Goal: Information Seeking & Learning: Find specific fact

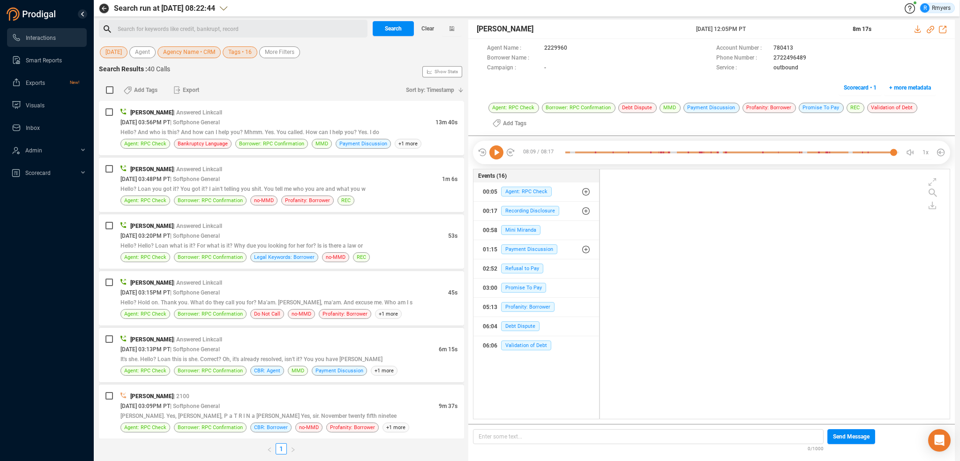
scroll to position [248, 345]
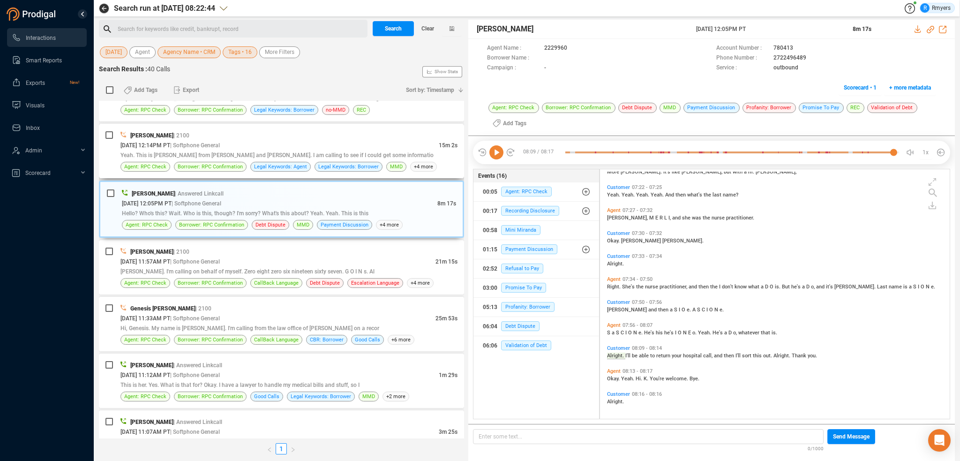
click at [170, 142] on span "09/22/2025 @ 12:14PM PT" at bounding box center [145, 145] width 50 height 7
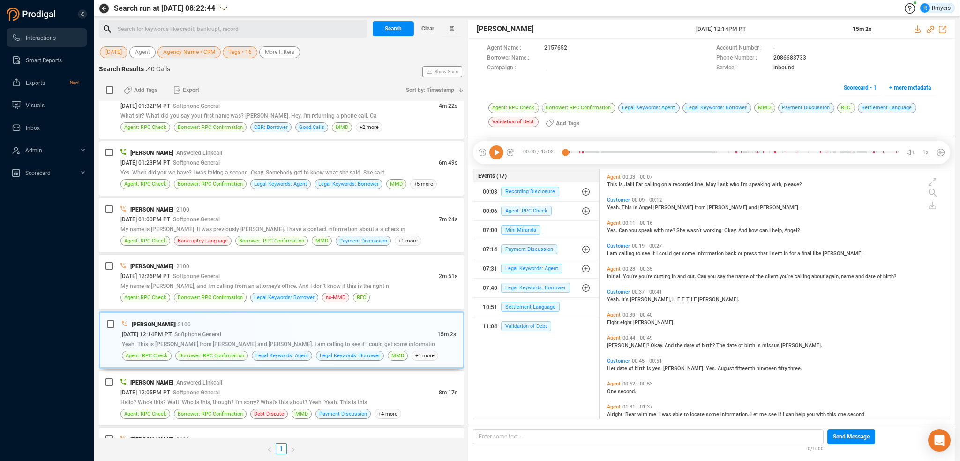
click at [495, 155] on icon at bounding box center [496, 152] width 14 height 14
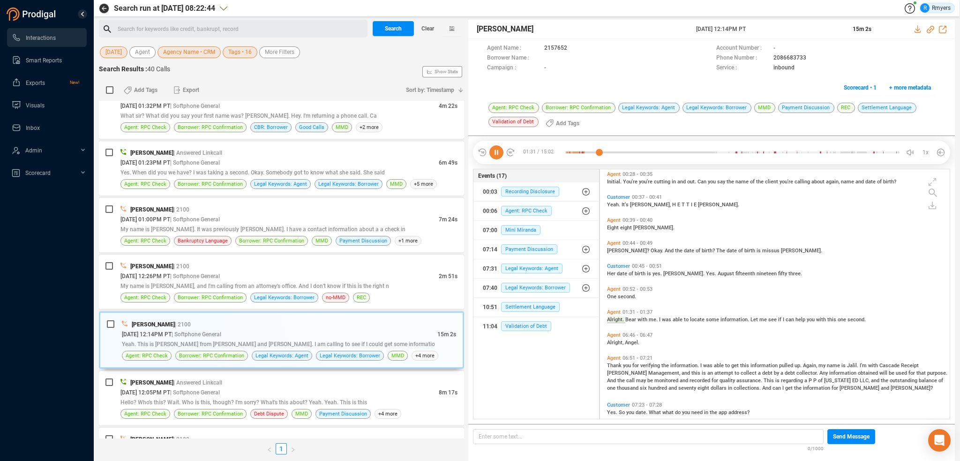
scroll to position [118, 0]
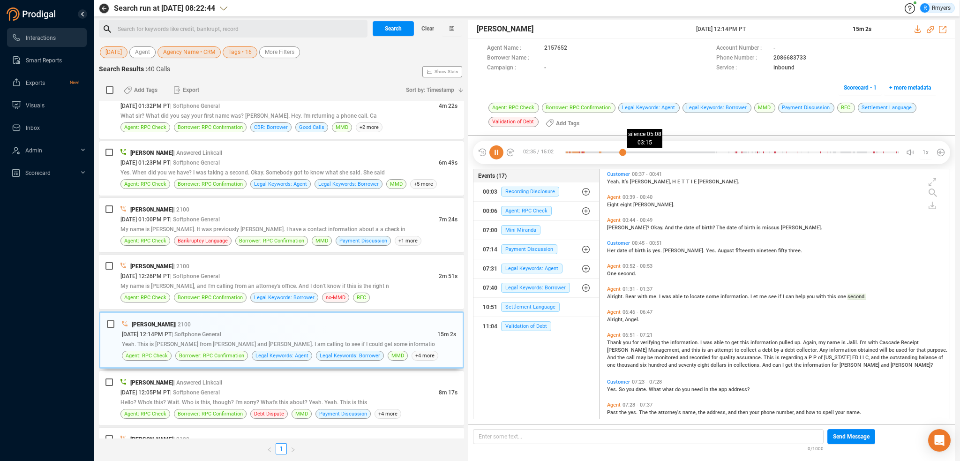
click at [637, 153] on div at bounding box center [732, 152] width 334 height 14
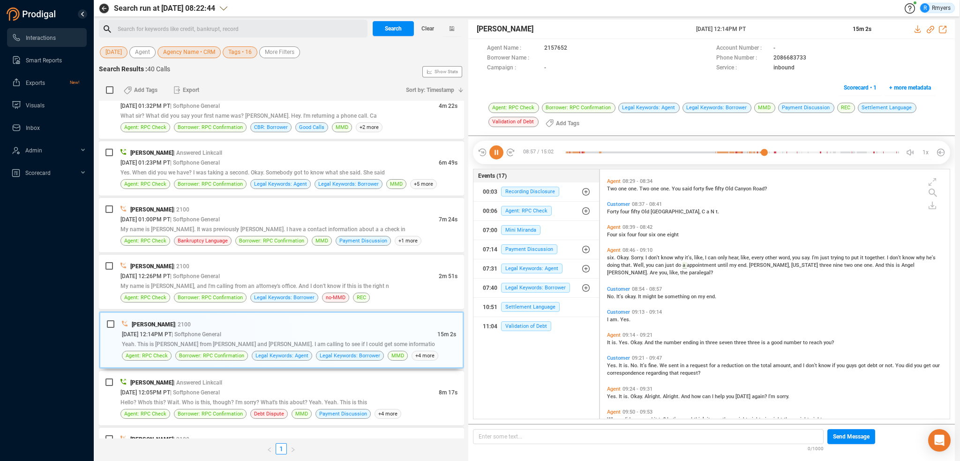
scroll to position [540, 0]
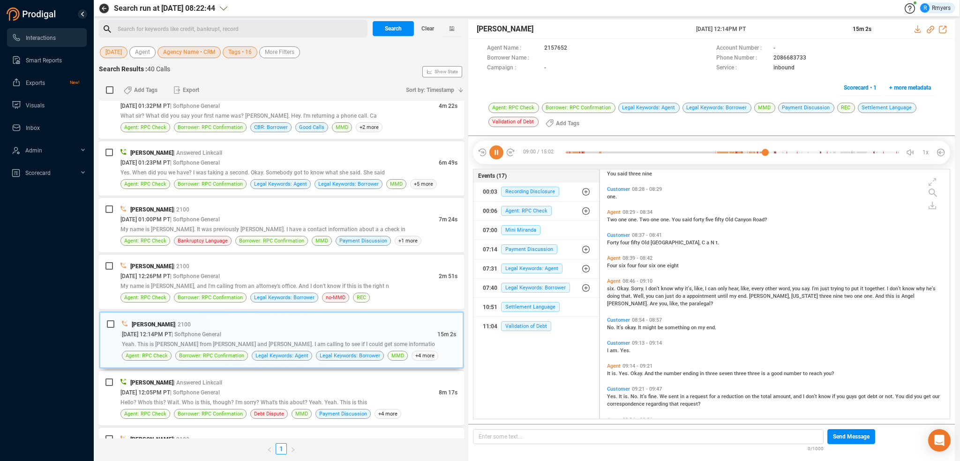
click at [494, 155] on icon at bounding box center [496, 152] width 14 height 14
click at [497, 154] on icon at bounding box center [496, 152] width 14 height 14
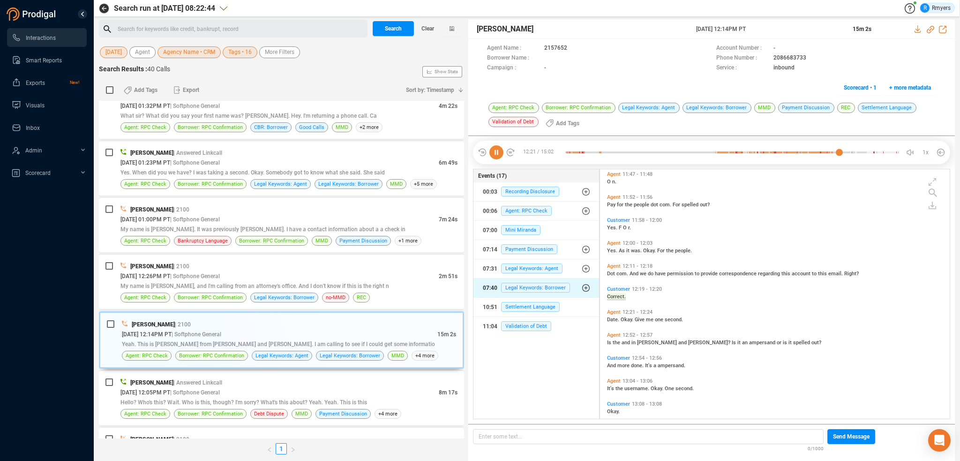
scroll to position [1231, 0]
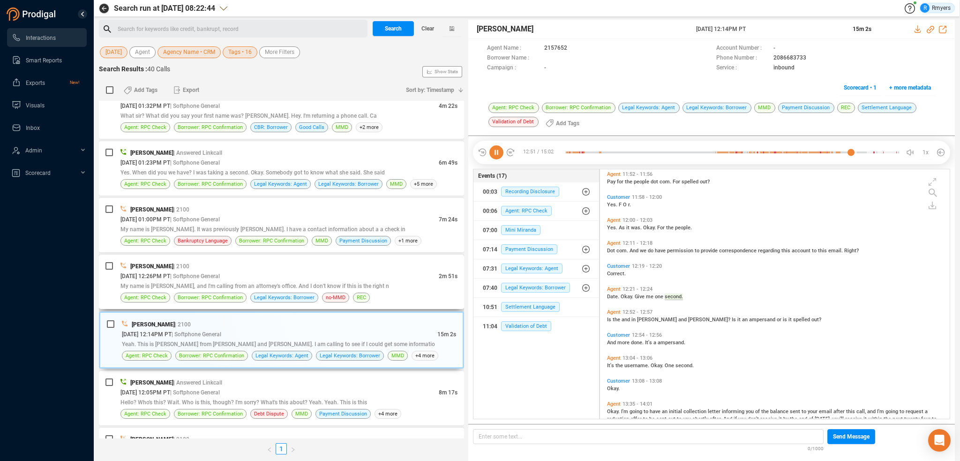
click at [325, 281] on div "My name is Angie, and I'm calling from an attorney's office. And I don't know i…" at bounding box center [288, 286] width 337 height 10
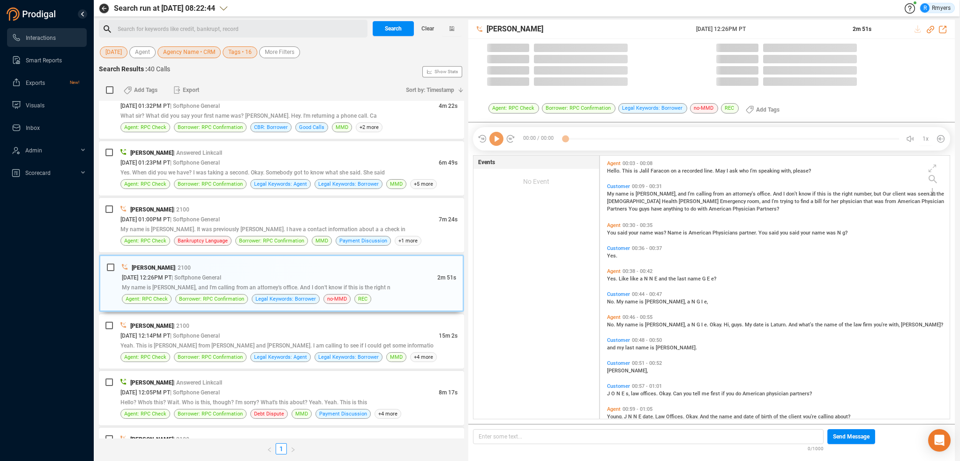
scroll to position [261, 345]
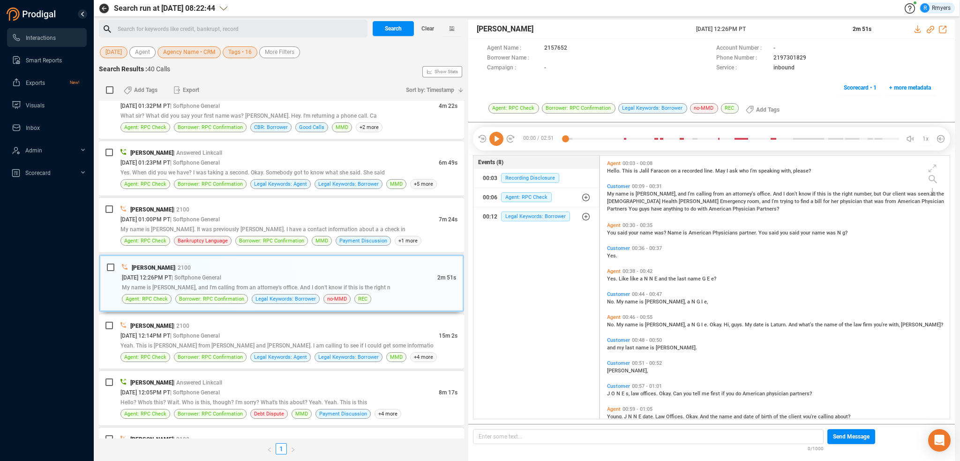
click at [496, 139] on icon at bounding box center [496, 139] width 14 height 14
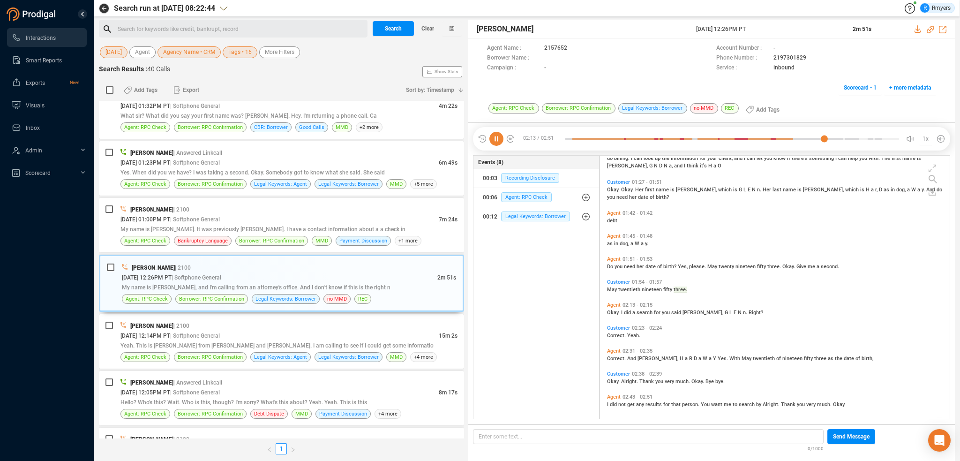
scroll to position [360, 0]
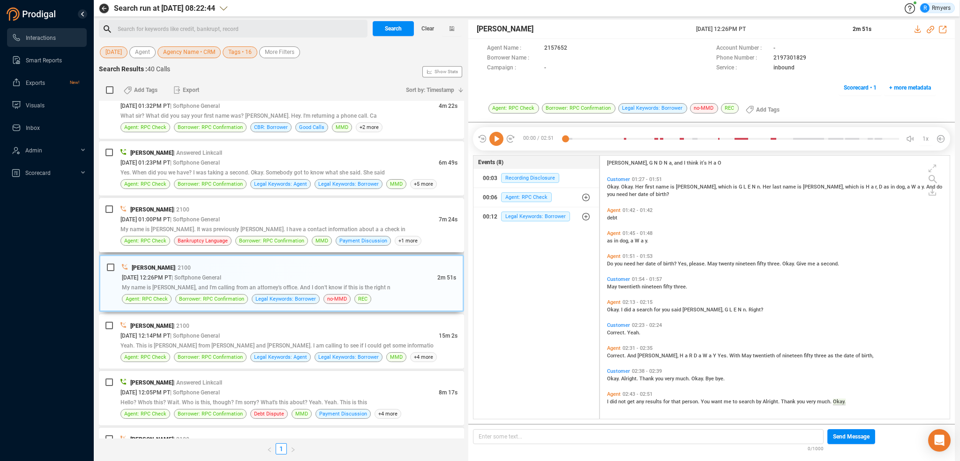
click at [224, 226] on span "My name is Nina Carter. It was previously Nina Stum. I have a contact informati…" at bounding box center [262, 229] width 285 height 7
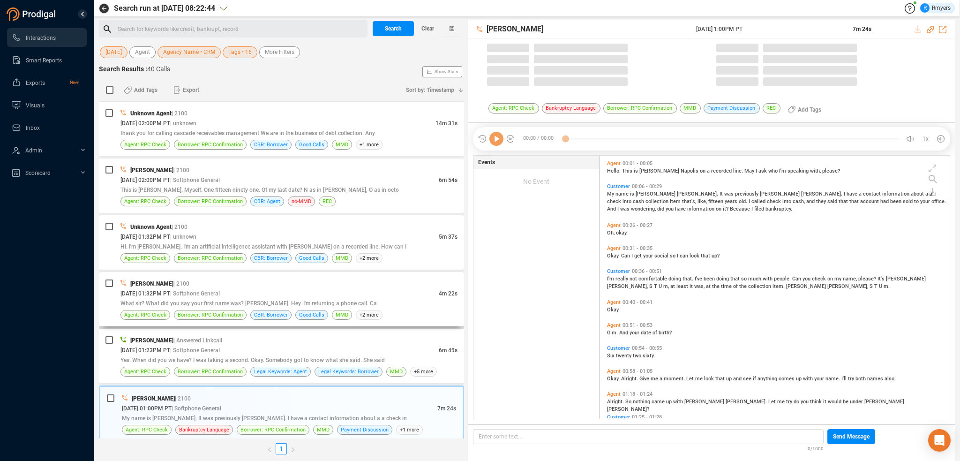
scroll to position [261, 345]
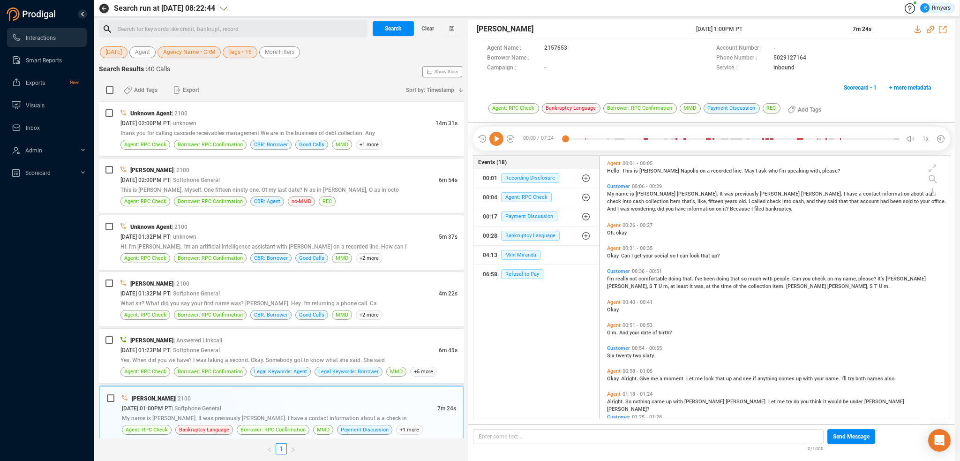
click at [500, 135] on icon at bounding box center [496, 139] width 14 height 14
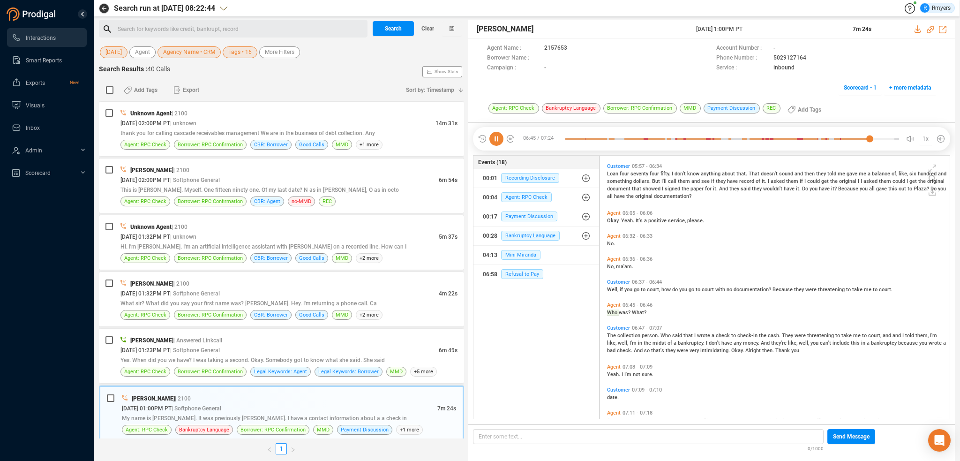
scroll to position [1093, 0]
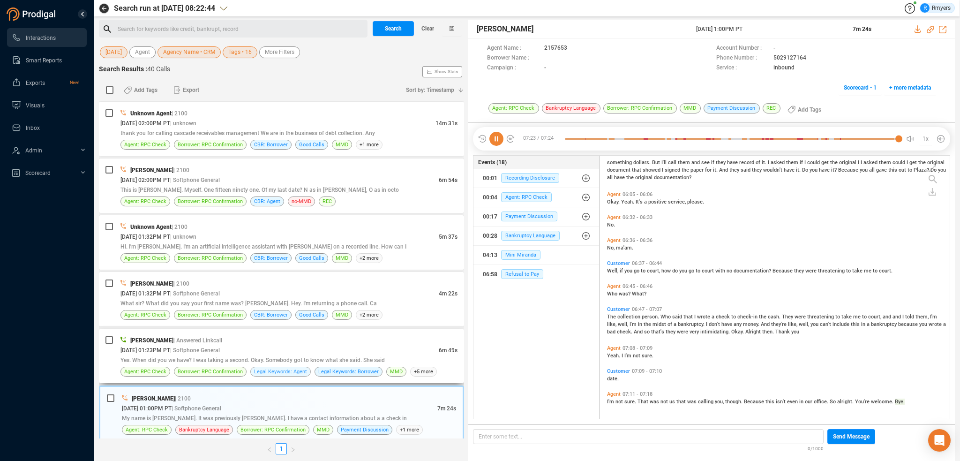
click at [302, 368] on span "Legal Keywords: Agent" at bounding box center [280, 371] width 53 height 9
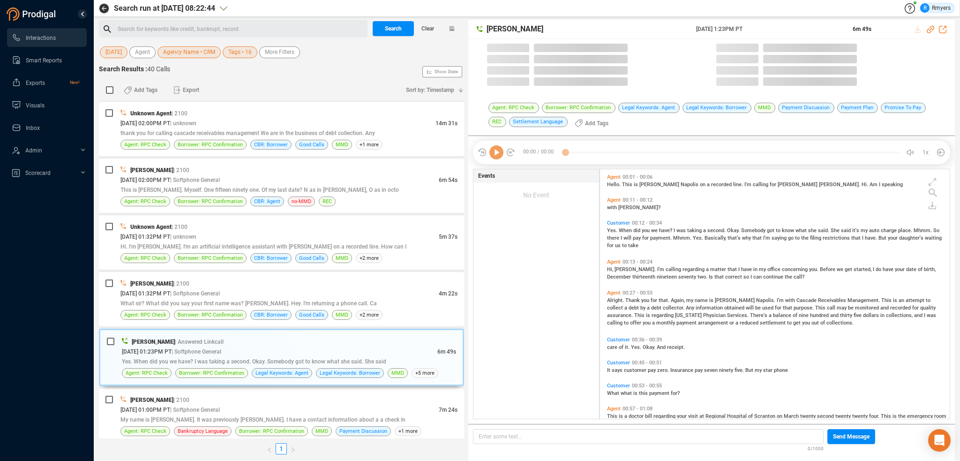
scroll to position [248, 345]
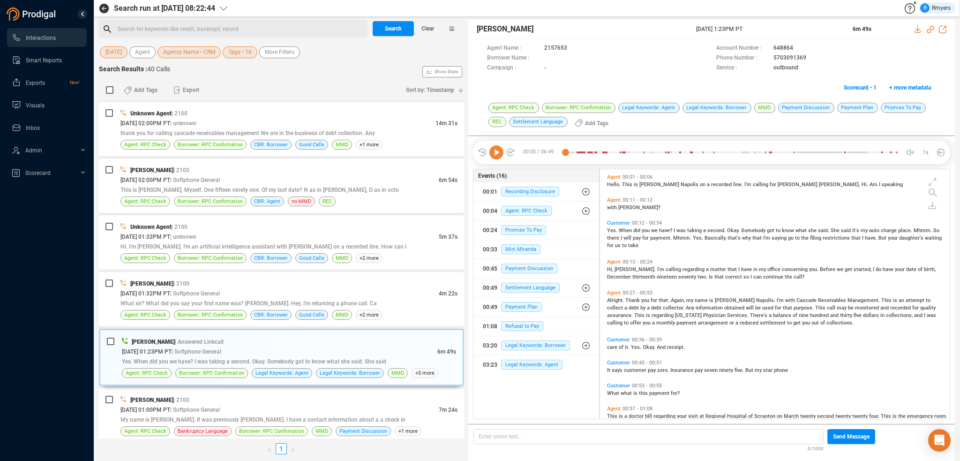
drag, startPoint x: 493, startPoint y: 158, endPoint x: 498, endPoint y: 170, distance: 12.8
click at [494, 158] on icon at bounding box center [496, 152] width 14 height 14
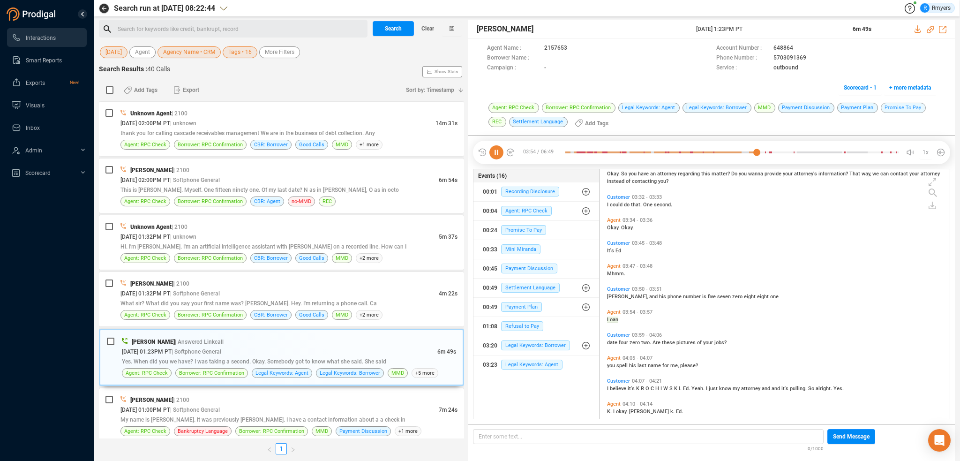
scroll to position [864, 0]
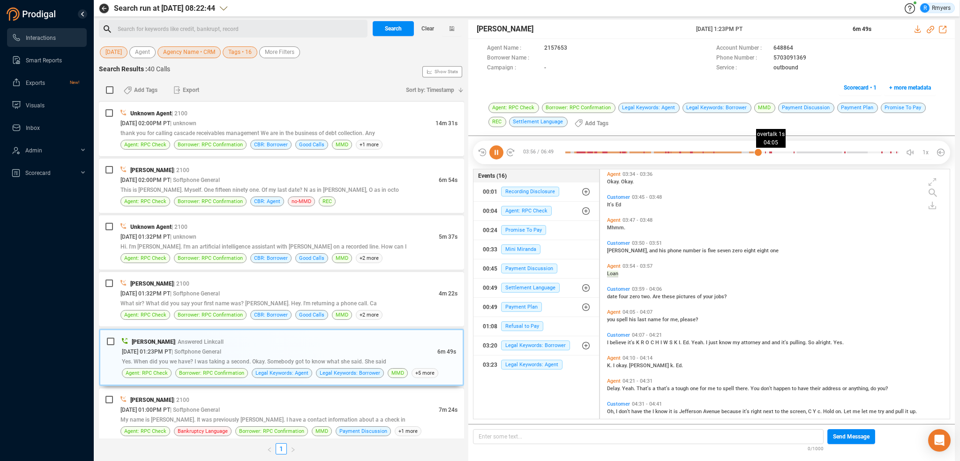
click at [765, 152] on div at bounding box center [732, 152] width 334 height 14
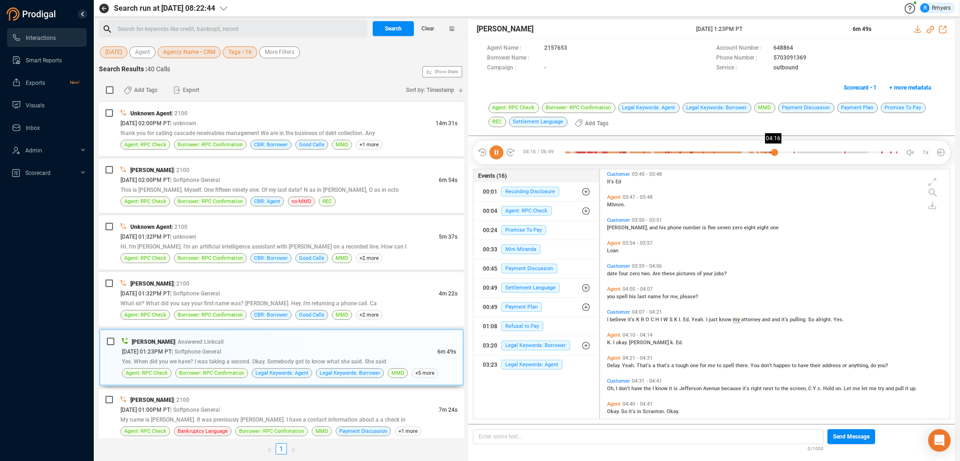
scroll to position [933, 0]
click at [774, 153] on div at bounding box center [732, 152] width 334 height 14
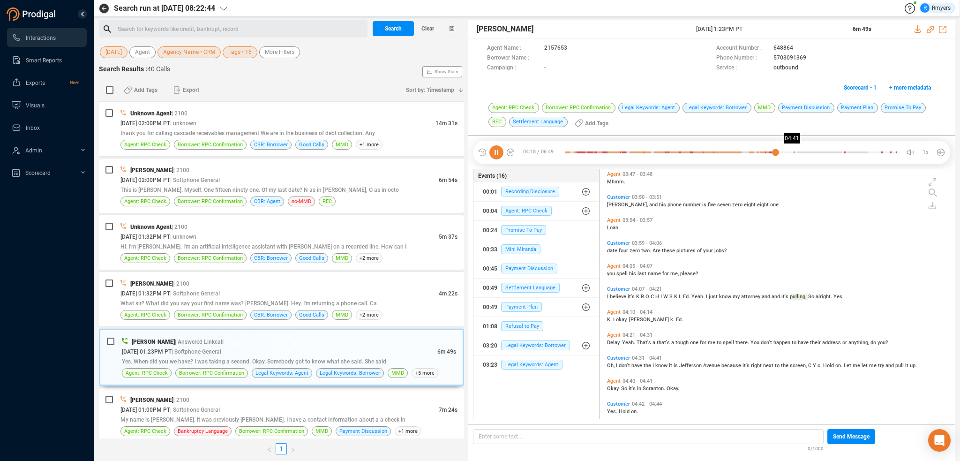
click at [798, 150] on div at bounding box center [732, 152] width 334 height 14
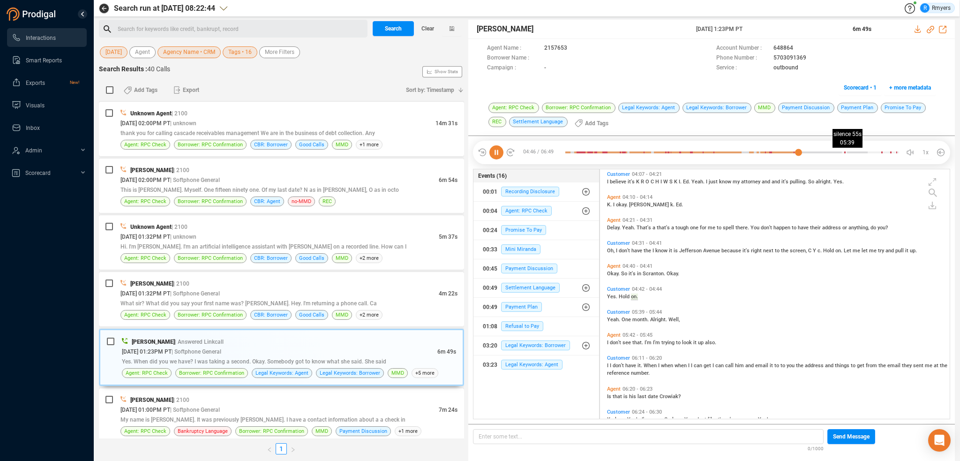
click at [842, 149] on div at bounding box center [732, 152] width 334 height 14
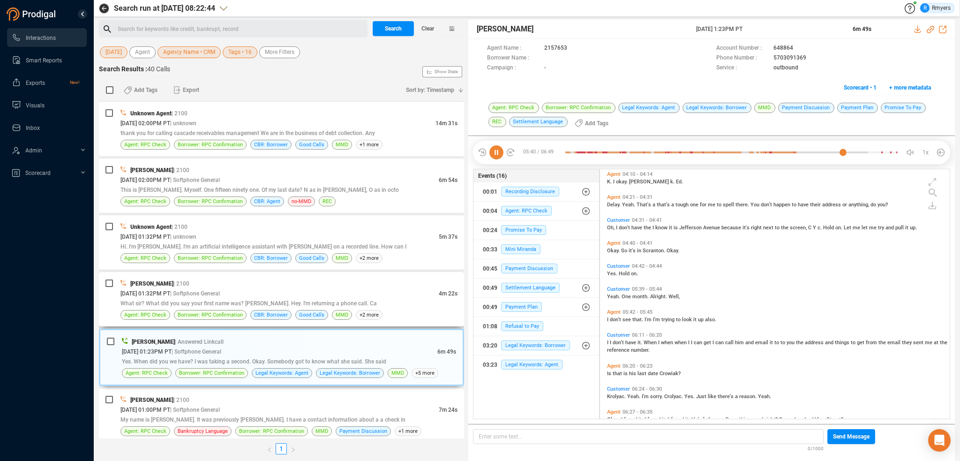
click at [194, 310] on span "Borrower: RPC Confirmation" at bounding box center [210, 315] width 73 height 10
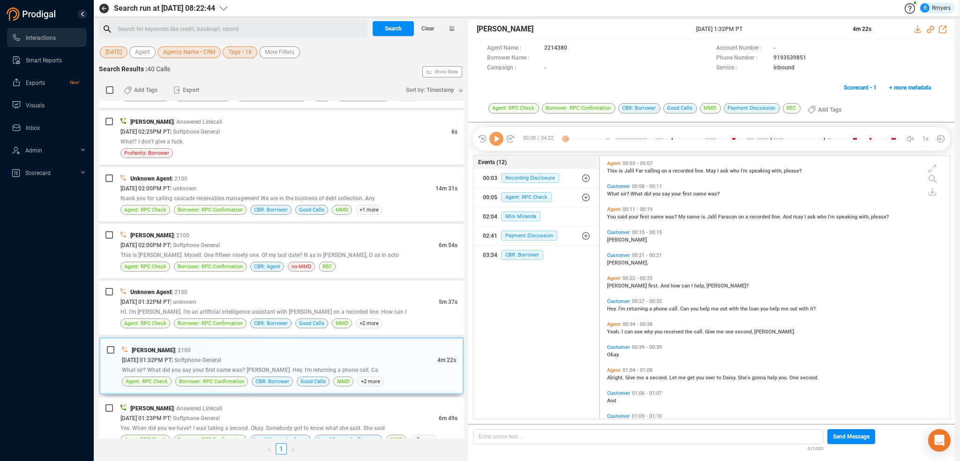
scroll to position [472, 0]
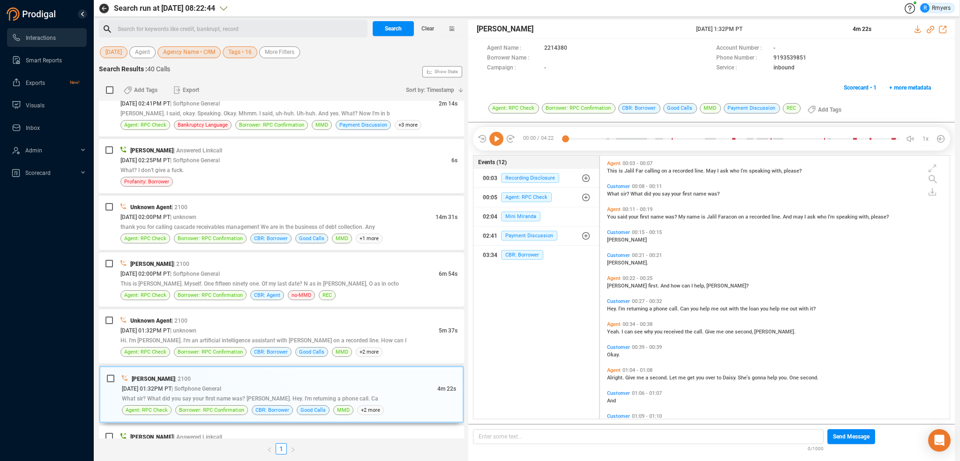
click at [496, 137] on icon at bounding box center [496, 139] width 14 height 14
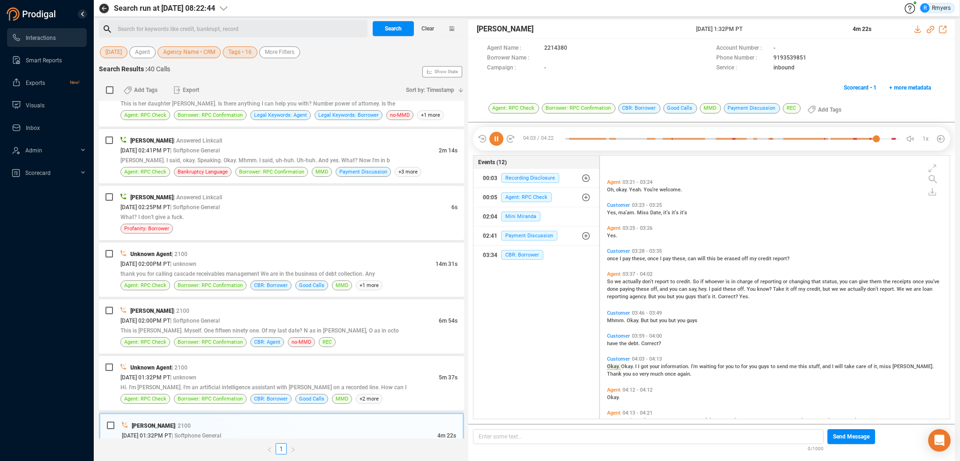
scroll to position [836, 0]
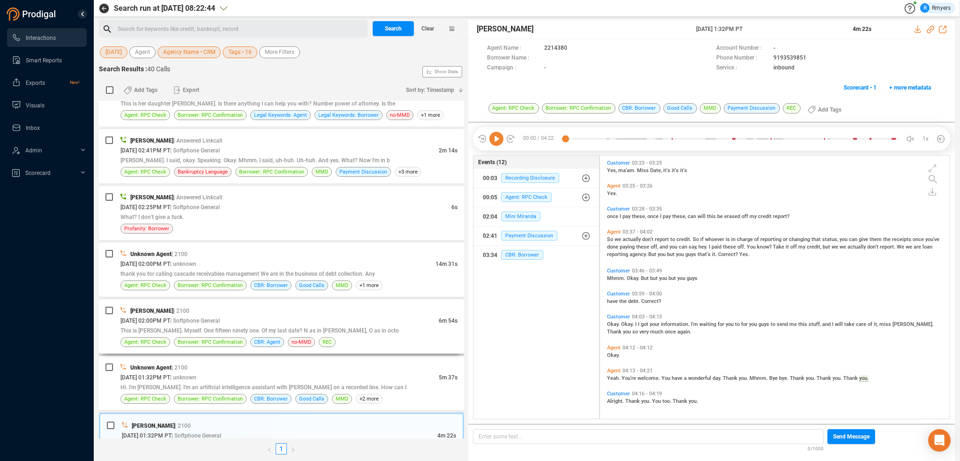
click at [206, 327] on span "This is Jeffrey Nousha. Myself. One fifteen ninety one. Of my last date? N as i…" at bounding box center [259, 330] width 278 height 7
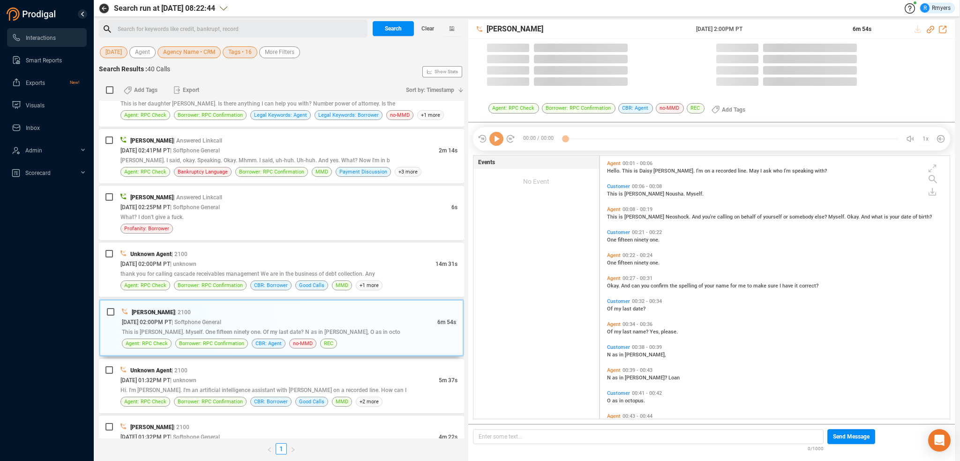
scroll to position [261, 345]
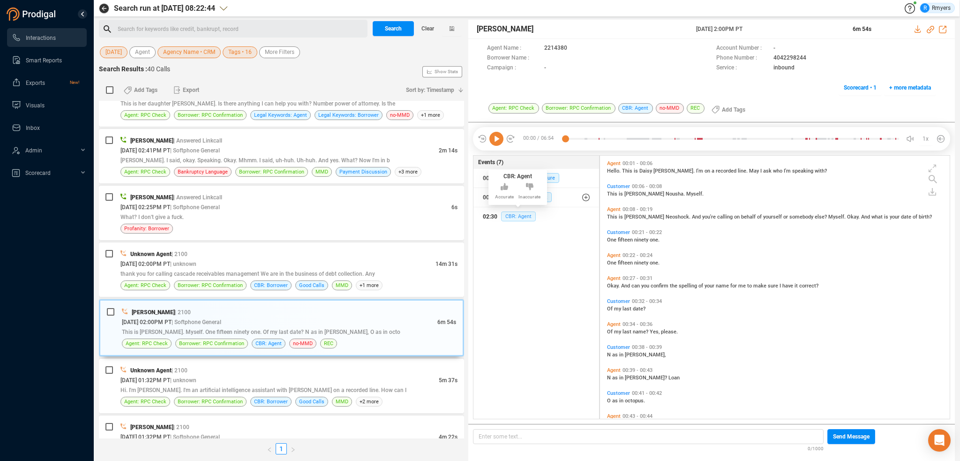
click at [519, 220] on span "CBR: Agent" at bounding box center [518, 216] width 35 height 10
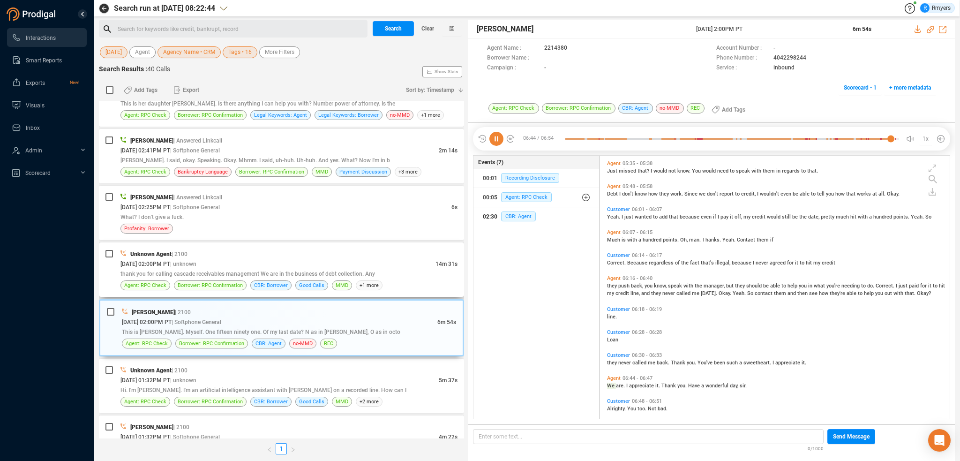
scroll to position [1991, 0]
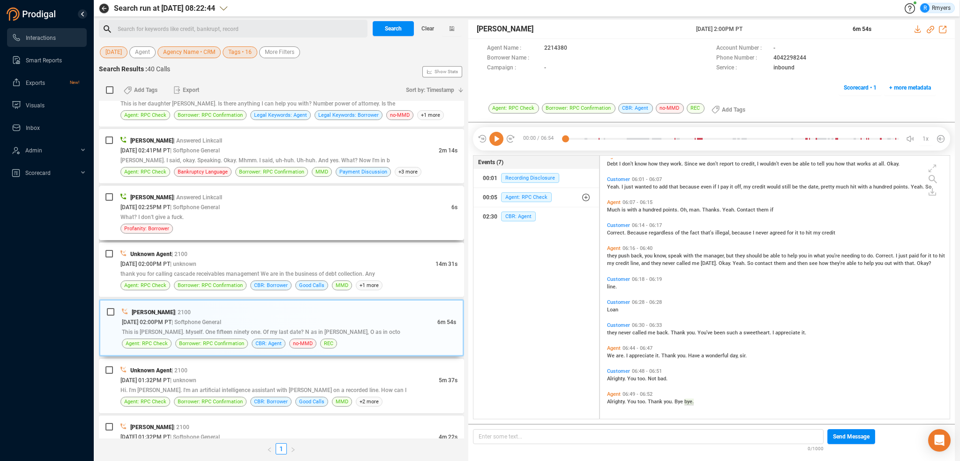
click at [245, 214] on div "What? I don't give a fuck." at bounding box center [288, 217] width 337 height 10
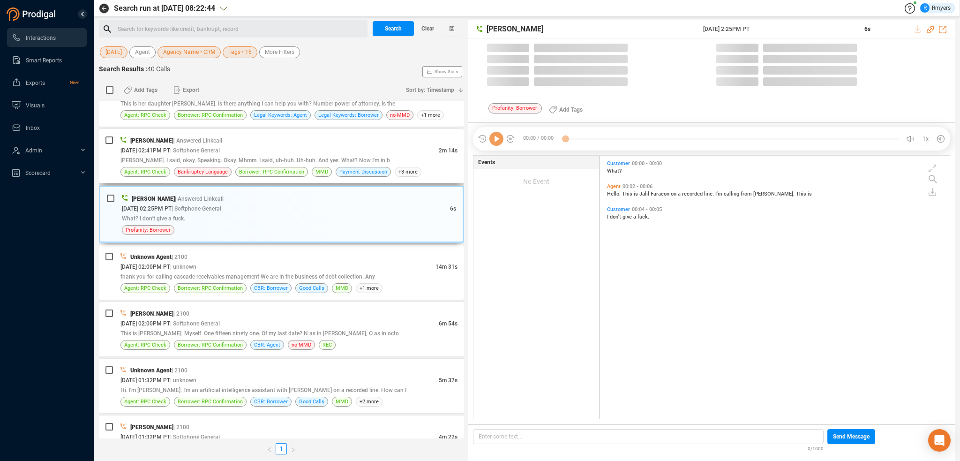
scroll to position [261, 345]
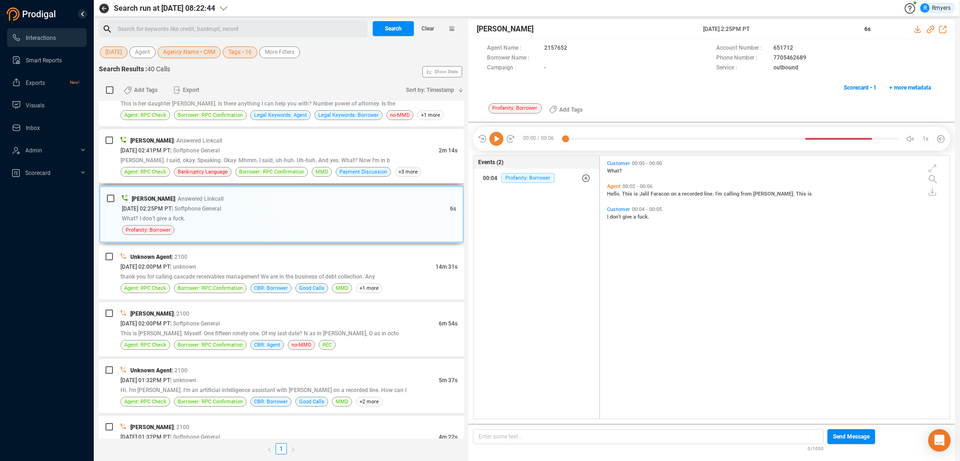
click at [356, 161] on span "Okay, Steve. I said, okay. Speaking. Okay. Mhmm. I said, uh-huh. Uh-huh. And ye…" at bounding box center [255, 160] width 270 height 7
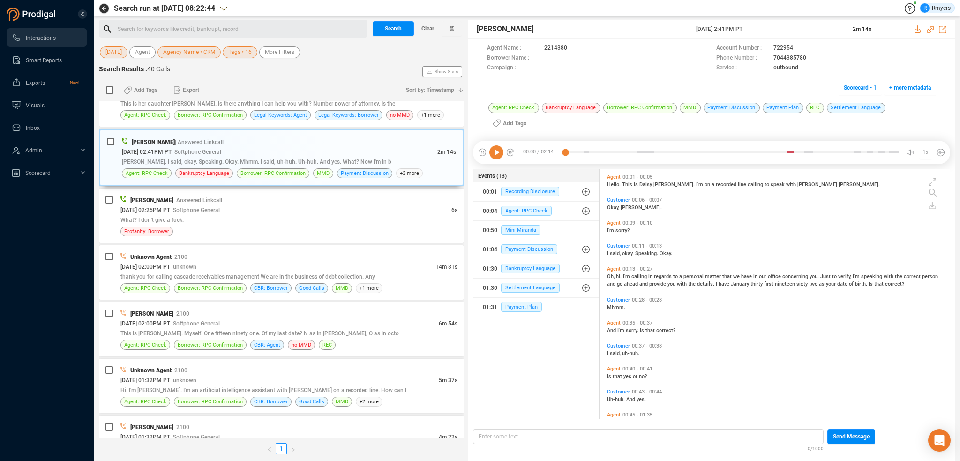
click at [500, 145] on icon at bounding box center [496, 152] width 14 height 14
click at [522, 263] on span "Bankruptcy Language" at bounding box center [530, 268] width 59 height 10
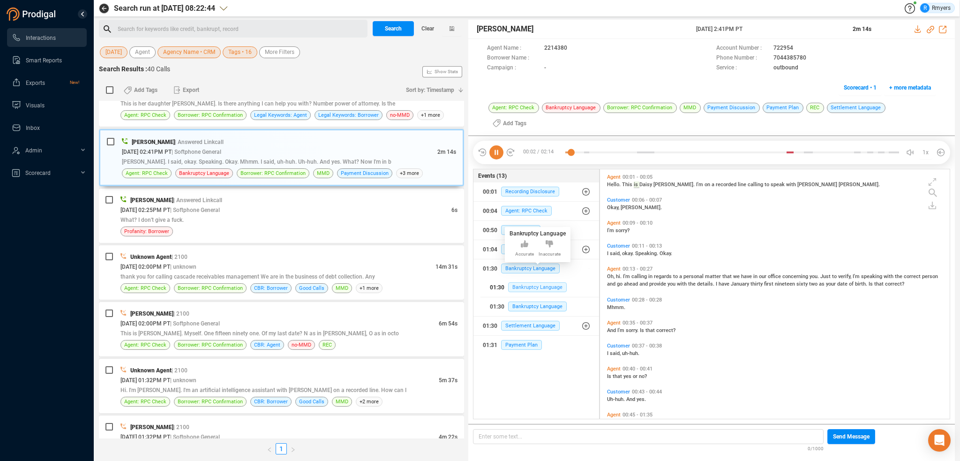
click at [521, 282] on span "Bankruptcy Language" at bounding box center [537, 287] width 59 height 10
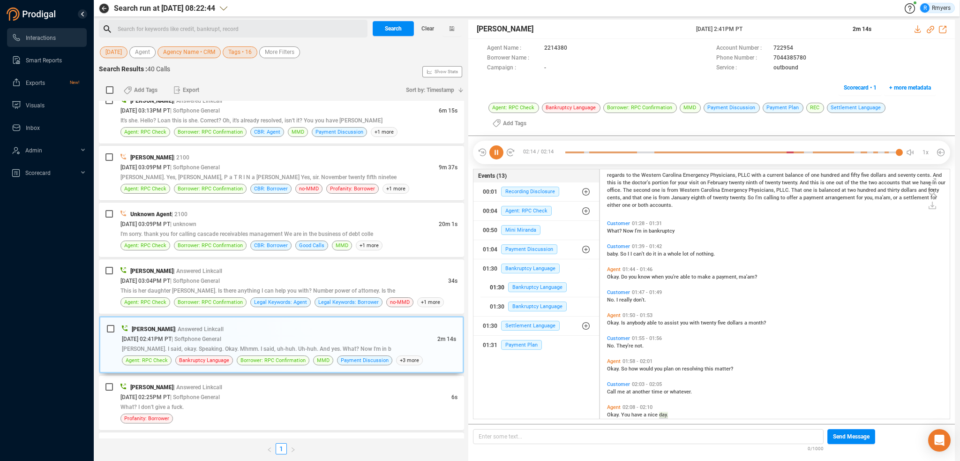
scroll to position [238, 0]
drag, startPoint x: 226, startPoint y: 270, endPoint x: 239, endPoint y: 279, distance: 15.6
click at [234, 276] on div "Daisy Spahr | Answered Linkcall 09/22/2025 @ 03:04PM PT | Softphone General 34s…" at bounding box center [288, 286] width 337 height 41
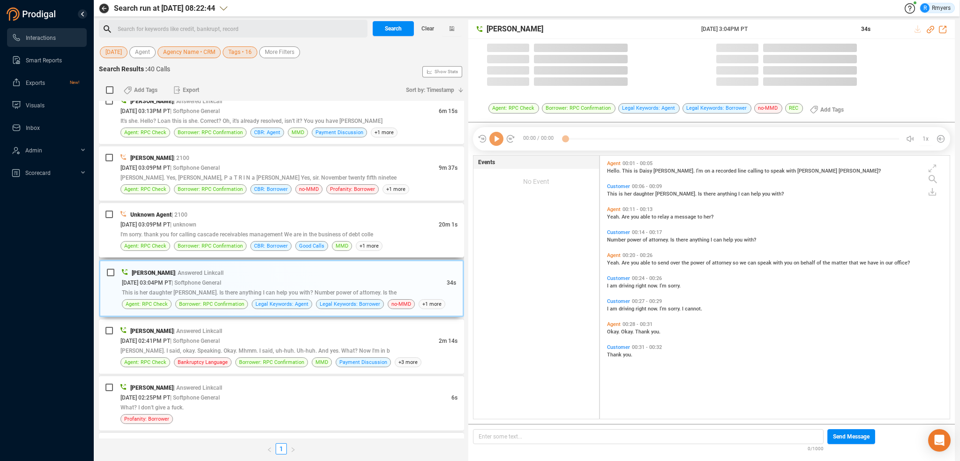
scroll to position [261, 345]
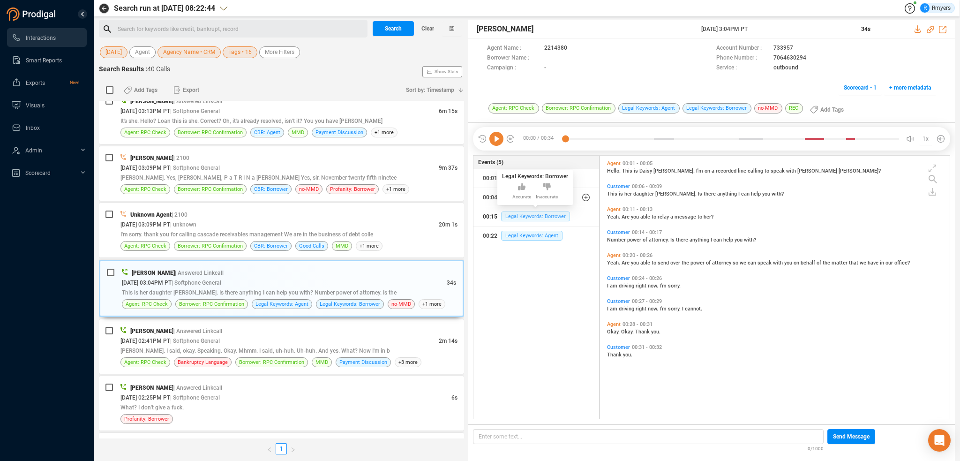
click at [504, 219] on span "Legal Keywords: Borrower" at bounding box center [535, 216] width 69 height 10
click at [309, 229] on div "I'm sorry. thank you for calling cascade receivables management We are in the b…" at bounding box center [288, 234] width 337 height 10
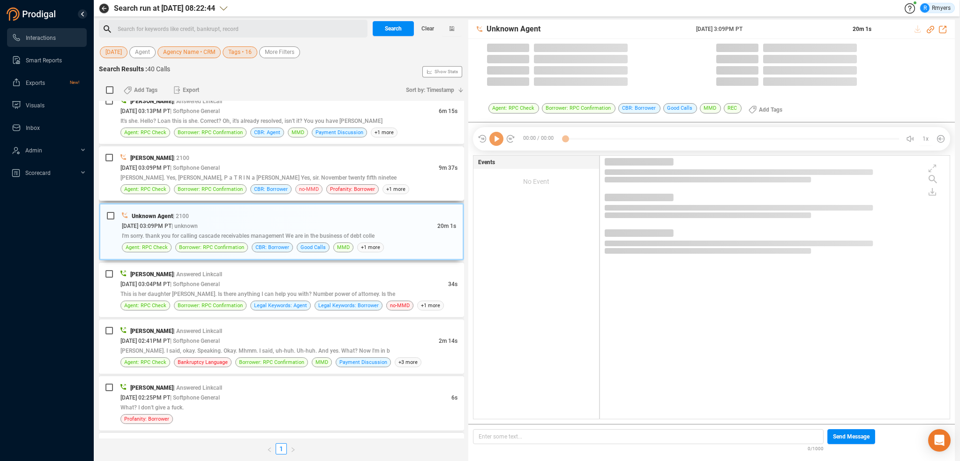
click at [308, 189] on span "no-MMD" at bounding box center [309, 189] width 20 height 9
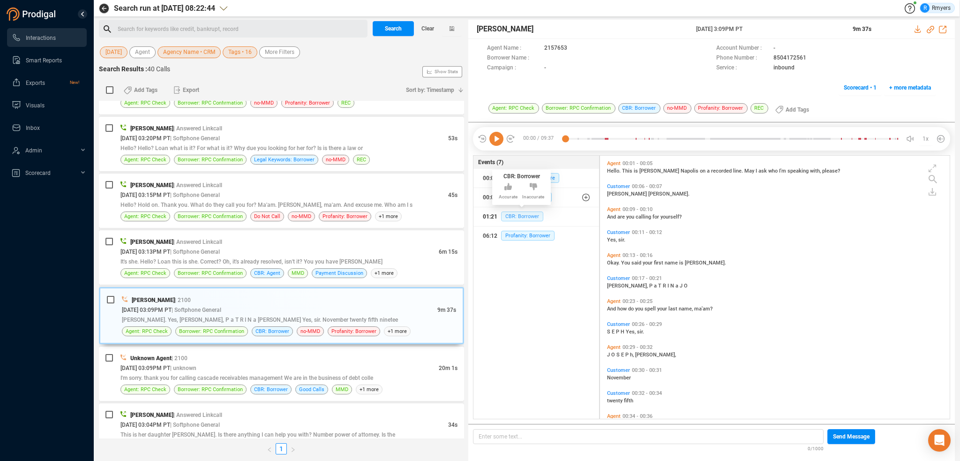
click at [509, 215] on span "CBR: Borrower" at bounding box center [522, 216] width 42 height 10
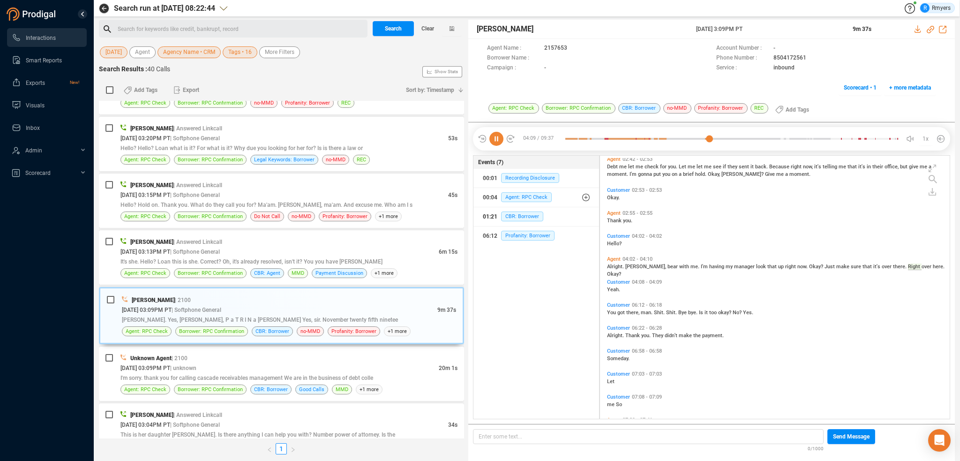
scroll to position [657, 0]
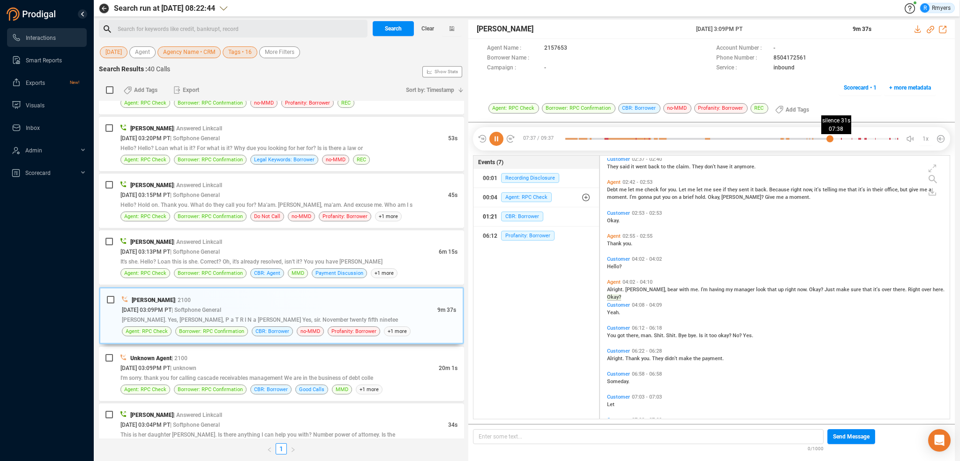
click at [830, 139] on div at bounding box center [732, 139] width 334 height 14
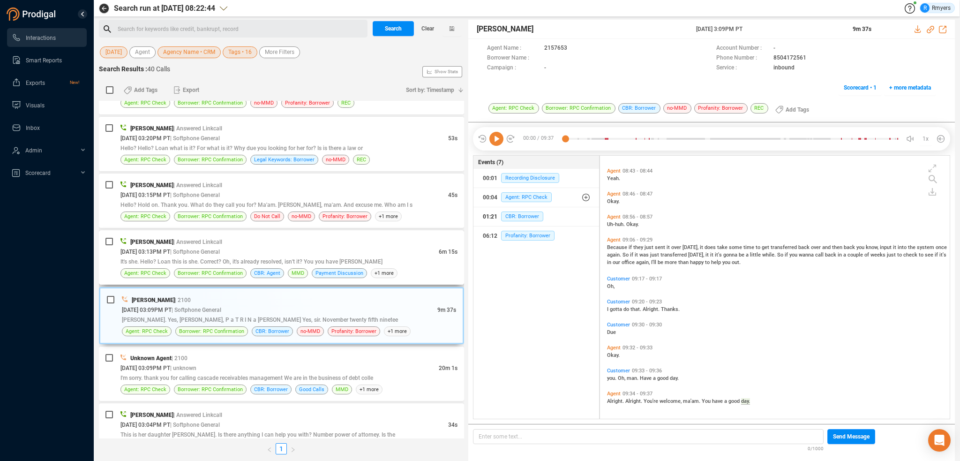
scroll to position [0, 0]
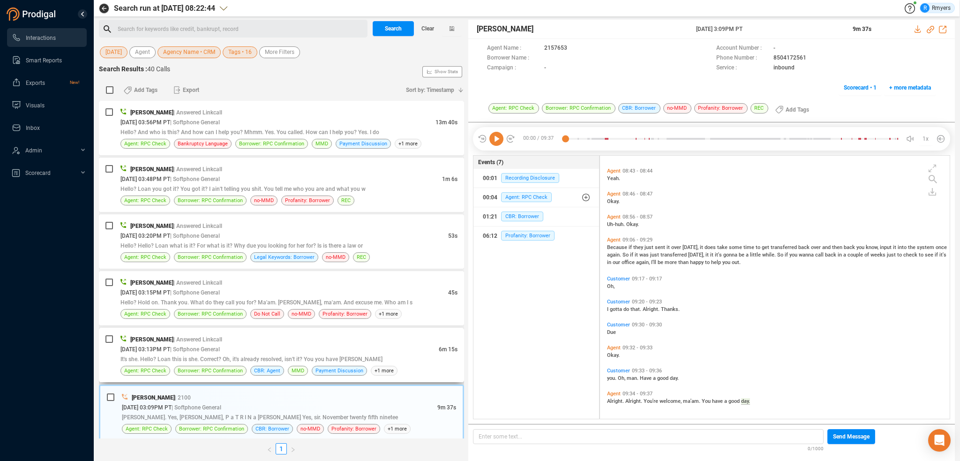
click at [293, 359] on span "It's she. Hello? Loan this is she. Correct? Oh, it's already resolved, isn't it…" at bounding box center [251, 359] width 262 height 7
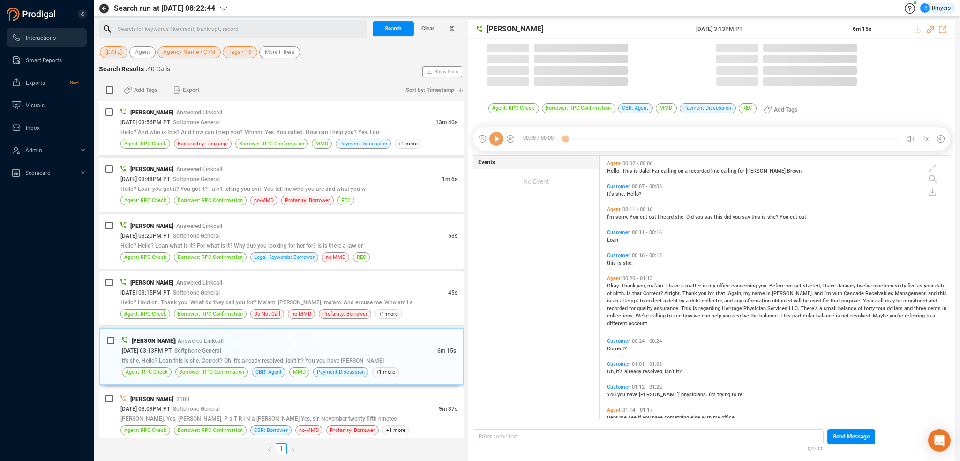
scroll to position [261, 345]
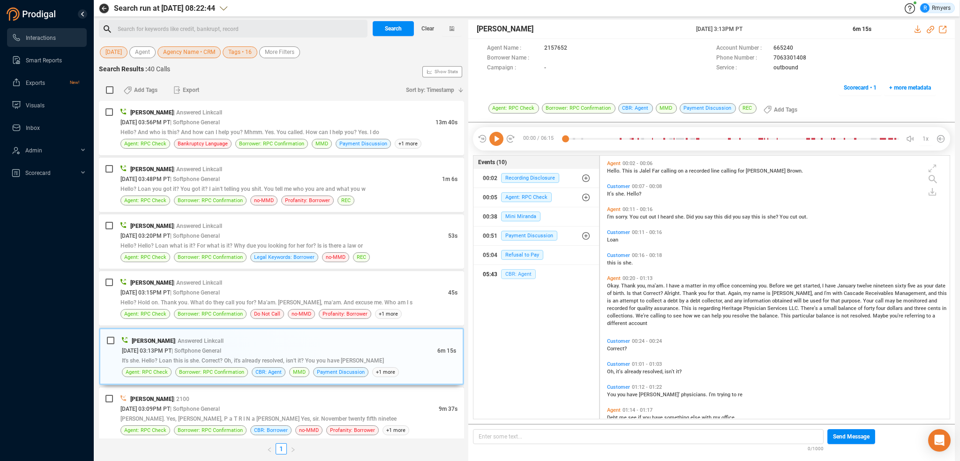
click at [514, 272] on span "CBR: Agent" at bounding box center [518, 274] width 35 height 10
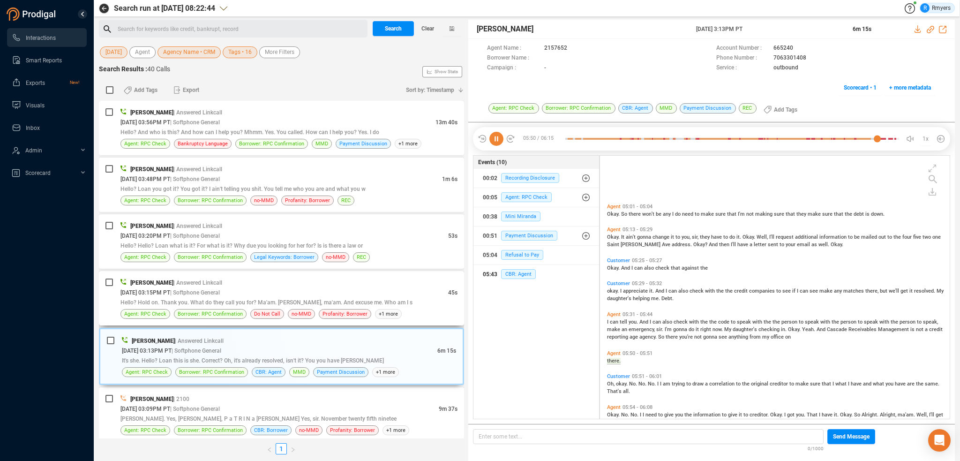
scroll to position [1109, 0]
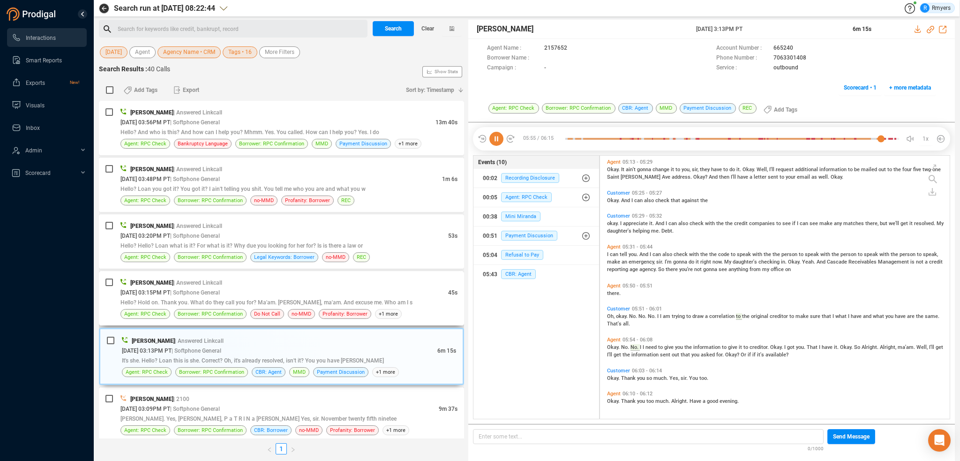
click at [278, 287] on div "09/22/2025 @ 03:15PM PT | Softphone General" at bounding box center [284, 292] width 328 height 10
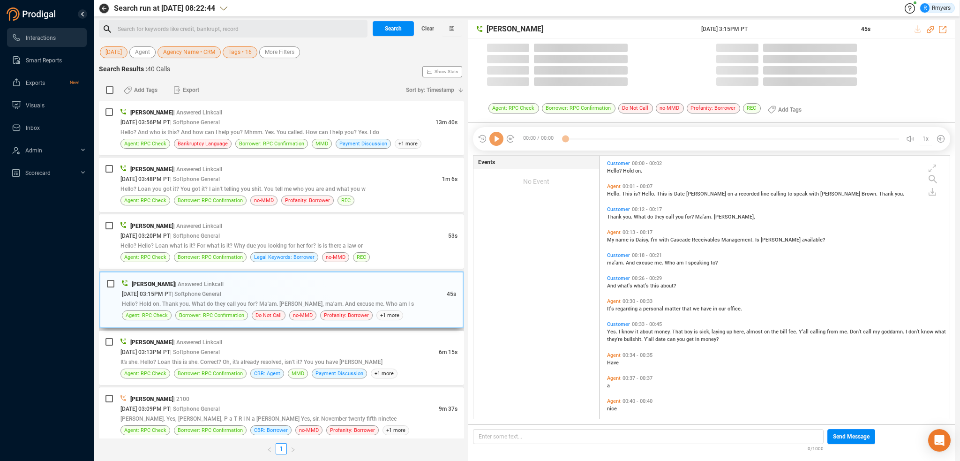
scroll to position [261, 345]
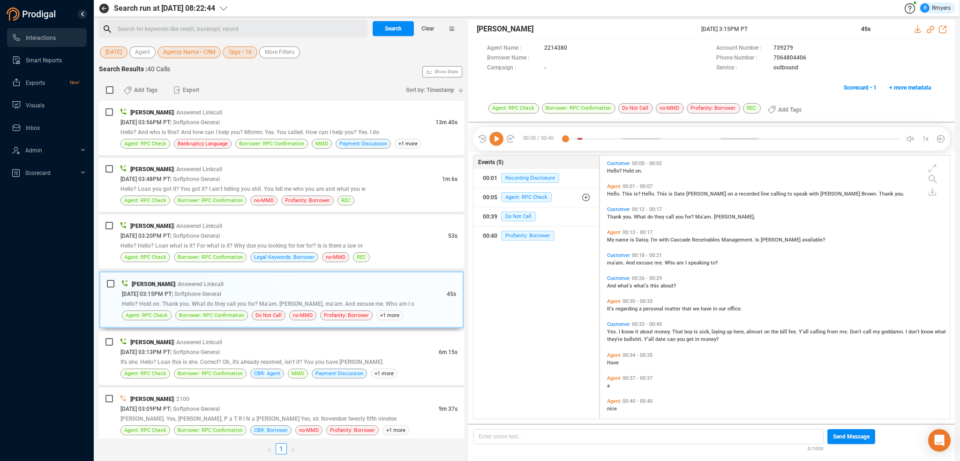
drag, startPoint x: 491, startPoint y: 138, endPoint x: 493, endPoint y: 148, distance: 9.7
click at [491, 140] on icon at bounding box center [496, 139] width 14 height 14
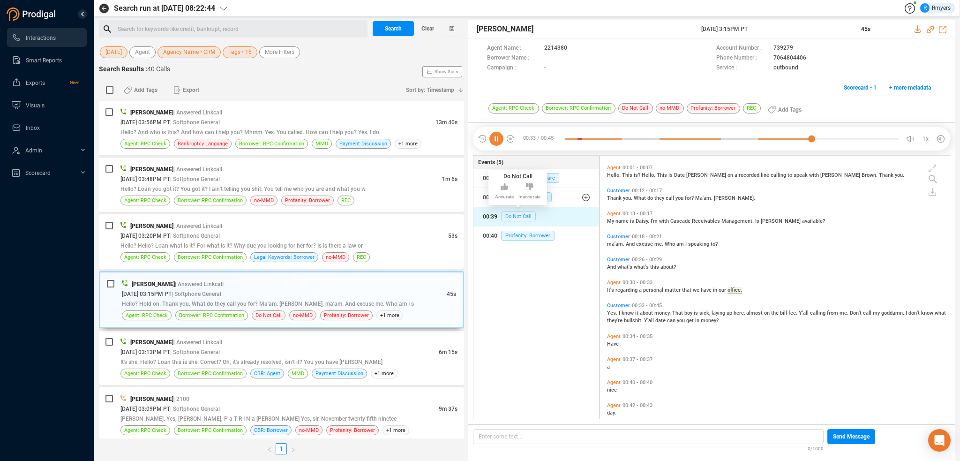
scroll to position [30, 0]
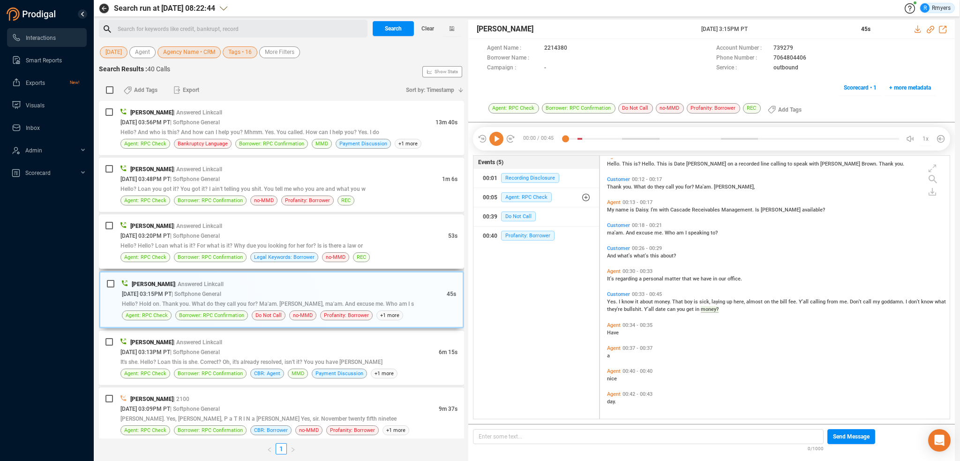
click at [368, 237] on div "09/22/2025 @ 03:20PM PT | Softphone General" at bounding box center [284, 236] width 328 height 10
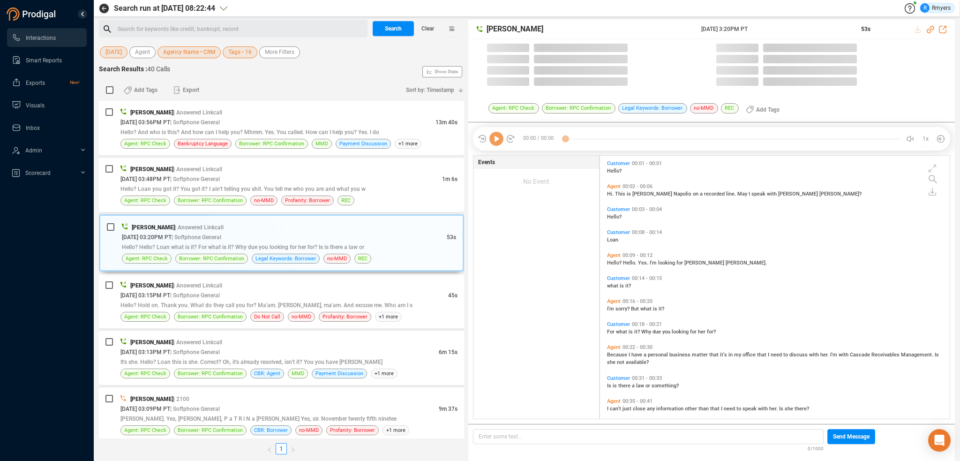
scroll to position [261, 345]
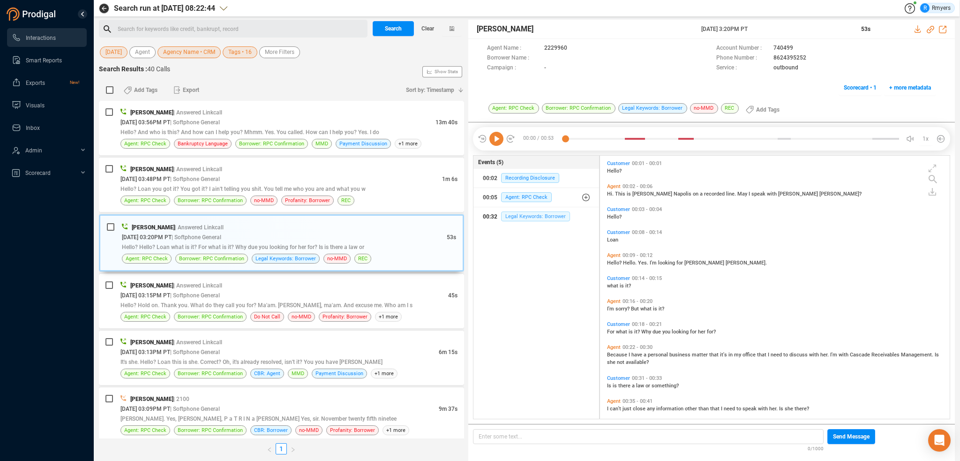
click at [522, 218] on span "Legal Keywords: Borrower" at bounding box center [535, 216] width 69 height 10
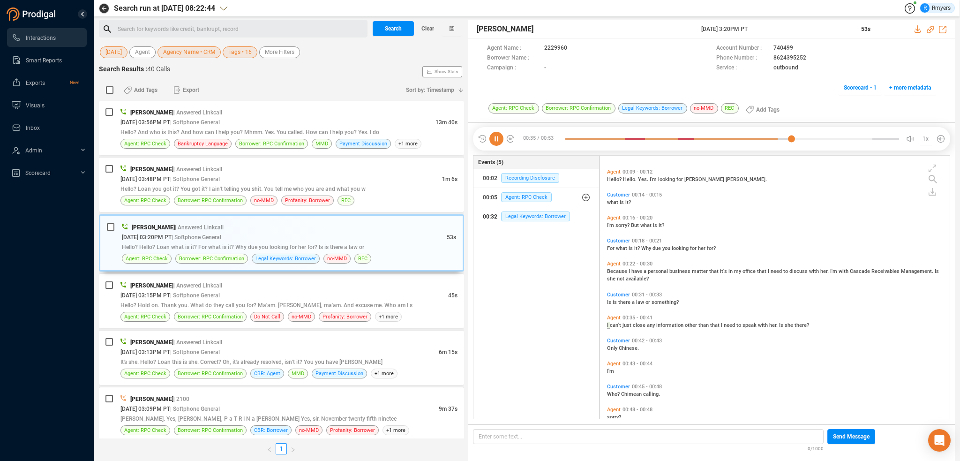
scroll to position [99, 0]
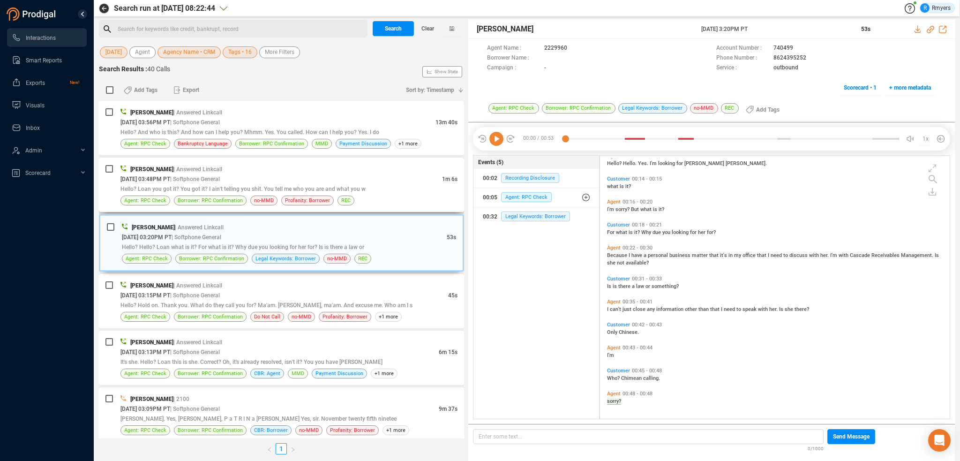
click at [333, 196] on div "Agent: RPC Check Borrower: RPC Confirmation no-MMD Profanity: Borrower REC" at bounding box center [288, 200] width 337 height 10
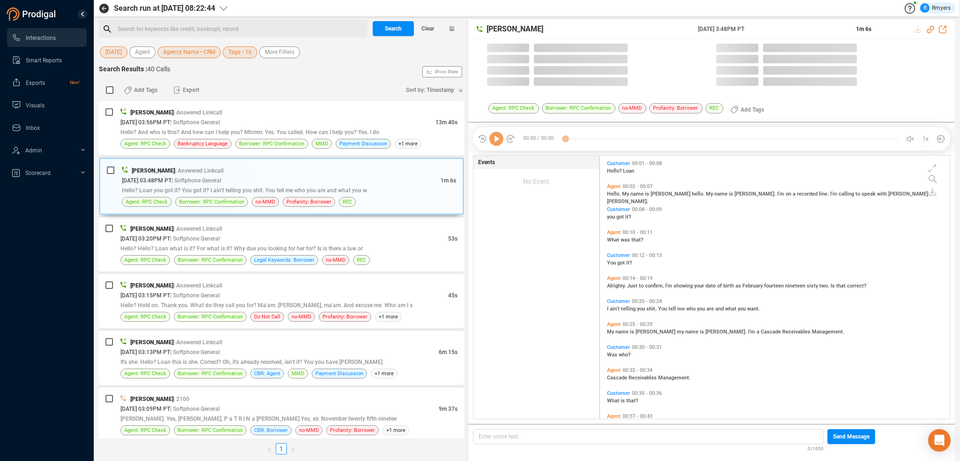
scroll to position [261, 345]
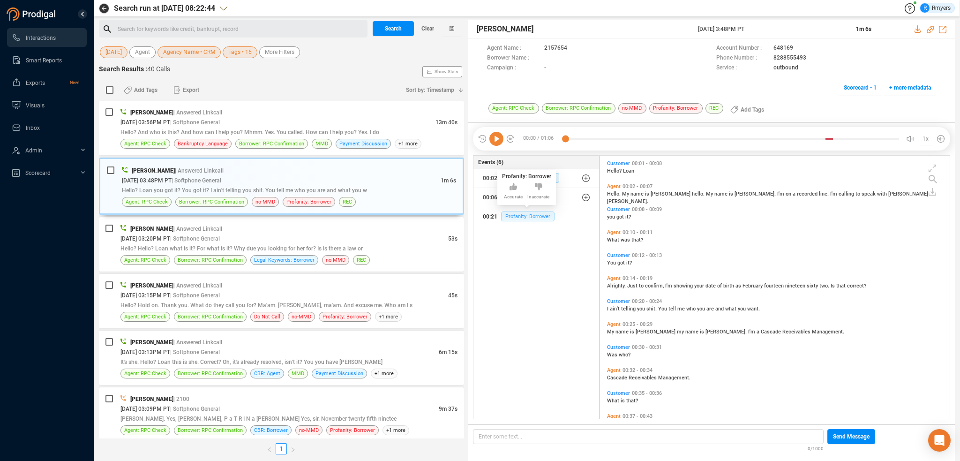
click at [516, 212] on span "Profanity: Borrower" at bounding box center [527, 216] width 53 height 10
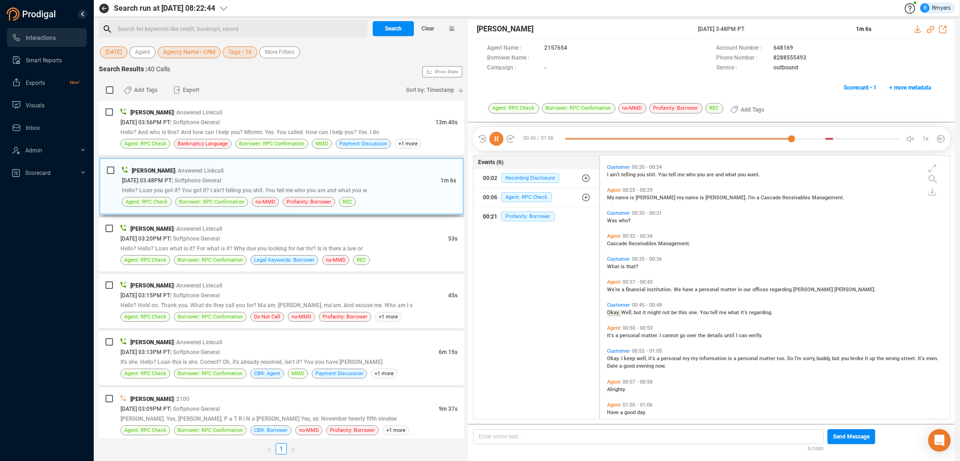
scroll to position [145, 0]
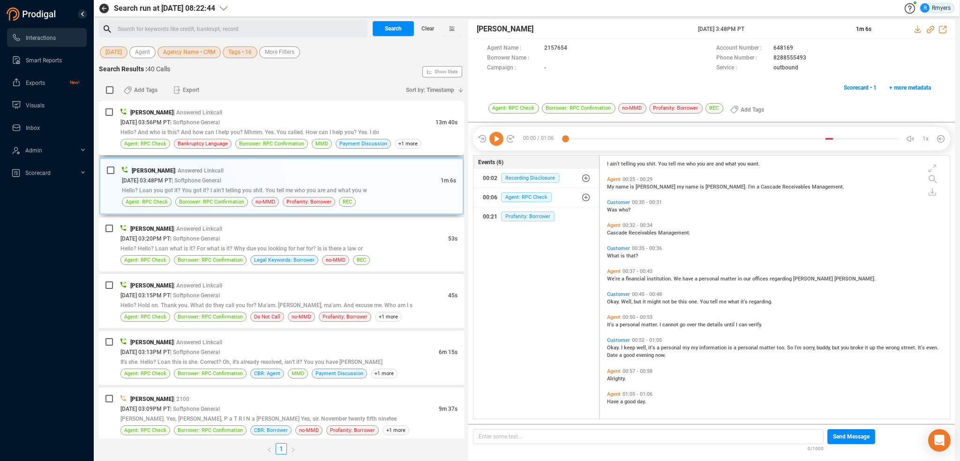
click at [190, 113] on span "| Answered Linkcall" at bounding box center [197, 112] width 49 height 7
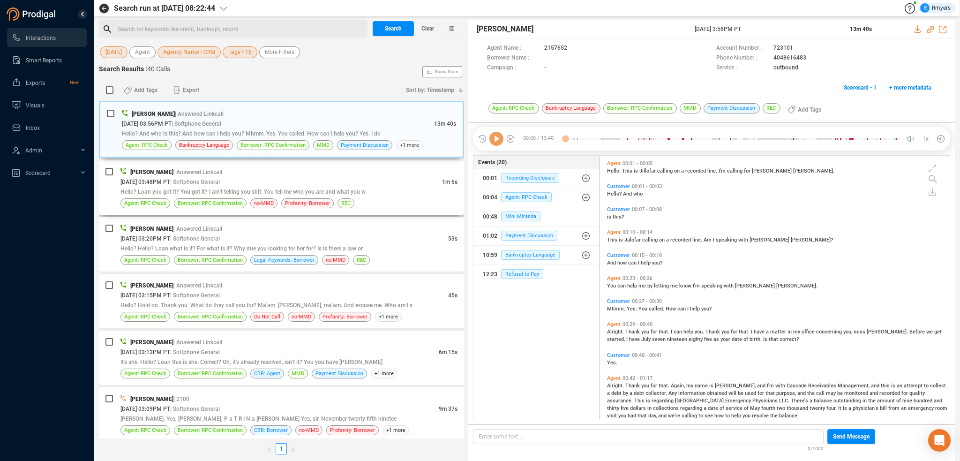
scroll to position [261, 345]
click at [512, 193] on span "Agent: RPC Check" at bounding box center [526, 197] width 51 height 10
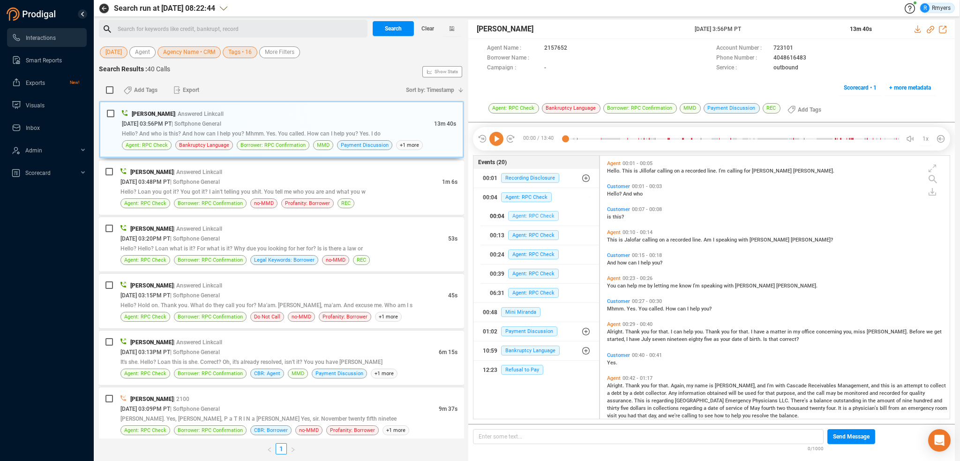
click at [514, 215] on span "Agent: RPC Check" at bounding box center [533, 216] width 51 height 10
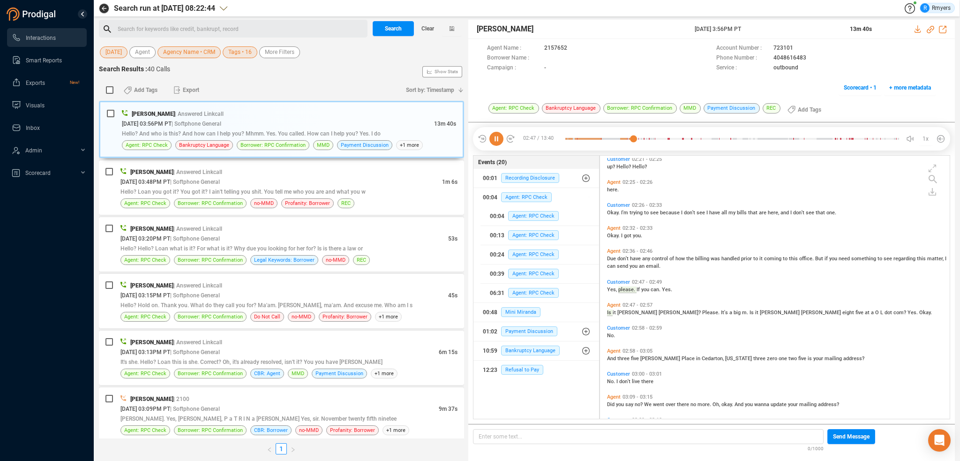
scroll to position [572, 0]
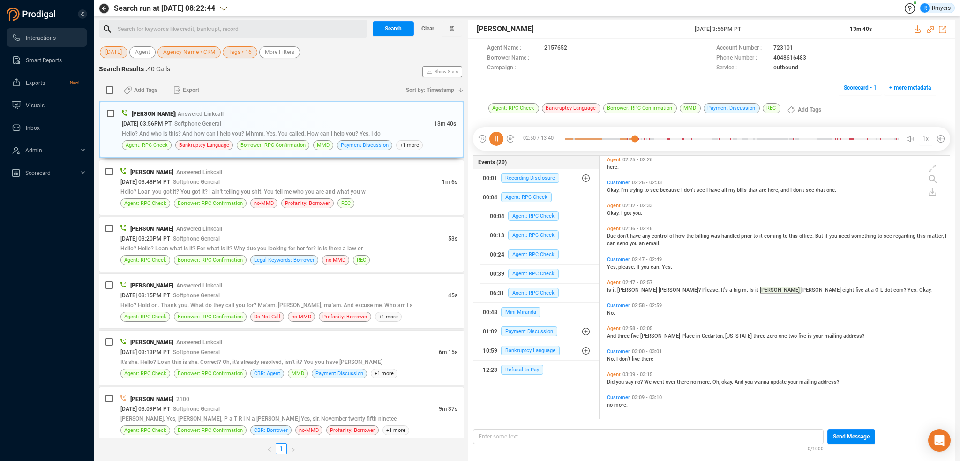
click at [496, 143] on icon at bounding box center [496, 139] width 14 height 14
click at [496, 141] on icon at bounding box center [496, 139] width 14 height 14
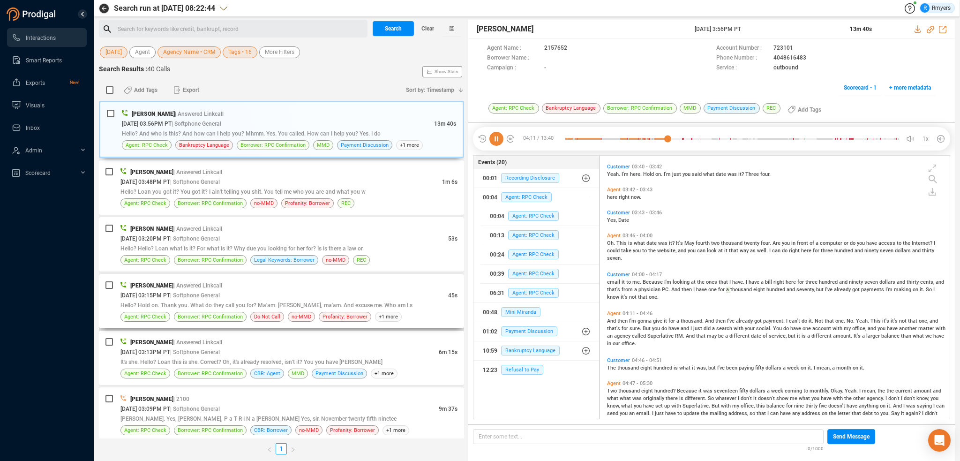
scroll to position [1029, 0]
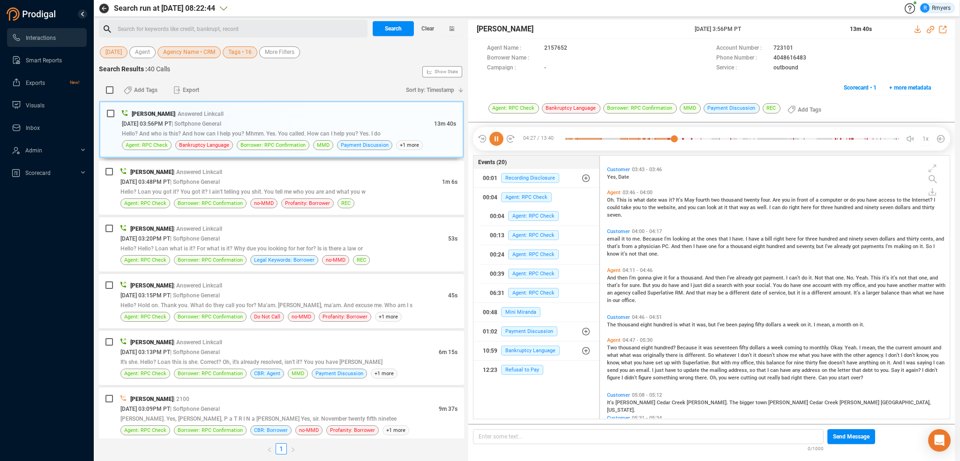
click at [498, 138] on icon at bounding box center [496, 139] width 14 height 14
click at [497, 139] on icon at bounding box center [496, 139] width 14 height 14
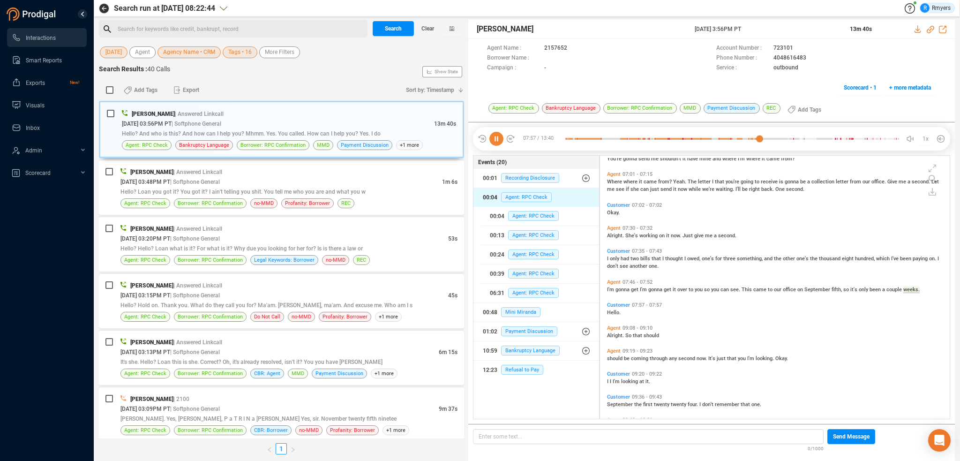
scroll to position [1572, 0]
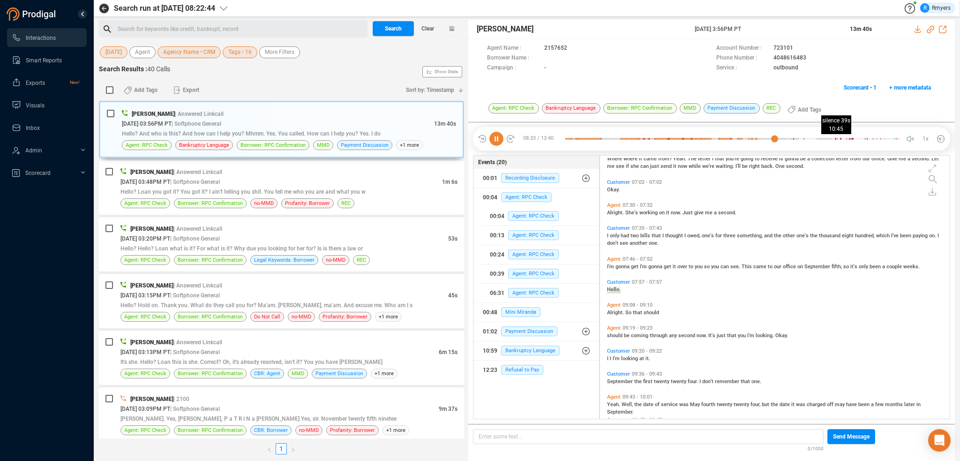
click at [822, 141] on div at bounding box center [732, 139] width 334 height 14
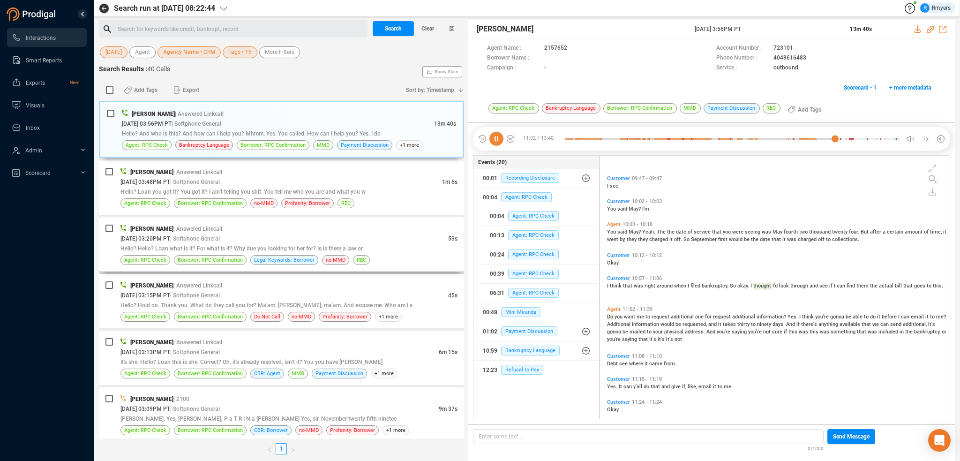
scroll to position [1853, 0]
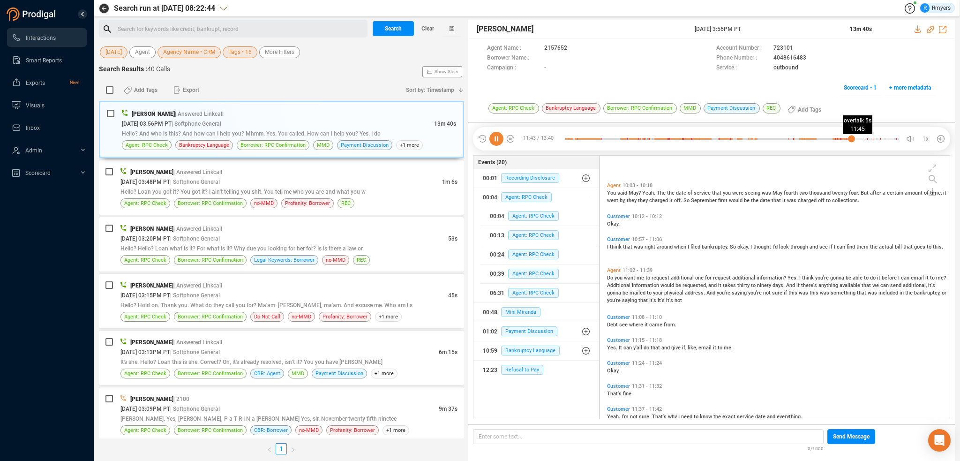
click at [852, 142] on div at bounding box center [732, 139] width 334 height 14
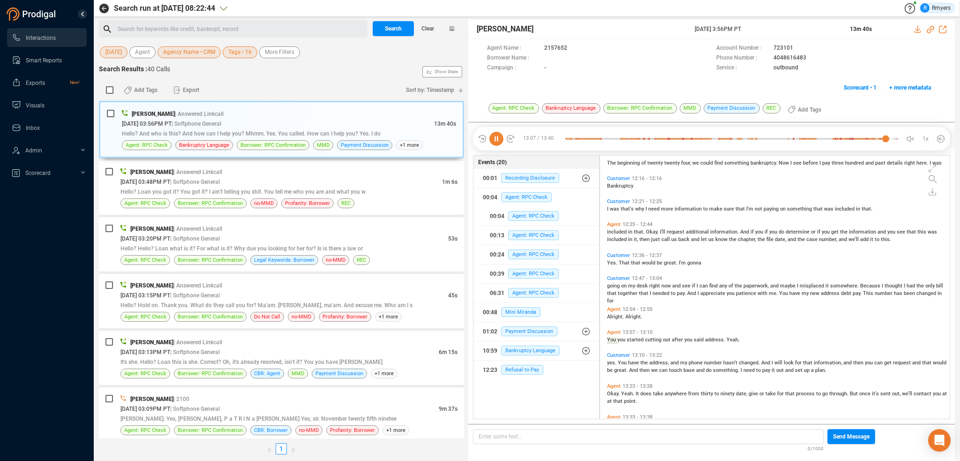
scroll to position [2314, 0]
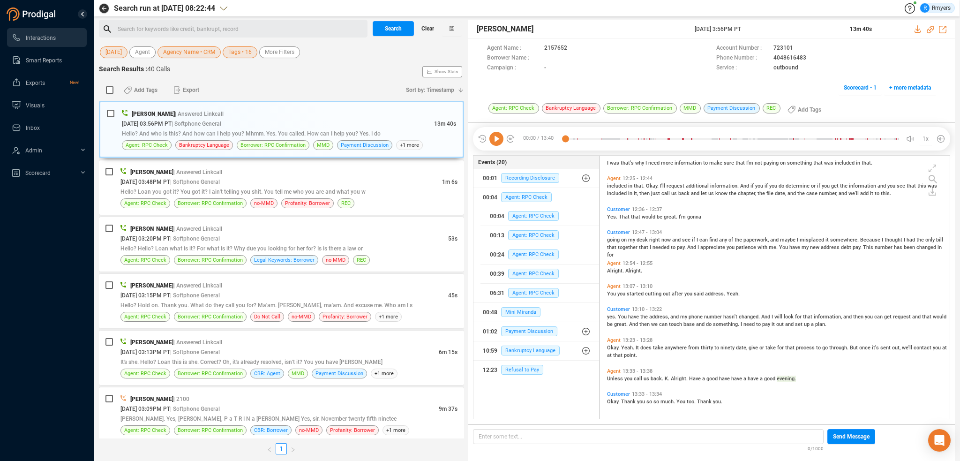
click at [426, 31] on span "Clear" at bounding box center [427, 28] width 13 height 15
click at [115, 54] on span "Last 7 days" at bounding box center [119, 52] width 29 height 12
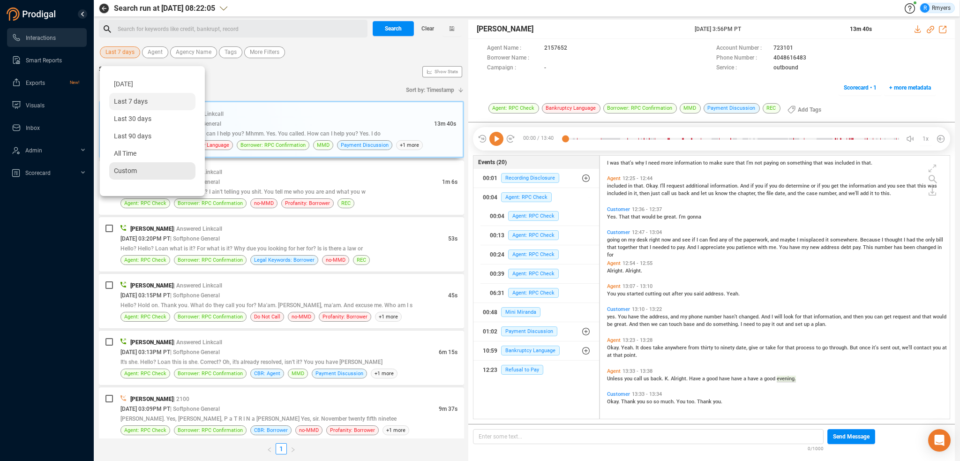
click at [122, 165] on div "Custom" at bounding box center [152, 170] width 86 height 17
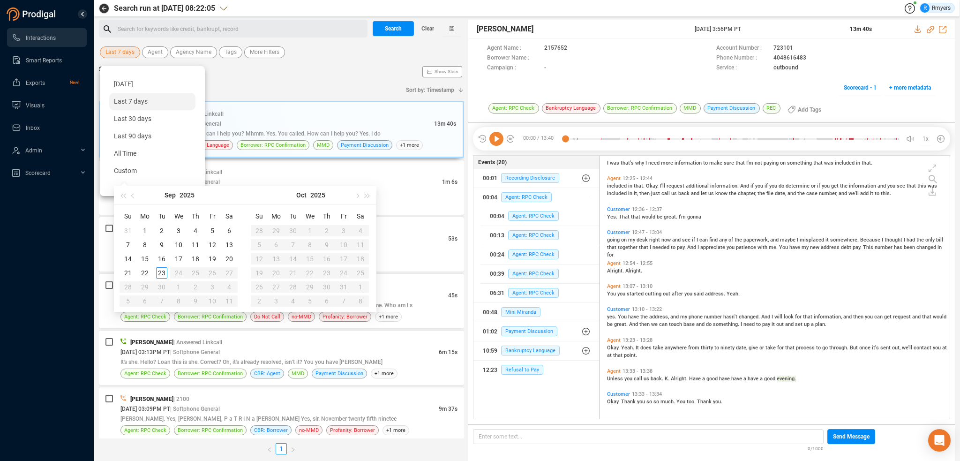
type input "[DATE]"
click at [130, 197] on button "button" at bounding box center [133, 195] width 10 height 19
click at [130, 199] on button "button" at bounding box center [133, 195] width 10 height 19
type input "[DATE]"
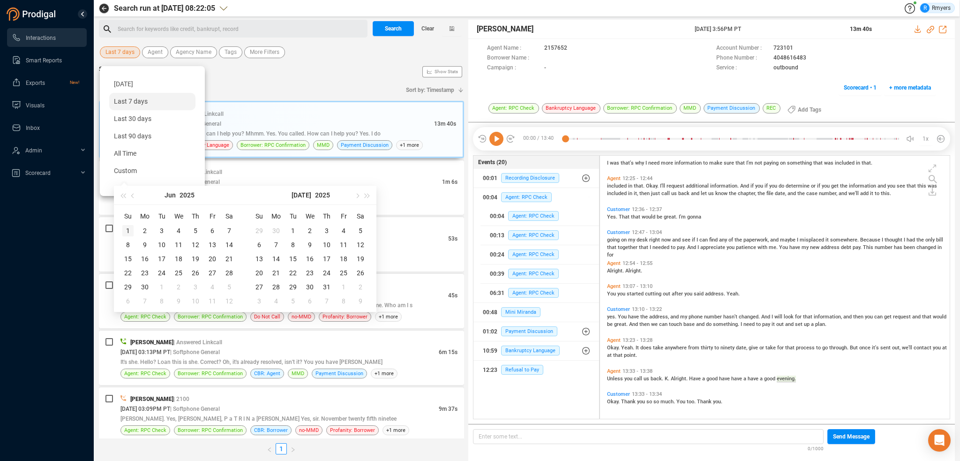
click at [127, 230] on div "1" at bounding box center [127, 230] width 11 height 11
type input "2025-07-05"
type input "2025-07-01"
type input "2025-06-30"
click at [142, 286] on div "30" at bounding box center [144, 286] width 11 height 11
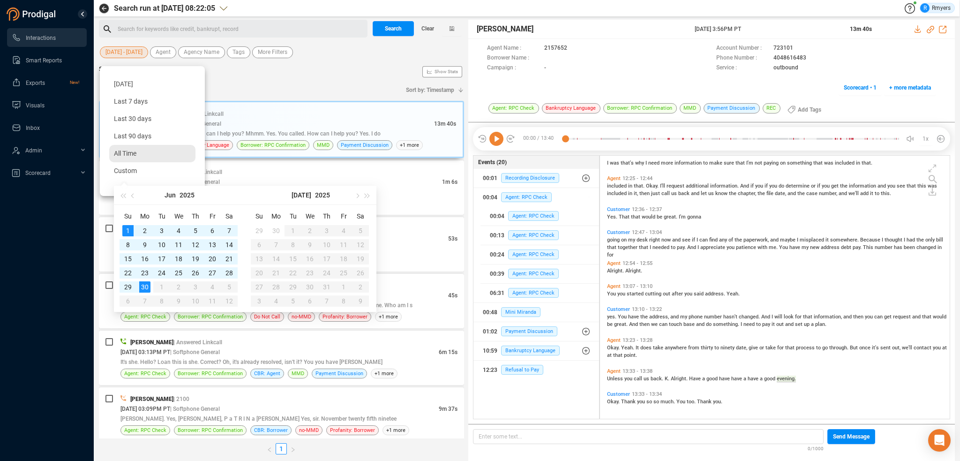
type input "[DATE]"
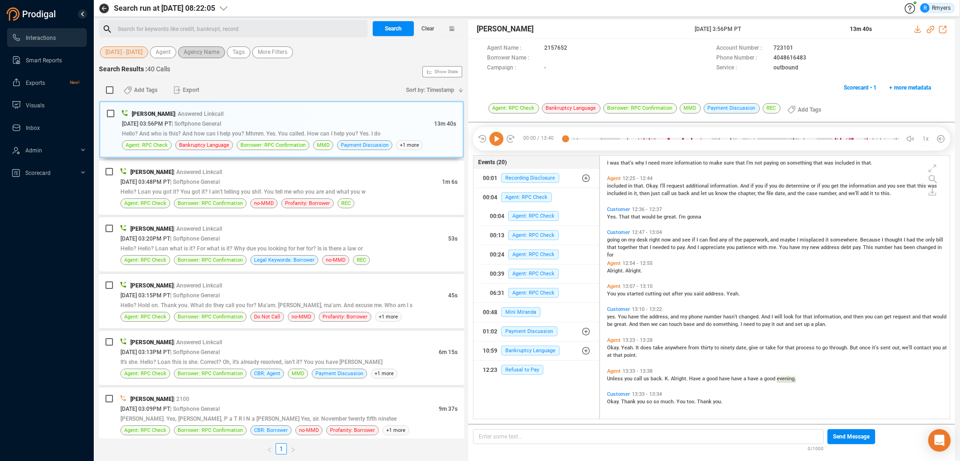
click at [215, 52] on span "Agency Name" at bounding box center [202, 52] width 36 height 12
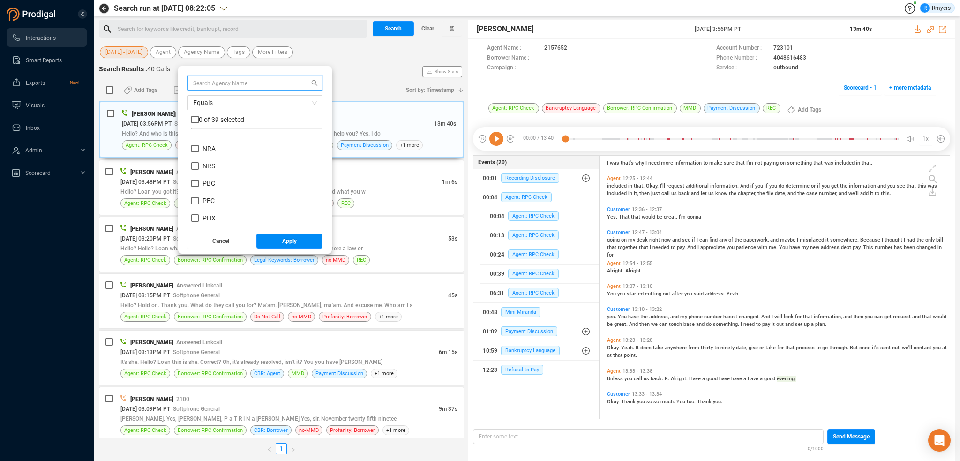
scroll to position [375, 0]
click at [209, 181] on span "NRS" at bounding box center [208, 182] width 13 height 7
click at [197, 182] on input "NRS" at bounding box center [194, 182] width 7 height 7
checkbox input "true"
click at [287, 242] on span "Apply" at bounding box center [289, 240] width 15 height 15
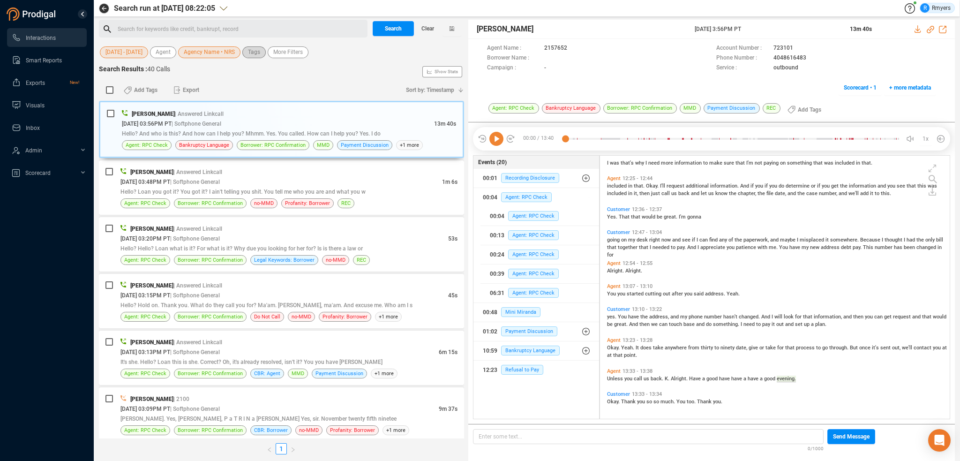
click at [264, 52] on button "Tags" at bounding box center [253, 52] width 23 height 12
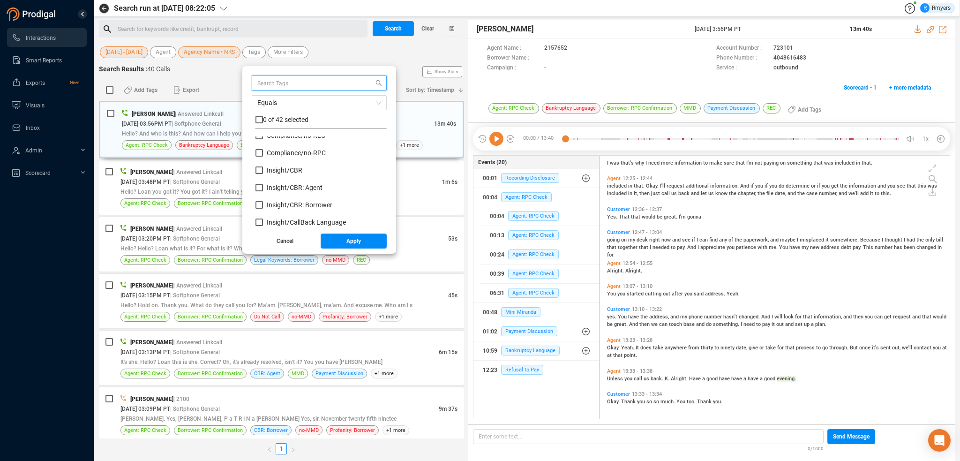
scroll to position [94, 0]
click at [284, 172] on span "Insight/ CBR" at bounding box center [285, 168] width 36 height 7
click at [263, 172] on input "Insight/ CBR" at bounding box center [258, 168] width 7 height 7
checkbox input "true"
click at [289, 185] on span "Insight/ CBR: Agent" at bounding box center [295, 185] width 56 height 7
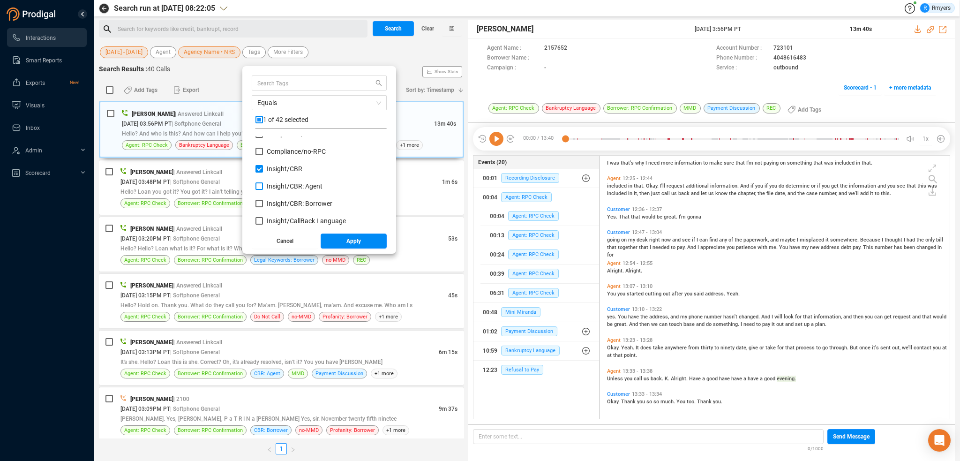
click at [263, 185] on input "Insight/ CBR: Agent" at bounding box center [258, 185] width 7 height 7
checkbox input "true"
click at [289, 197] on div "Insight/ CBR: Agent" at bounding box center [320, 189] width 131 height 17
click at [289, 200] on span "Insight/ CBR: Borrower" at bounding box center [300, 203] width 66 height 7
click at [263, 200] on input "Insight/ CBR: Borrower" at bounding box center [258, 203] width 7 height 7
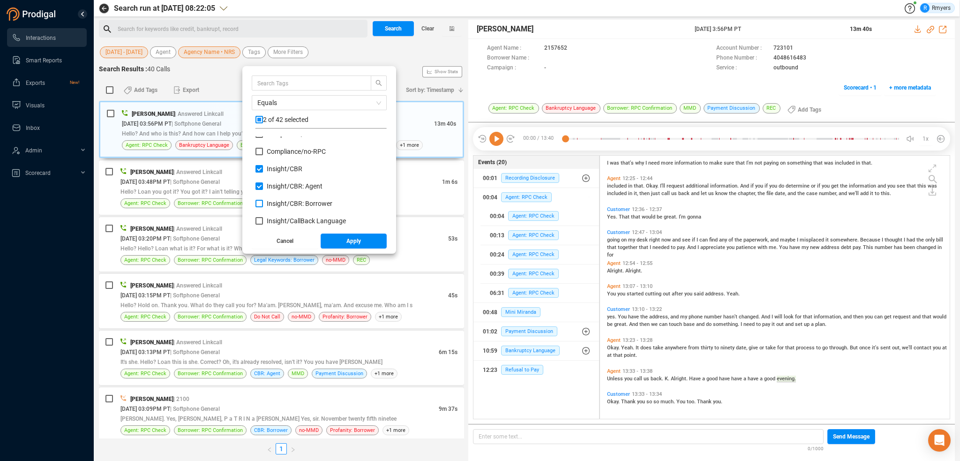
checkbox input "true"
click at [277, 214] on span "Red Flag/ Bankruptcy Language" at bounding box center [313, 216] width 93 height 7
click at [263, 214] on input "Red Flag/ Bankruptcy Language" at bounding box center [258, 216] width 7 height 7
checkbox input "true"
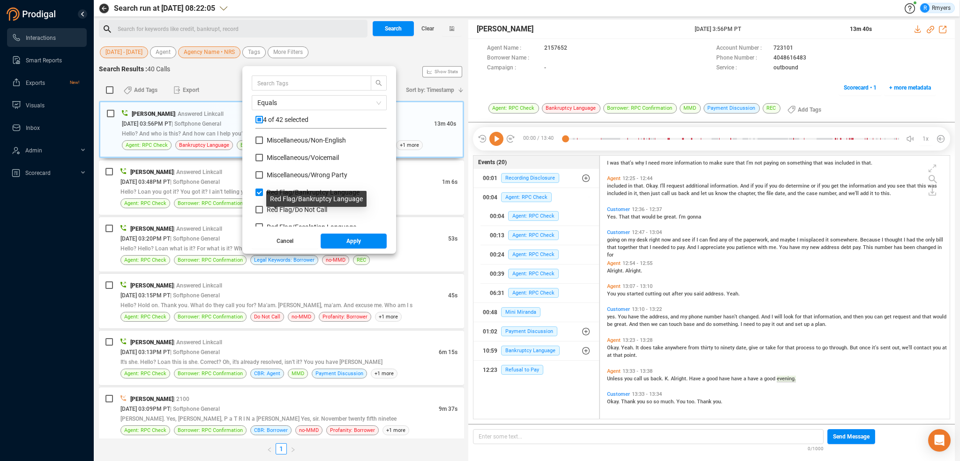
scroll to position [422, 0]
click at [274, 185] on span "Red Flag/ Do Not Call" at bounding box center [297, 187] width 60 height 7
click at [263, 185] on input "Red Flag/ Do Not Call" at bounding box center [258, 187] width 7 height 7
checkbox input "true"
click at [277, 199] on div "Red Flag/ Do Not Call" at bounding box center [320, 191] width 131 height 17
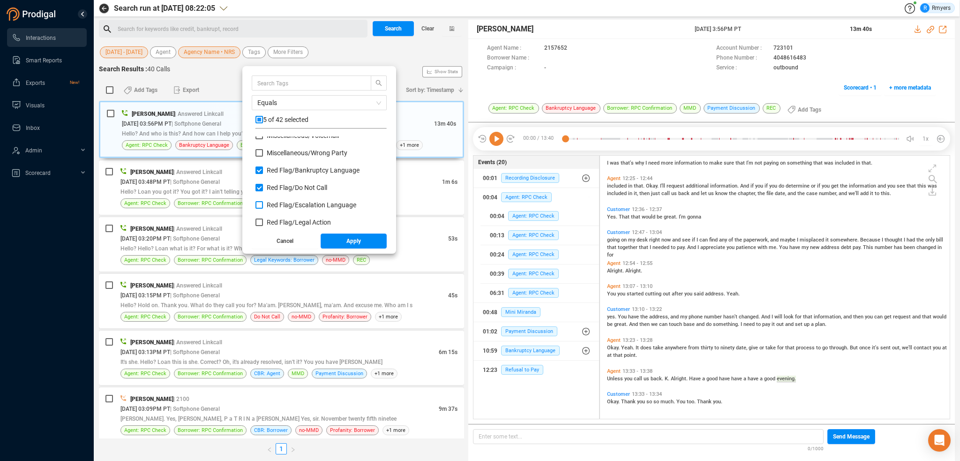
click at [277, 206] on span "Red Flag/ Escalation Language" at bounding box center [312, 204] width 90 height 7
click at [263, 206] on input "Red Flag/ Escalation Language" at bounding box center [258, 204] width 7 height 7
checkbox input "true"
click at [277, 216] on div "Red Flag/ Escalation Language" at bounding box center [320, 208] width 131 height 17
click at [277, 220] on span "Red Flag/ Legal Action" at bounding box center [299, 221] width 64 height 7
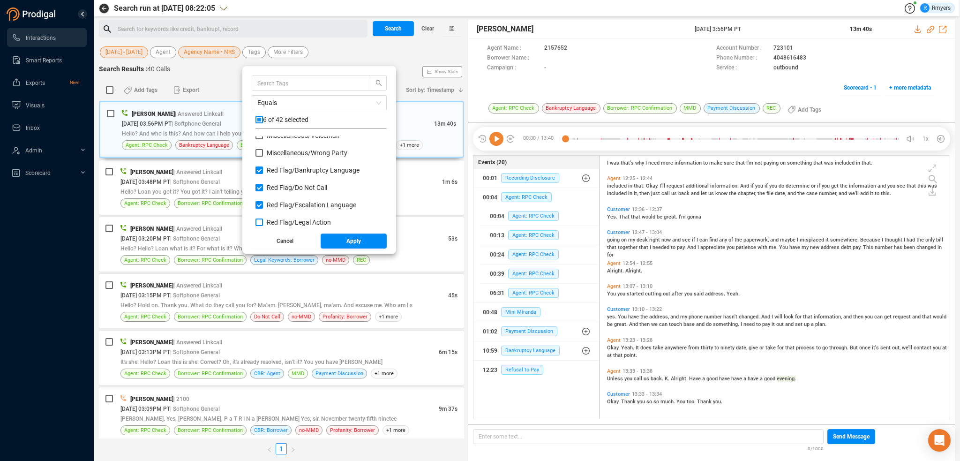
click at [263, 220] on input "Red Flag/ Legal Action" at bounding box center [258, 221] width 7 height 7
checkbox input "true"
click at [272, 195] on span "Red Flag/ Legal Action: Agent" at bounding box center [309, 192] width 84 height 7
click at [263, 195] on input "Red Flag/ Legal Action: Agent" at bounding box center [258, 192] width 7 height 7
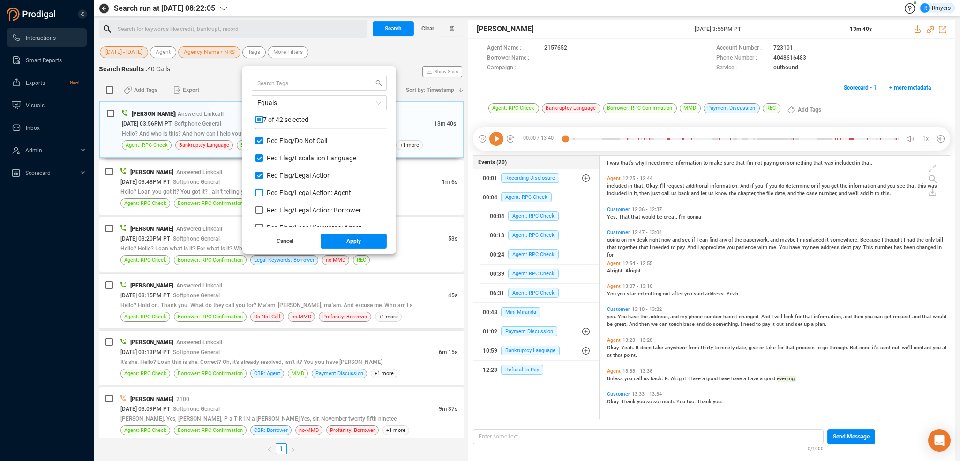
checkbox input "true"
click at [274, 205] on label "Red Flag/ Legal Action: Borrower" at bounding box center [309, 210] width 109 height 10
click at [263, 206] on input "Red Flag/ Legal Action: Borrower" at bounding box center [258, 209] width 7 height 7
checkbox input "true"
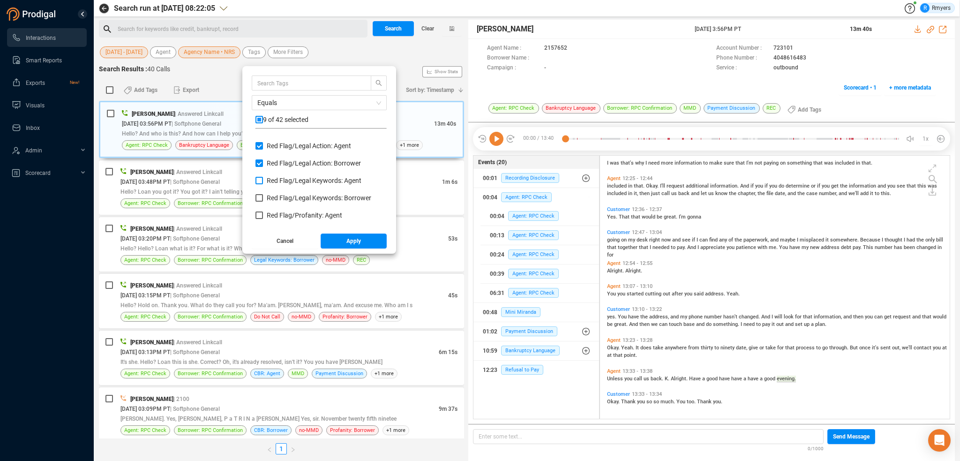
click at [271, 178] on span "Red Flag/ Legal Keywords: Agent" at bounding box center [314, 180] width 95 height 7
click at [263, 178] on input "Red Flag/ Legal Keywords: Agent" at bounding box center [258, 180] width 7 height 7
checkbox input "true"
drag, startPoint x: 274, startPoint y: 192, endPoint x: 274, endPoint y: 200, distance: 8.4
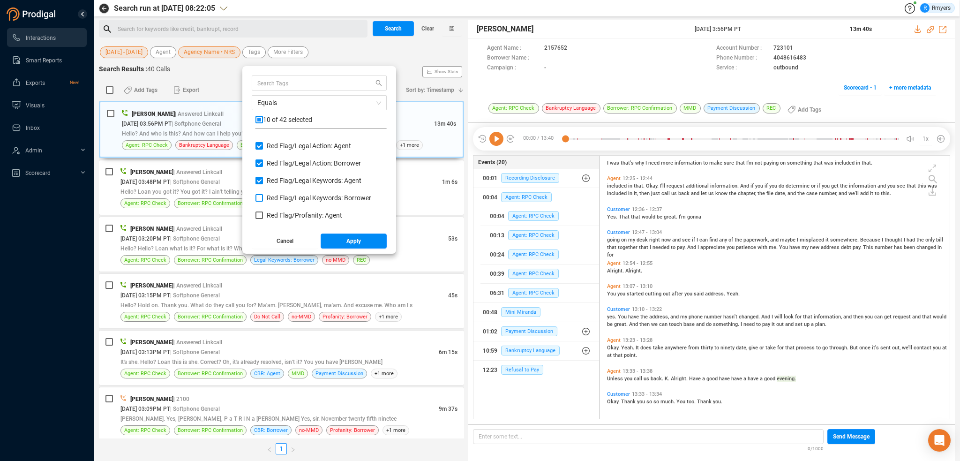
click at [274, 200] on span "Red Flag/ Legal Keywords: Borrower" at bounding box center [319, 197] width 105 height 7
click at [263, 200] on input "Red Flag/ Legal Keywords: Borrower" at bounding box center [258, 197] width 7 height 7
checkbox input "true"
click at [276, 211] on span "Red Flag/ Profanity: Agent" at bounding box center [304, 214] width 75 height 7
click at [263, 211] on input "Red Flag/ Profanity: Agent" at bounding box center [258, 214] width 7 height 7
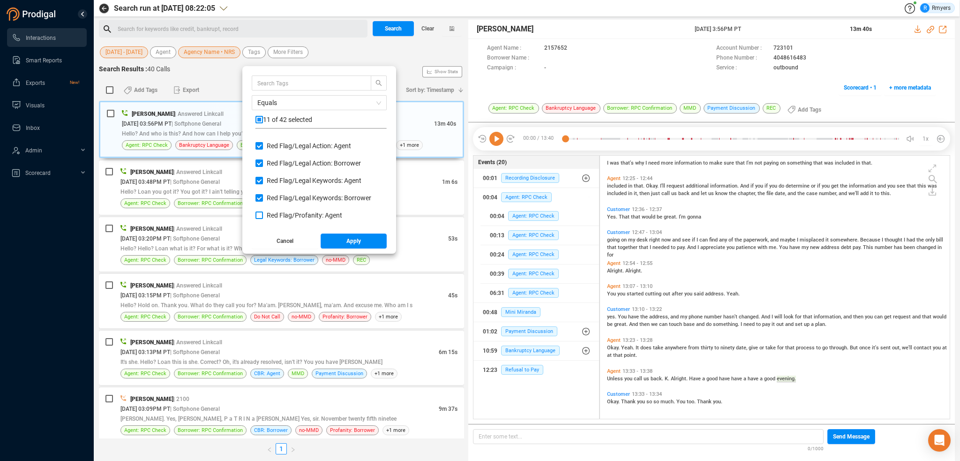
checkbox input "true"
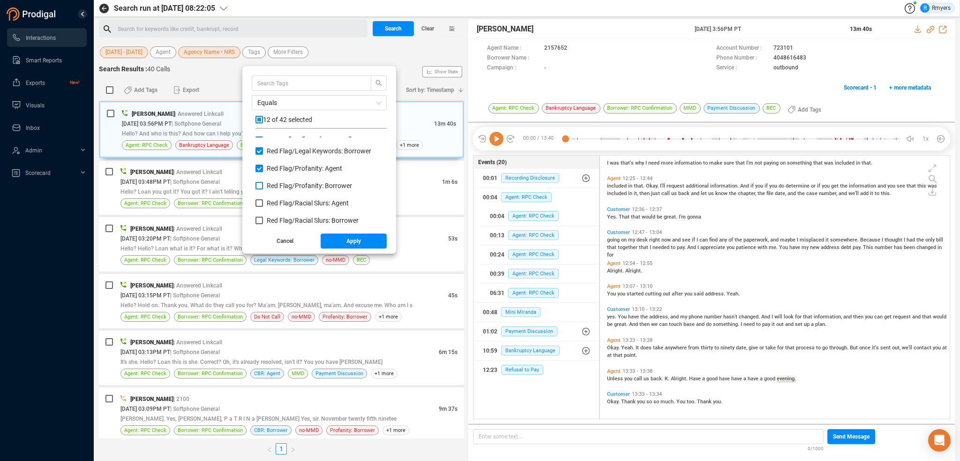
click at [278, 186] on span "Red Flag/ Profanity: Borrower" at bounding box center [309, 185] width 85 height 7
click at [263, 186] on input "Red Flag/ Profanity: Borrower" at bounding box center [258, 185] width 7 height 7
checkbox input "true"
click at [286, 201] on span "Red Flag/ Racial Slurs: Agent" at bounding box center [308, 202] width 82 height 7
click at [263, 201] on input "Red Flag/ Racial Slurs: Agent" at bounding box center [258, 202] width 7 height 7
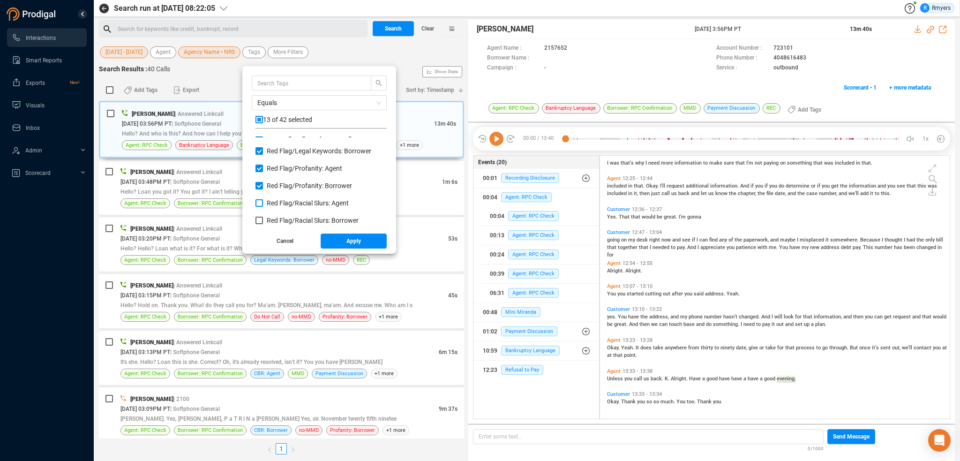
checkbox input "true"
click at [290, 217] on span "Red Flag/ Racial Slurs: Borrower" at bounding box center [313, 220] width 92 height 7
click at [263, 217] on input "Red Flag/ Racial Slurs: Borrower" at bounding box center [258, 220] width 7 height 7
checkbox input "true"
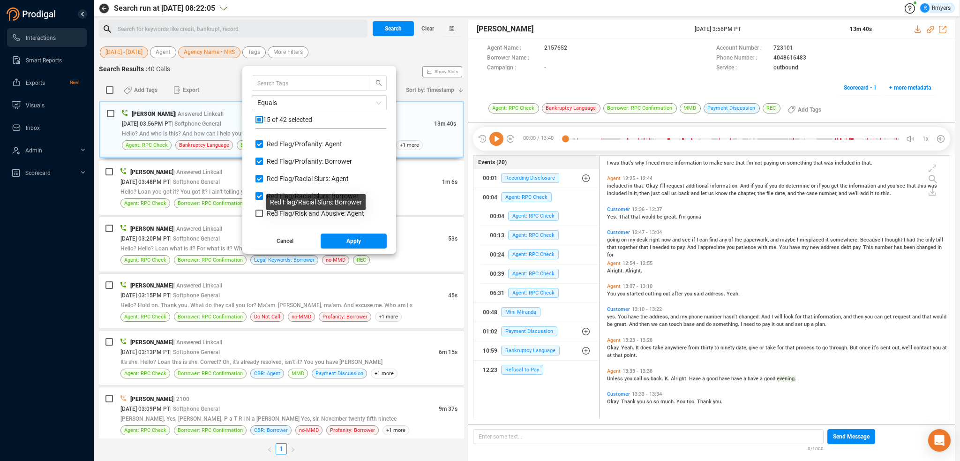
scroll to position [609, 0]
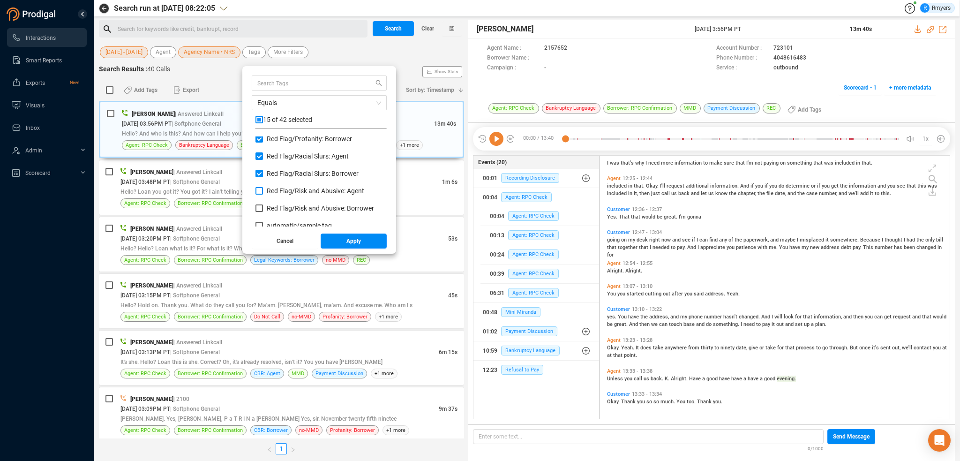
click at [284, 190] on span "Red Flag/ Risk and Abusive: Agent" at bounding box center [315, 190] width 97 height 7
click at [263, 190] on input "Red Flag/ Risk and Abusive: Agent" at bounding box center [258, 190] width 7 height 7
checkbox input "true"
click at [285, 202] on div "Red Flag/ Risk and Abusive: Agent" at bounding box center [320, 194] width 131 height 17
click at [285, 206] on span "Red Flag/ Risk and Abusive: Borrower" at bounding box center [320, 207] width 107 height 7
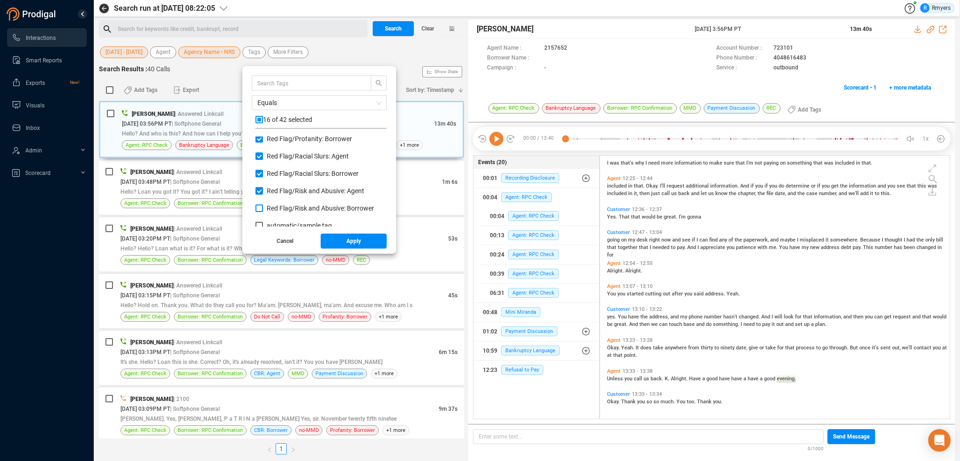
click at [263, 206] on input "Red Flag/ Risk and Abusive: Borrower" at bounding box center [258, 207] width 7 height 7
checkbox input "true"
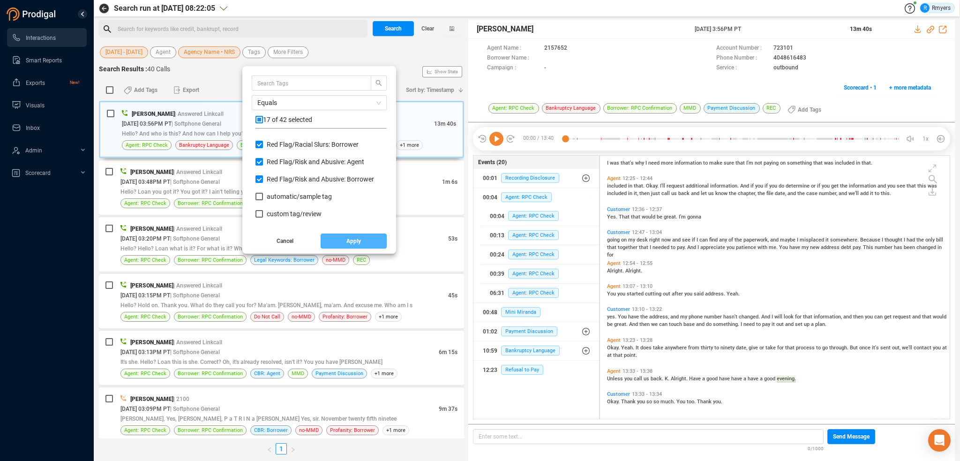
click at [340, 238] on button "Apply" at bounding box center [354, 240] width 67 height 15
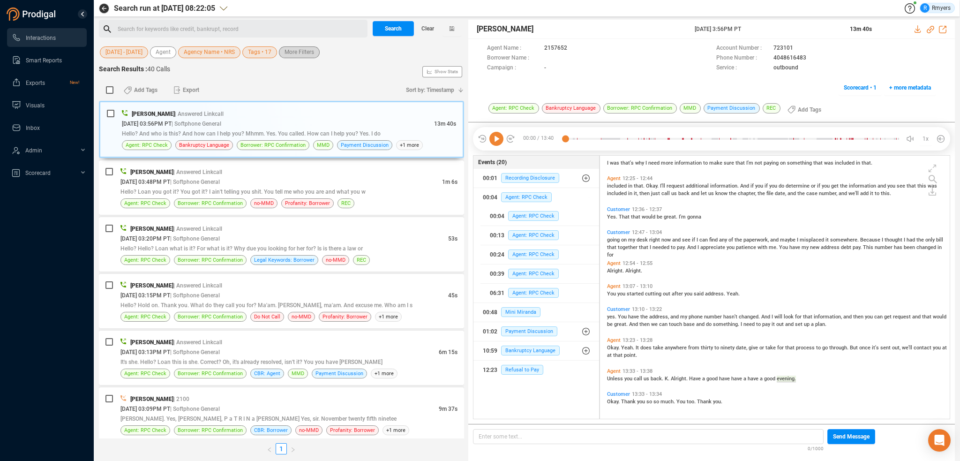
click at [289, 56] on span "More Filters" at bounding box center [299, 52] width 30 height 12
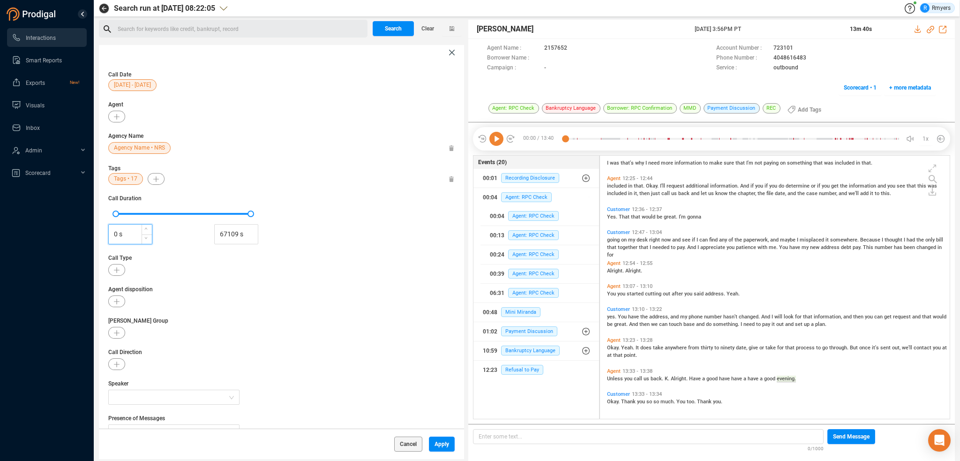
click at [112, 231] on input "0 s" at bounding box center [130, 234] width 43 height 14
type input "30 s"
click at [436, 439] on div "Cancel Apply" at bounding box center [281, 443] width 365 height 30
click at [437, 440] on span "Apply" at bounding box center [441, 443] width 15 height 15
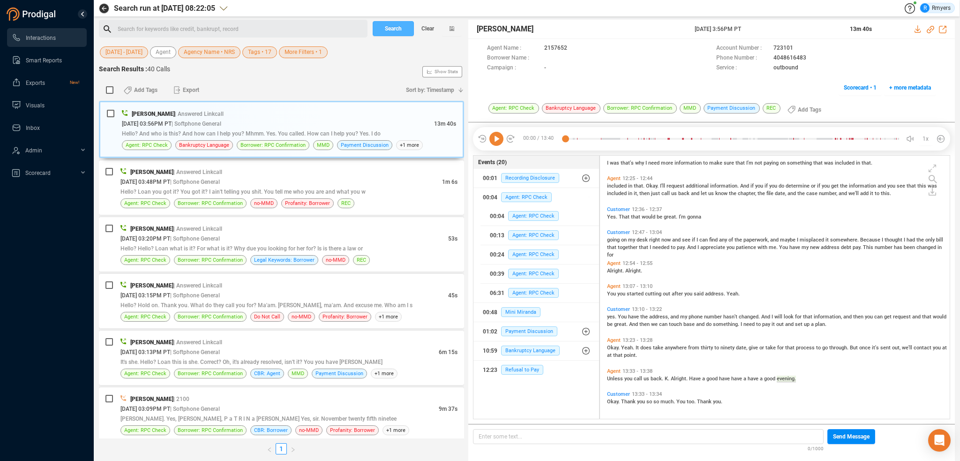
click at [395, 33] on span "Search" at bounding box center [393, 28] width 17 height 15
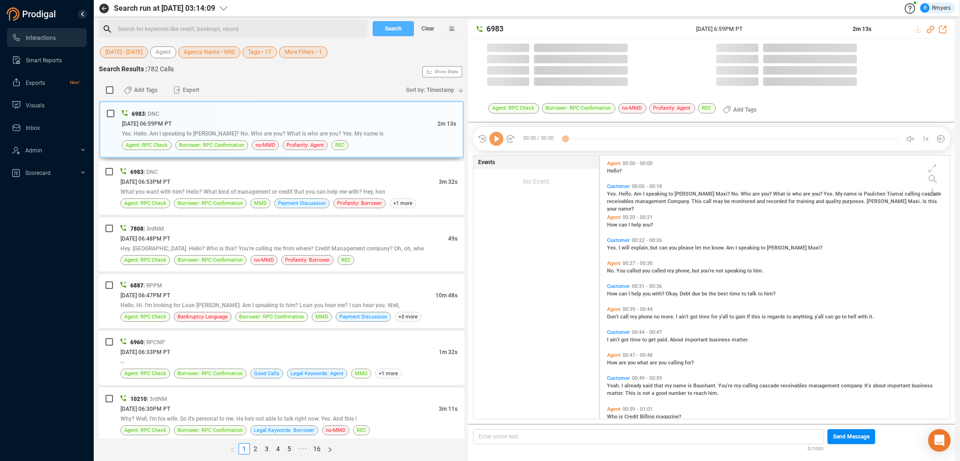
scroll to position [261, 345]
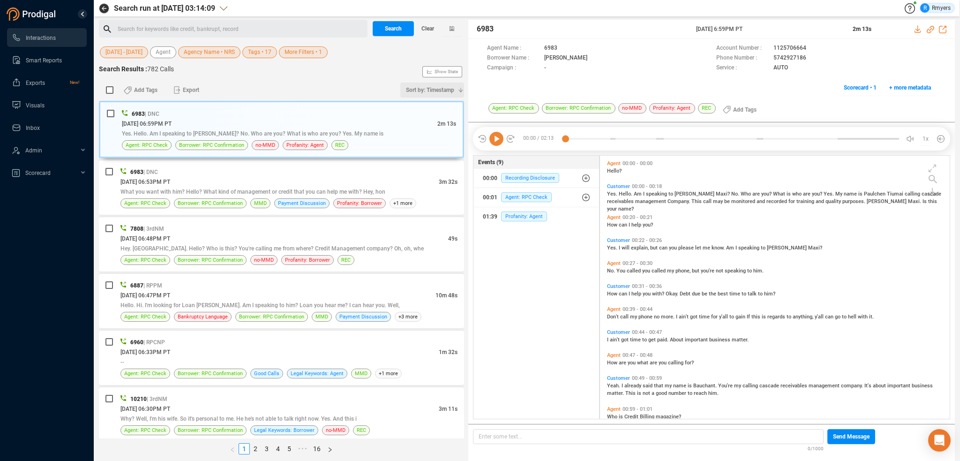
click at [439, 87] on span "Sort by: Timestamp" at bounding box center [430, 89] width 48 height 15
click at [413, 108] on span "Timestamp" at bounding box center [425, 106] width 75 height 19
click at [414, 92] on span "Sort by: Timestamp" at bounding box center [430, 89] width 48 height 15
click at [414, 105] on span "Timestamp" at bounding box center [425, 106] width 75 height 19
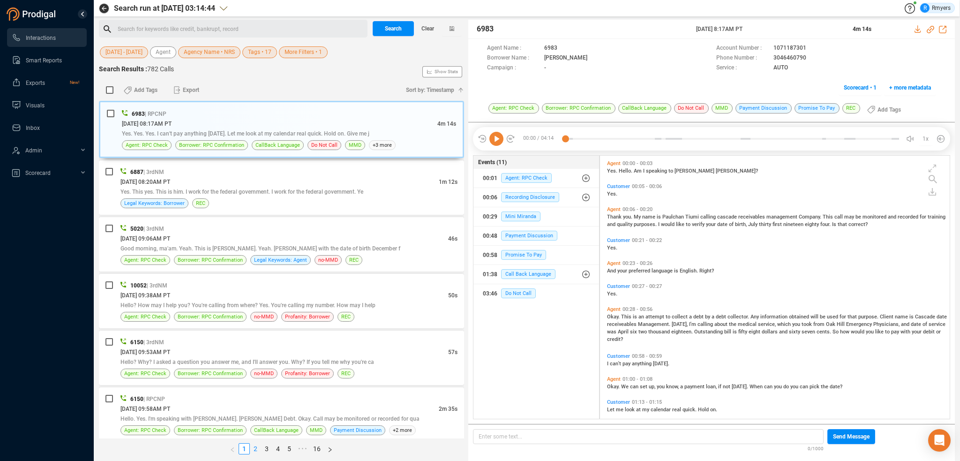
click at [255, 449] on link "2" at bounding box center [255, 448] width 10 height 10
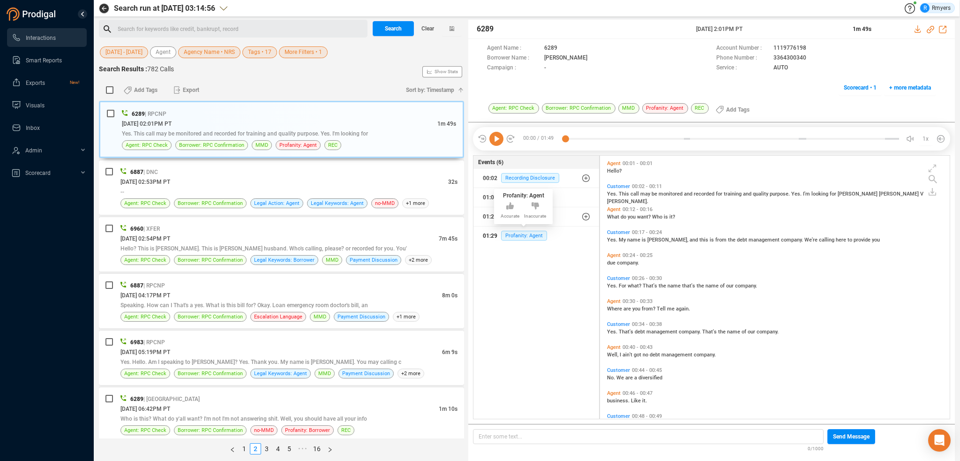
drag, startPoint x: 513, startPoint y: 233, endPoint x: 495, endPoint y: 241, distance: 19.7
click at [510, 235] on span "Profanity: Agent" at bounding box center [524, 236] width 46 height 10
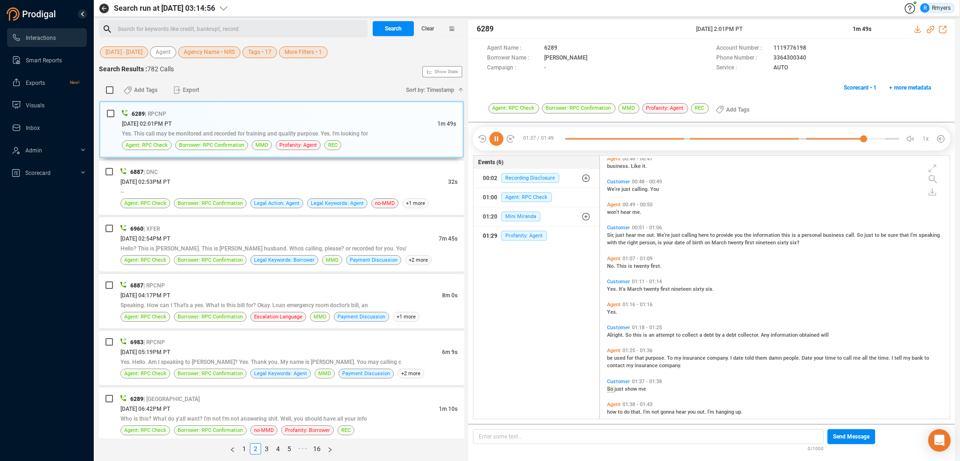
scroll to position [268, 0]
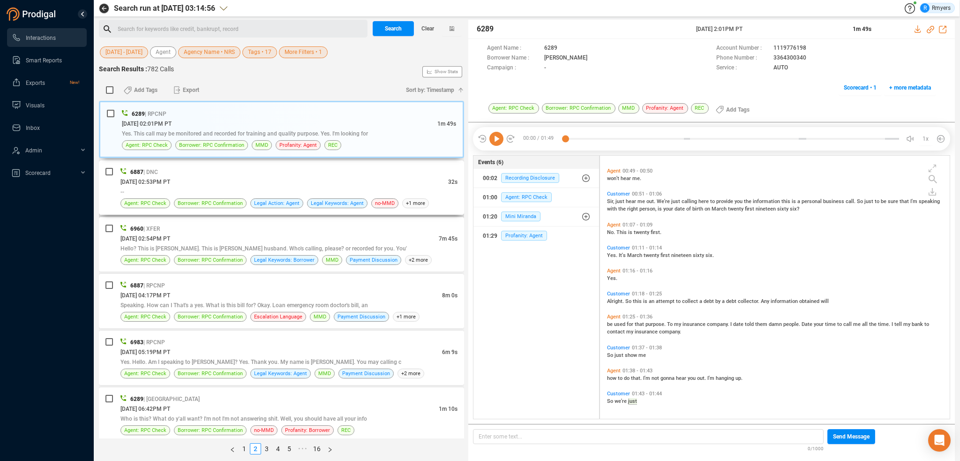
click at [315, 178] on div "[DATE] 02:53PM PT" at bounding box center [284, 182] width 328 height 10
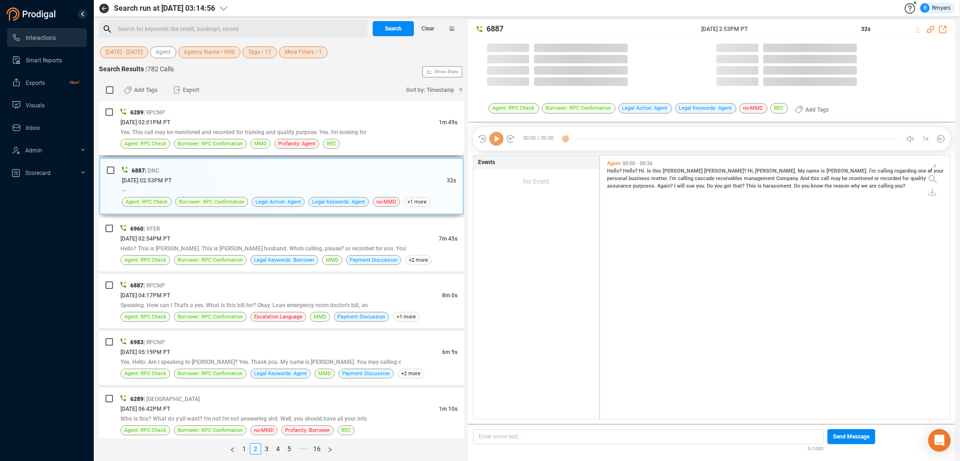
scroll to position [261, 345]
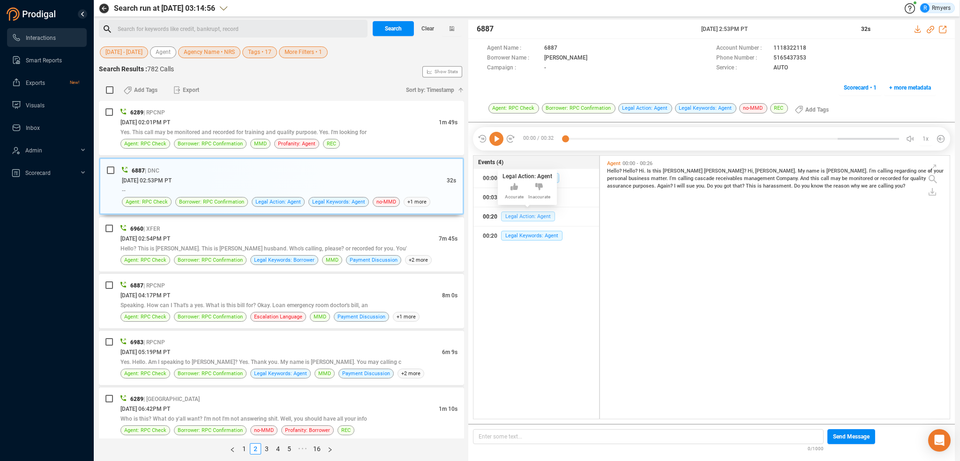
click at [525, 219] on span "Legal Action: Agent" at bounding box center [528, 216] width 54 height 10
drag, startPoint x: 770, startPoint y: 57, endPoint x: 807, endPoint y: 59, distance: 36.6
click at [807, 59] on div "Phone Number : 5165437353" at bounding box center [826, 58] width 220 height 10
copy div "5165437353"
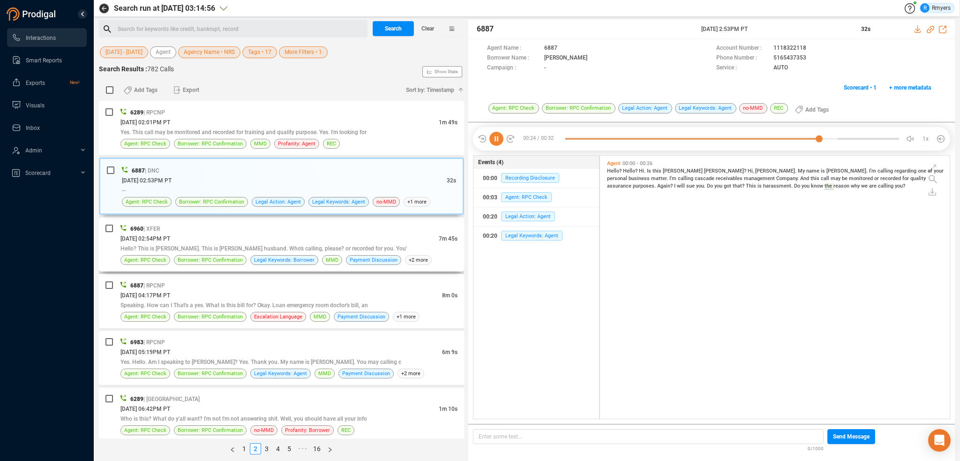
click at [343, 238] on div "06/04/2025 @ 02:54PM PT" at bounding box center [279, 238] width 318 height 10
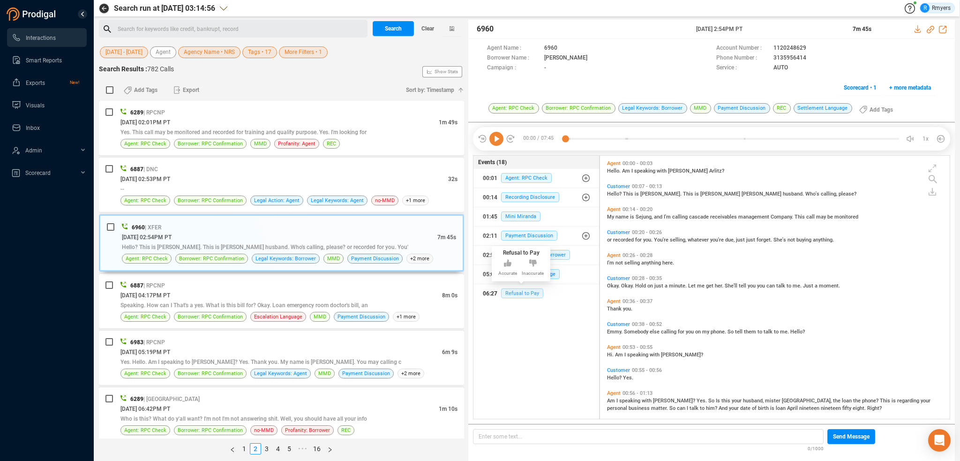
click at [519, 290] on span "Refusal to Pay" at bounding box center [522, 293] width 42 height 10
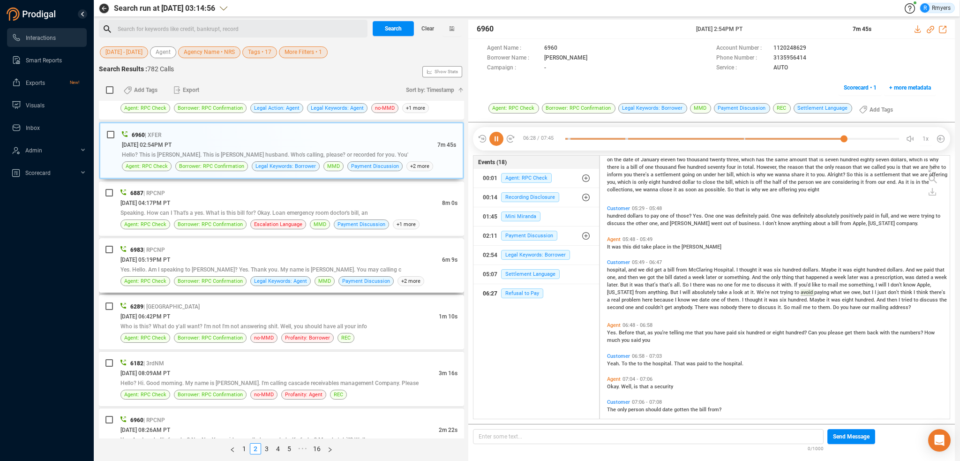
scroll to position [94, 0]
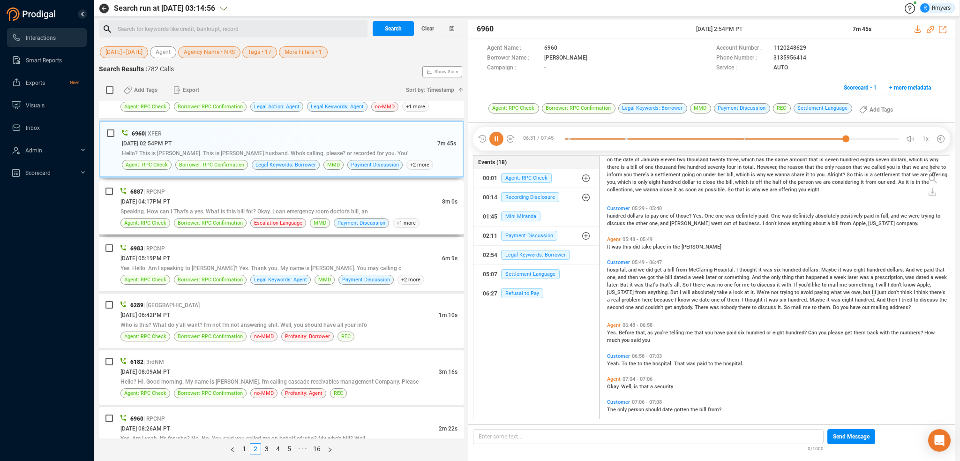
click at [276, 204] on div "06/04/2025 @ 04:17PM PT" at bounding box center [281, 201] width 322 height 10
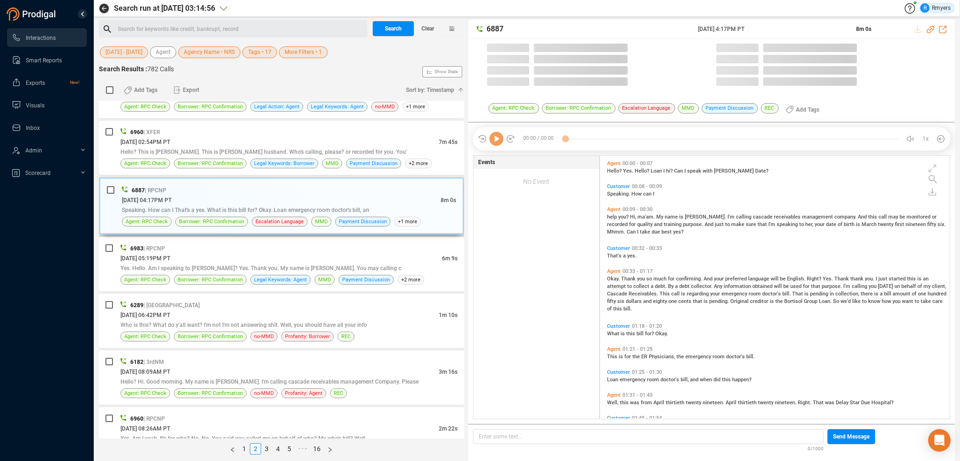
scroll to position [261, 345]
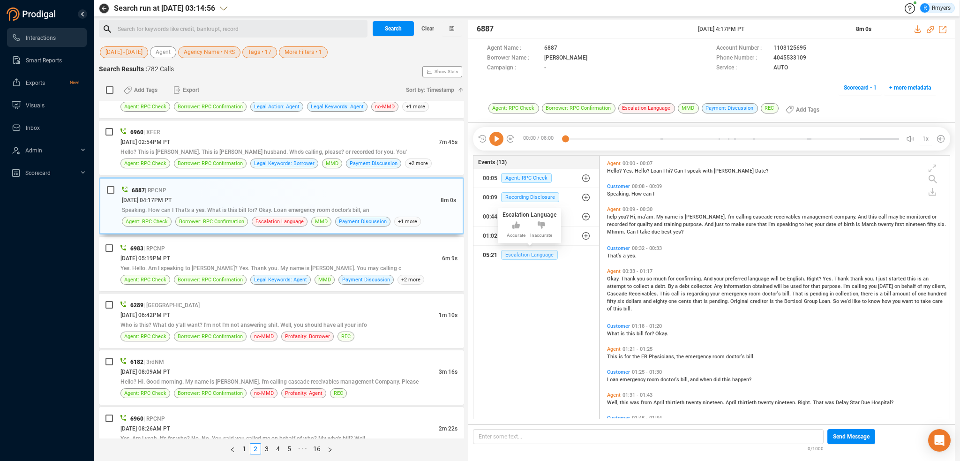
click at [527, 251] on span "Escalation Language" at bounding box center [529, 255] width 57 height 10
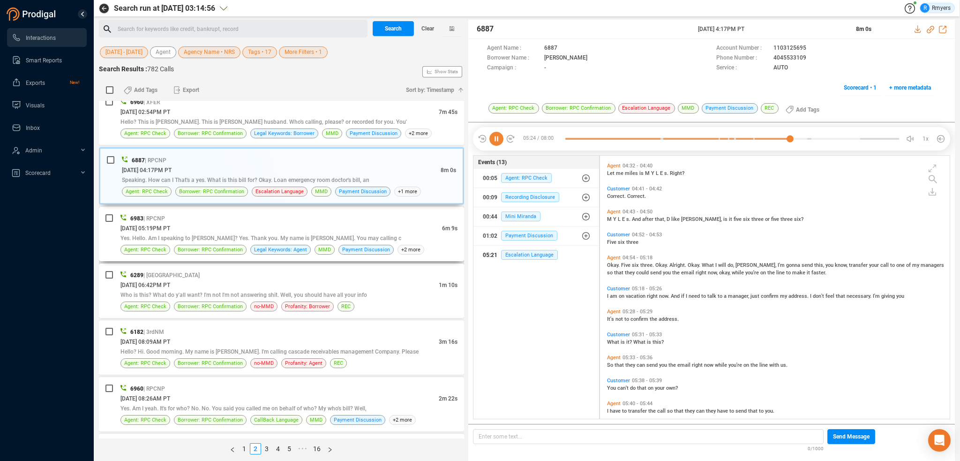
scroll to position [141, 0]
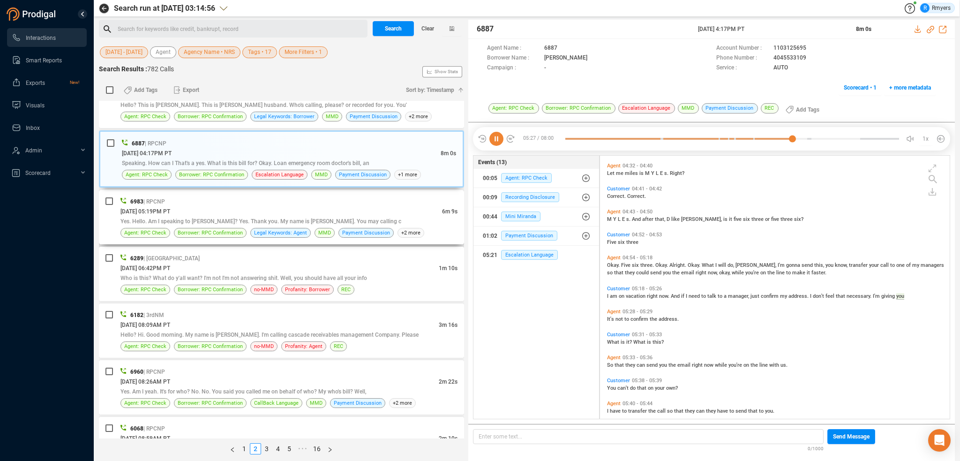
click at [315, 222] on span "Yes. Hello. Am I speaking to Markita S Miller? Yes. Thank you. My name is Beltr…" at bounding box center [260, 221] width 281 height 7
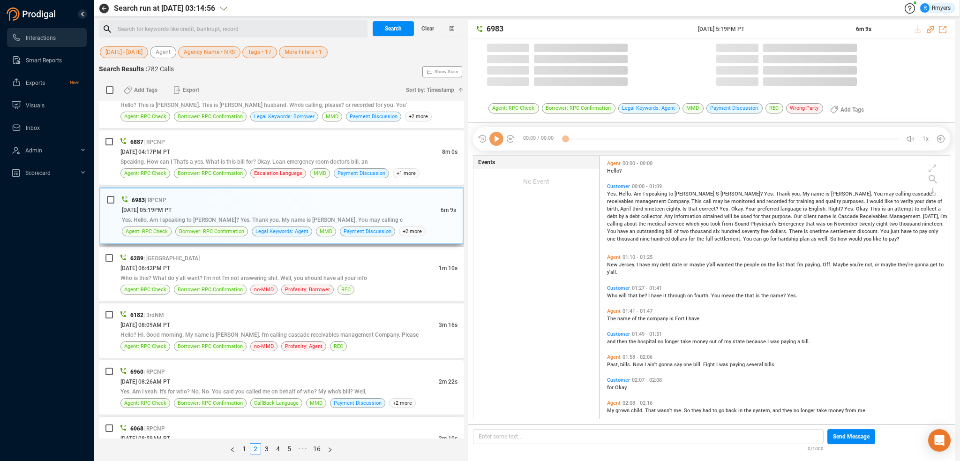
scroll to position [261, 345]
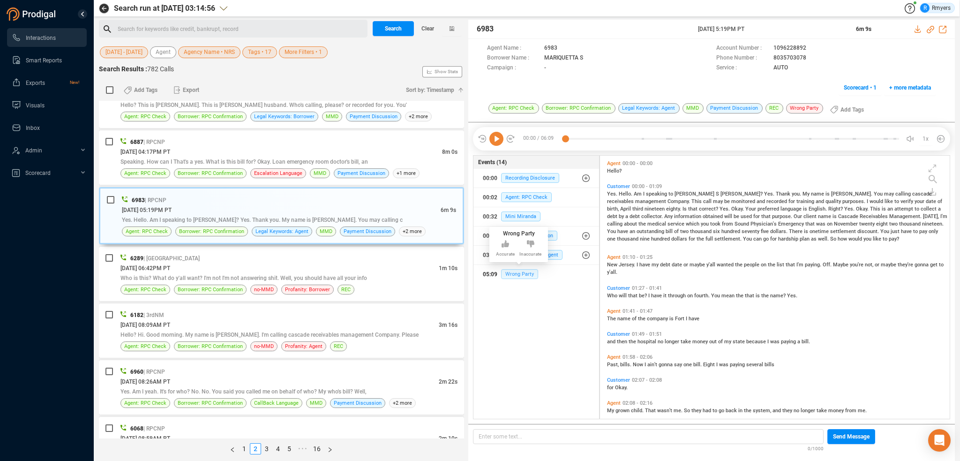
click at [528, 277] on span "Wrong Party" at bounding box center [519, 274] width 37 height 10
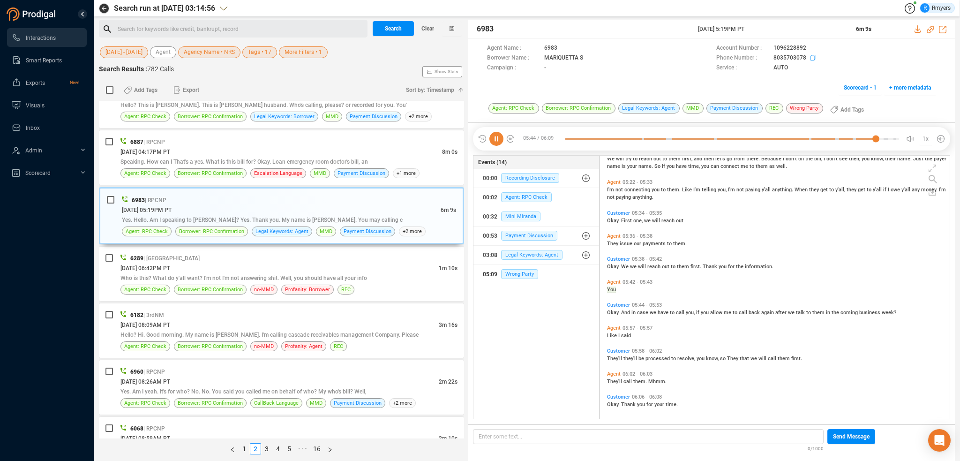
scroll to position [877, 0]
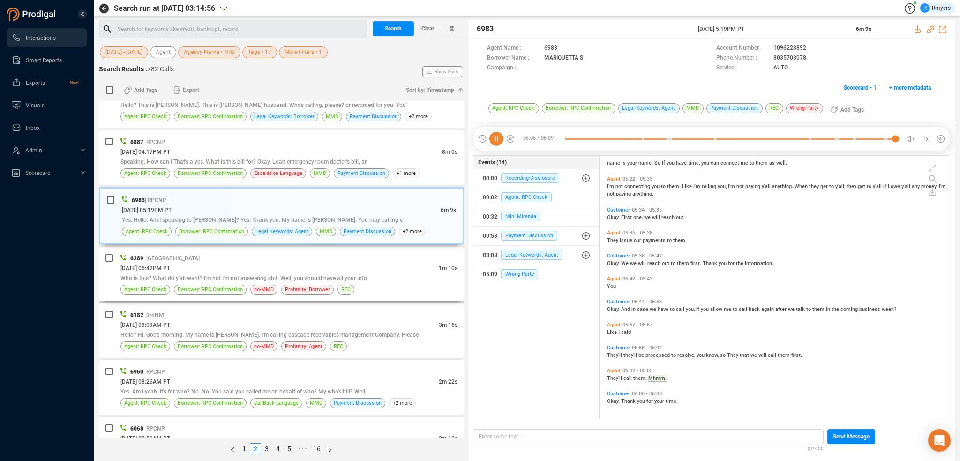
click at [330, 270] on div "06/04/2025 @ 06:42PM PT" at bounding box center [279, 268] width 318 height 10
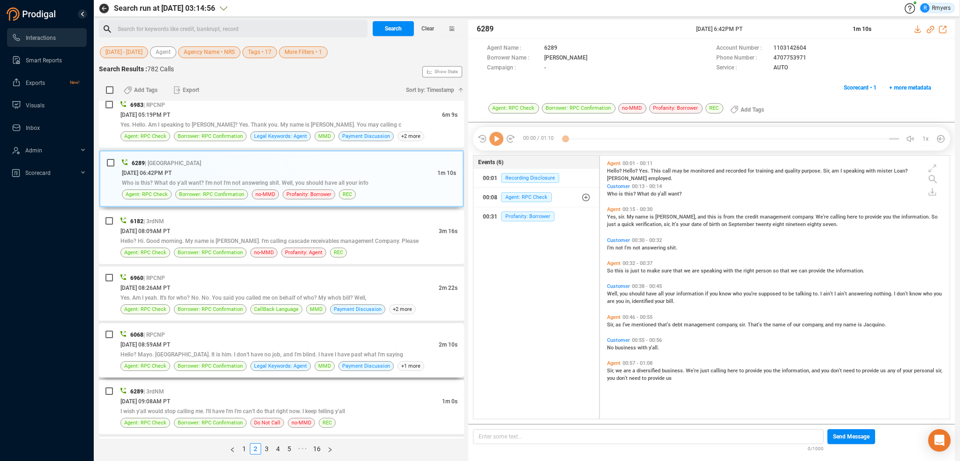
scroll to position [281, 0]
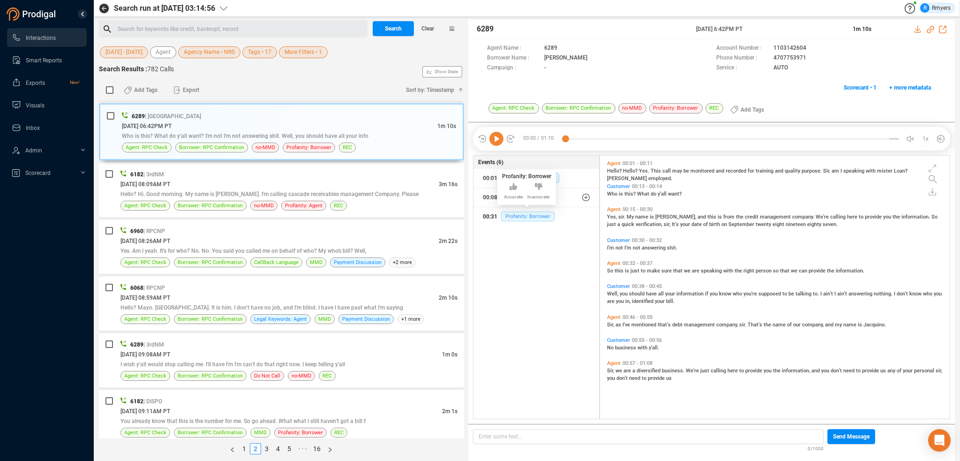
click at [508, 219] on span "Profanity: Borrower" at bounding box center [527, 216] width 53 height 10
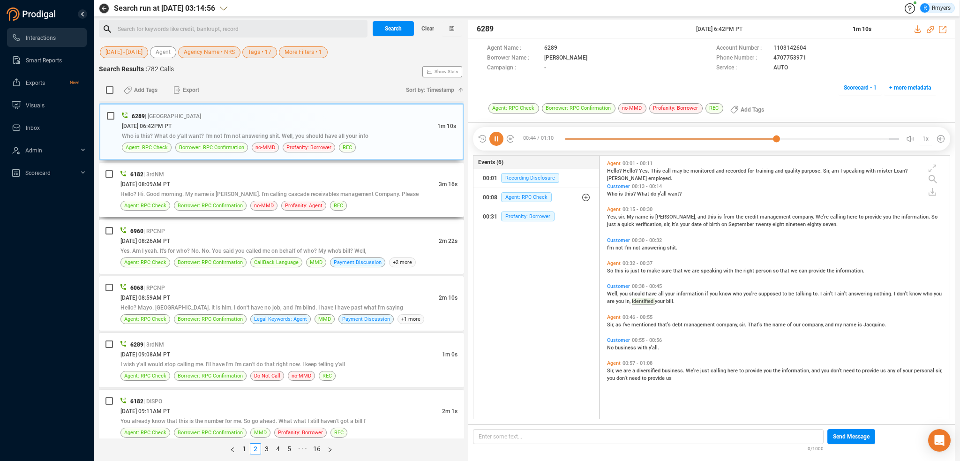
click at [229, 193] on span "Hello? Hi. Good morning. My name is Peng. I'm calling cascade receivables manag…" at bounding box center [269, 194] width 298 height 7
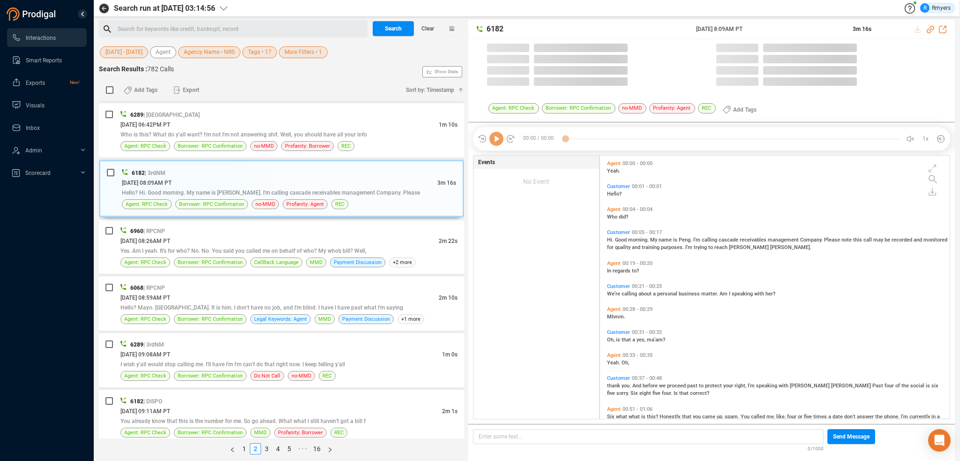
scroll to position [261, 345]
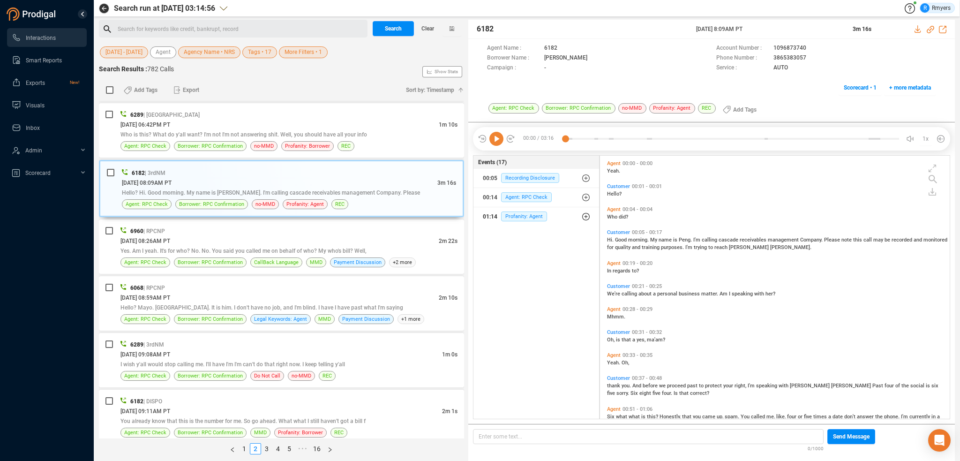
drag, startPoint x: 521, startPoint y: 208, endPoint x: 521, endPoint y: 216, distance: 8.0
click at [521, 209] on div "01:14 Profanity: Agent" at bounding box center [536, 216] width 107 height 15
click at [521, 231] on span "Profanity: Agent" at bounding box center [531, 235] width 46 height 10
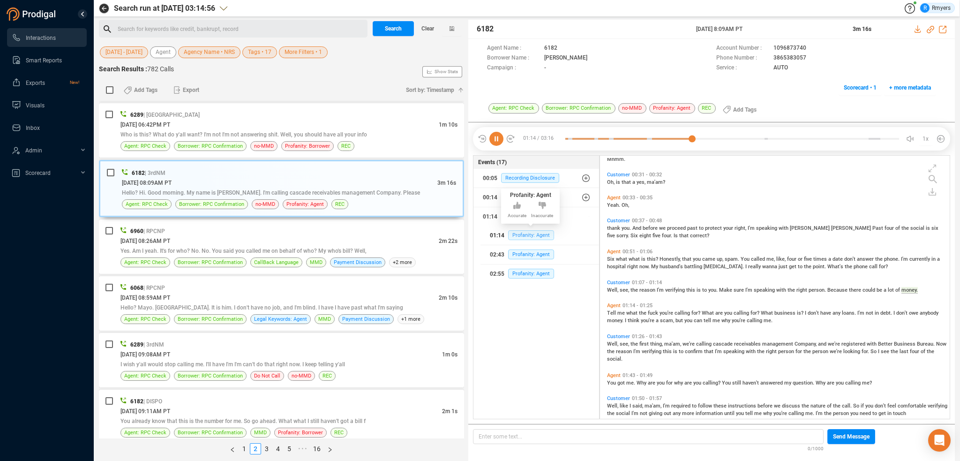
scroll to position [185, 0]
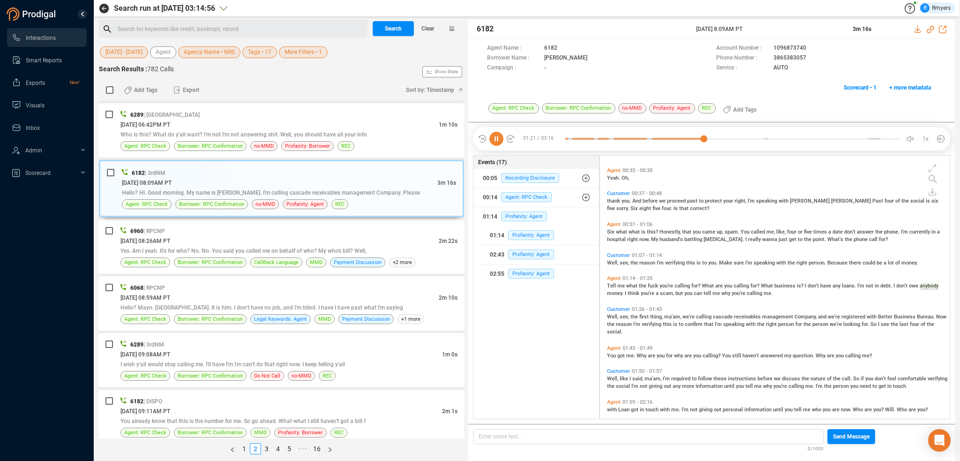
click at [492, 141] on icon at bounding box center [496, 139] width 14 height 14
click at [497, 137] on icon at bounding box center [496, 139] width 14 height 14
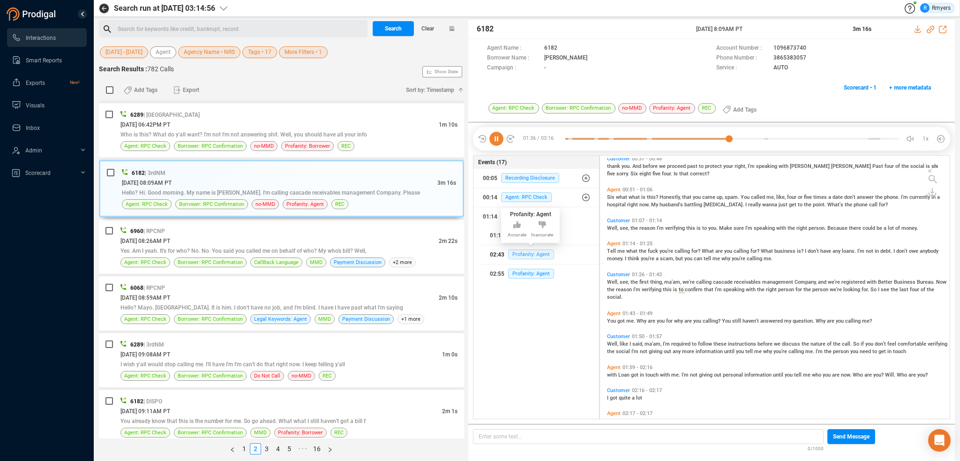
click at [537, 253] on span "Profanity: Agent" at bounding box center [531, 254] width 46 height 10
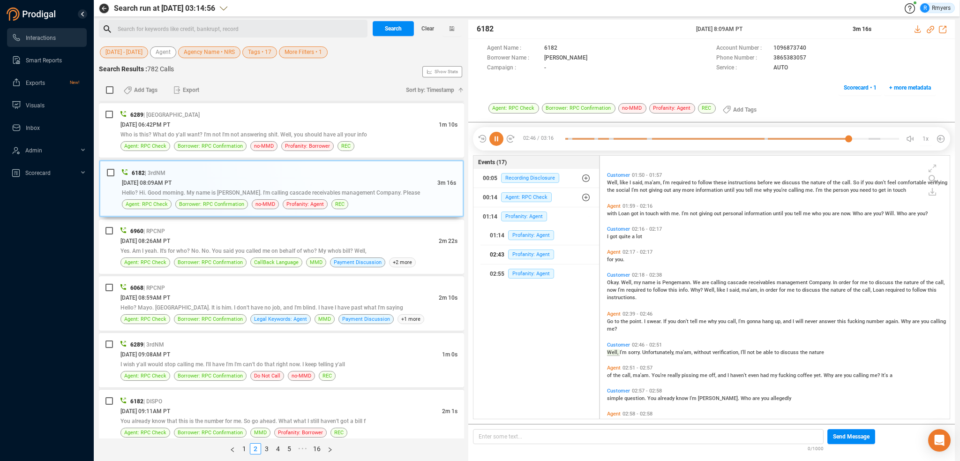
scroll to position [424, 0]
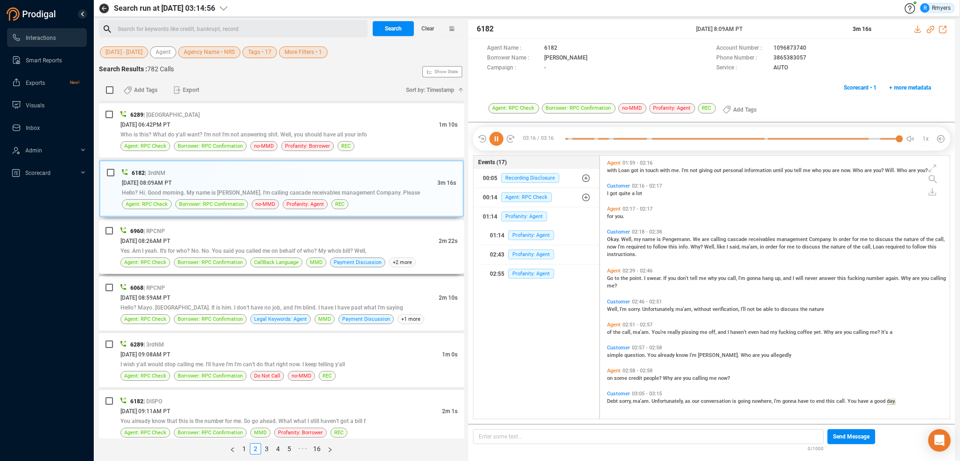
click at [231, 239] on div "06/05/2025 @ 08:26AM PT" at bounding box center [279, 241] width 318 height 10
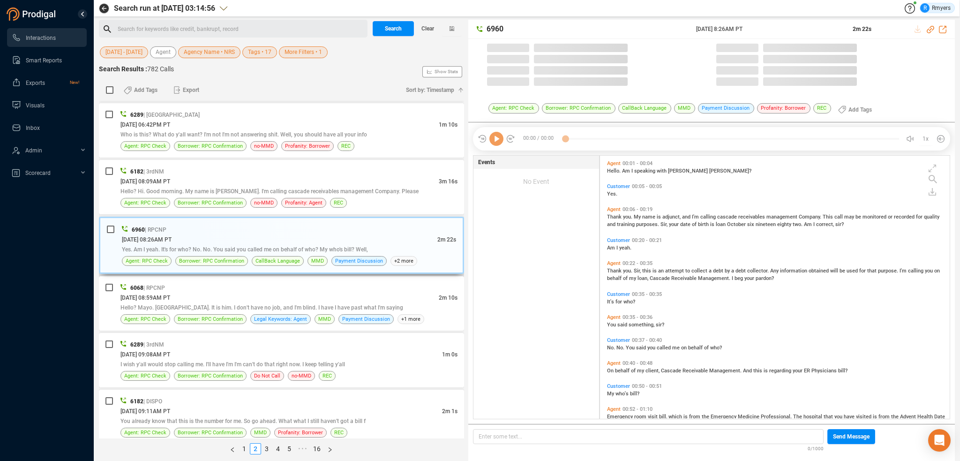
scroll to position [261, 345]
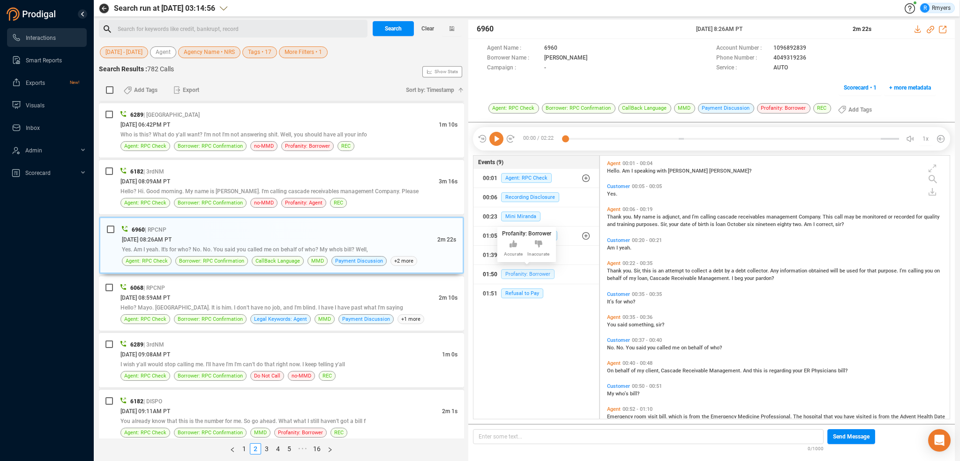
click at [525, 274] on span "Profanity: Borrower" at bounding box center [527, 274] width 53 height 10
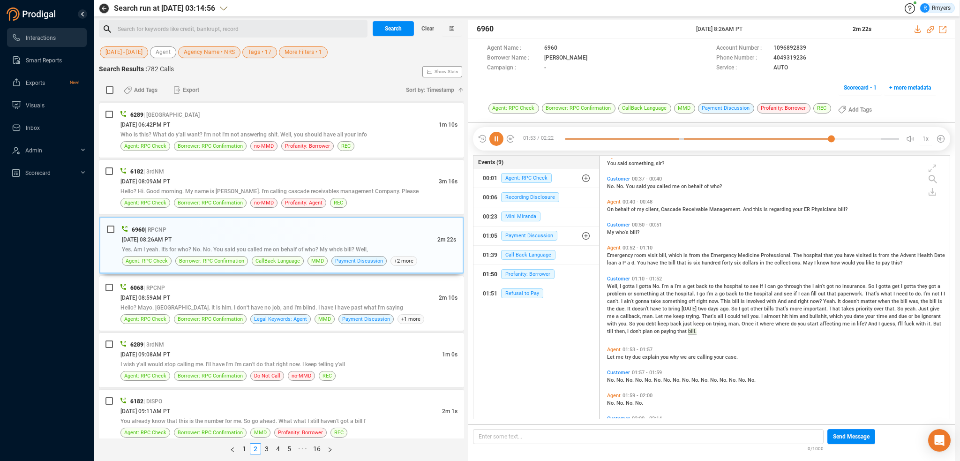
scroll to position [194, 0]
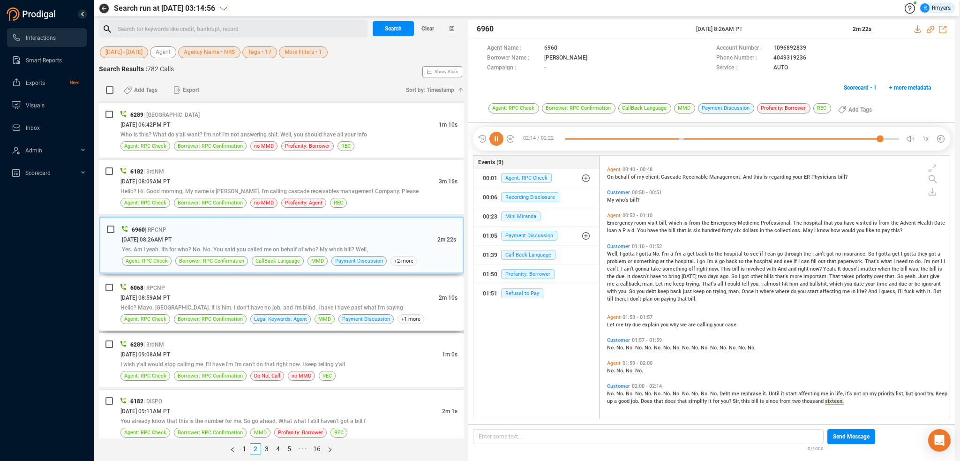
drag, startPoint x: 133, startPoint y: 297, endPoint x: 151, endPoint y: 303, distance: 19.7
click at [133, 297] on span "06/05/2025 @ 08:59AM PT" at bounding box center [145, 297] width 50 height 7
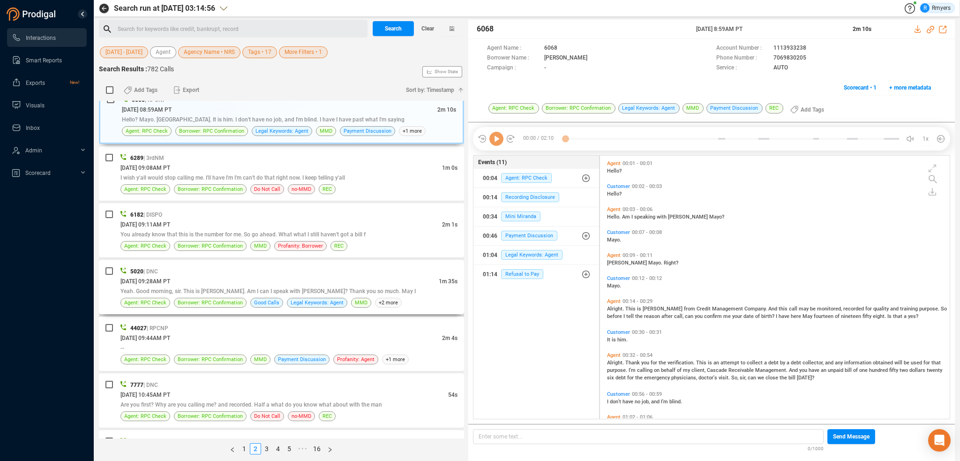
scroll to position [469, 0]
click at [522, 250] on span "Legal Keywords: Agent" at bounding box center [531, 255] width 61 height 10
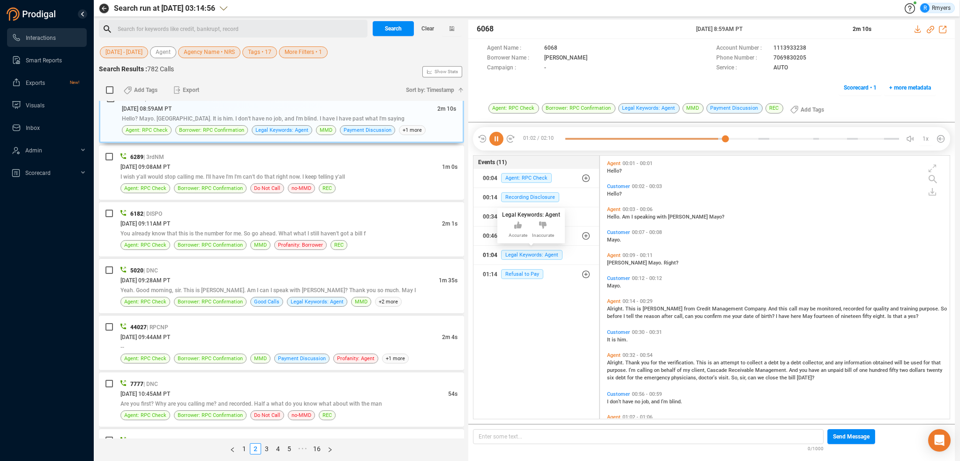
scroll to position [135, 0]
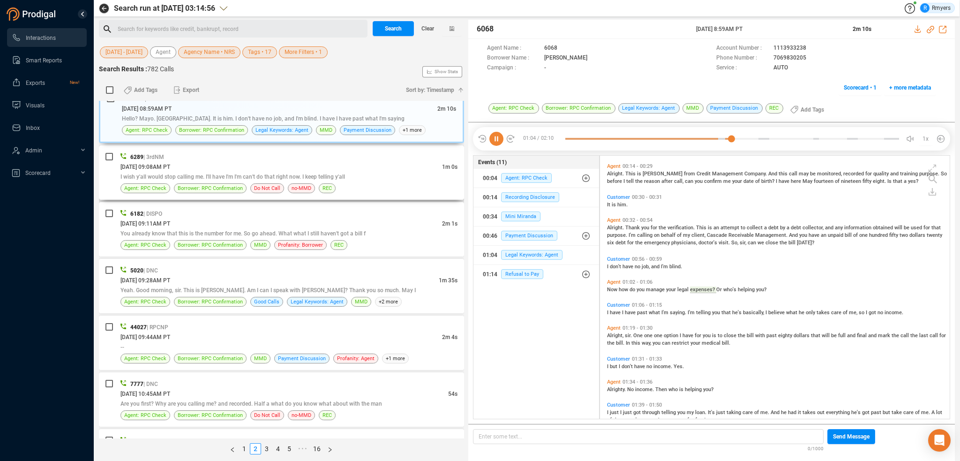
click at [193, 159] on div "6289 | 3rdNM [DATE] 09:08AM PT 1m 0s I wish y'all would stop calling me. I'll h…" at bounding box center [288, 172] width 337 height 41
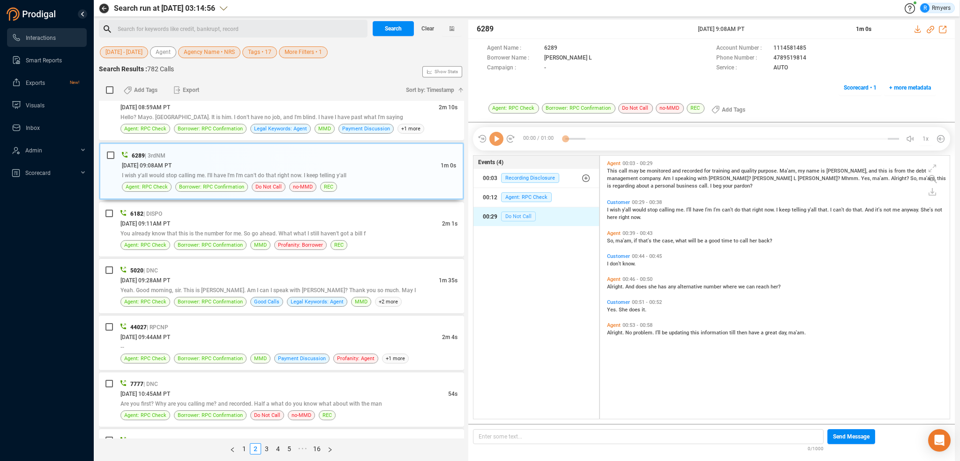
scroll to position [261, 345]
click at [521, 219] on span "Do Not Call" at bounding box center [518, 216] width 35 height 10
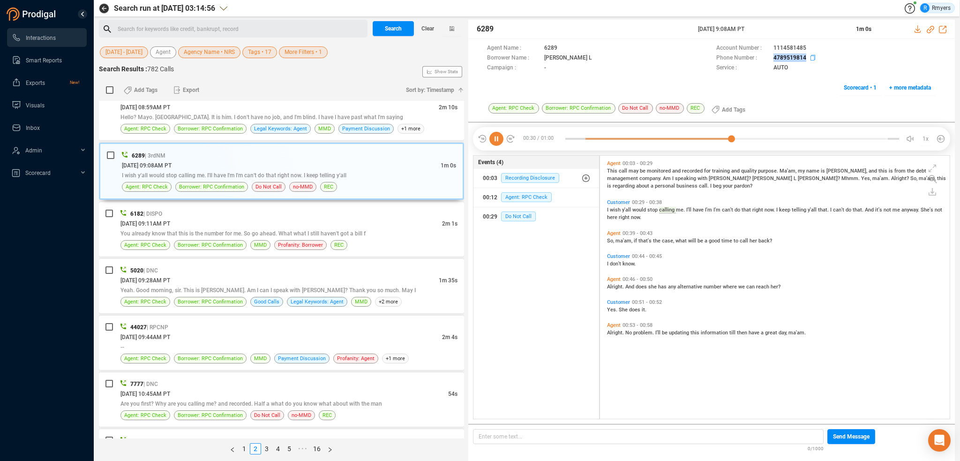
drag, startPoint x: 761, startPoint y: 60, endPoint x: 806, endPoint y: 60, distance: 44.5
click at [806, 60] on div "Phone Number : 4789519814" at bounding box center [826, 58] width 220 height 10
copy div "4789519814"
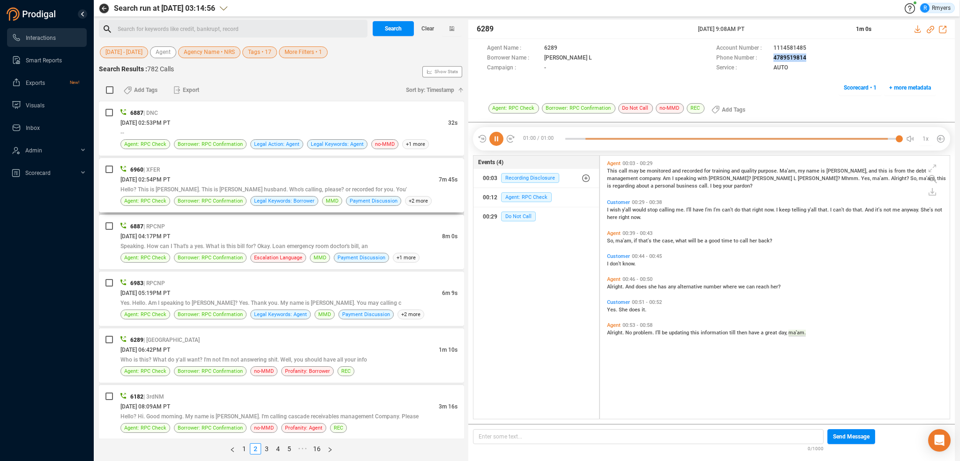
scroll to position [0, 0]
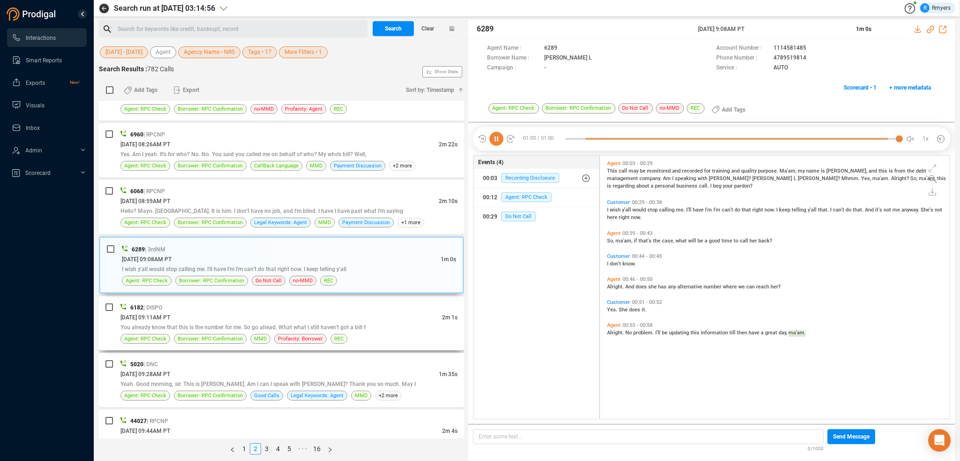
click at [247, 328] on div "You already know that this is the number for me. So go ahead. What what I still…" at bounding box center [288, 327] width 337 height 10
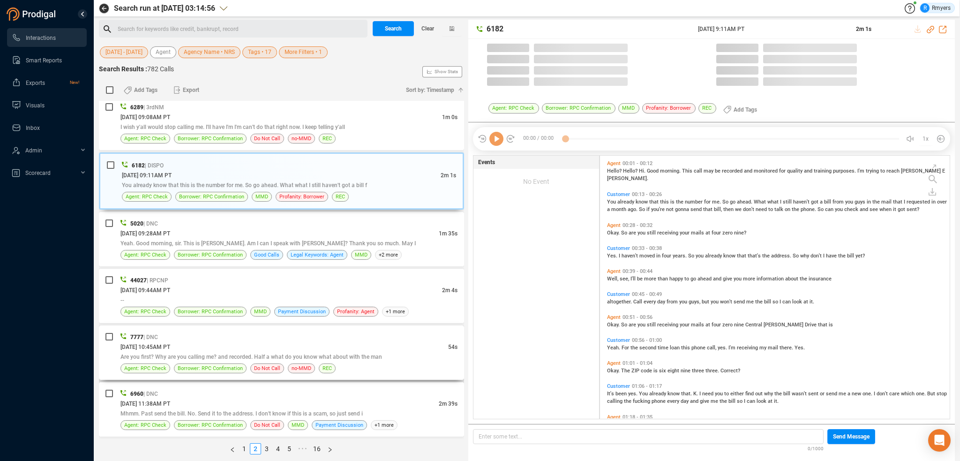
scroll to position [261, 345]
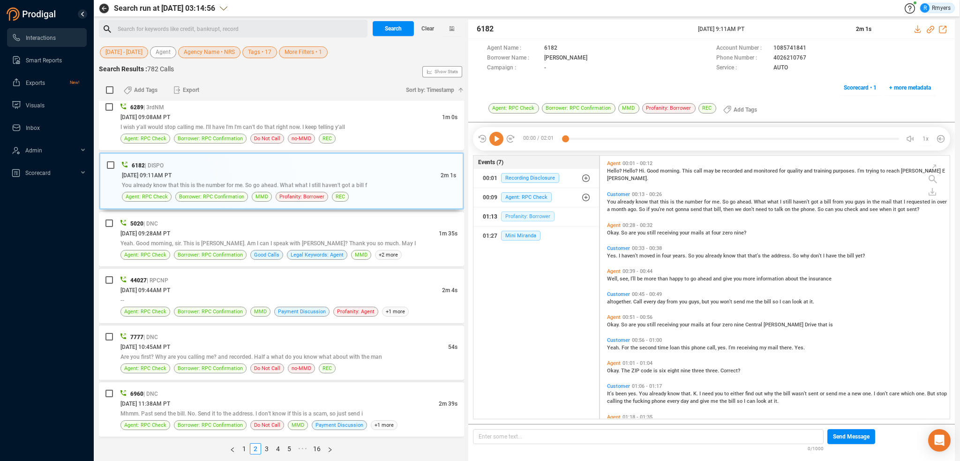
click at [524, 219] on span "Profanity: Borrower" at bounding box center [527, 216] width 53 height 10
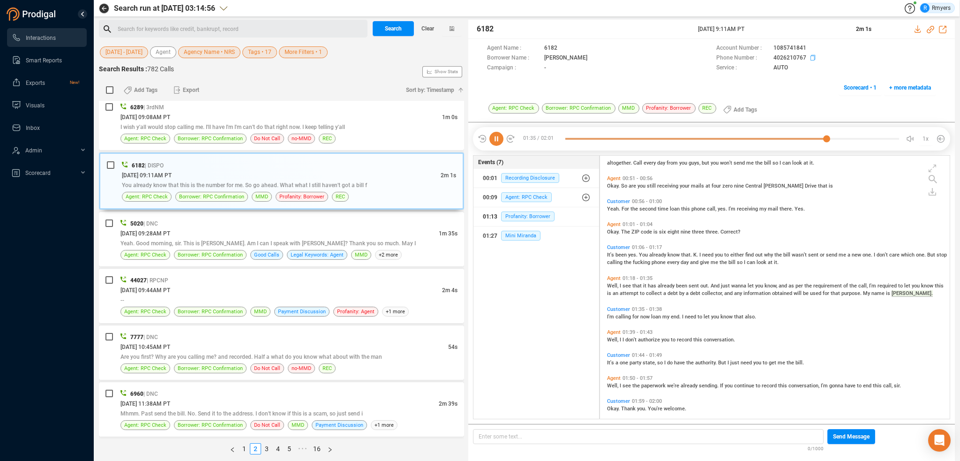
scroll to position [146, 0]
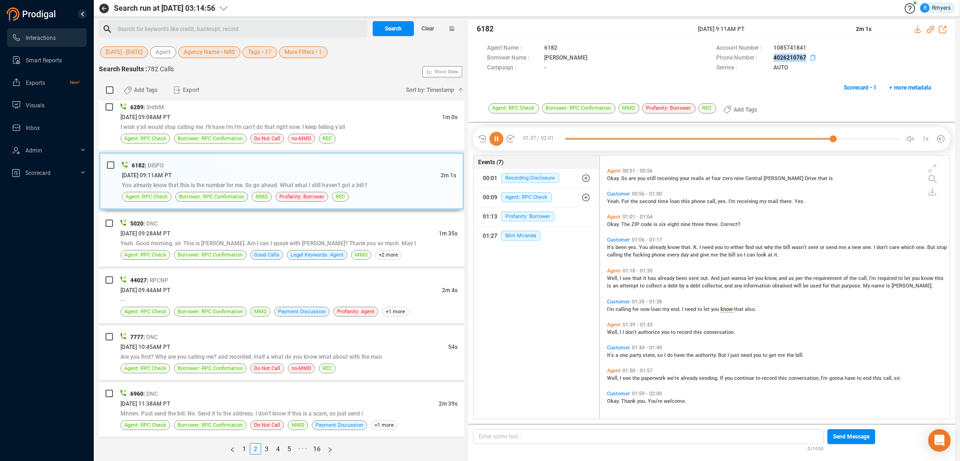
drag, startPoint x: 769, startPoint y: 58, endPoint x: 805, endPoint y: 58, distance: 36.6
click at [805, 58] on div "Phone Number : 4026210767" at bounding box center [826, 58] width 220 height 10
copy div "4026210767"
click at [207, 231] on div "[DATE] 09:28AM PT" at bounding box center [279, 233] width 318 height 10
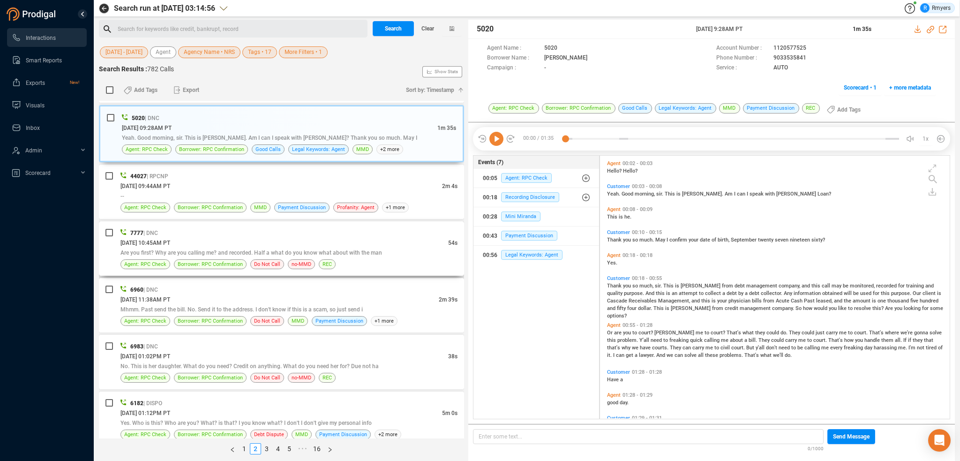
scroll to position [609, 0]
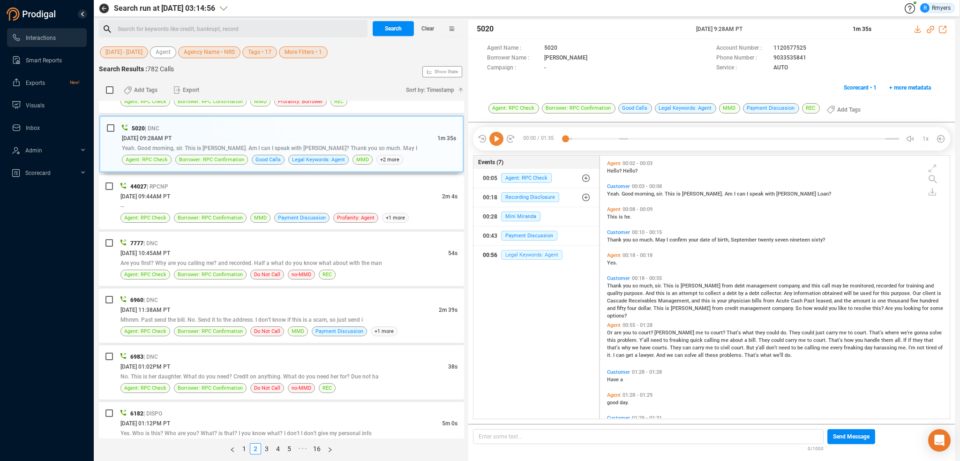
click at [520, 256] on span "Legal Keywords: Agent" at bounding box center [531, 255] width 61 height 10
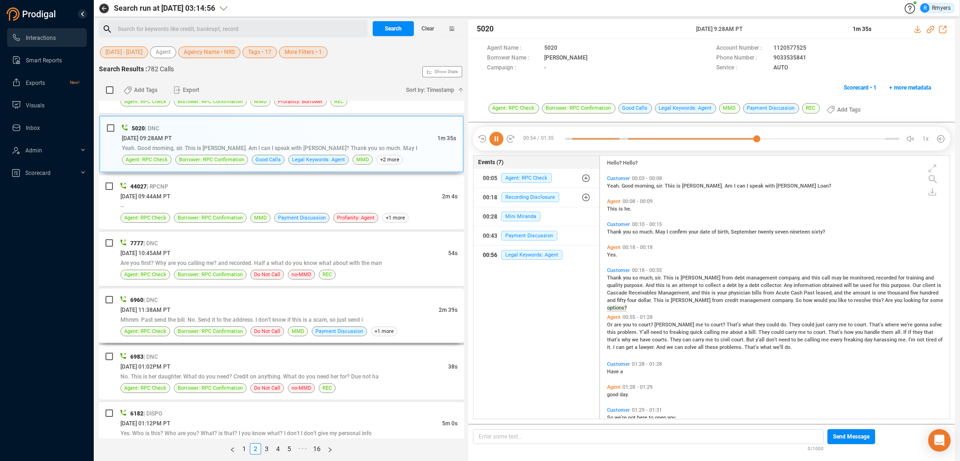
scroll to position [24, 0]
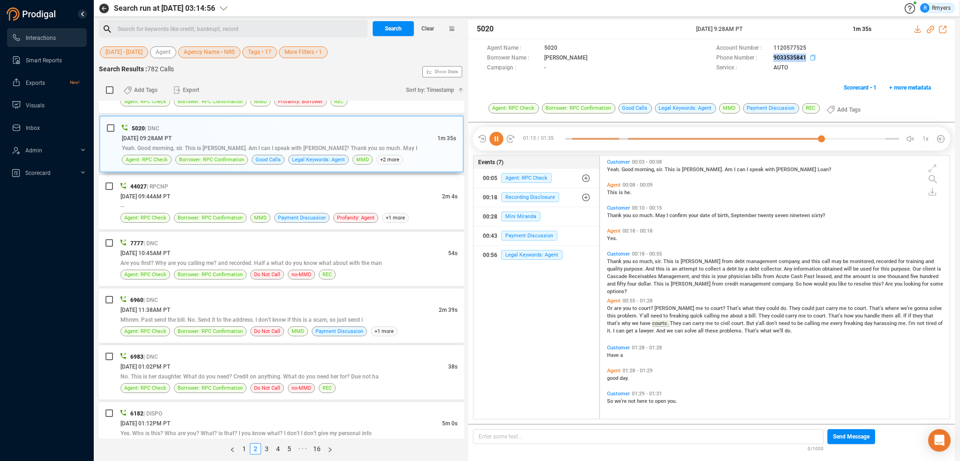
drag, startPoint x: 771, startPoint y: 58, endPoint x: 802, endPoint y: 58, distance: 31.4
click at [808, 61] on div "Phone Number : 9033535841" at bounding box center [826, 58] width 220 height 10
drag, startPoint x: 793, startPoint y: 52, endPoint x: 764, endPoint y: 70, distance: 33.7
click at [764, 70] on span "Service :" at bounding box center [742, 68] width 52 height 10
drag, startPoint x: 771, startPoint y: 58, endPoint x: 806, endPoint y: 60, distance: 34.7
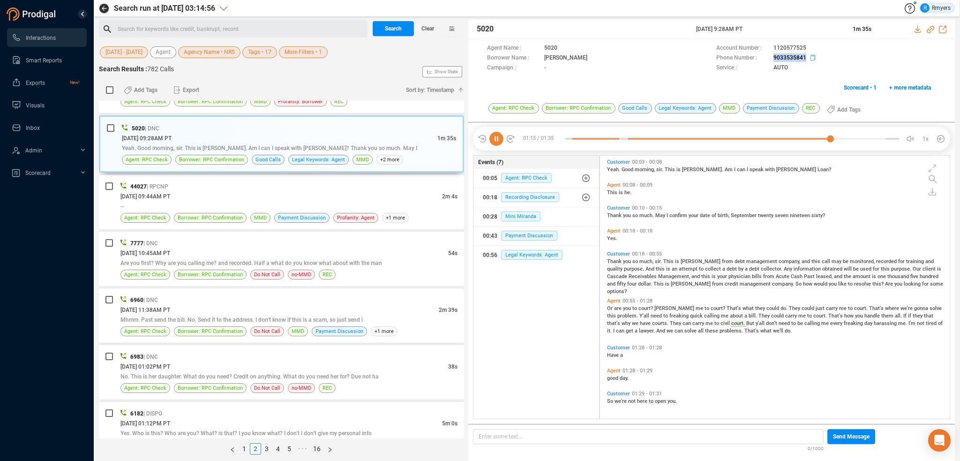
click at [806, 60] on div "Phone Number : 9033535841" at bounding box center [826, 58] width 220 height 10
copy span "9033535841"
click at [234, 193] on div "[DATE] 09:44AM PT" at bounding box center [281, 196] width 322 height 10
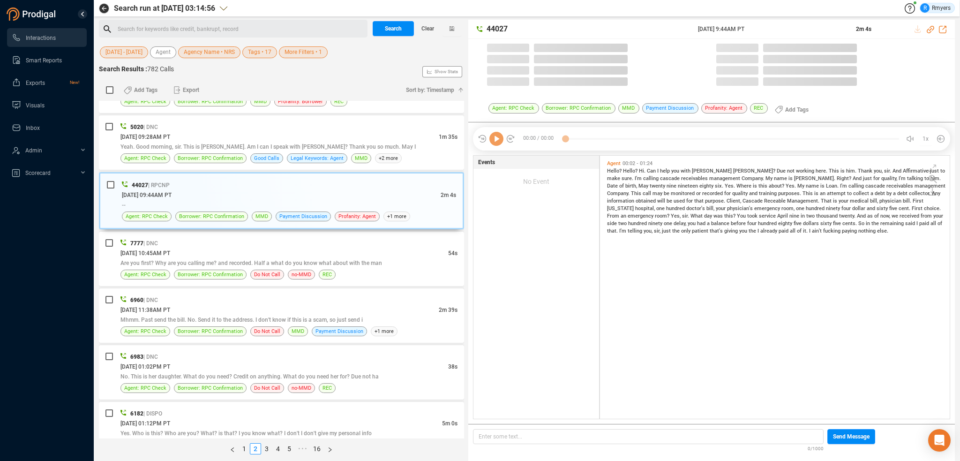
scroll to position [2, 5]
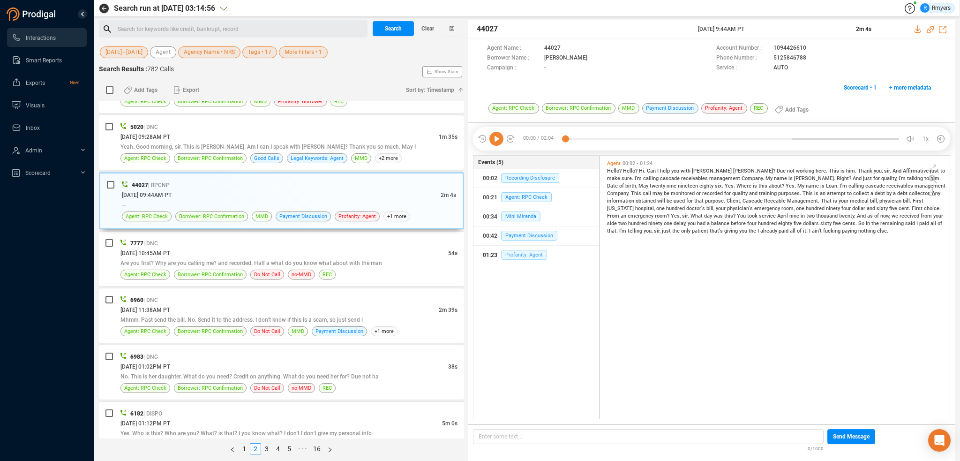
click at [508, 255] on span "Profanity: Agent" at bounding box center [524, 255] width 46 height 10
drag, startPoint x: 771, startPoint y: 57, endPoint x: 807, endPoint y: 60, distance: 36.2
click at [807, 60] on div "Phone Number : 5125846788" at bounding box center [826, 58] width 220 height 10
copy div "5125846788"
click at [302, 245] on div "7777 | DNC" at bounding box center [288, 243] width 337 height 10
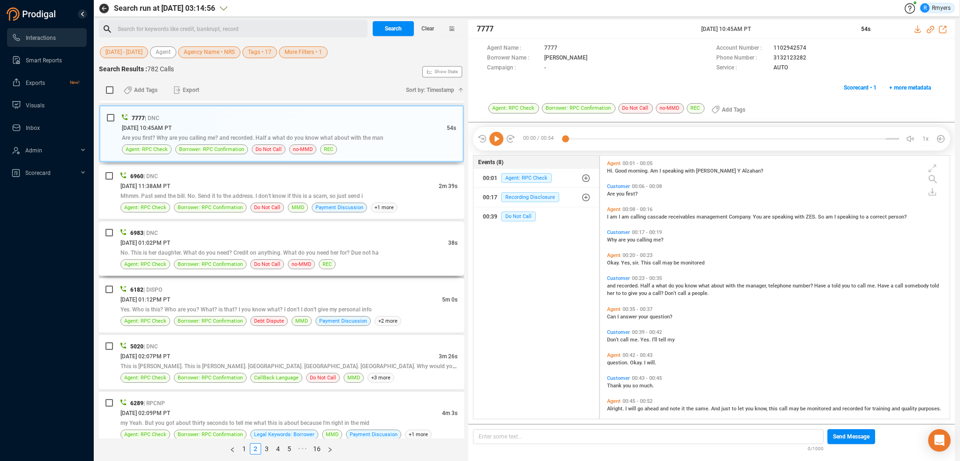
scroll to position [750, 0]
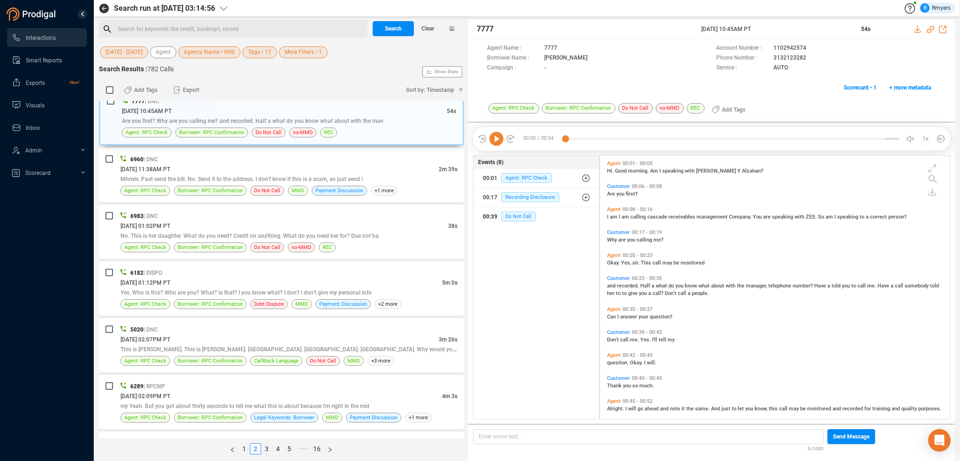
drag, startPoint x: 532, startPoint y: 225, endPoint x: 525, endPoint y: 221, distance: 7.6
click at [531, 225] on button "00:39 Do Not Call" at bounding box center [536, 216] width 126 height 19
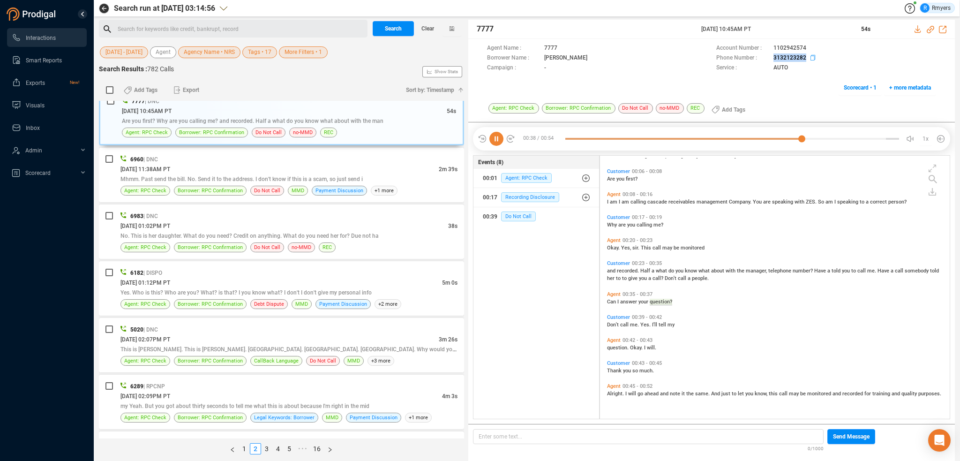
drag, startPoint x: 772, startPoint y: 61, endPoint x: 806, endPoint y: 60, distance: 33.8
click at [806, 60] on div "Phone Number : 3132123282" at bounding box center [826, 58] width 220 height 10
copy span "3132123282"
click at [208, 189] on span "Borrower: RPC Confirmation" at bounding box center [210, 190] width 65 height 9
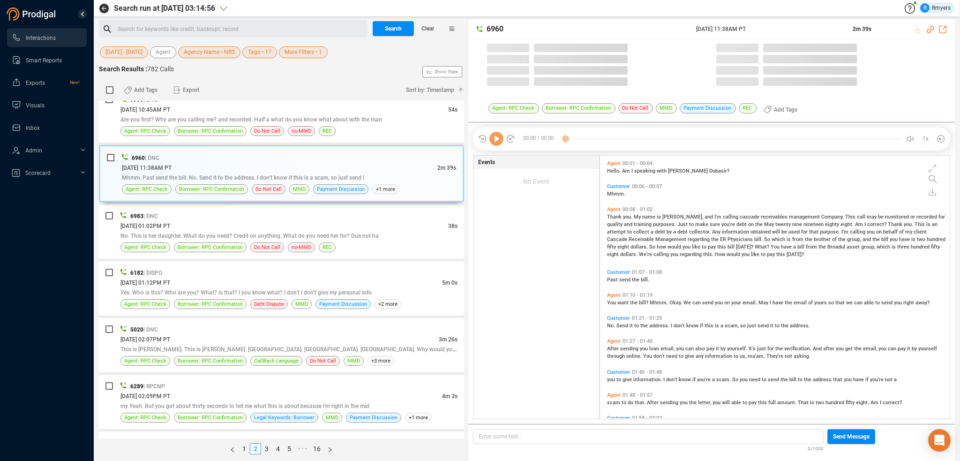
scroll to position [261, 345]
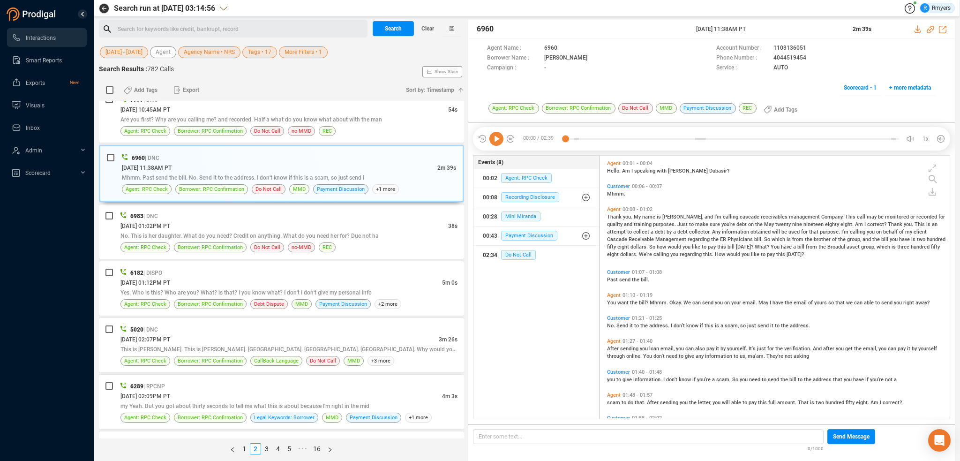
click at [517, 246] on button "02:34 Do Not Call" at bounding box center [536, 255] width 126 height 19
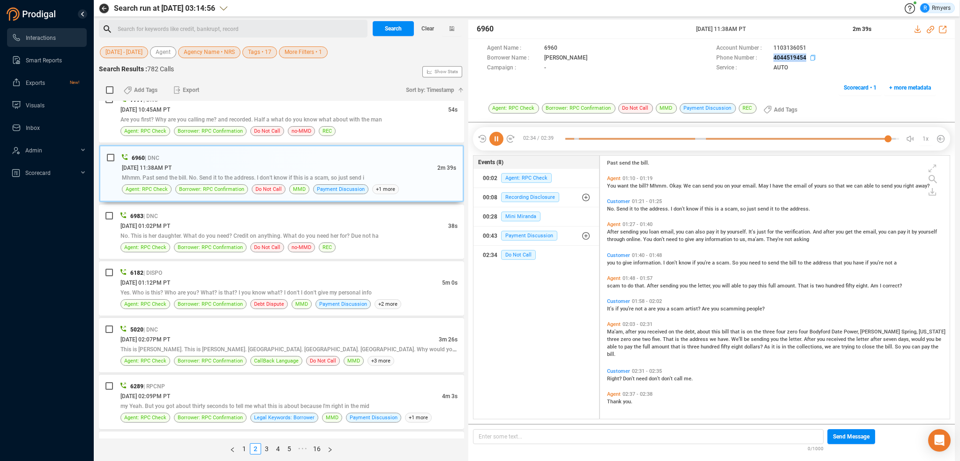
drag, startPoint x: 764, startPoint y: 60, endPoint x: 809, endPoint y: 61, distance: 45.0
click at [809, 61] on div "Phone Number : 4044519454" at bounding box center [826, 58] width 220 height 10
copy div "4044519454"
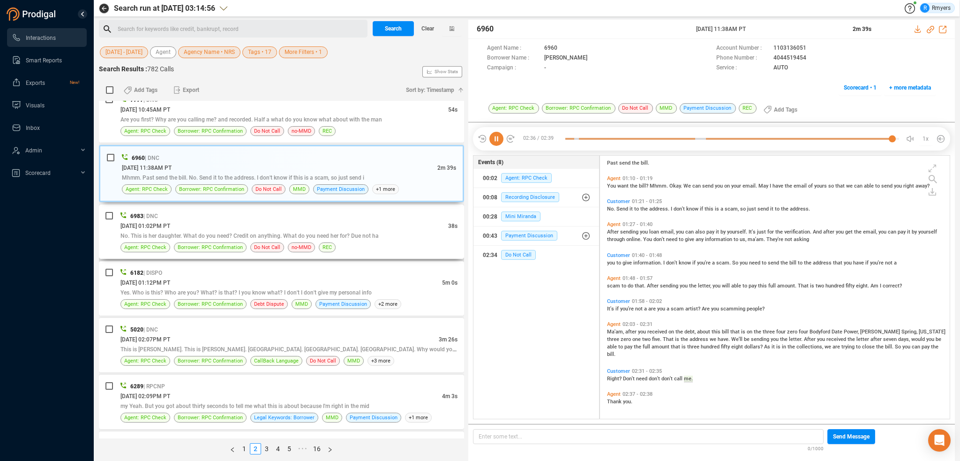
click at [247, 225] on div "[DATE] 01:02PM PT" at bounding box center [284, 226] width 328 height 10
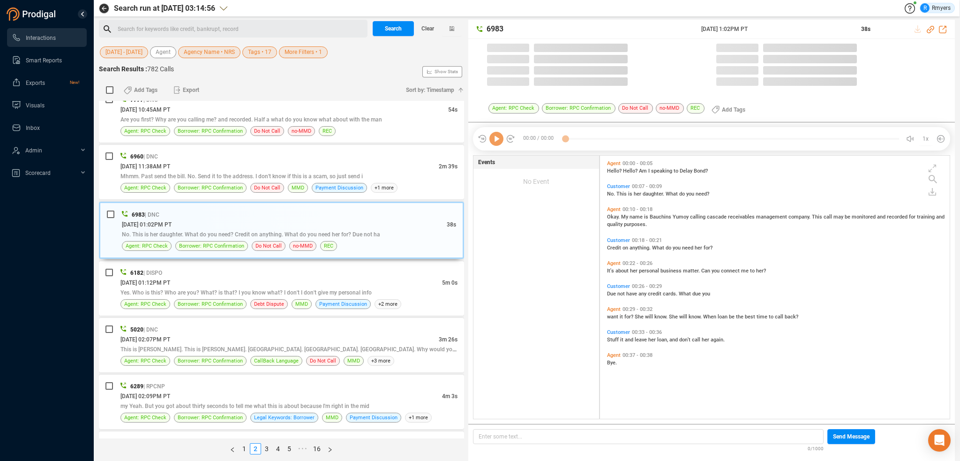
scroll to position [261, 345]
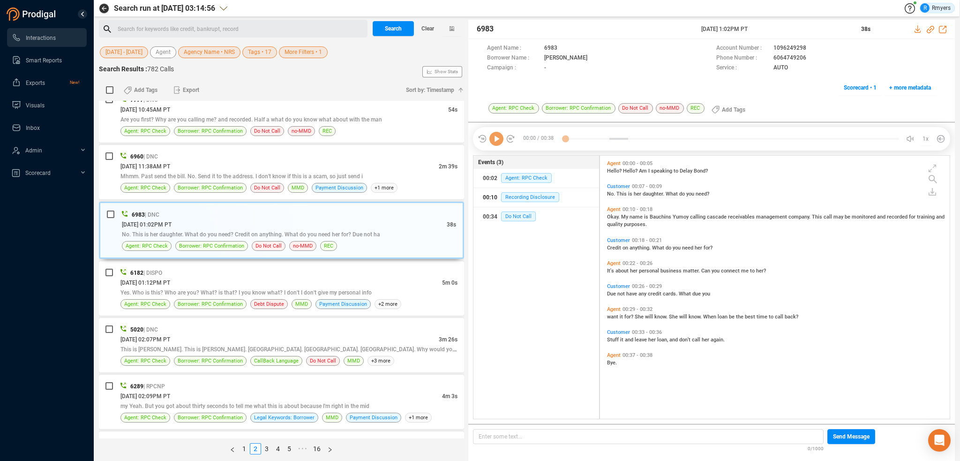
drag, startPoint x: 492, startPoint y: 192, endPoint x: 492, endPoint y: 203, distance: 11.7
click at [492, 194] on div "00:10" at bounding box center [490, 197] width 15 height 15
click at [527, 217] on span "Do Not Call" at bounding box center [518, 216] width 35 height 10
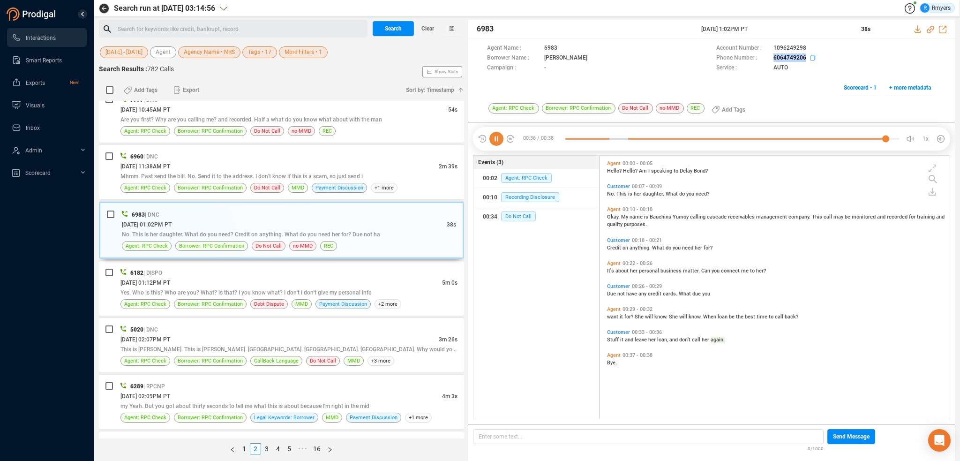
drag, startPoint x: 771, startPoint y: 58, endPoint x: 818, endPoint y: 59, distance: 47.3
click at [818, 59] on div "Phone Number : 6064749206" at bounding box center [826, 58] width 220 height 10
copy div "6064749206"
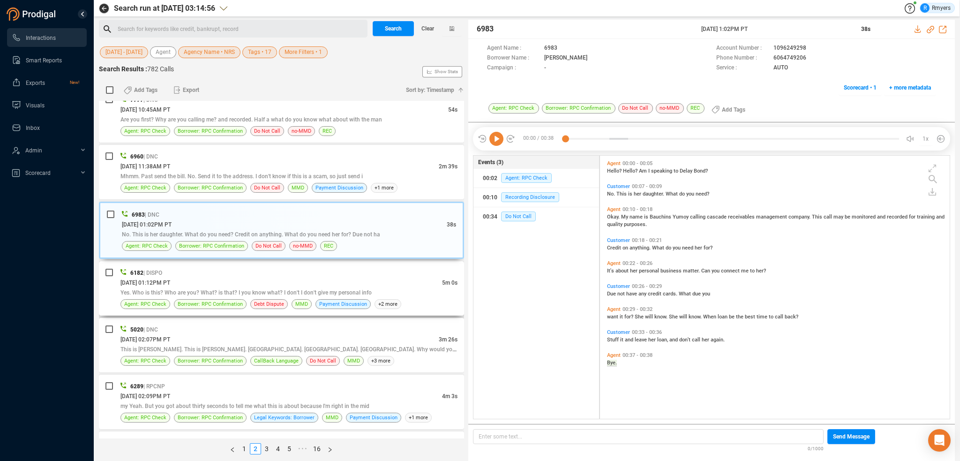
click at [205, 277] on div "06/05/2025 @ 01:12PM PT" at bounding box center [281, 282] width 322 height 10
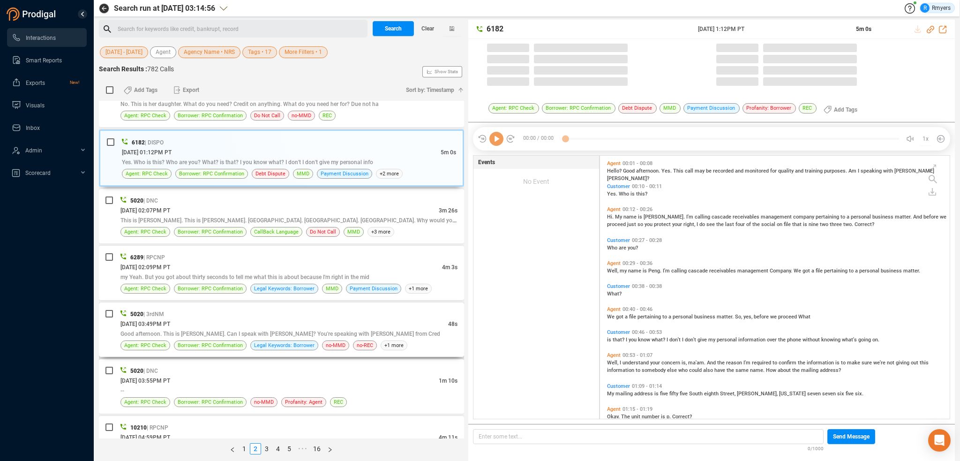
scroll to position [891, 0]
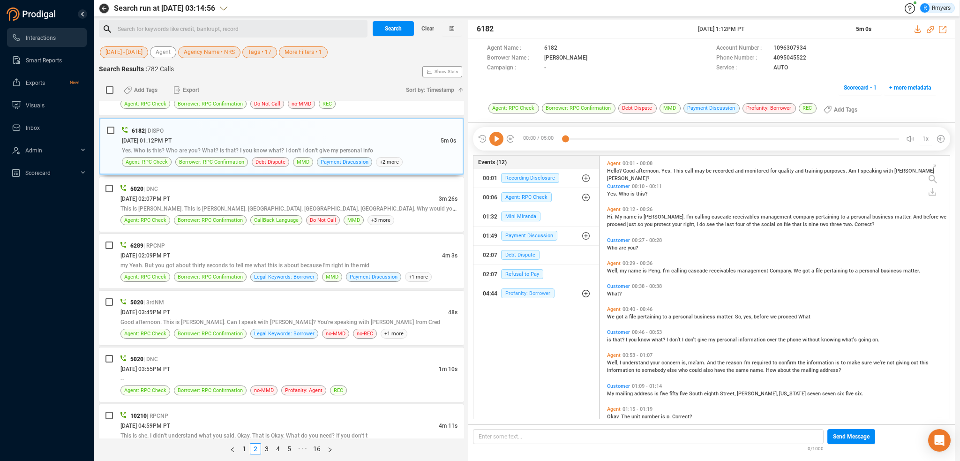
click at [520, 290] on span "Profanity: Borrower" at bounding box center [527, 293] width 53 height 10
click at [529, 314] on span "Profanity: Borrower" at bounding box center [534, 312] width 53 height 10
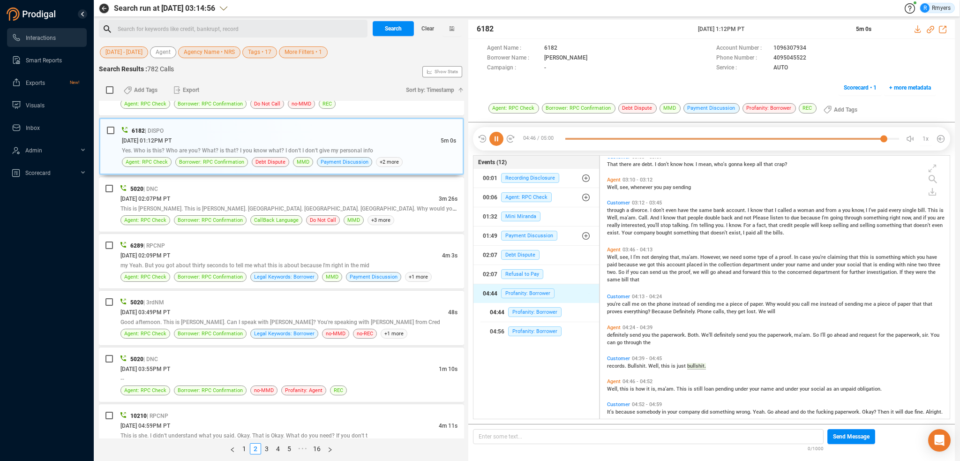
scroll to position [586, 0]
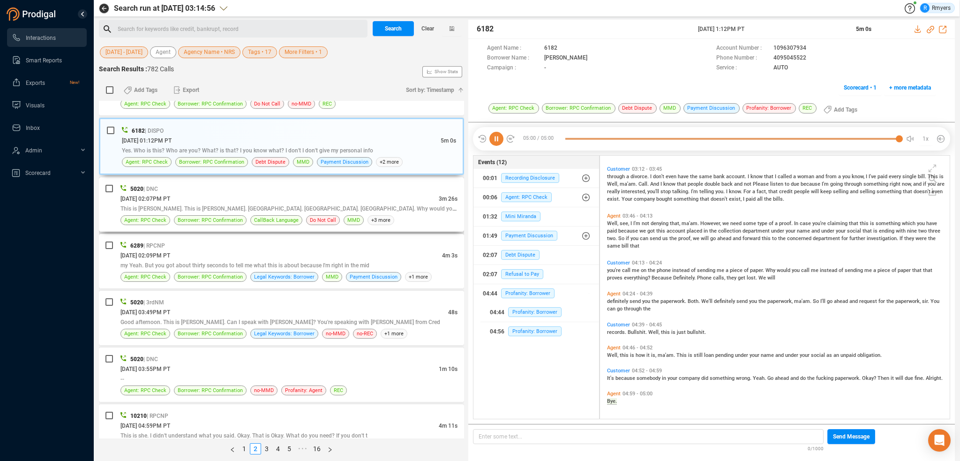
click at [266, 194] on div "[DATE] 02:07PM PT" at bounding box center [279, 199] width 318 height 10
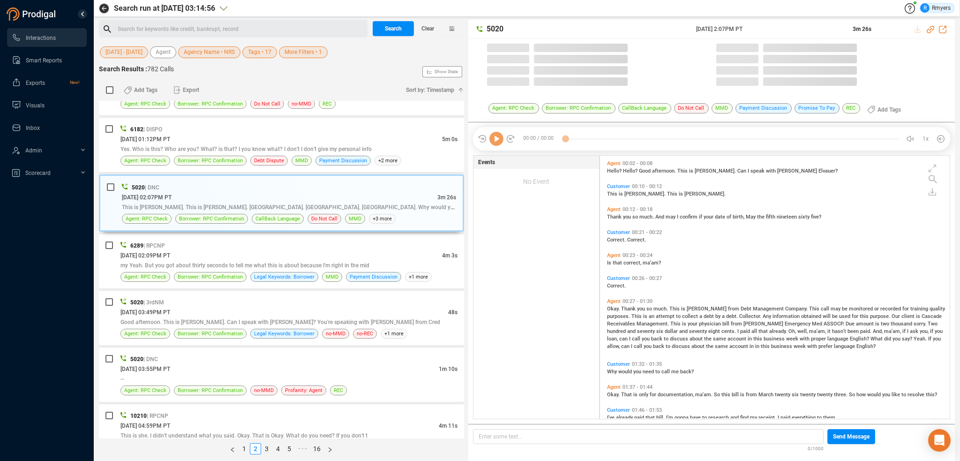
scroll to position [261, 345]
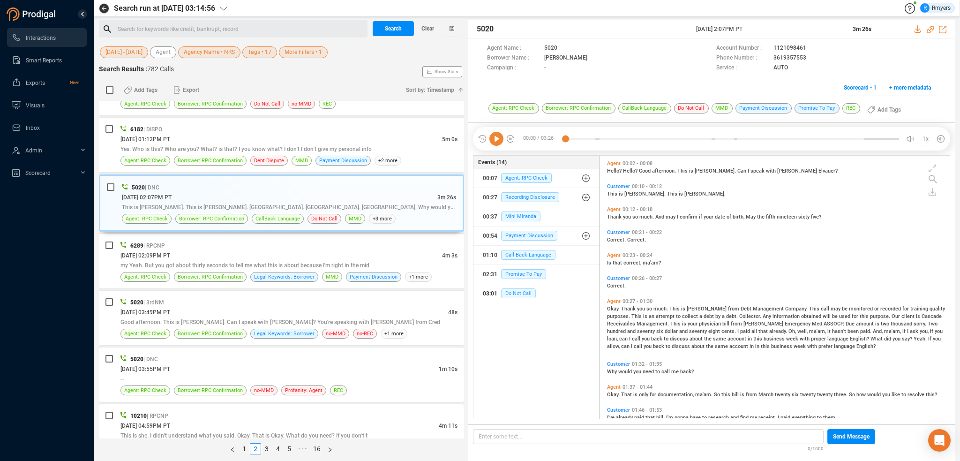
click at [521, 292] on span "Do Not Call" at bounding box center [518, 293] width 35 height 10
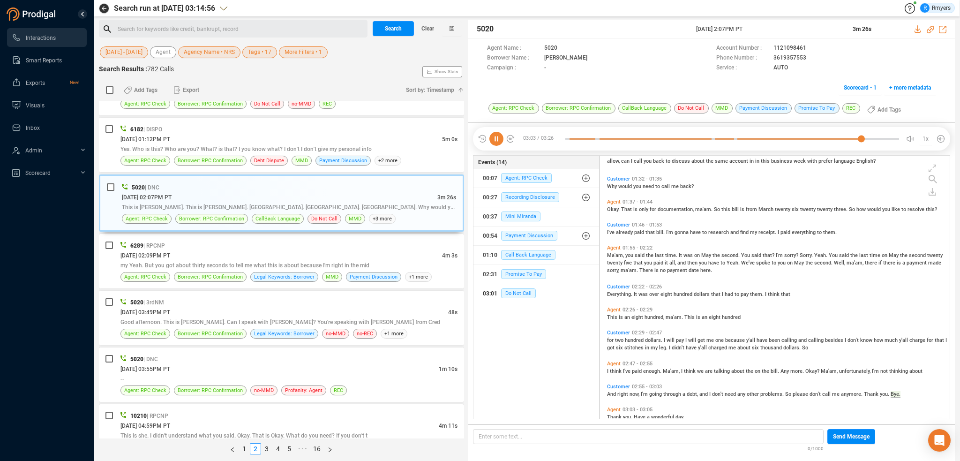
scroll to position [201, 0]
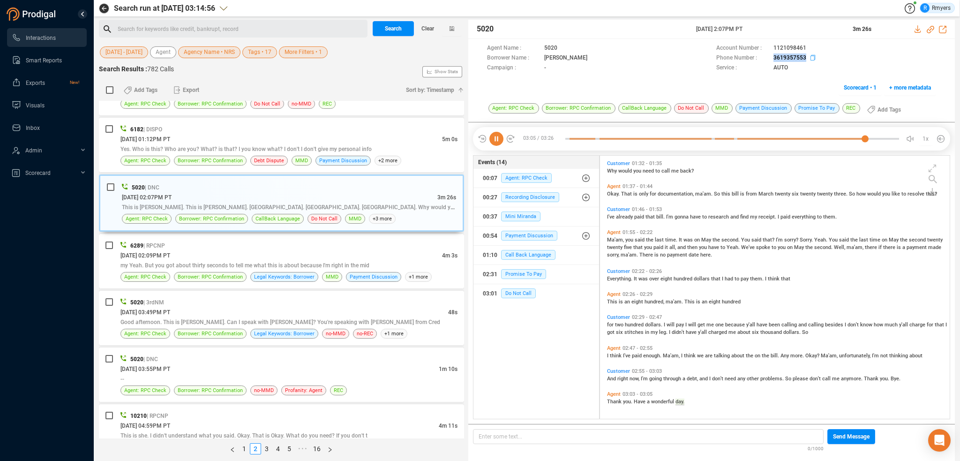
drag, startPoint x: 769, startPoint y: 61, endPoint x: 805, endPoint y: 58, distance: 36.2
click at [805, 58] on div "Phone Number : 3619357553" at bounding box center [826, 58] width 220 height 10
copy div "3619357553"
drag, startPoint x: 307, startPoint y: 243, endPoint x: 312, endPoint y: 248, distance: 6.3
click at [310, 245] on div "6289 | RPCNP" at bounding box center [288, 245] width 337 height 10
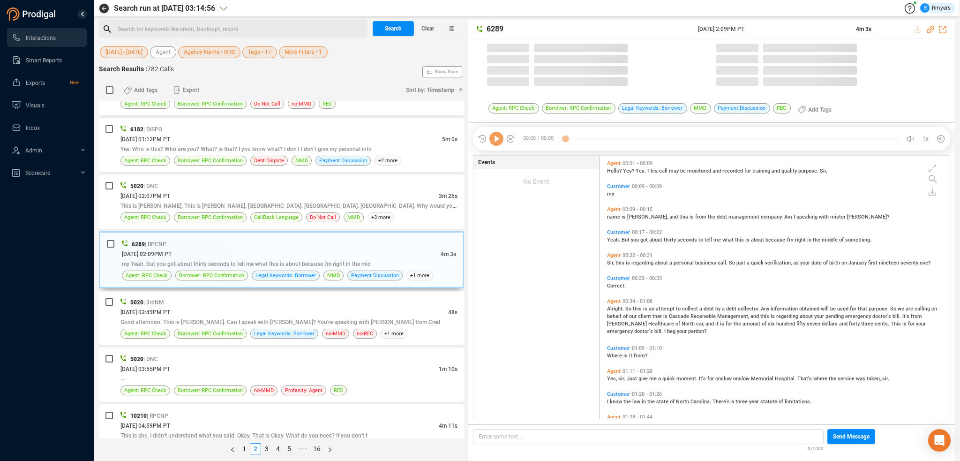
scroll to position [261, 345]
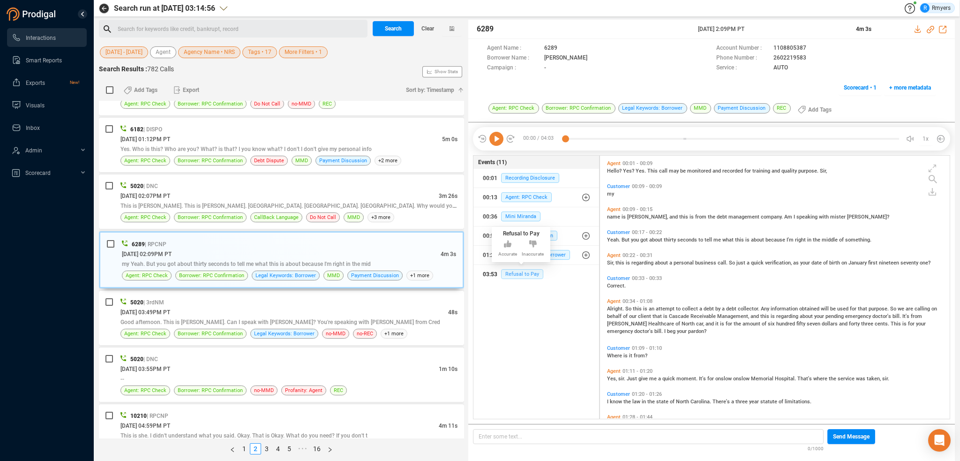
click at [516, 273] on span "Refusal to Pay" at bounding box center [522, 274] width 42 height 10
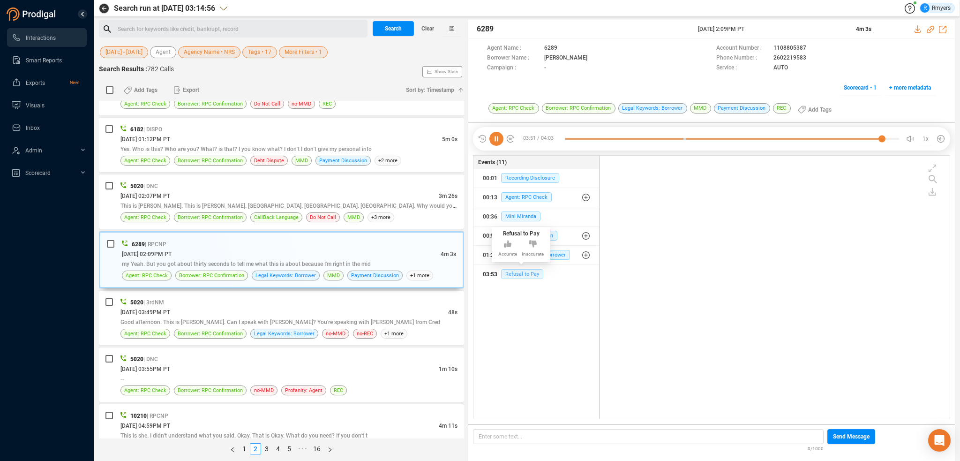
scroll to position [333, 0]
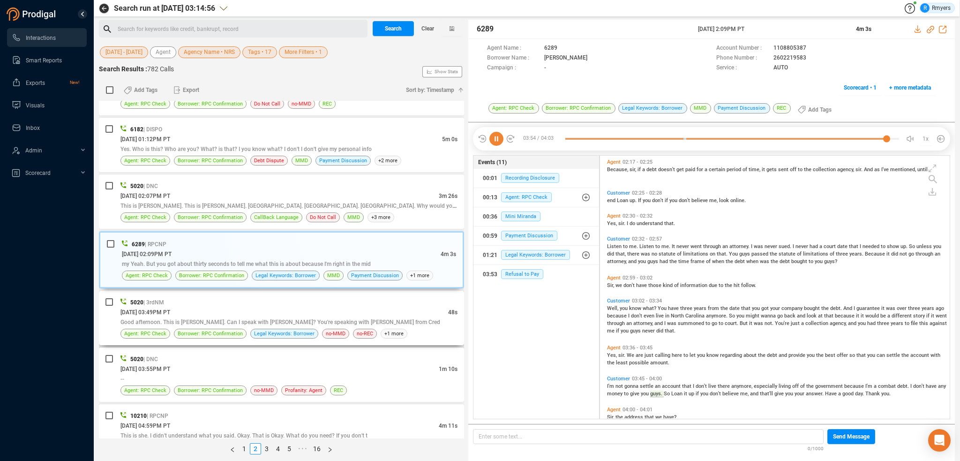
click at [244, 297] on div "5020 | 3rdNM" at bounding box center [288, 302] width 337 height 10
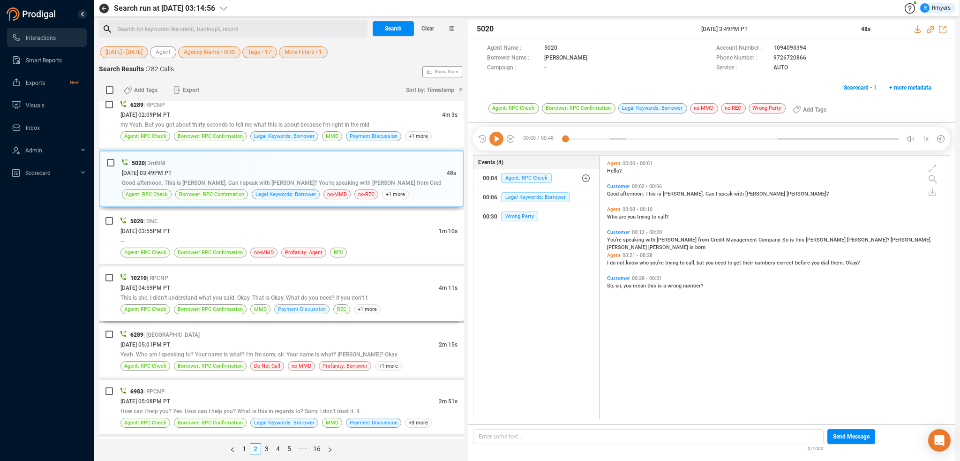
scroll to position [1078, 0]
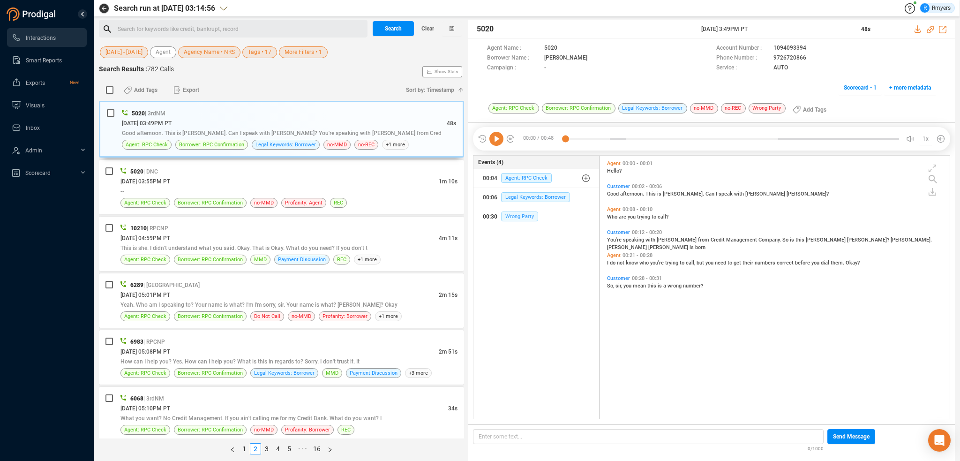
click at [519, 215] on span "Wrong Party" at bounding box center [519, 216] width 37 height 10
drag, startPoint x: 767, startPoint y: 58, endPoint x: 807, endPoint y: 56, distance: 39.4
click at [807, 56] on div "Phone Number : 9726720866" at bounding box center [826, 58] width 220 height 10
copy div "9726720866"
click at [206, 202] on span "Borrower: RPC Confirmation" at bounding box center [210, 202] width 65 height 9
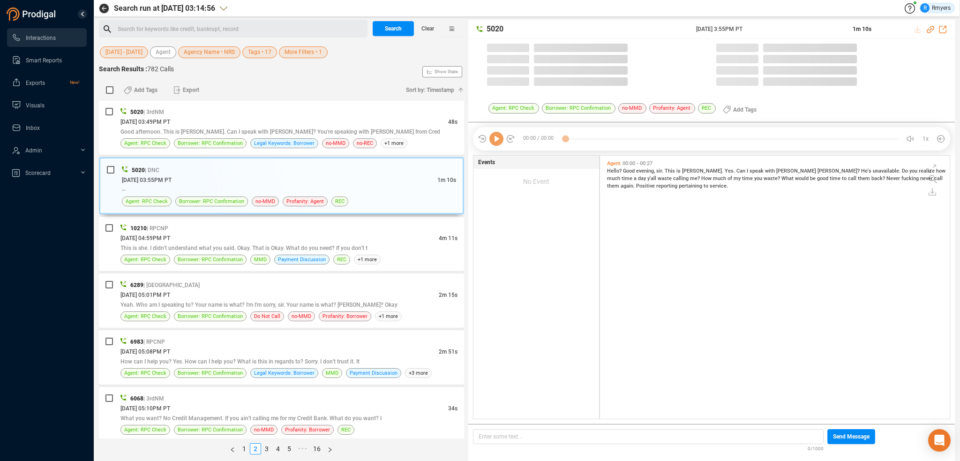
scroll to position [261, 345]
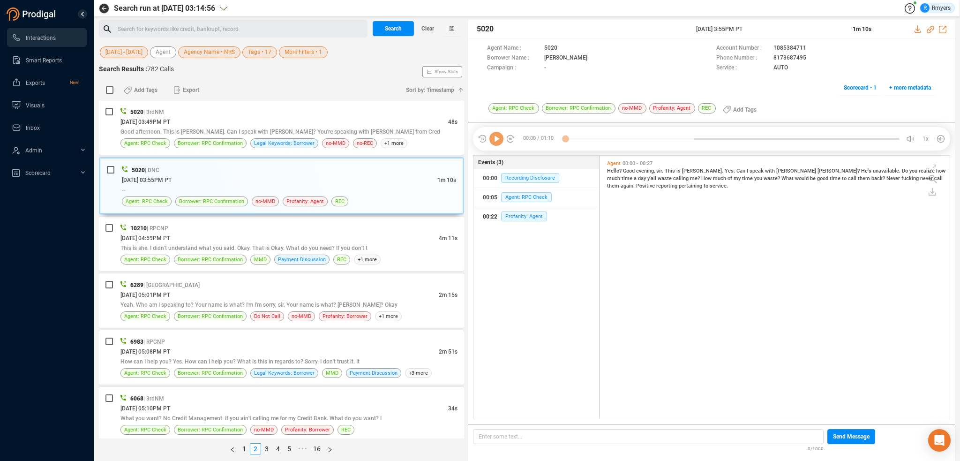
click at [525, 221] on div "00:22 Profanity: Agent" at bounding box center [536, 216] width 107 height 15
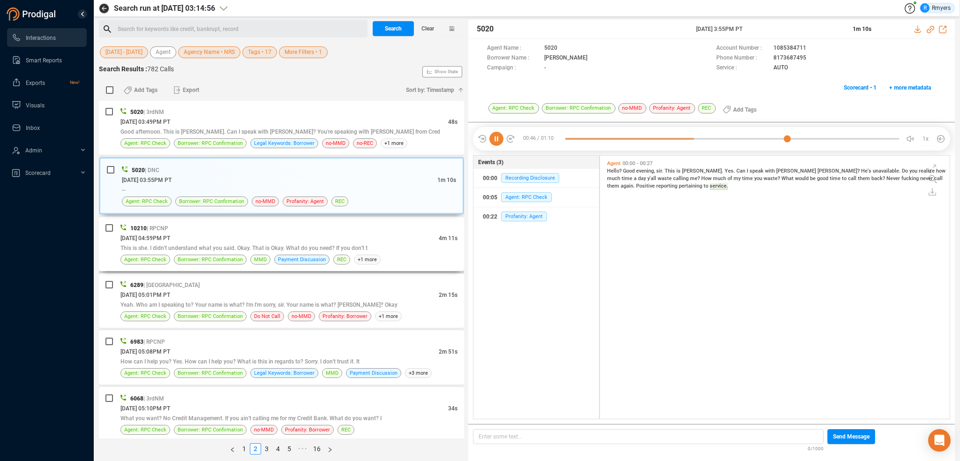
click at [336, 245] on span "This is she. I didn't understand what you said. Okay. That is Okay. What do you…" at bounding box center [243, 248] width 247 height 7
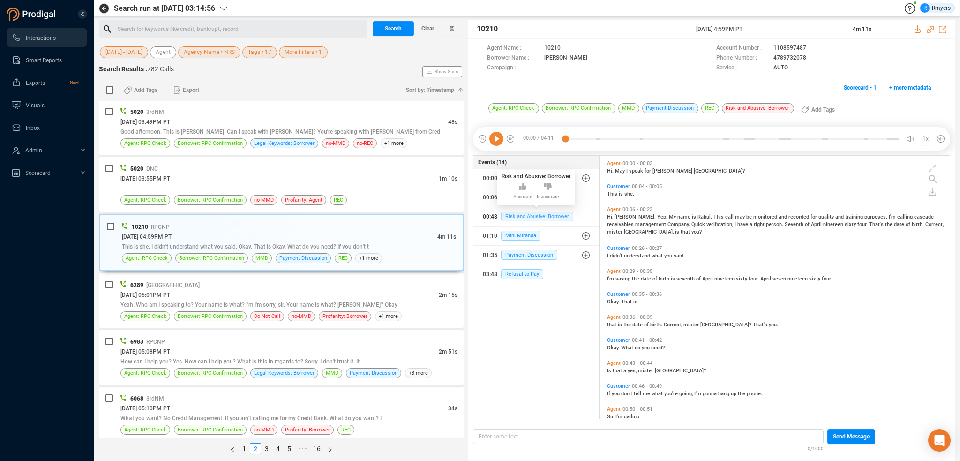
click at [524, 215] on span "Risk and Abusive: Borrower" at bounding box center [537, 216] width 72 height 10
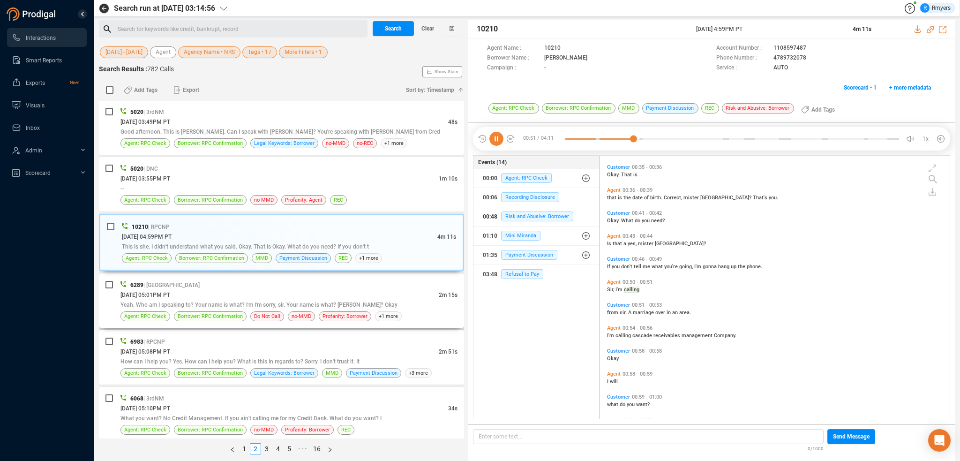
scroll to position [150, 0]
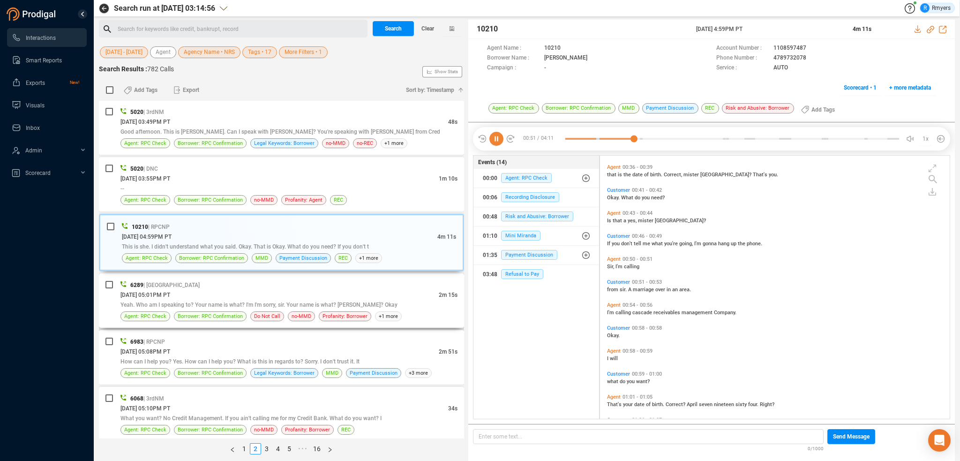
click at [322, 280] on div "6289 | NV" at bounding box center [288, 285] width 337 height 10
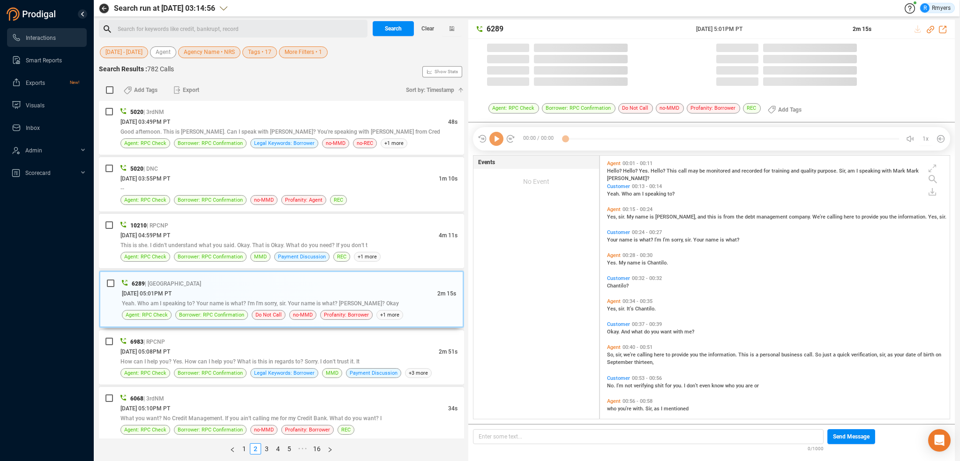
scroll to position [261, 345]
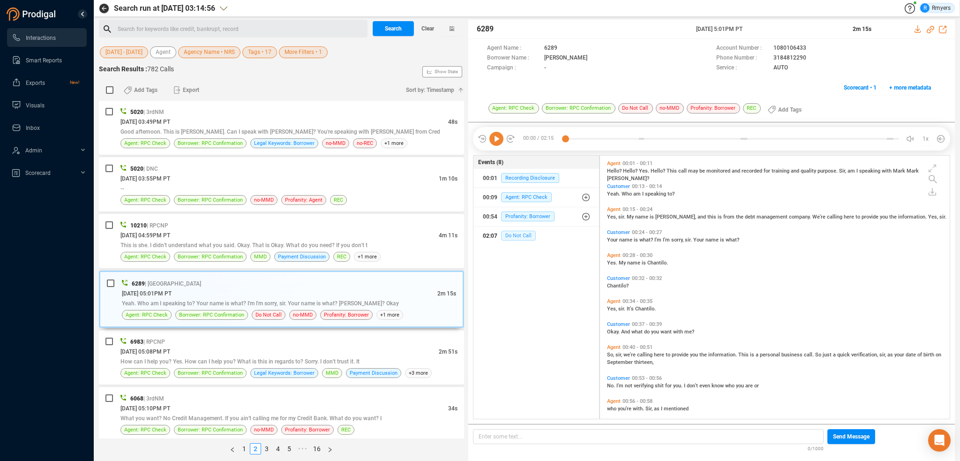
click at [527, 240] on span "Do Not Call" at bounding box center [518, 236] width 35 height 10
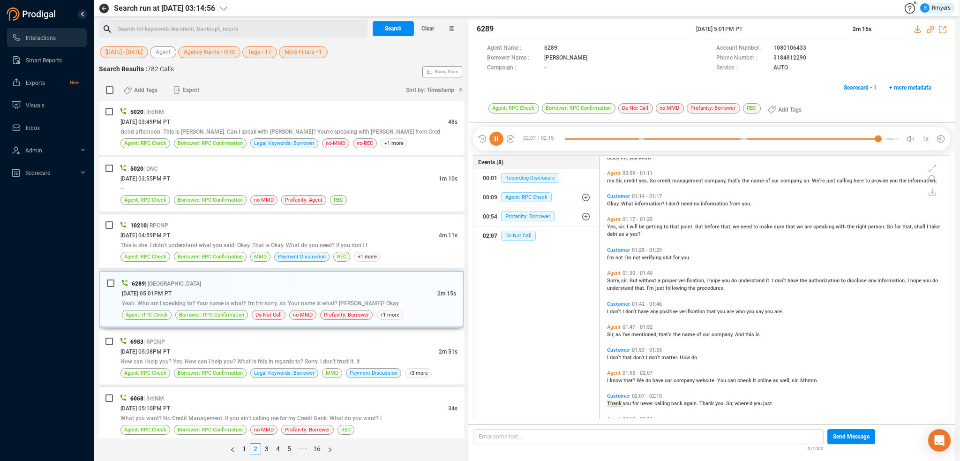
scroll to position [299, 0]
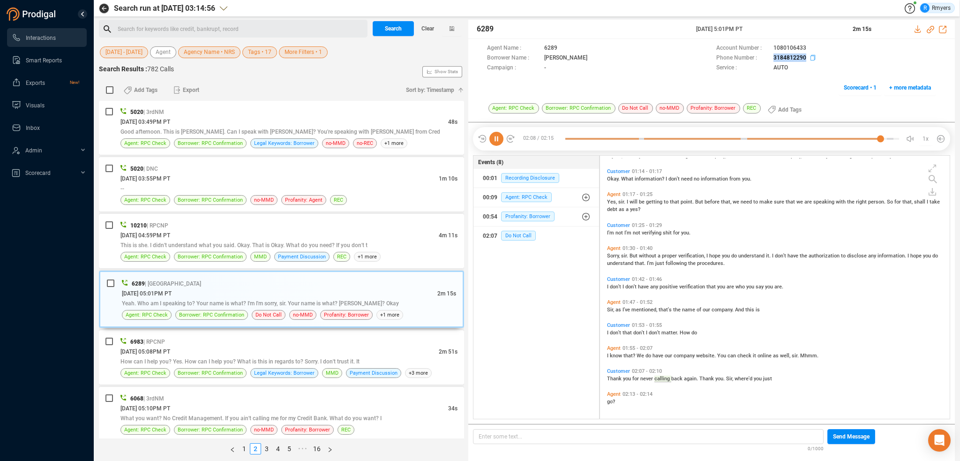
drag, startPoint x: 767, startPoint y: 58, endPoint x: 807, endPoint y: 57, distance: 39.4
click at [807, 57] on div "Phone Number : 3184812290" at bounding box center [826, 58] width 220 height 10
click at [216, 346] on div "06/05/2025 @ 05:08PM PT" at bounding box center [279, 351] width 318 height 10
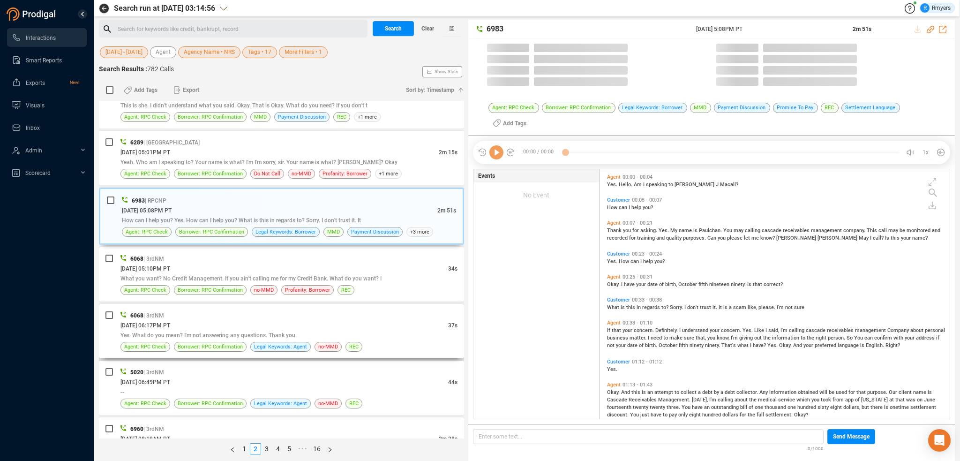
scroll to position [1219, 0]
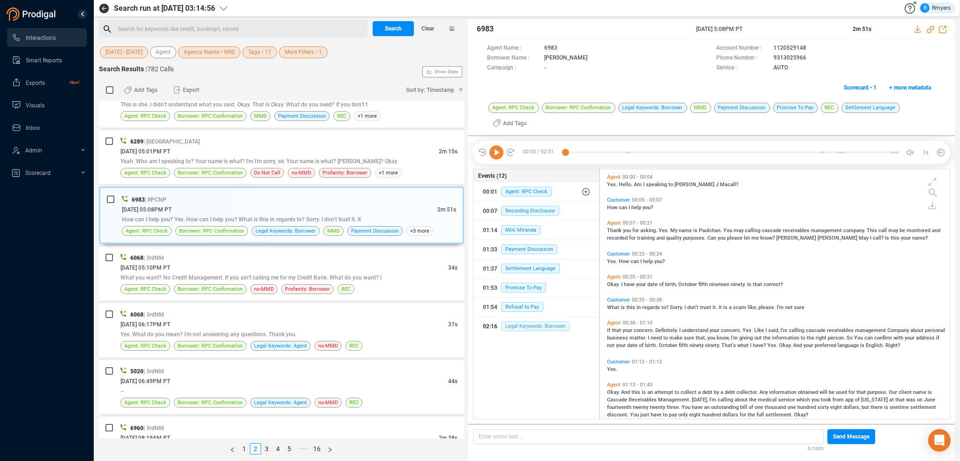
click at [514, 329] on span "Legal Keywords: Borrower" at bounding box center [535, 326] width 69 height 10
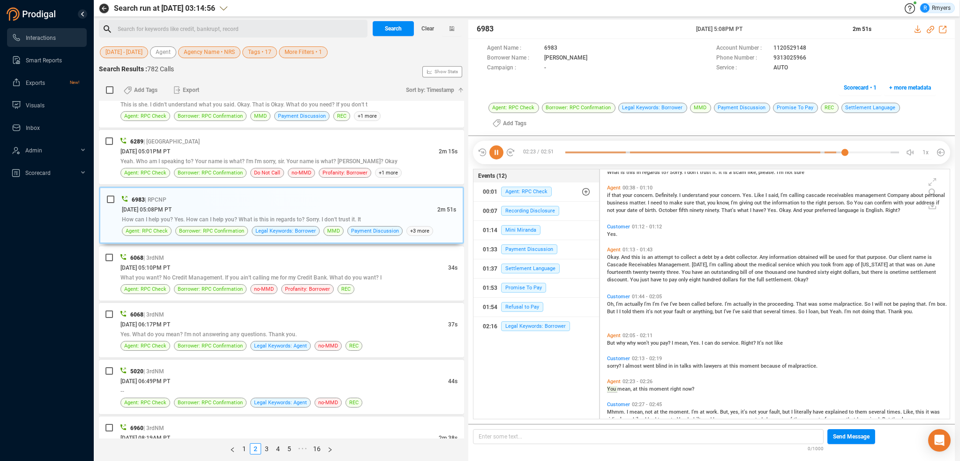
scroll to position [176, 0]
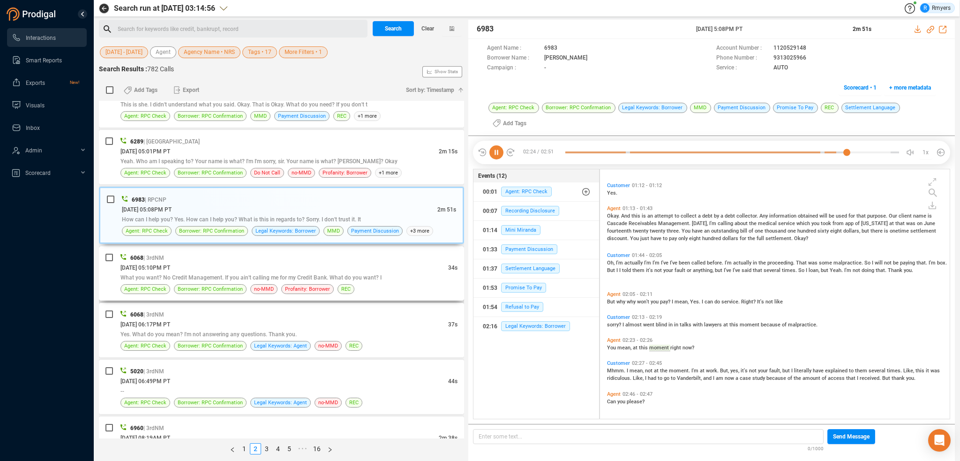
drag, startPoint x: 336, startPoint y: 272, endPoint x: 341, endPoint y: 269, distance: 6.1
click at [336, 274] on span "What you want? No Credit Management. If you ain't calling me for my Credit Bank…" at bounding box center [250, 277] width 261 height 7
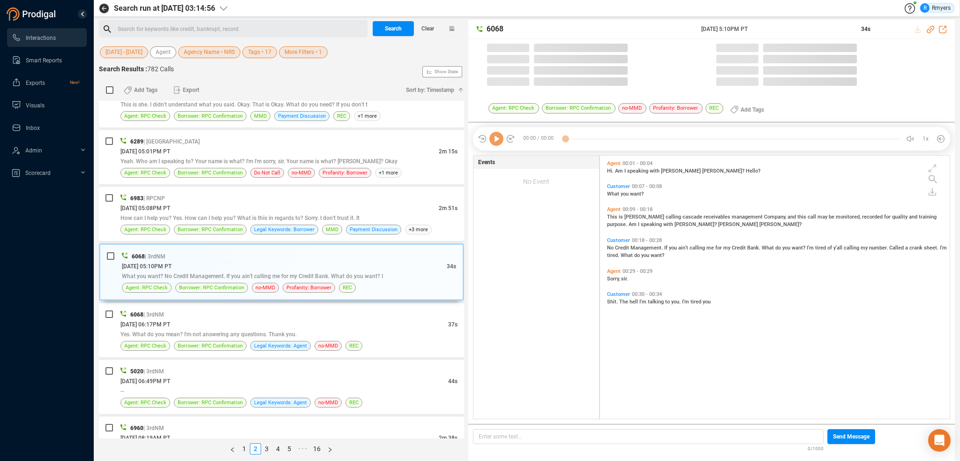
scroll to position [261, 345]
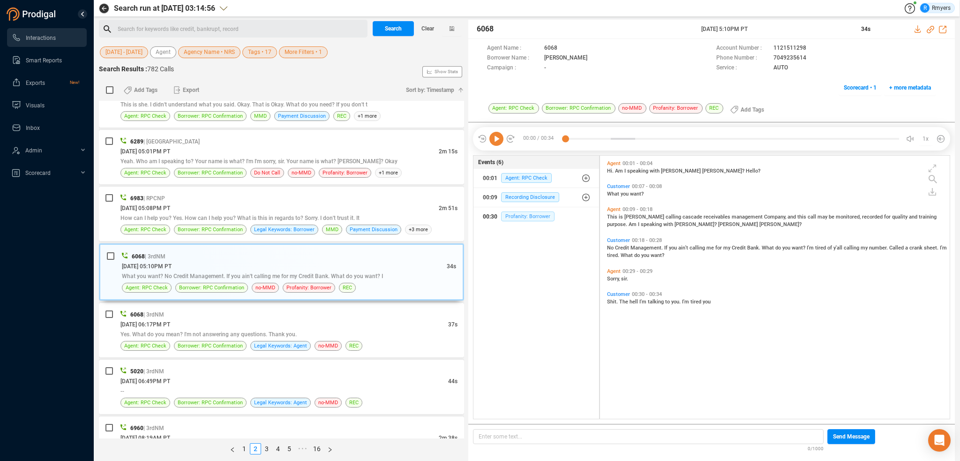
click at [521, 219] on span "Profanity: Borrower" at bounding box center [527, 216] width 53 height 10
click at [531, 209] on div "00:30 Profanity: Borrower" at bounding box center [536, 216] width 107 height 15
drag, startPoint x: 797, startPoint y: 248, endPoint x: 784, endPoint y: 247, distance: 13.7
click at [797, 248] on span "want?" at bounding box center [799, 248] width 15 height 6
click at [492, 141] on icon at bounding box center [496, 139] width 14 height 14
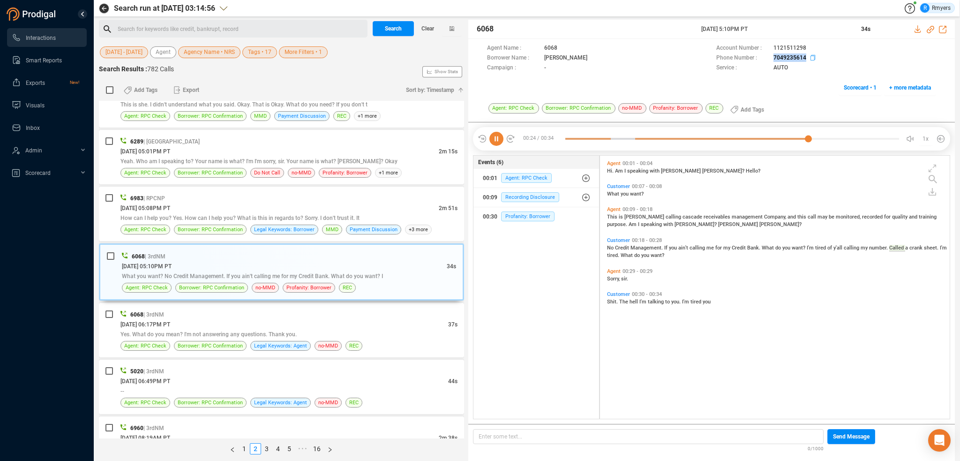
drag, startPoint x: 775, startPoint y: 57, endPoint x: 805, endPoint y: 58, distance: 30.0
click at [805, 58] on div "Phone Number : 7049235614" at bounding box center [826, 58] width 220 height 10
click at [609, 247] on span "No" at bounding box center [611, 248] width 8 height 6
click at [494, 136] on icon at bounding box center [496, 139] width 14 height 14
click at [242, 215] on span "How can I help you? Yes. How can I help you? What is this in regards to? Sorry.…" at bounding box center [239, 218] width 239 height 7
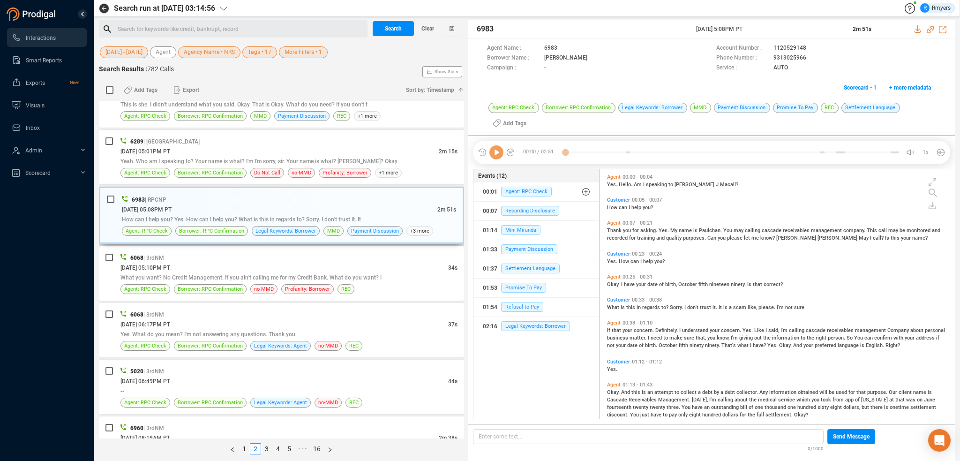
scroll to position [248, 345]
click at [543, 325] on span "Legal Keywords: Borrower" at bounding box center [535, 326] width 69 height 10
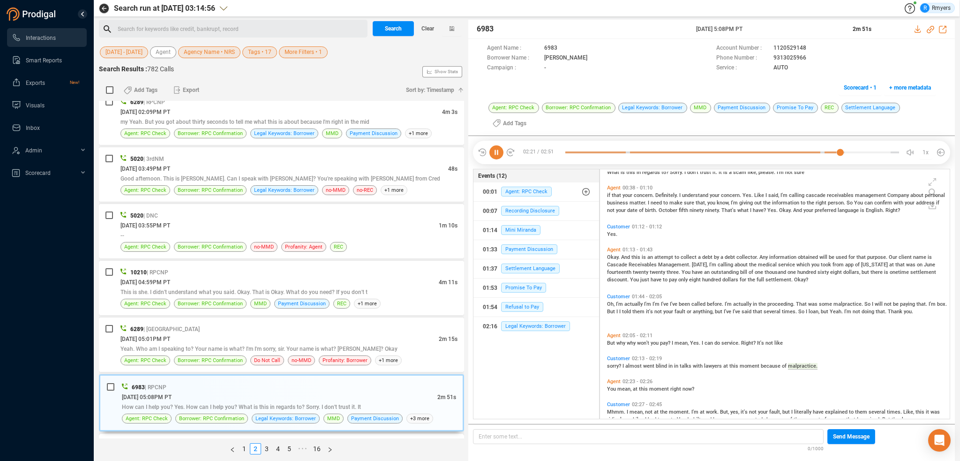
scroll to position [1126, 0]
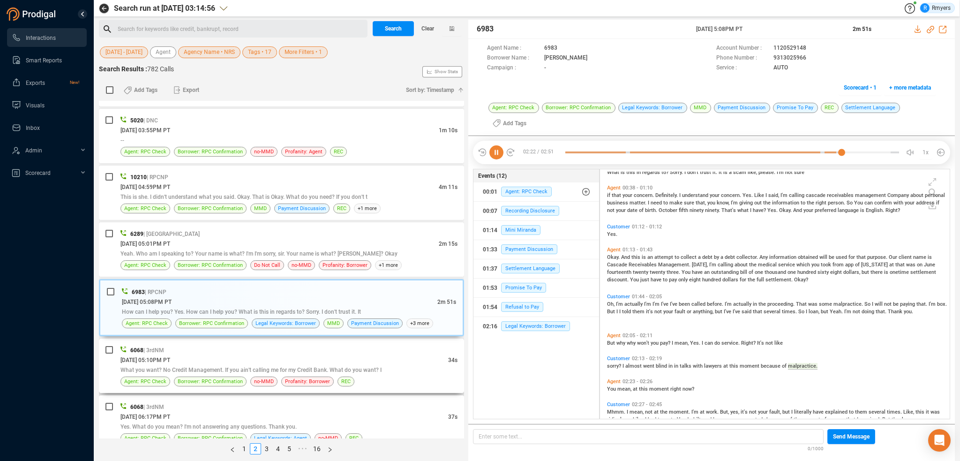
click at [295, 355] on div "[DATE] 05:10PM PT" at bounding box center [284, 360] width 328 height 10
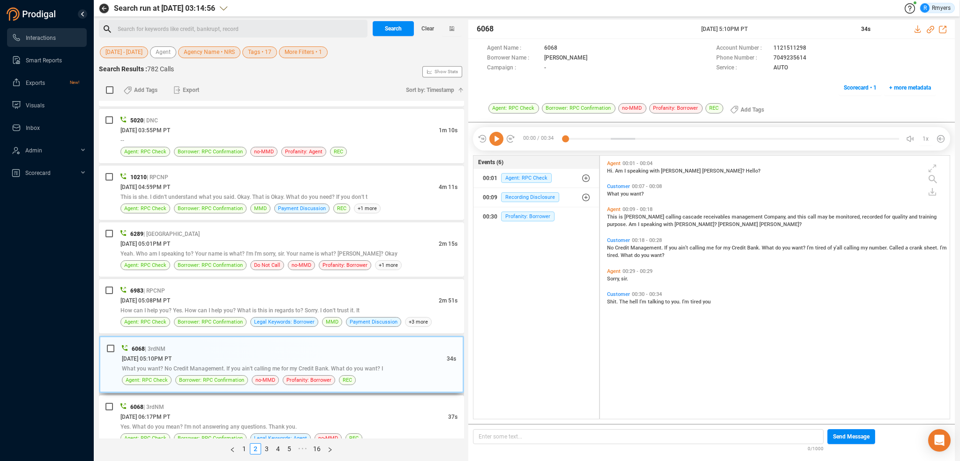
scroll to position [261, 345]
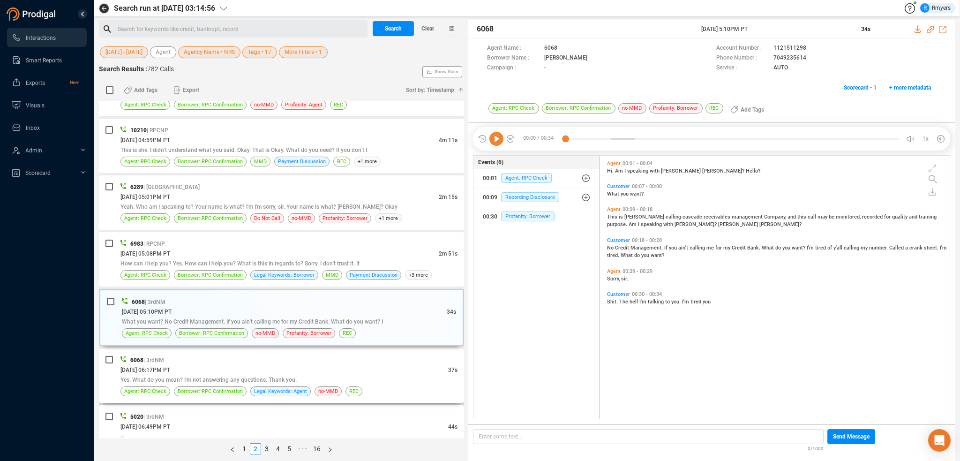
click at [227, 355] on div "6068 | 3rdNM" at bounding box center [288, 360] width 337 height 10
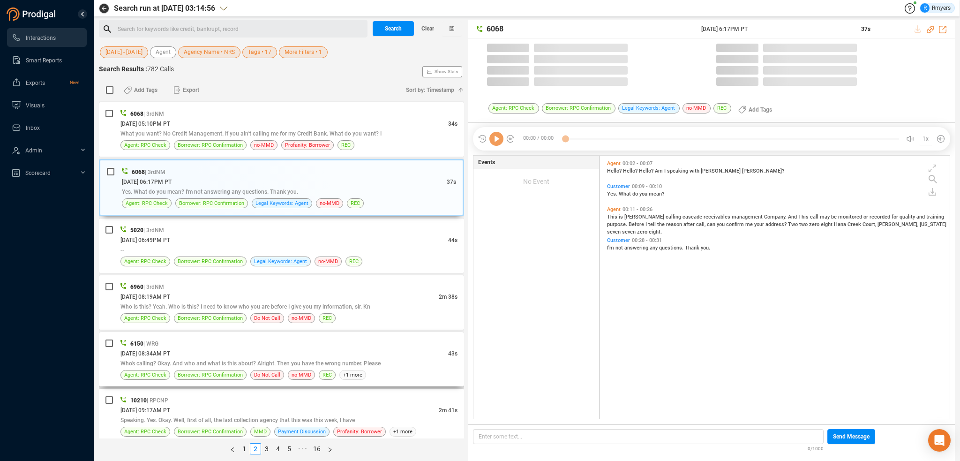
scroll to position [1361, 0]
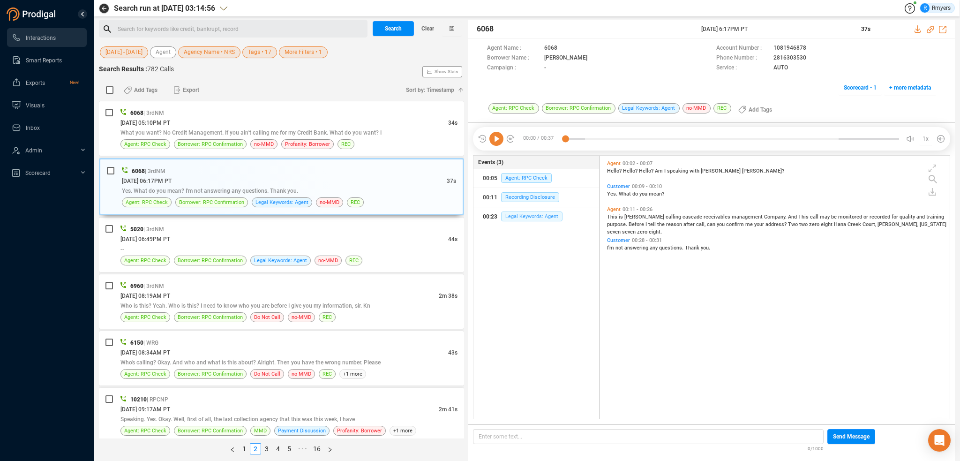
click at [517, 217] on span "Legal Keywords: Agent" at bounding box center [531, 216] width 61 height 10
click at [366, 244] on div "--" at bounding box center [288, 249] width 337 height 10
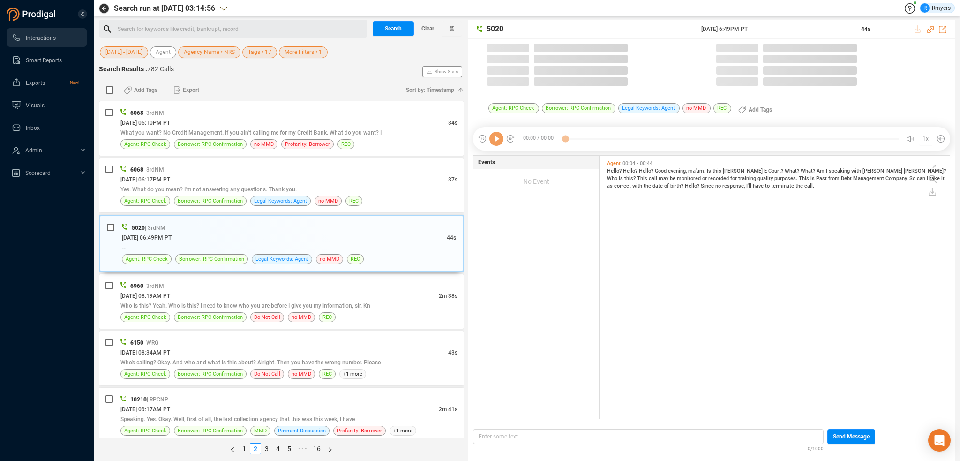
scroll to position [261, 345]
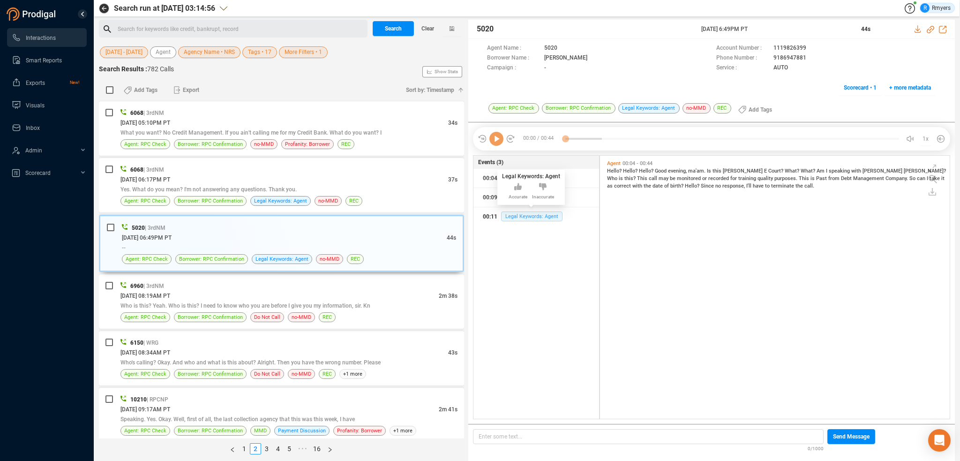
click at [524, 217] on span "Legal Keywords: Agent" at bounding box center [531, 216] width 61 height 10
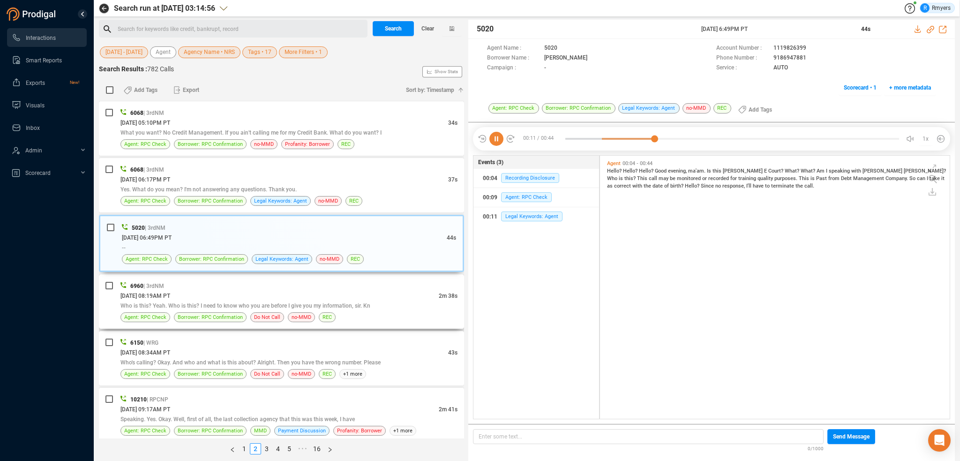
click at [298, 291] on div "[DATE] 08:19AM PT" at bounding box center [279, 296] width 318 height 10
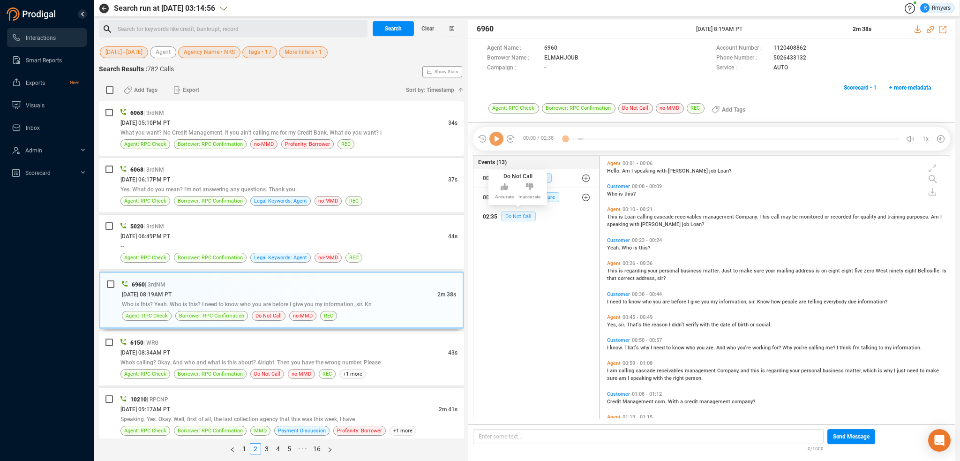
click at [516, 217] on span "Do Not Call" at bounding box center [518, 216] width 35 height 10
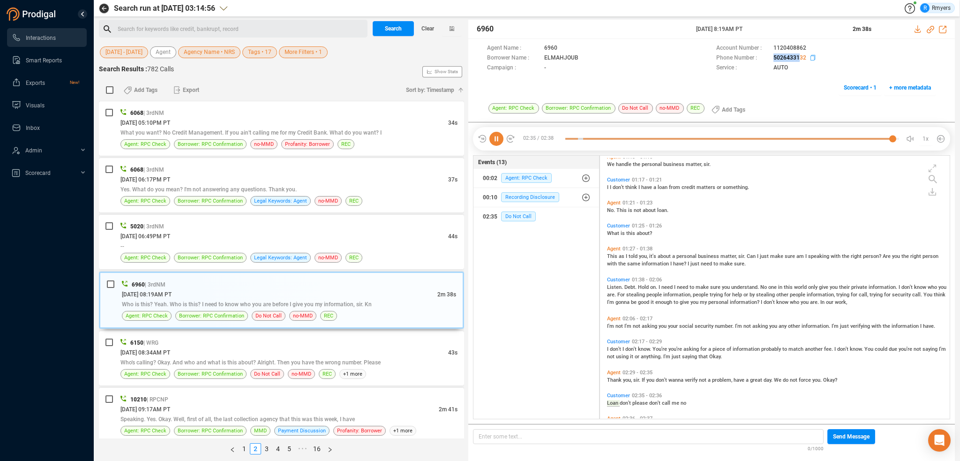
scroll to position [285, 0]
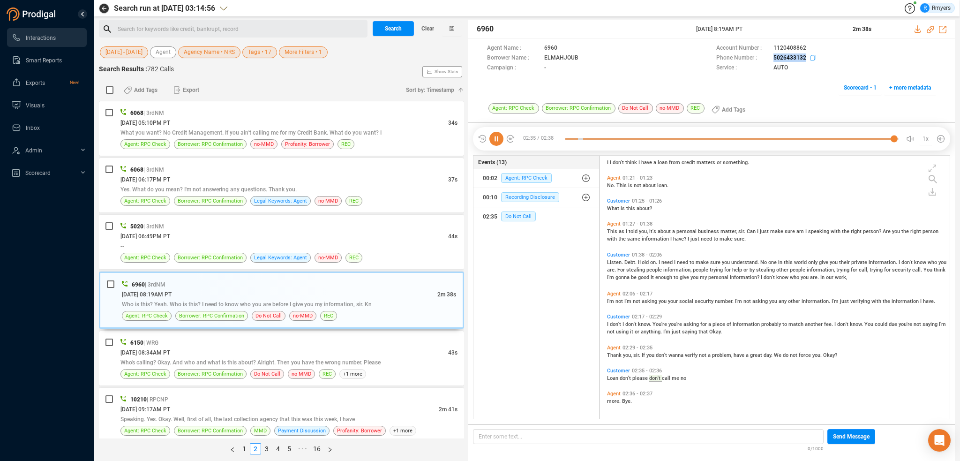
drag, startPoint x: 769, startPoint y: 55, endPoint x: 806, endPoint y: 57, distance: 37.1
click at [806, 57] on div "Phone Number : 5026433132" at bounding box center [826, 58] width 220 height 10
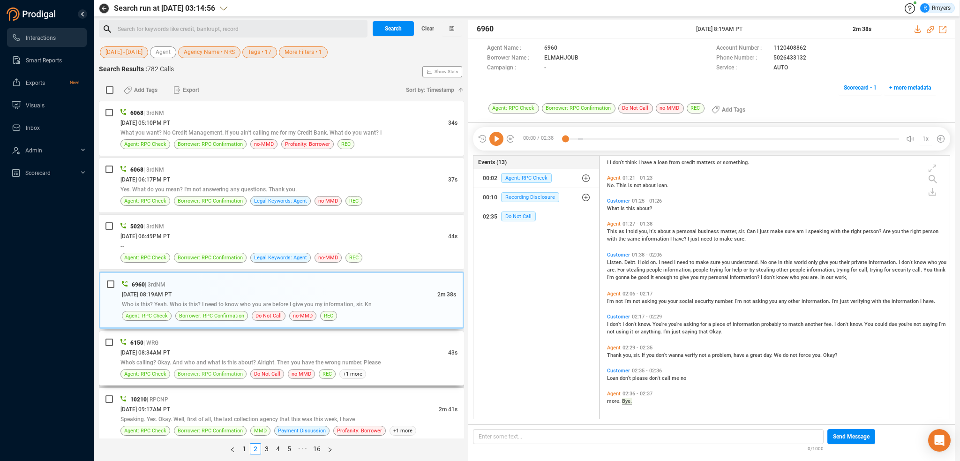
click at [238, 369] on span "Borrower: RPC Confirmation" at bounding box center [210, 373] width 65 height 9
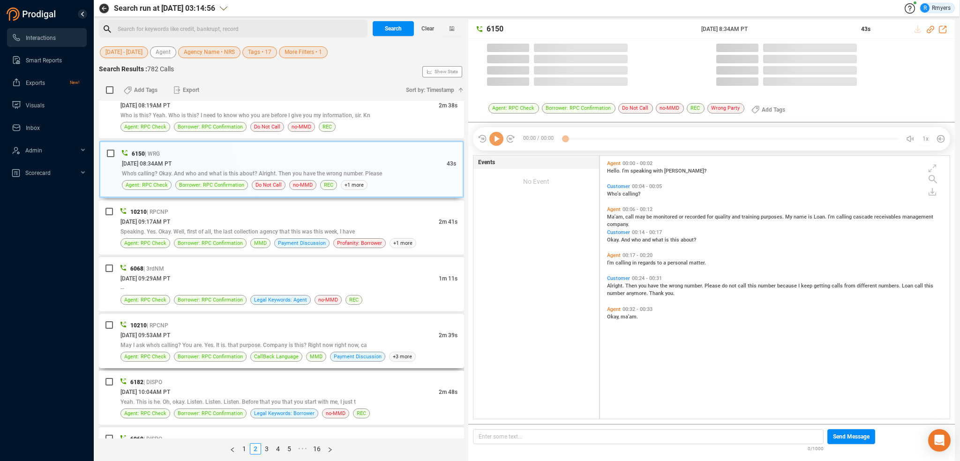
scroll to position [261, 345]
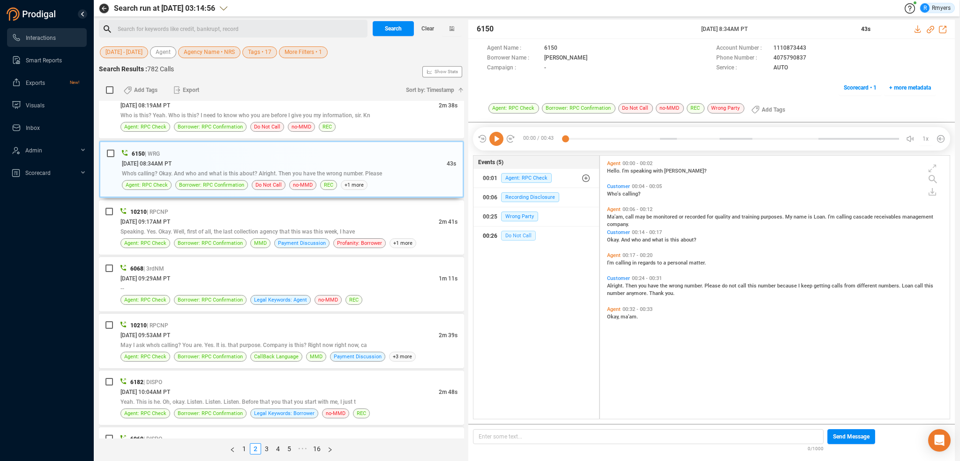
click at [526, 232] on span "Do Not Call" at bounding box center [518, 236] width 35 height 10
drag, startPoint x: 773, startPoint y: 56, endPoint x: 808, endPoint y: 55, distance: 34.7
click at [808, 55] on div "Phone Number : 4075790837" at bounding box center [826, 58] width 220 height 10
click at [317, 209] on div "10210 | RPCNP" at bounding box center [288, 212] width 337 height 10
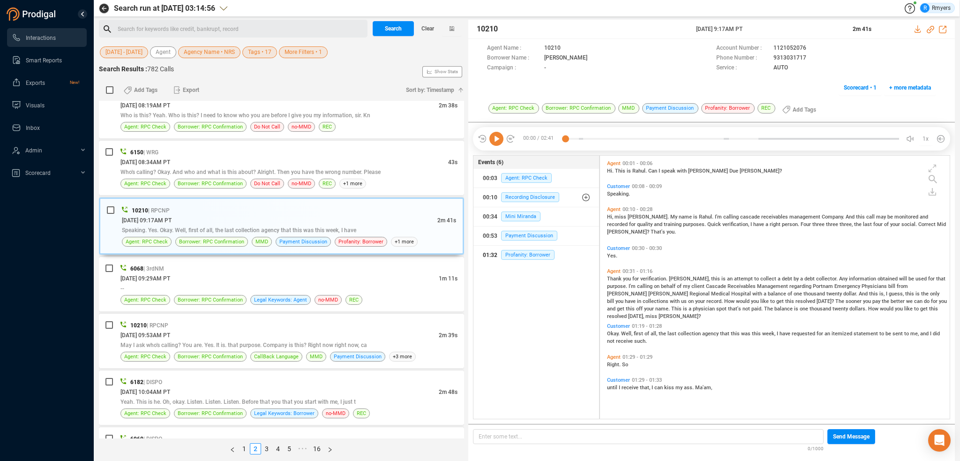
click at [523, 249] on div "01:32 Profanity: Borrower" at bounding box center [536, 254] width 107 height 15
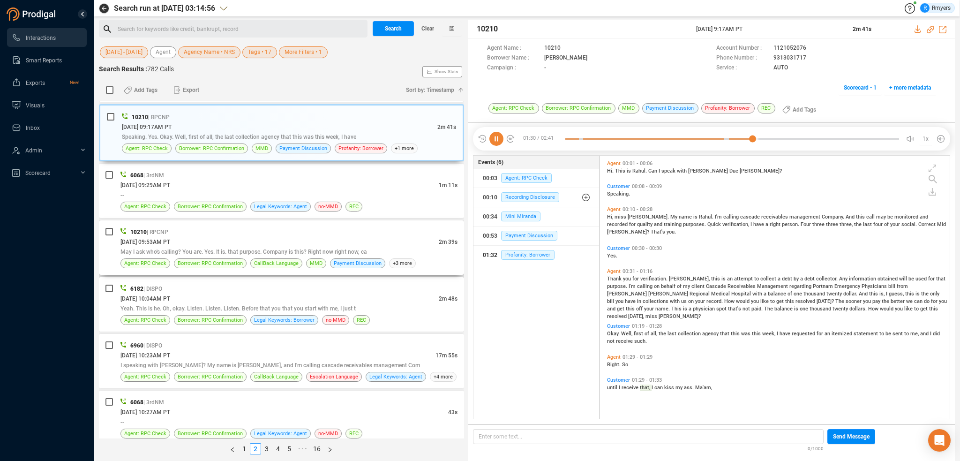
scroll to position [1642, 0]
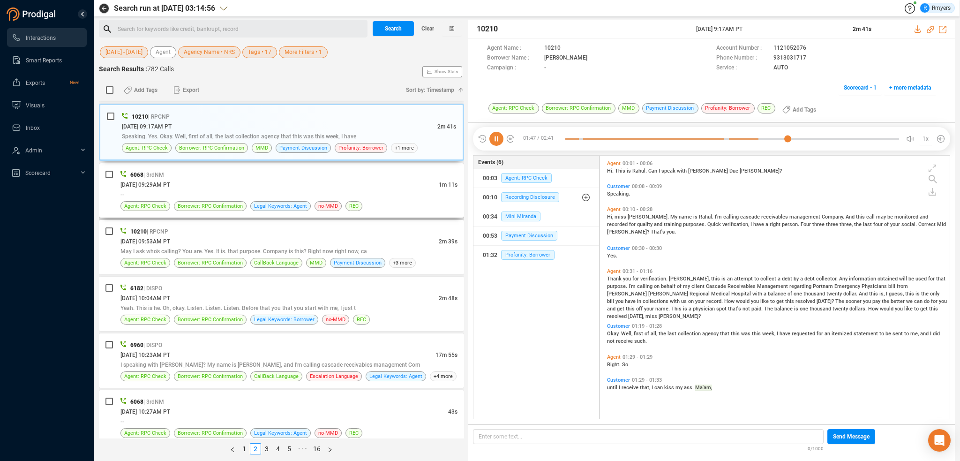
click at [224, 189] on div "--" at bounding box center [288, 194] width 337 height 10
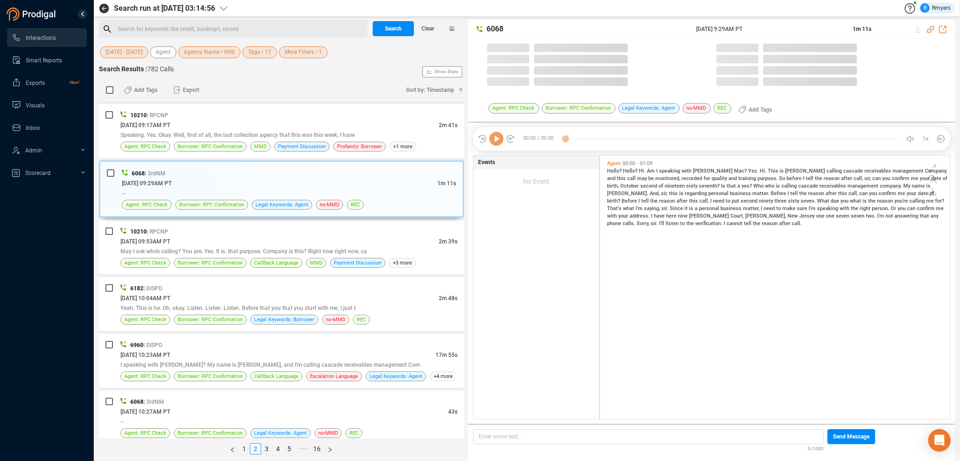
scroll to position [261, 345]
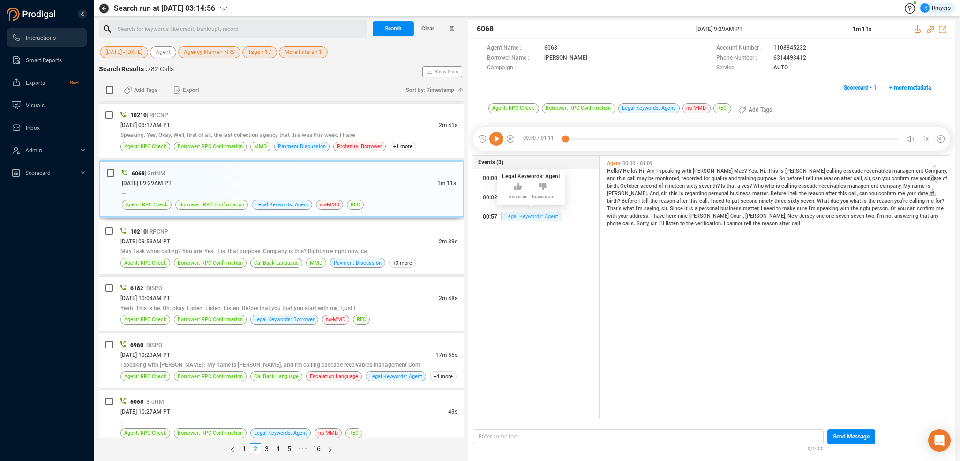
click at [519, 217] on span "Legal Keywords: Agent" at bounding box center [531, 216] width 61 height 10
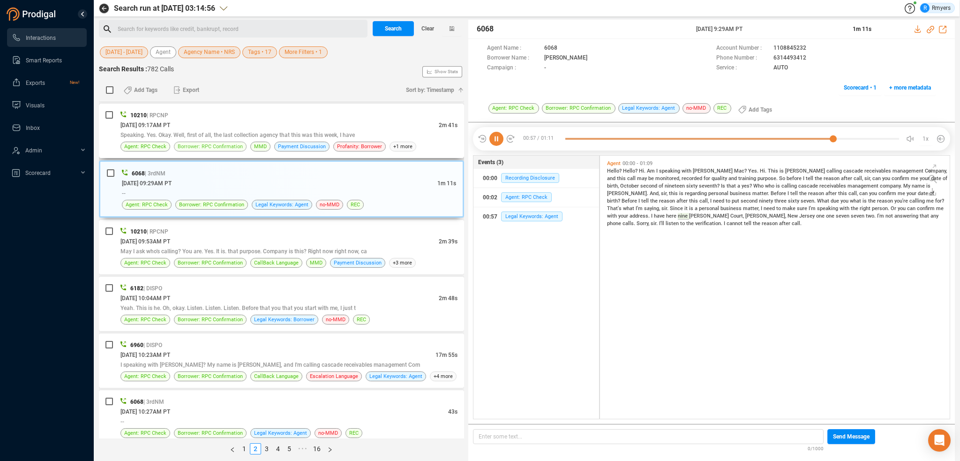
click at [220, 142] on span "Borrower: RPC Confirmation" at bounding box center [210, 146] width 65 height 9
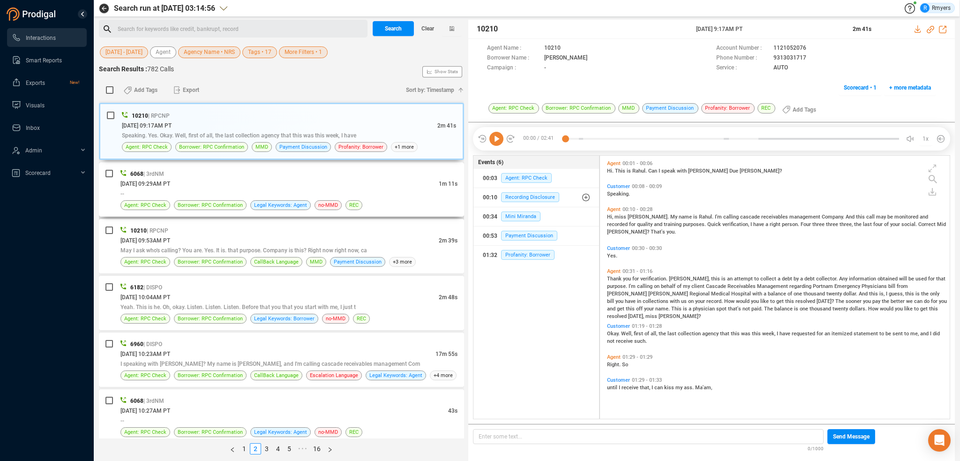
click at [246, 169] on div "6068 | 3rdNM" at bounding box center [288, 174] width 337 height 10
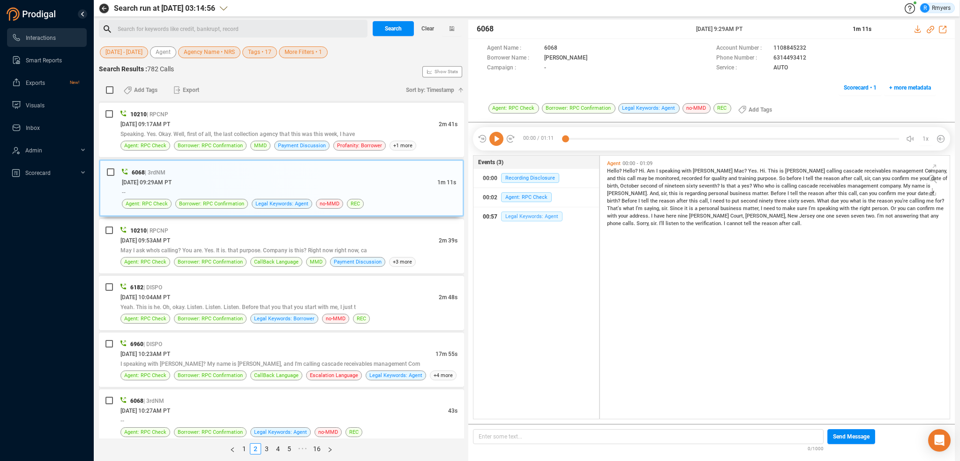
click at [509, 218] on span "Legal Keywords: Agent" at bounding box center [531, 216] width 61 height 10
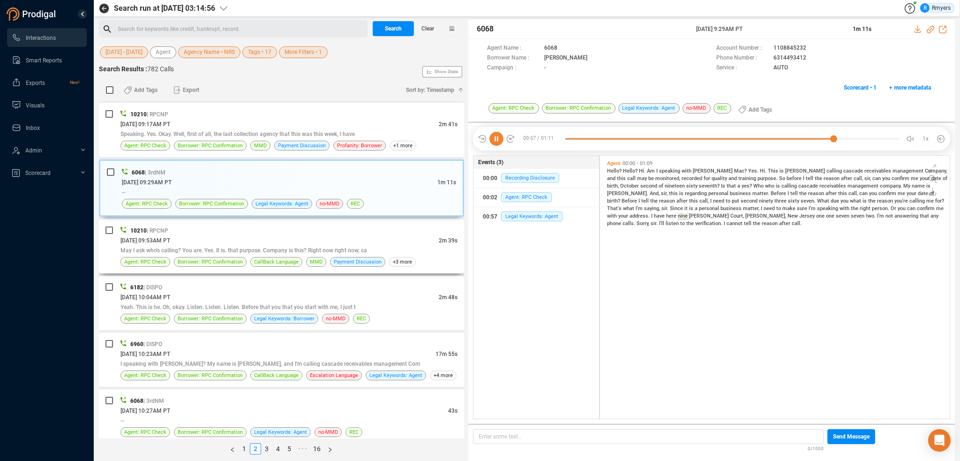
click at [206, 247] on span "May I ask who's calling? You are. Yes. It is. that purpose. Company is this? Ri…" at bounding box center [243, 250] width 247 height 7
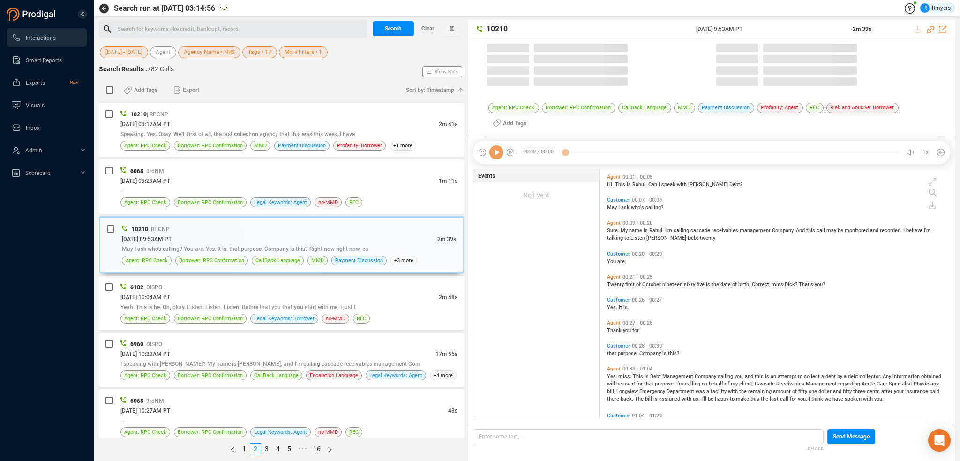
scroll to position [248, 345]
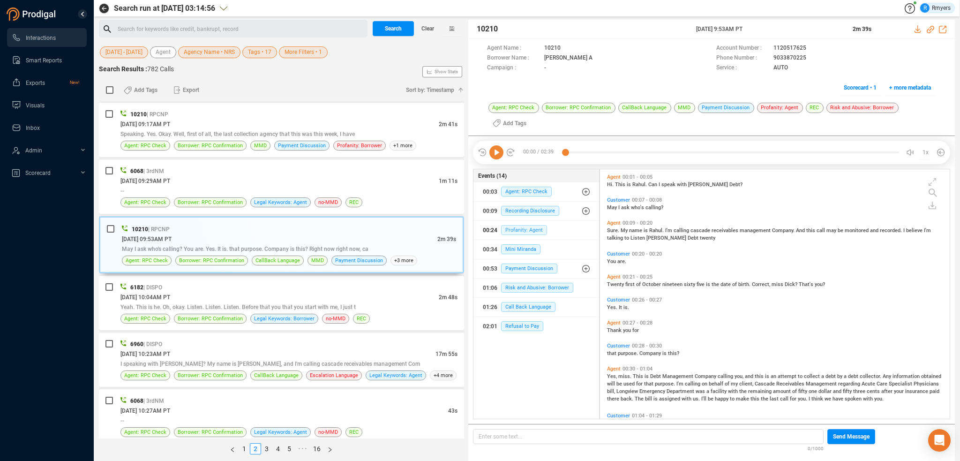
click at [525, 228] on span "Profanity: Agent" at bounding box center [524, 230] width 46 height 10
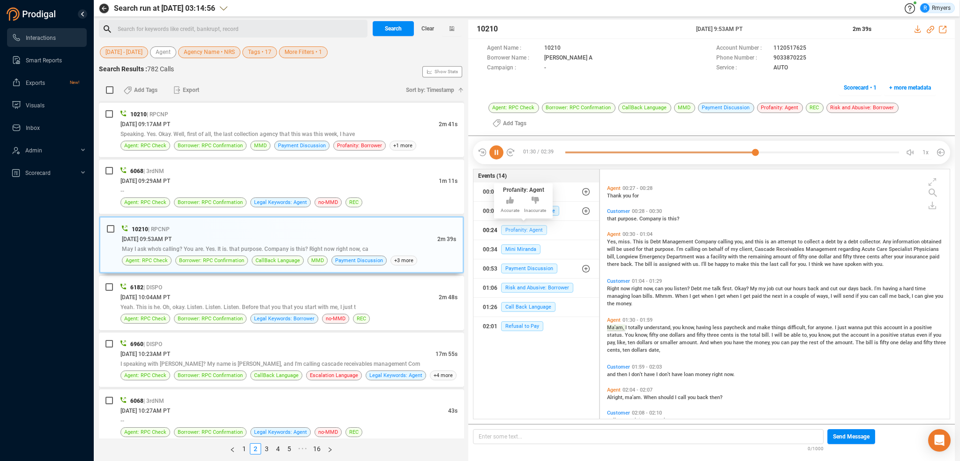
scroll to position [178, 0]
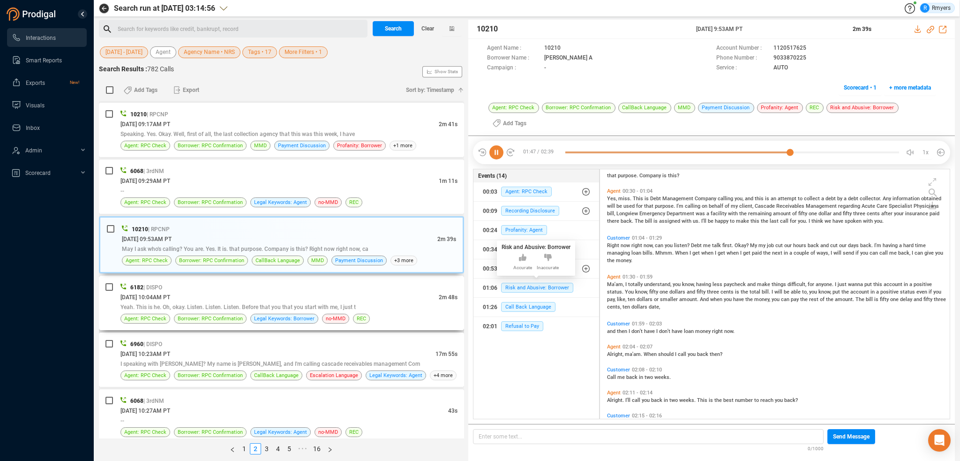
click at [302, 292] on div "06/06/2025 @ 10:04AM PT" at bounding box center [279, 297] width 318 height 10
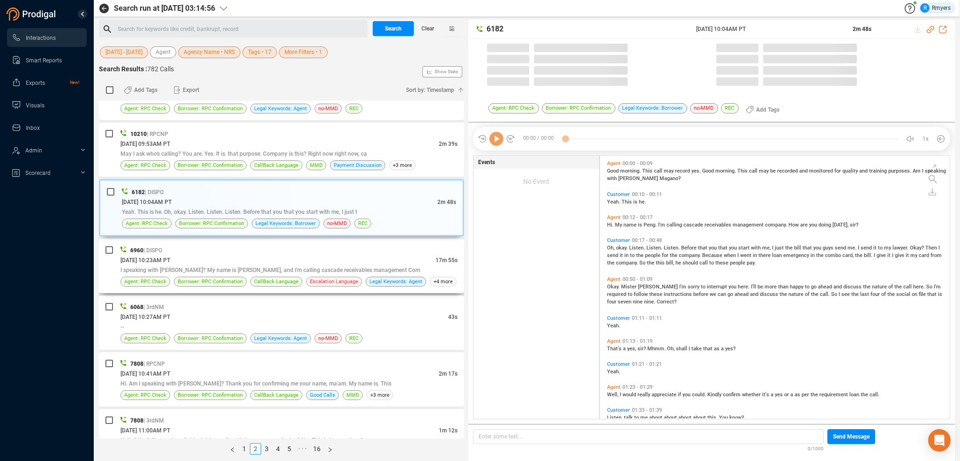
scroll to position [261, 345]
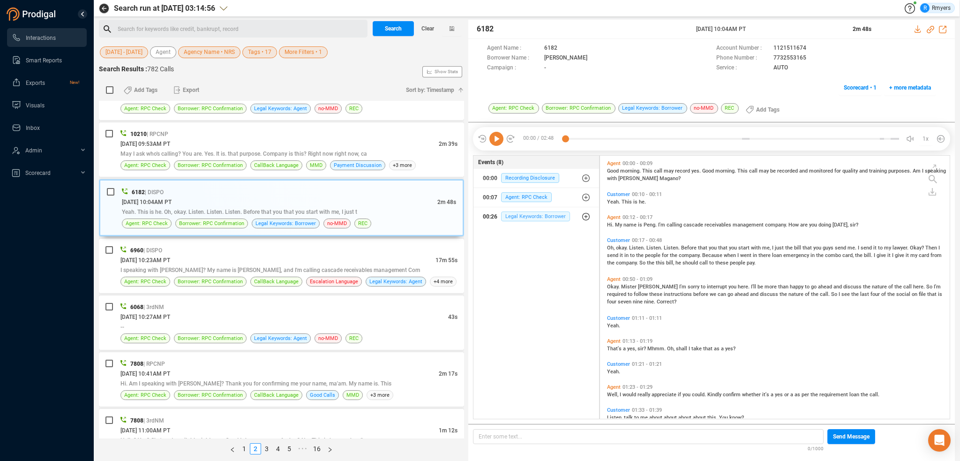
click at [517, 212] on span "Legal Keywords: Borrower" at bounding box center [535, 216] width 69 height 10
click at [560, 252] on span "Legal Keywords: Borrower" at bounding box center [542, 254] width 69 height 10
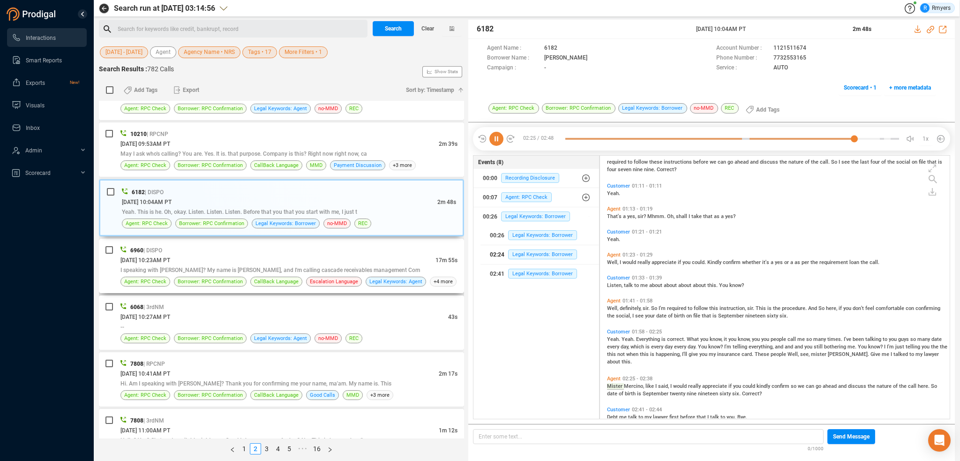
scroll to position [148, 0]
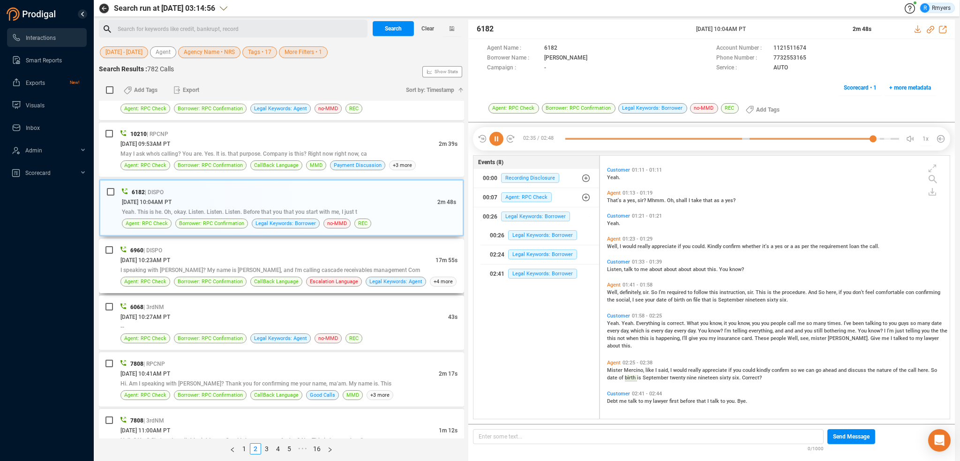
click at [288, 255] on div "06/06/2025 @ 10:23AM PT" at bounding box center [277, 260] width 315 height 10
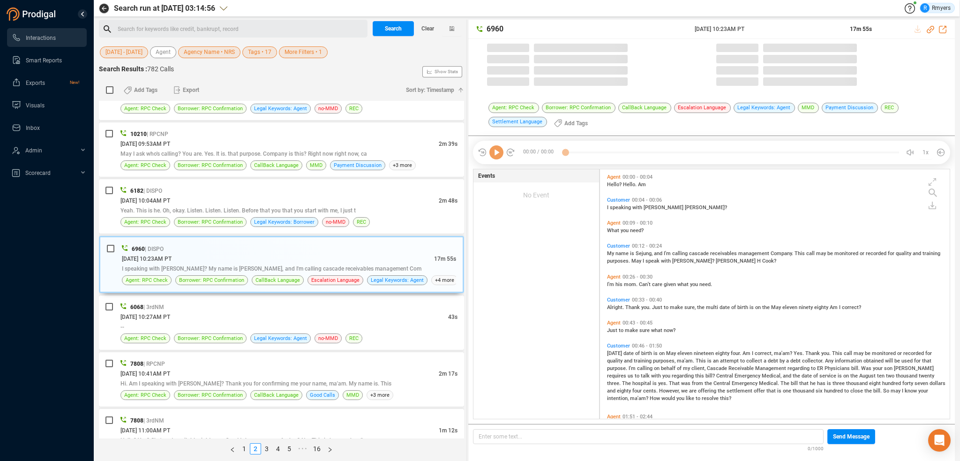
scroll to position [248, 345]
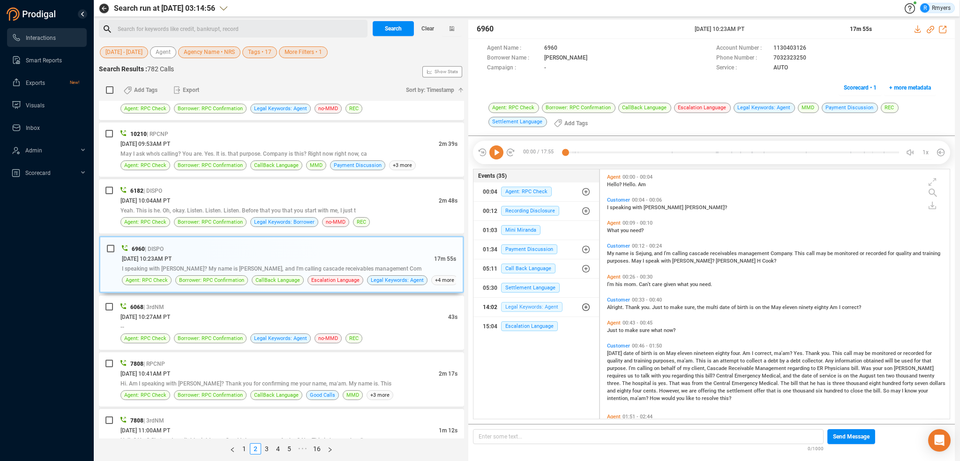
click at [518, 305] on span "Legal Keywords: Agent" at bounding box center [531, 307] width 61 height 10
click at [518, 319] on div "14:02 Legal Keywords: Agent" at bounding box center [540, 325] width 100 height 15
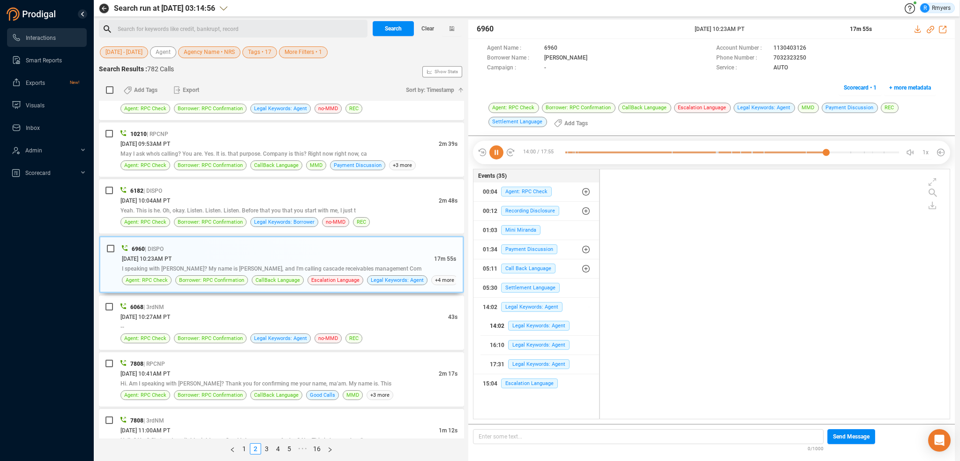
scroll to position [1786, 0]
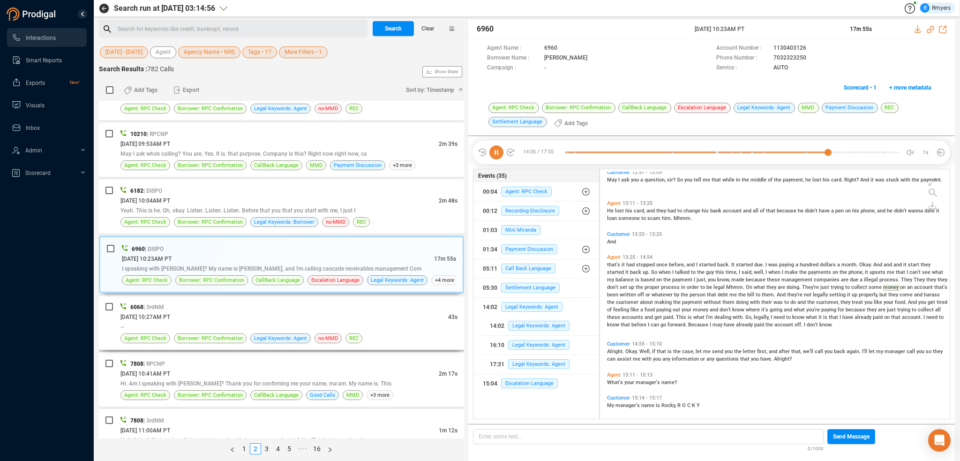
click at [257, 302] on div "6068 | 3rdNM" at bounding box center [288, 307] width 337 height 10
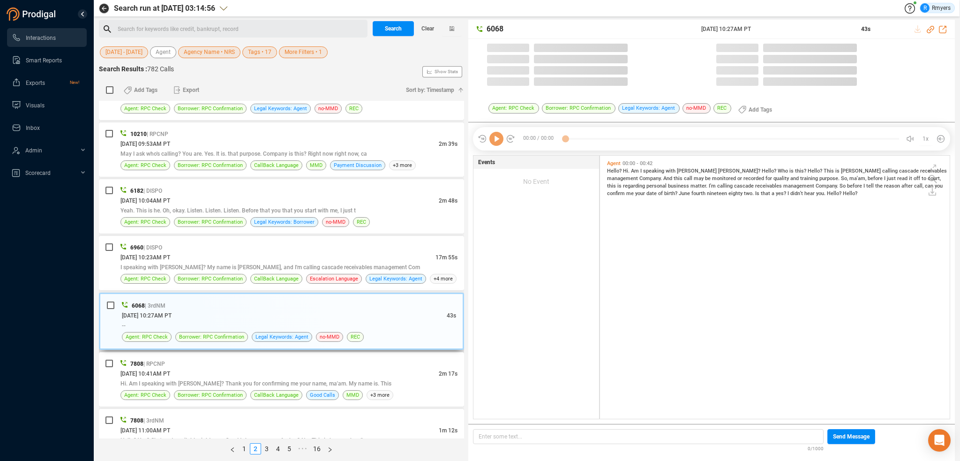
scroll to position [261, 345]
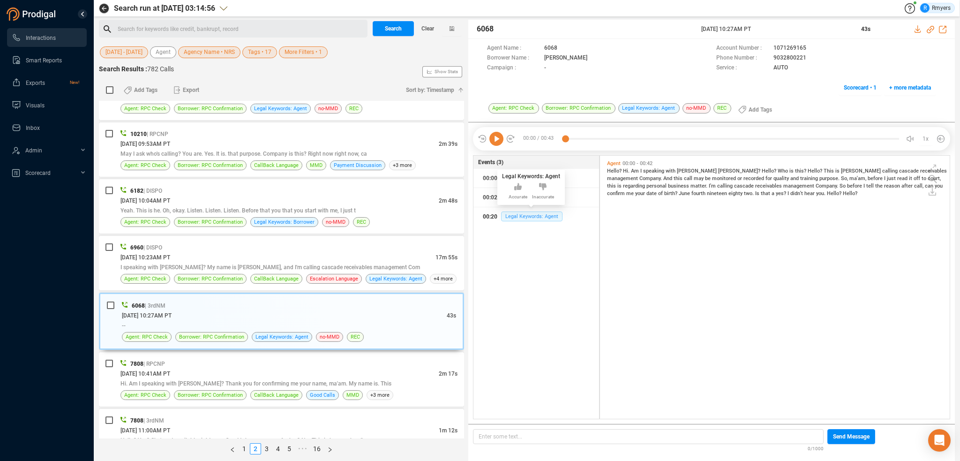
click at [530, 217] on span "Legal Keywords: Agent" at bounding box center [531, 216] width 61 height 10
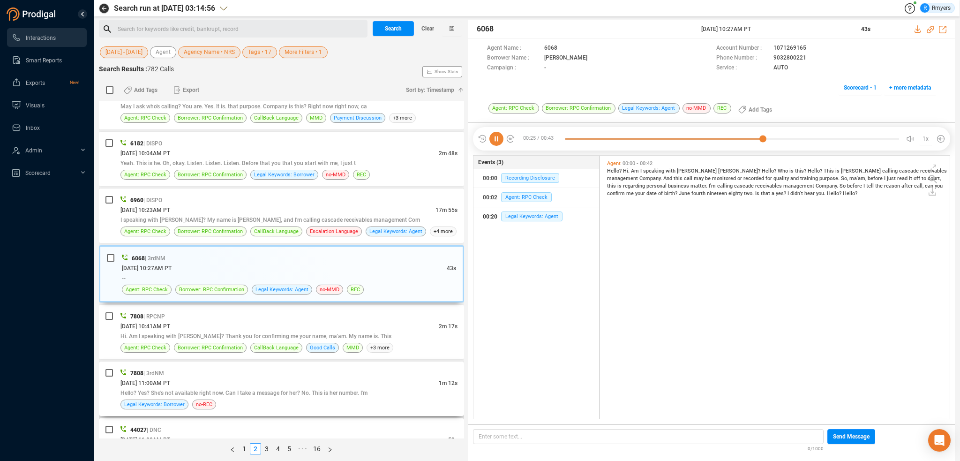
scroll to position [1830, 0]
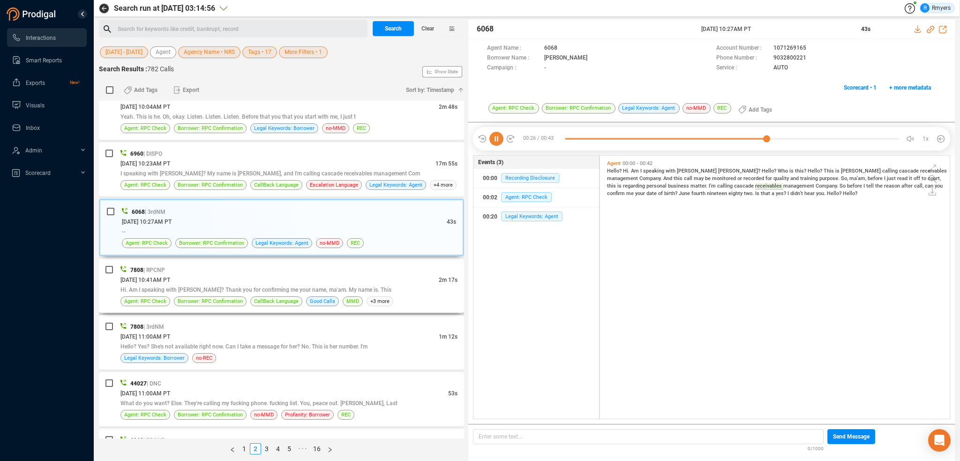
click at [292, 275] on div "06/06/2025 @ 10:41AM PT" at bounding box center [279, 280] width 318 height 10
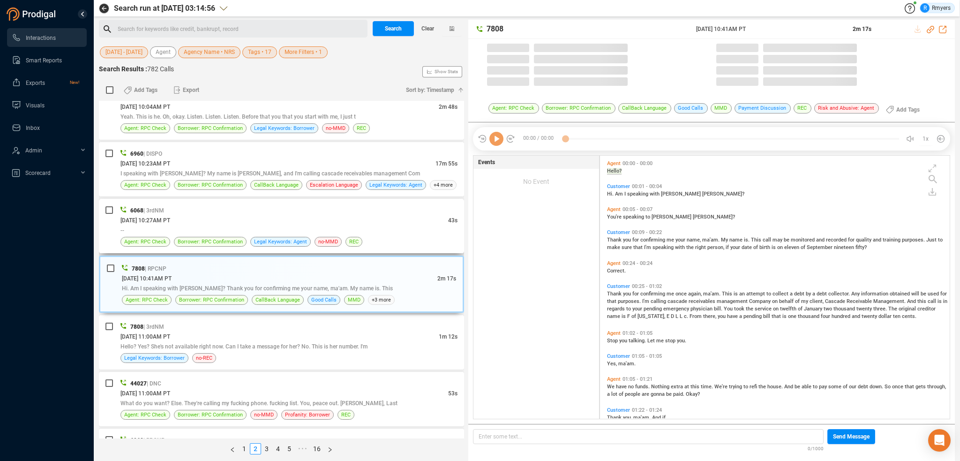
scroll to position [261, 345]
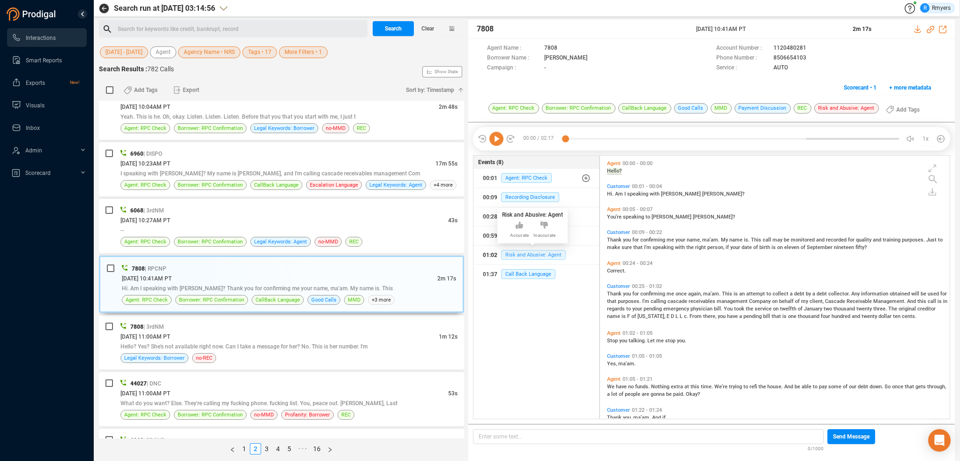
click at [527, 258] on span "Risk and Abusive: Agent" at bounding box center [533, 255] width 65 height 10
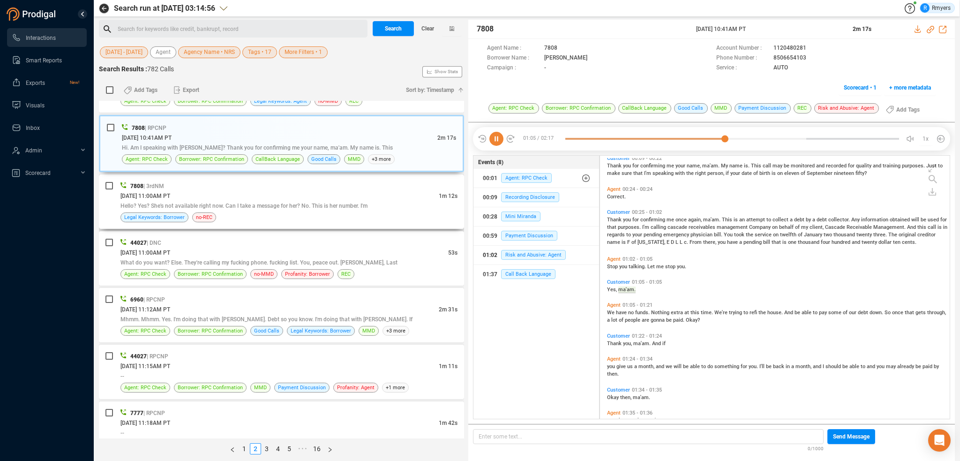
scroll to position [101, 0]
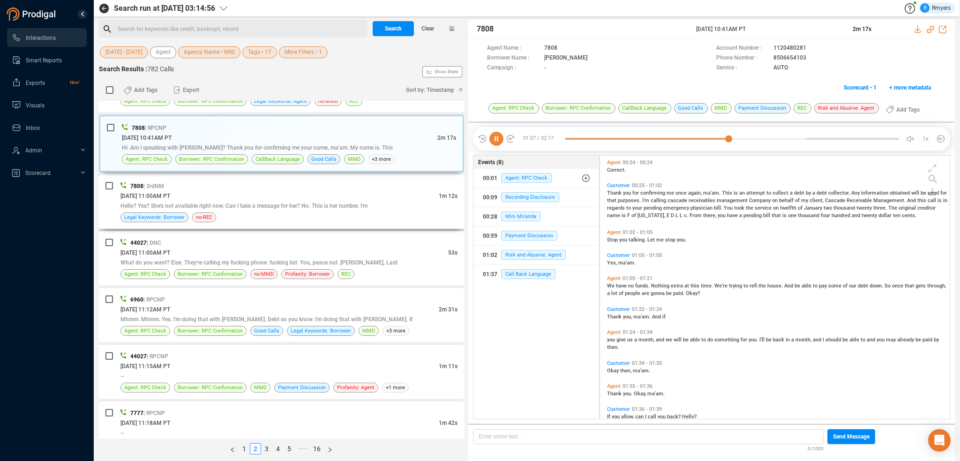
click at [275, 202] on span "Hello? Yes? She's not available right now. Can I take a message for her? No. Th…" at bounding box center [243, 205] width 247 height 7
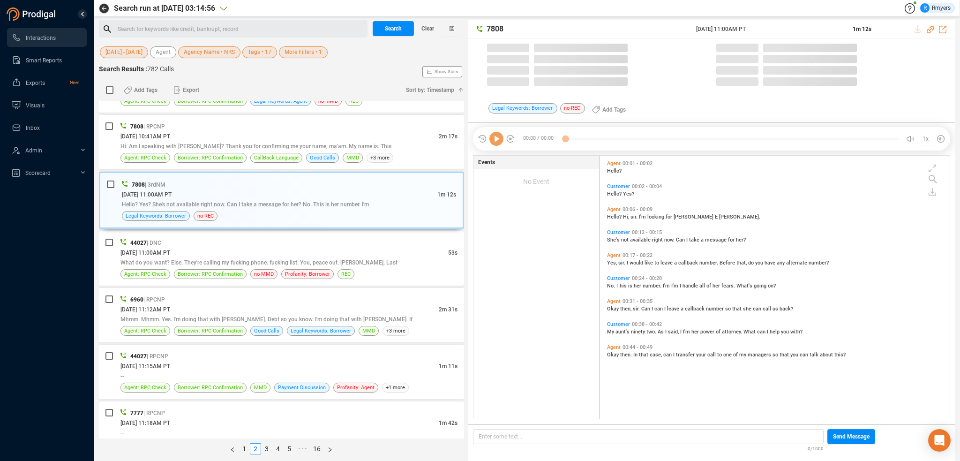
scroll to position [261, 345]
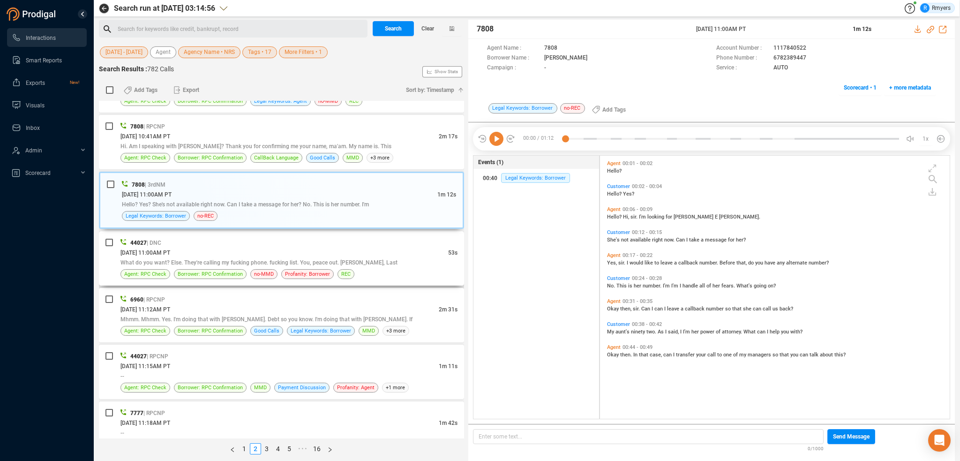
click at [372, 257] on div "What do you want? Else. They're calling my fucking phone. fucking list. You, pe…" at bounding box center [288, 262] width 337 height 10
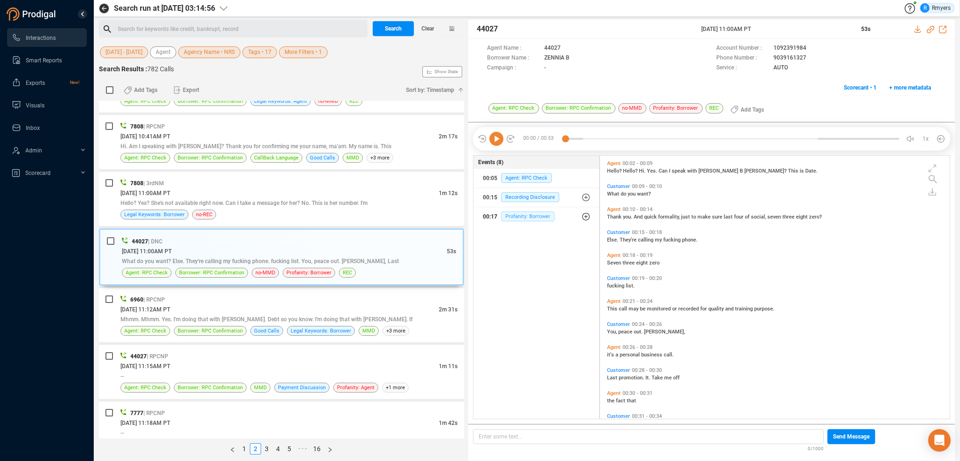
click at [551, 217] on div "00:17 Profanity: Borrower" at bounding box center [536, 216] width 107 height 15
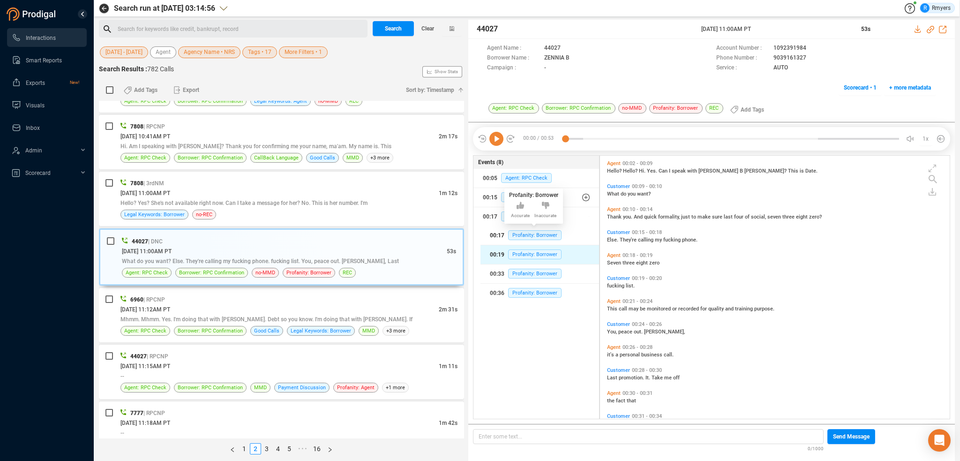
drag, startPoint x: 532, startPoint y: 231, endPoint x: 529, endPoint y: 247, distance: 16.4
click at [532, 232] on span "Profanity: Borrower" at bounding box center [534, 235] width 53 height 10
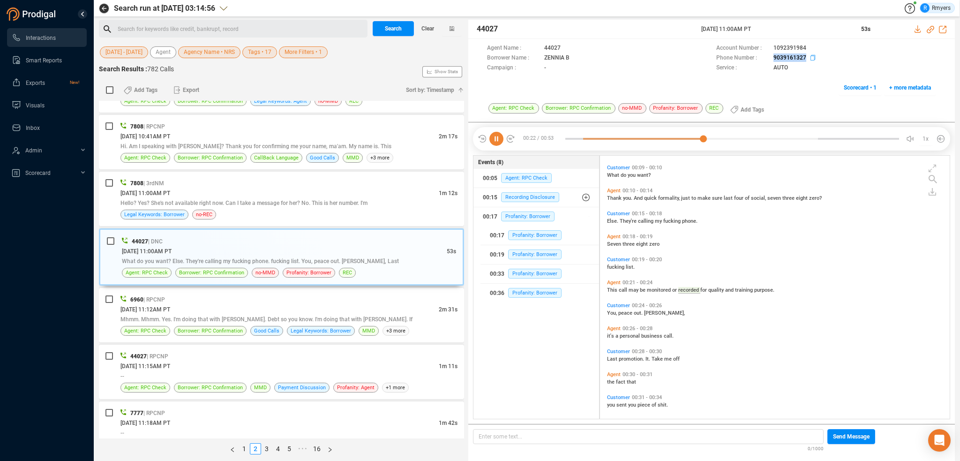
drag, startPoint x: 770, startPoint y: 60, endPoint x: 804, endPoint y: 59, distance: 33.8
click at [804, 59] on div "Phone Number : 9039161327" at bounding box center [826, 58] width 220 height 10
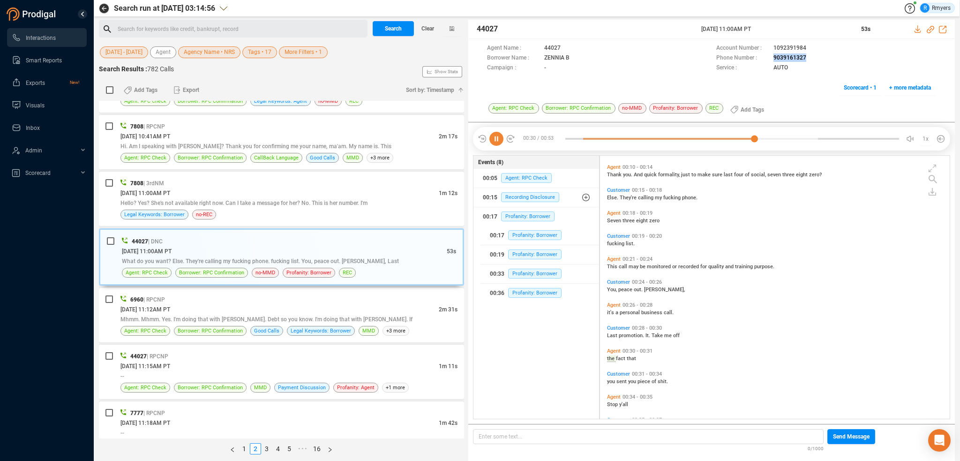
scroll to position [91, 0]
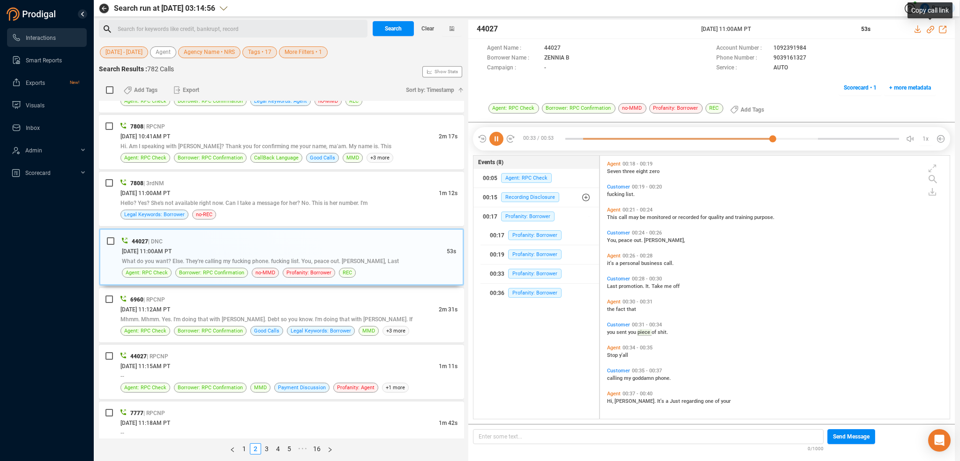
drag, startPoint x: 930, startPoint y: 29, endPoint x: 922, endPoint y: 32, distance: 9.2
click at [930, 29] on icon at bounding box center [930, 29] width 7 height 7
drag, startPoint x: 694, startPoint y: 27, endPoint x: 782, endPoint y: 29, distance: 88.1
click at [782, 29] on div "44027 06 Jun 2025 @ 11:00AM PT 53s" at bounding box center [711, 29] width 487 height 19
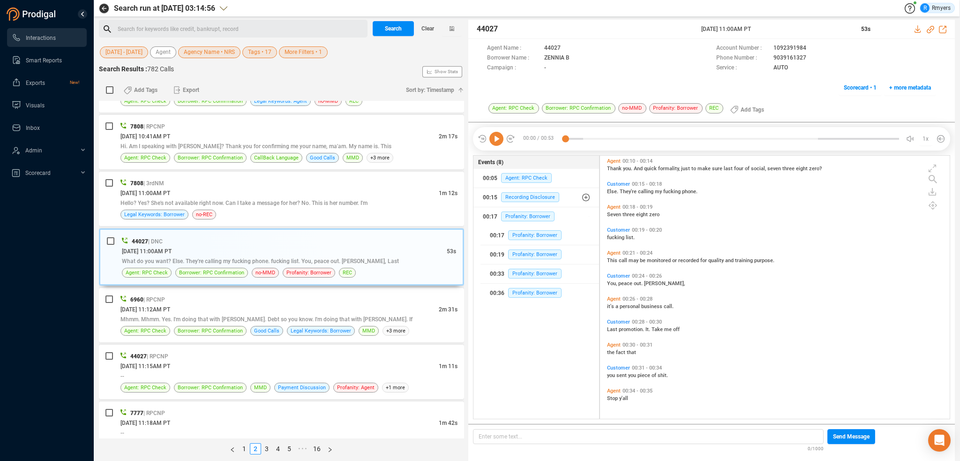
scroll to position [0, 0]
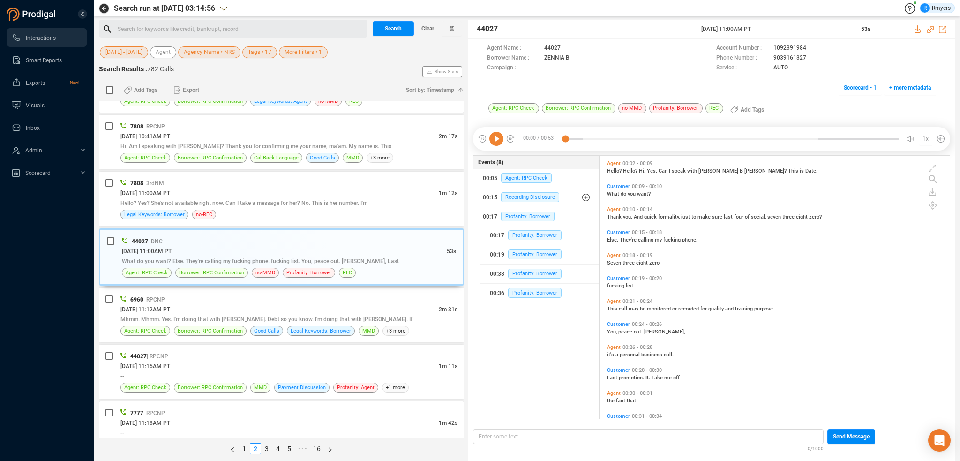
click at [500, 135] on icon at bounding box center [496, 139] width 14 height 14
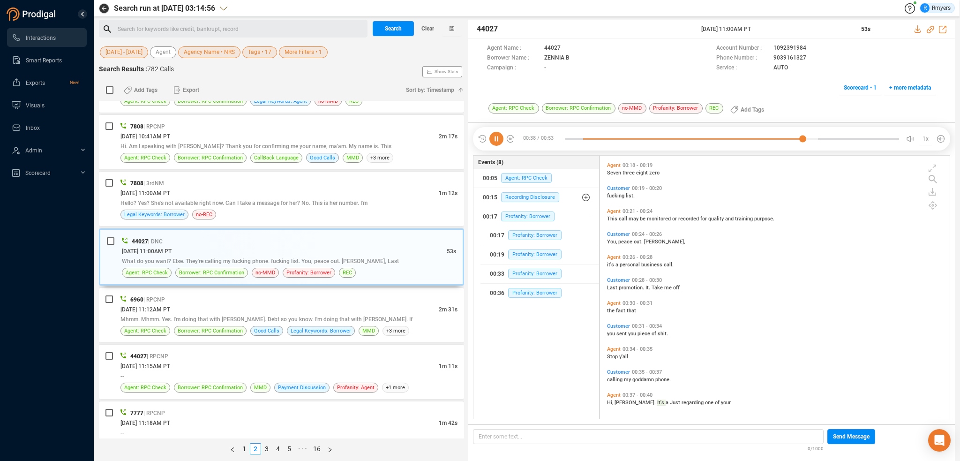
scroll to position [91, 0]
click at [152, 305] on div "06/06/2025 @ 11:12AM PT" at bounding box center [279, 309] width 318 height 10
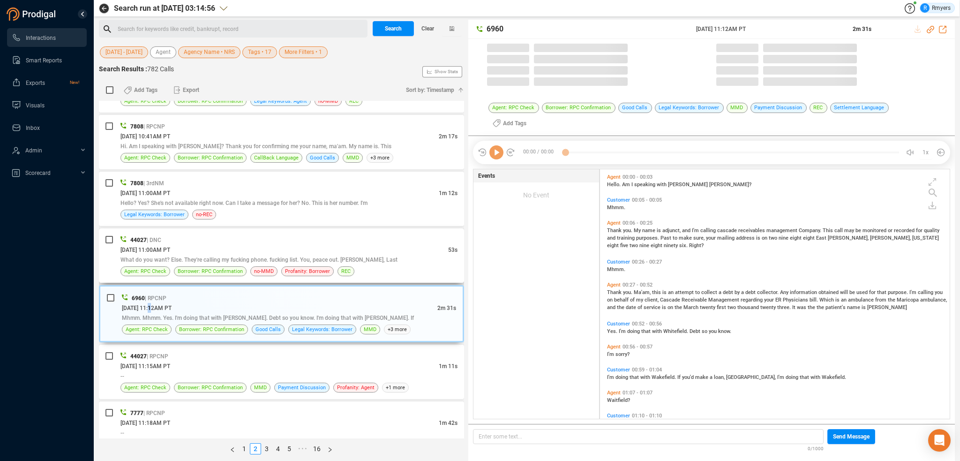
scroll to position [261, 345]
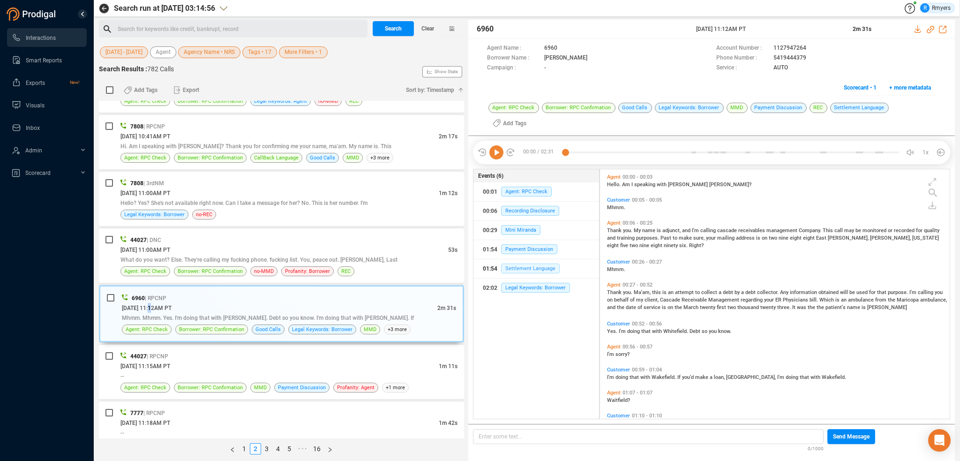
click at [514, 263] on span "Settlement Language" at bounding box center [530, 268] width 59 height 10
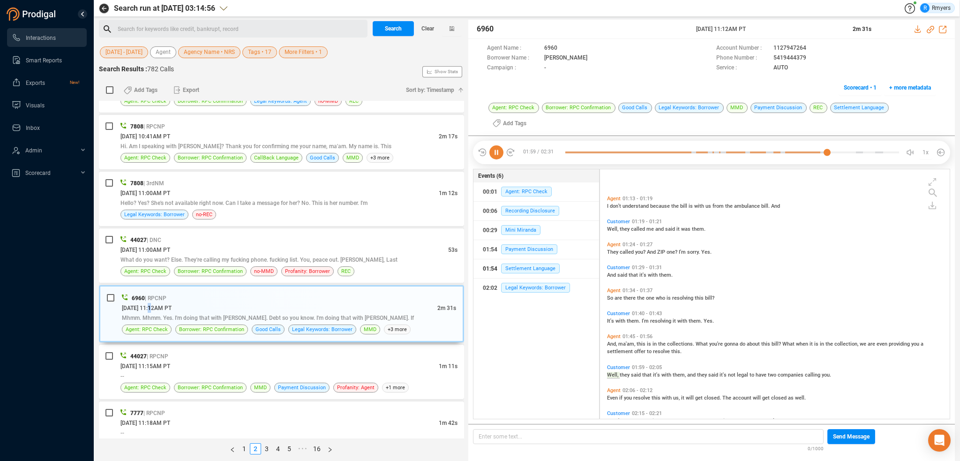
scroll to position [292, 0]
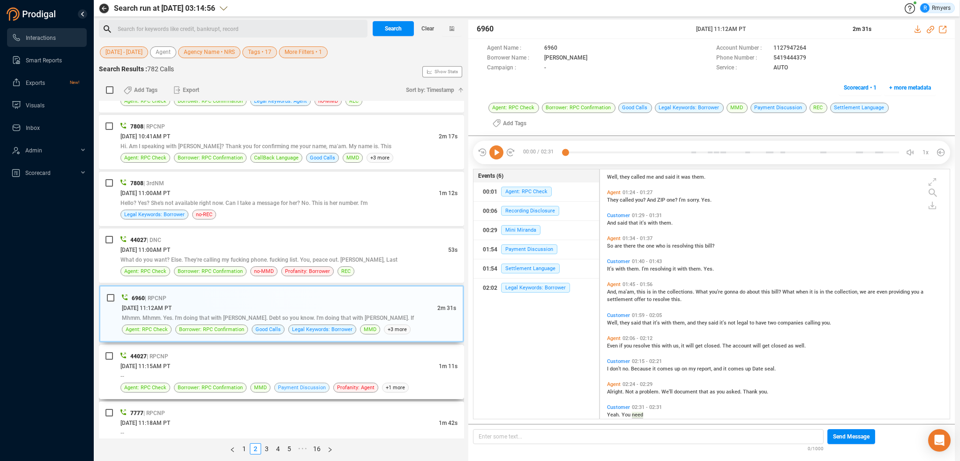
click at [274, 382] on span "Payment Discussion" at bounding box center [301, 387] width 55 height 10
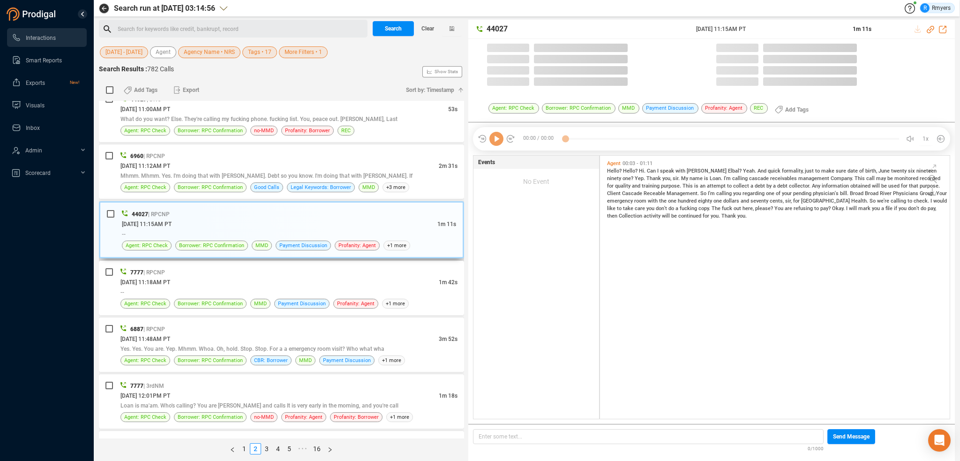
scroll to position [261, 345]
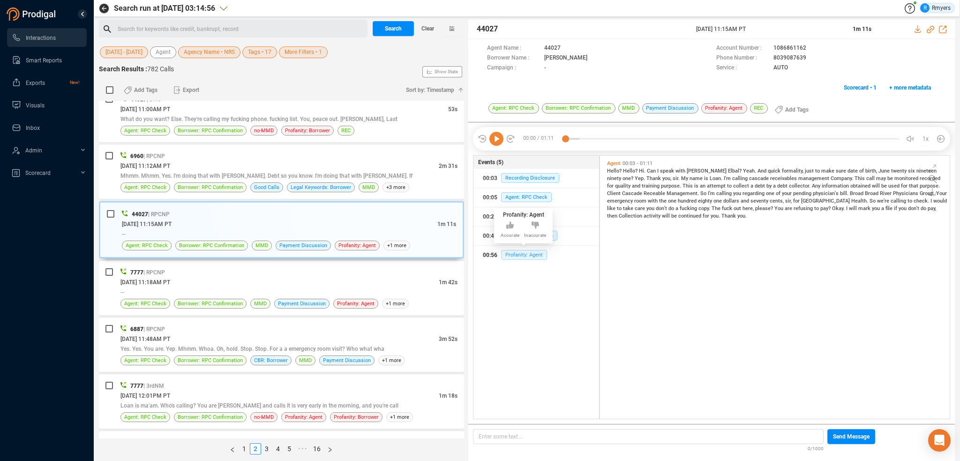
click at [518, 255] on span "Profanity: Agent" at bounding box center [524, 255] width 46 height 10
click at [204, 299] on span "Borrower: RPC Confirmation" at bounding box center [210, 303] width 65 height 9
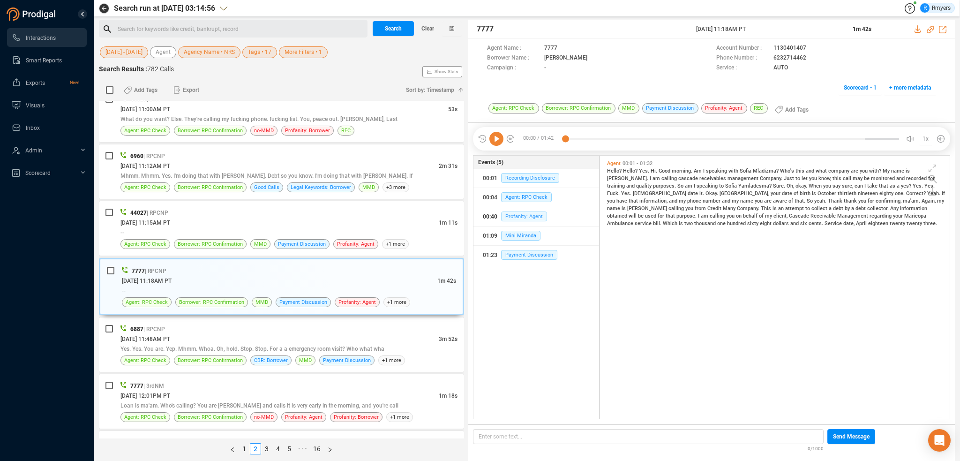
click at [528, 220] on span "Profanity: Agent" at bounding box center [524, 216] width 46 height 10
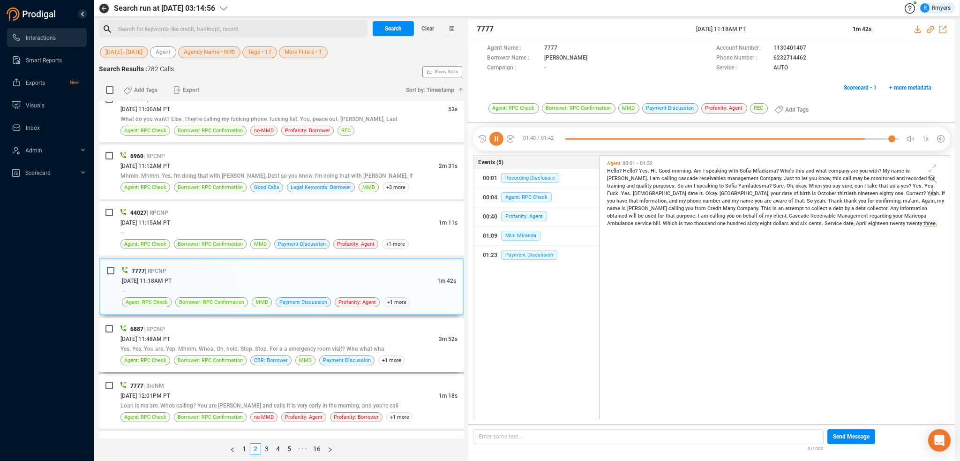
click at [296, 324] on div "6887 | RPCNP" at bounding box center [288, 329] width 337 height 10
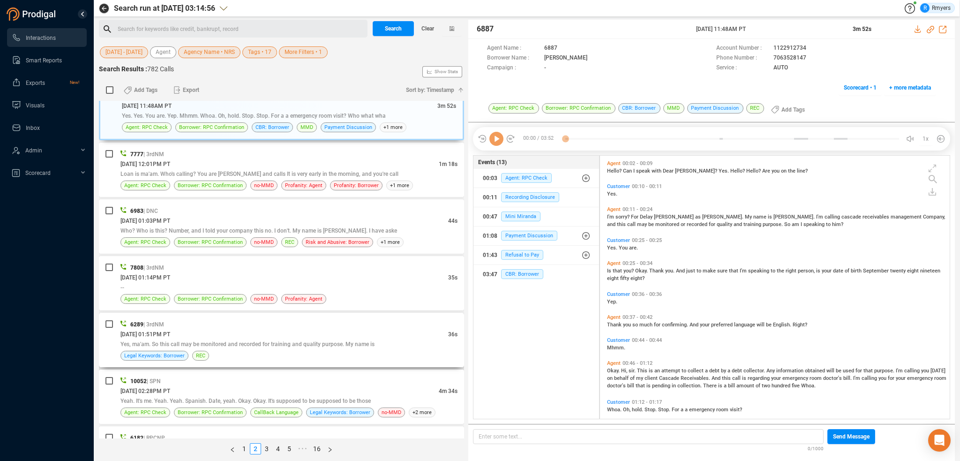
scroll to position [2346, 0]
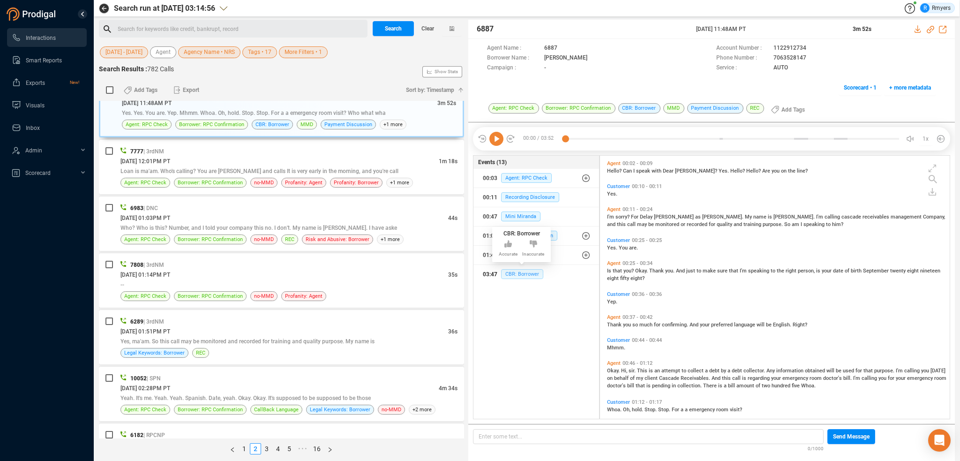
click at [512, 274] on span "CBR: Borrower" at bounding box center [522, 274] width 42 height 10
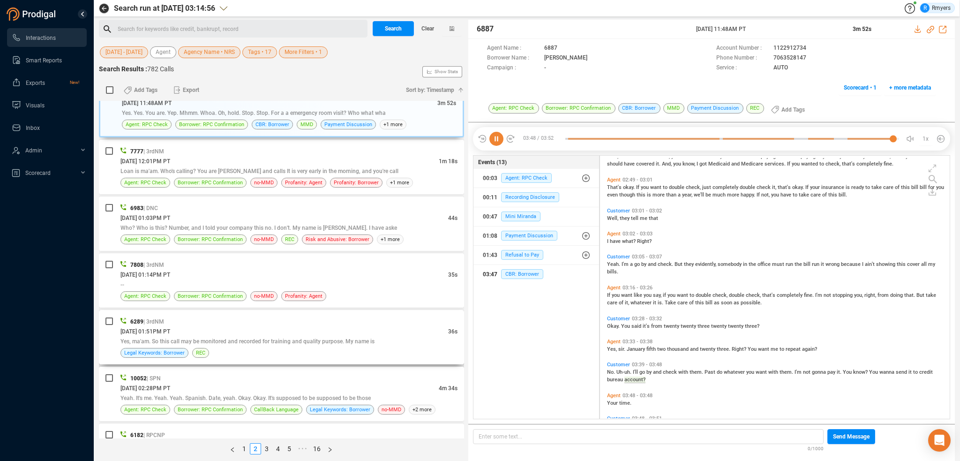
scroll to position [493, 0]
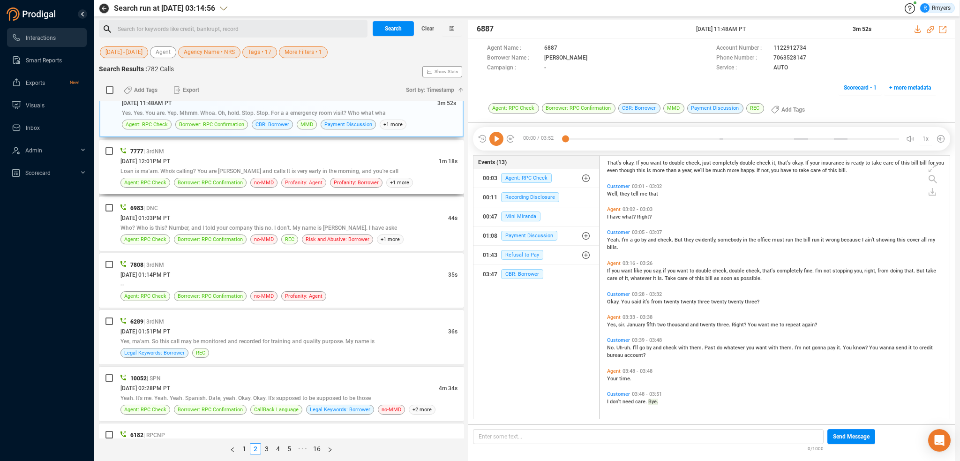
click at [309, 178] on span "Profanity: Agent" at bounding box center [303, 182] width 37 height 9
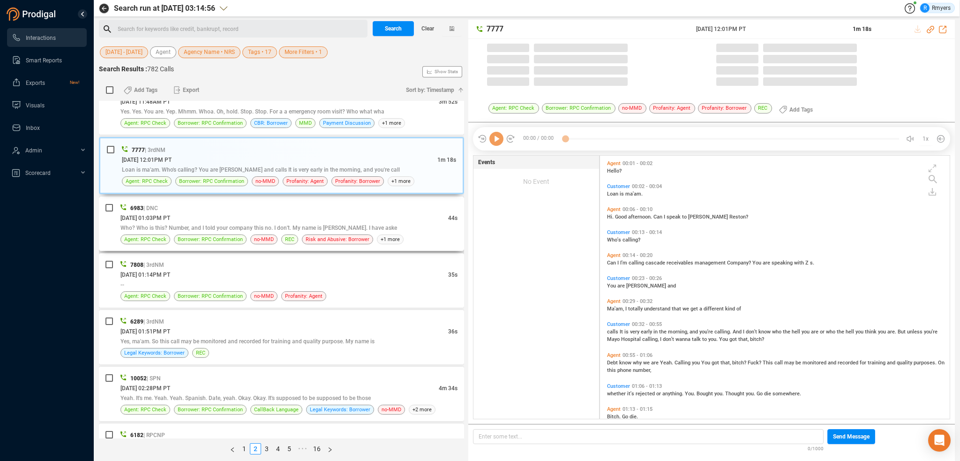
scroll to position [261, 345]
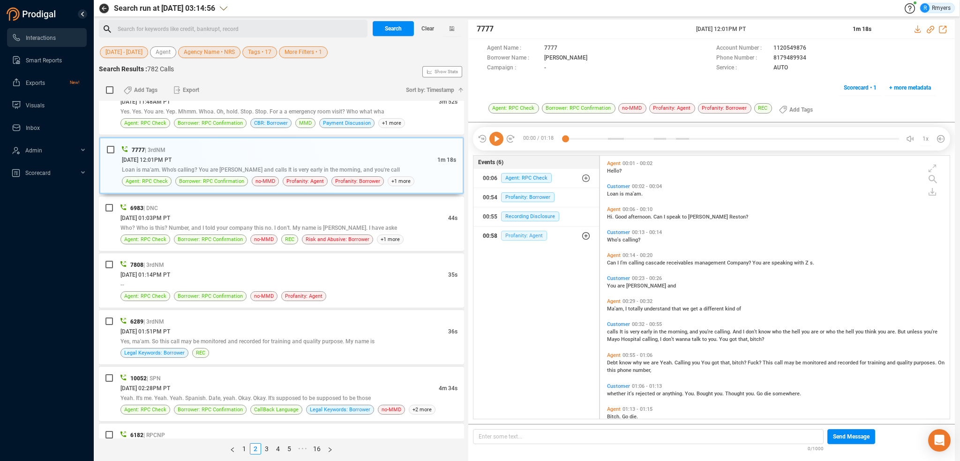
click at [508, 238] on span "Profanity: Agent" at bounding box center [524, 236] width 46 height 10
click at [304, 109] on div "6887 | RPCNP 06/06/2025 @ 11:48AM PT 3m 52s Yes. Yes. You are. Yep. Mhmm. Whoa.…" at bounding box center [288, 107] width 337 height 41
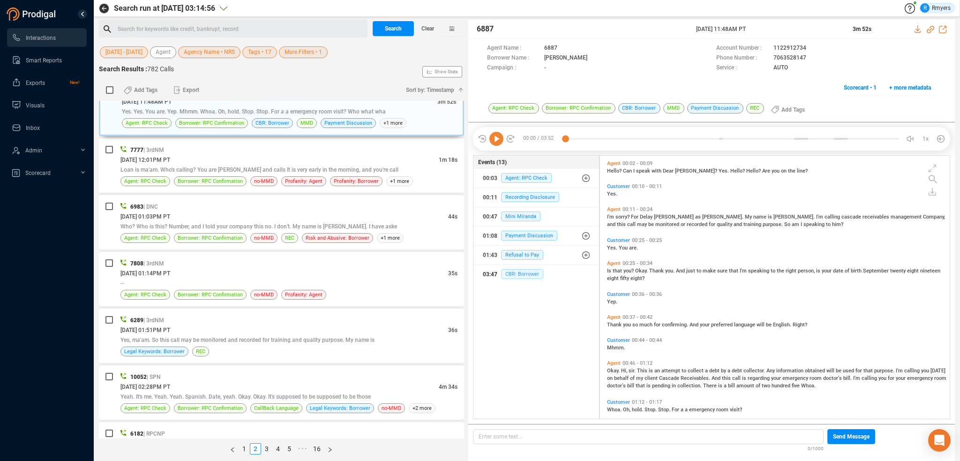
click at [536, 271] on span "CBR: Borrower" at bounding box center [522, 274] width 42 height 10
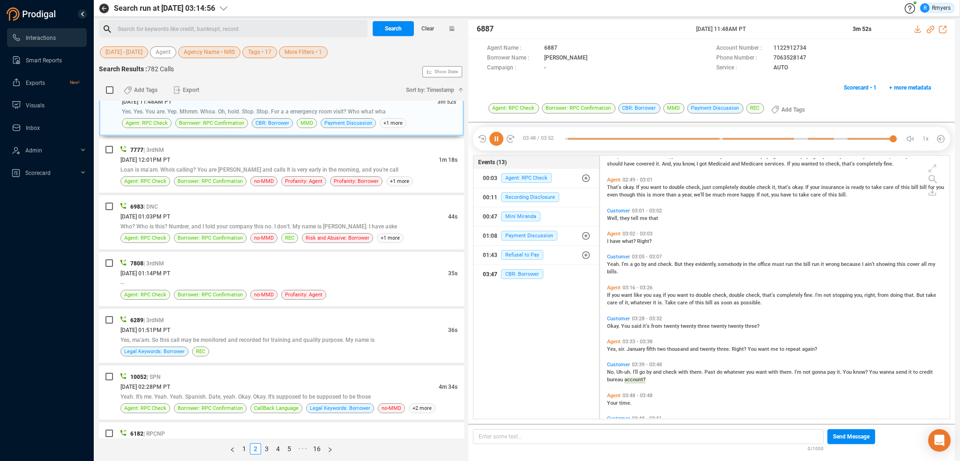
scroll to position [493, 0]
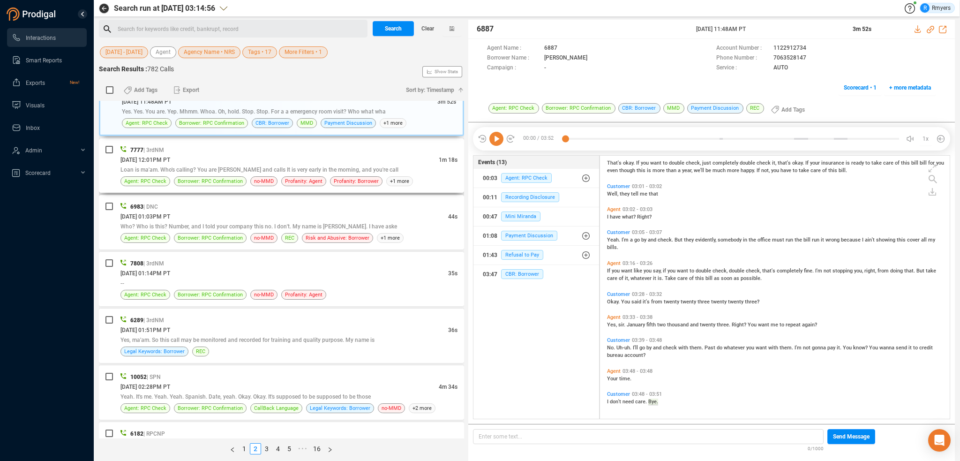
click at [250, 166] on div "7777 | 3rdNM 06/06/2025 @ 12:01PM PT 1m 18s Loan is ma'am. Who's calling? You a…" at bounding box center [288, 165] width 337 height 41
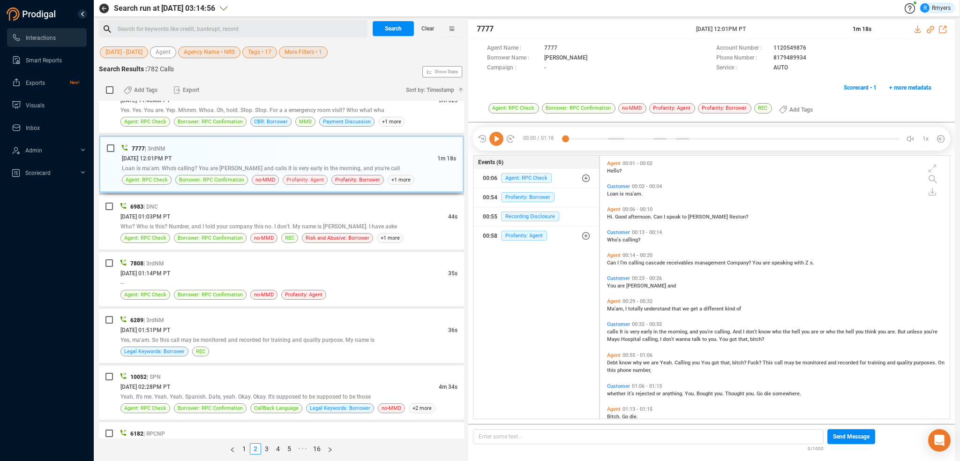
scroll to position [261, 345]
drag, startPoint x: 524, startPoint y: 233, endPoint x: 517, endPoint y: 243, distance: 12.5
click at [524, 233] on span "Profanity: Agent" at bounding box center [524, 236] width 46 height 10
click at [519, 253] on div "00:58 Profanity: Agent" at bounding box center [540, 254] width 100 height 15
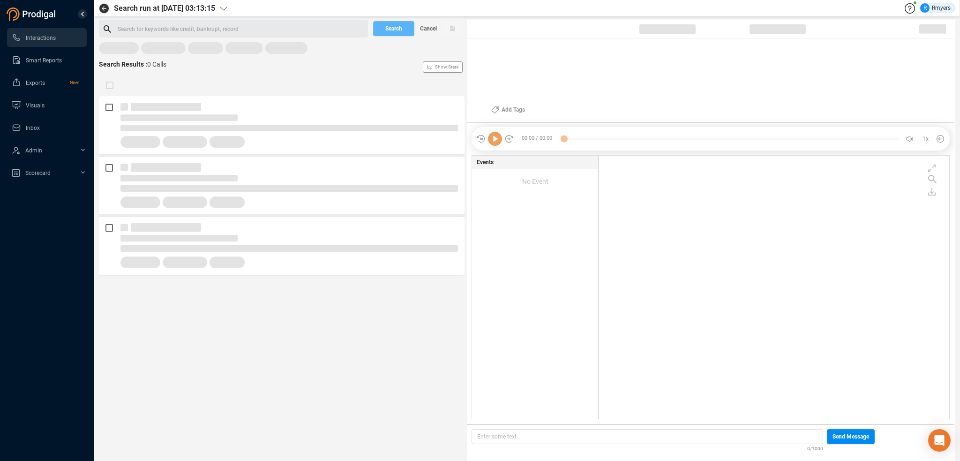
scroll to position [261, 345]
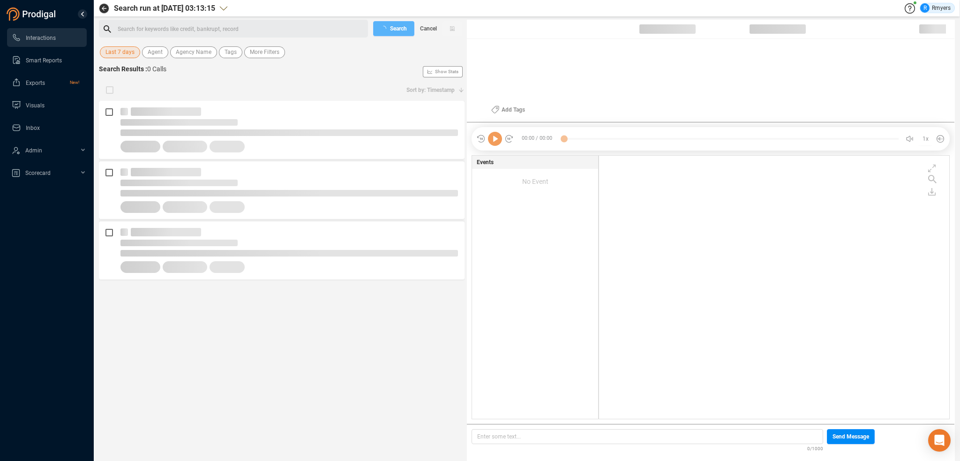
click at [128, 55] on span "Last 7 days" at bounding box center [119, 52] width 29 height 12
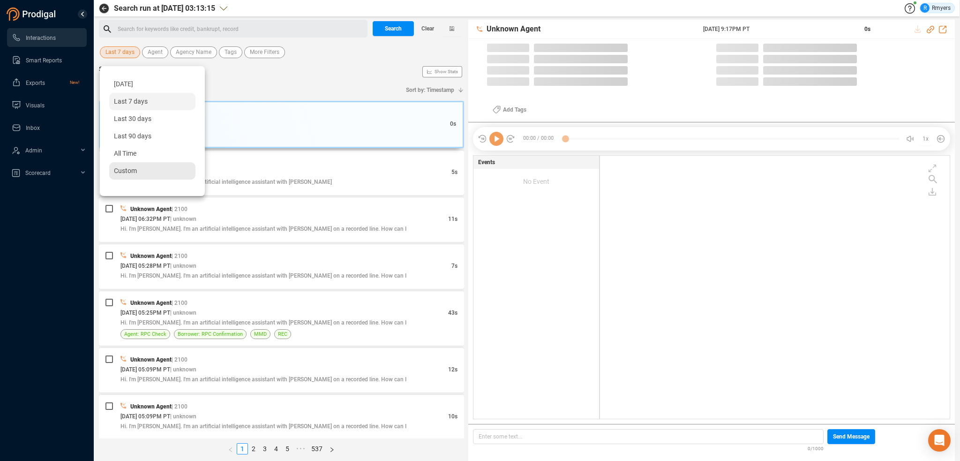
scroll to position [261, 345]
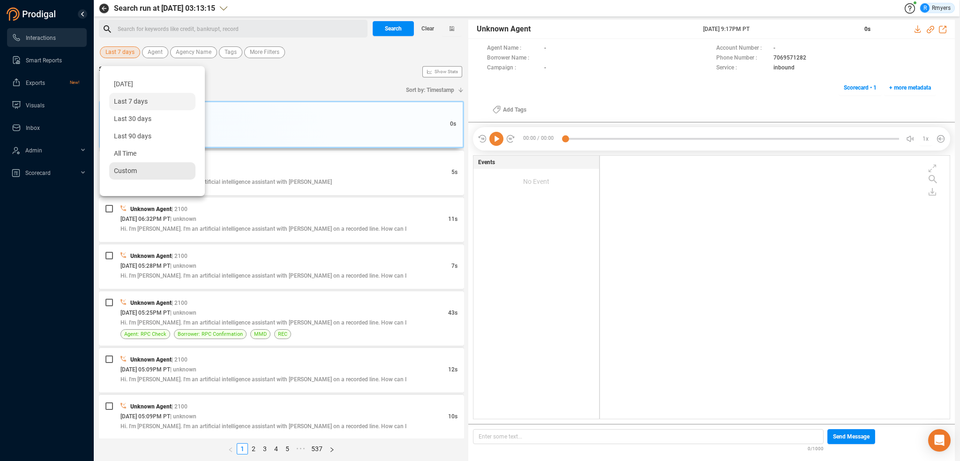
click at [133, 169] on span "Custom" at bounding box center [125, 170] width 23 height 7
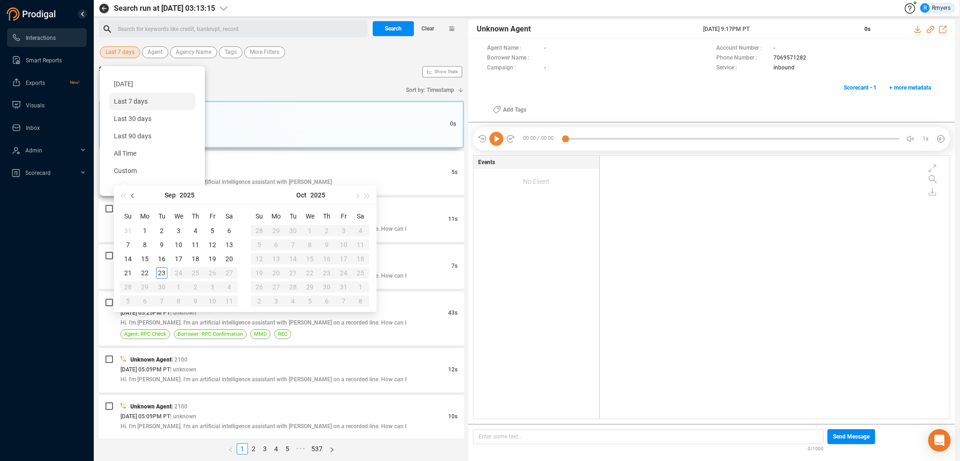
click at [136, 194] on button "button" at bounding box center [133, 195] width 10 height 19
drag, startPoint x: 136, startPoint y: 195, endPoint x: 129, endPoint y: 202, distance: 9.6
click at [137, 195] on button "button" at bounding box center [133, 195] width 10 height 19
type input "[DATE]"
click at [133, 195] on span "button" at bounding box center [133, 195] width 5 height 5
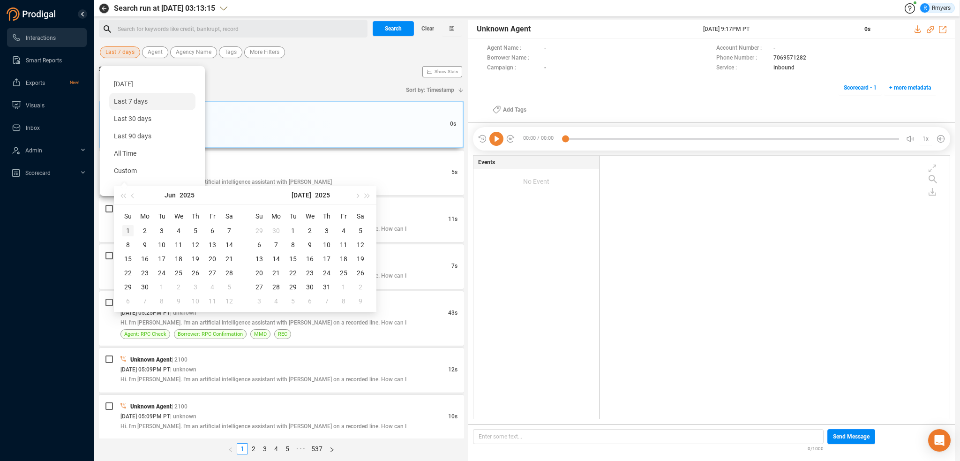
type input "[DATE]"
click at [126, 229] on div "1" at bounding box center [127, 230] width 11 height 11
type input "[DATE]"
click at [357, 196] on span "button" at bounding box center [356, 195] width 5 height 5
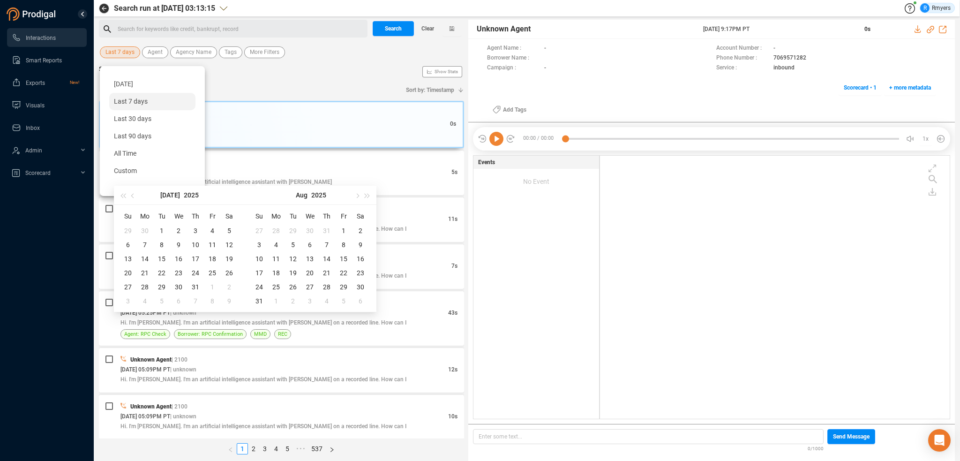
type input "[DATE]"
click at [260, 298] on div "31" at bounding box center [259, 300] width 11 height 11
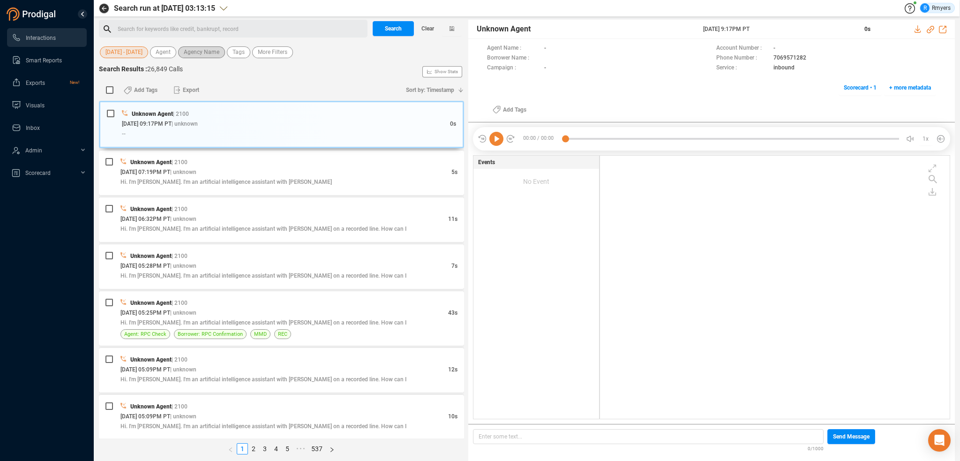
click at [204, 52] on span "Agency Name" at bounding box center [202, 52] width 36 height 12
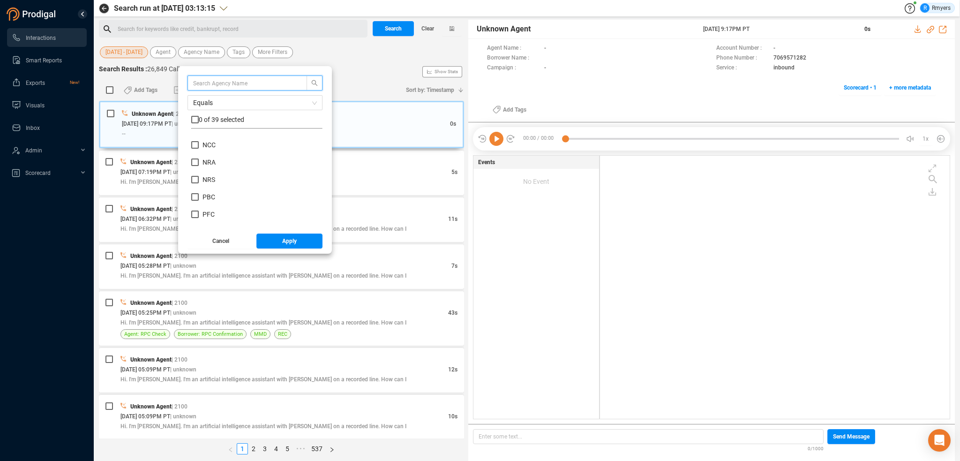
scroll to position [375, 0]
click at [212, 180] on span "NRS" at bounding box center [208, 182] width 13 height 7
click at [199, 180] on input "NRS" at bounding box center [194, 182] width 7 height 7
checkbox input "true"
click at [277, 241] on button "Apply" at bounding box center [289, 240] width 67 height 15
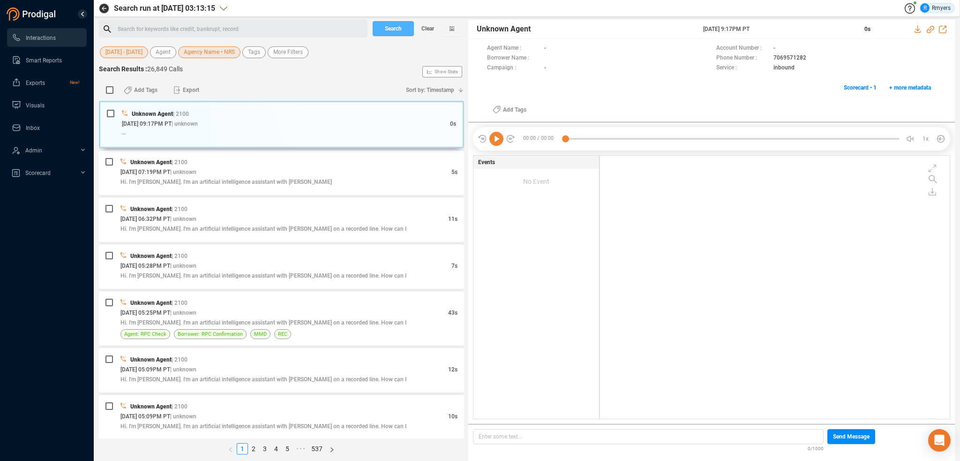
click at [395, 32] on span "Search" at bounding box center [393, 28] width 17 height 15
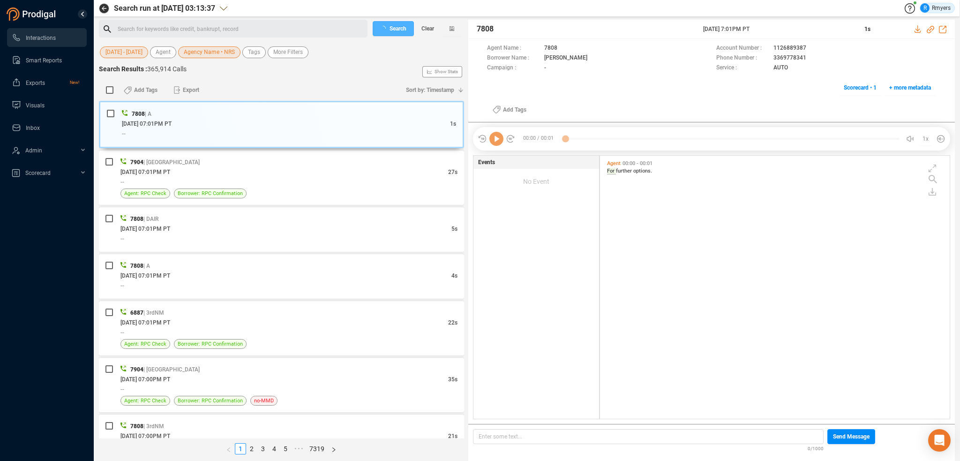
scroll to position [2, 5]
click at [165, 26] on div "Search for keywords like credit, bankrupt, record ﻿" at bounding box center [241, 29] width 247 height 14
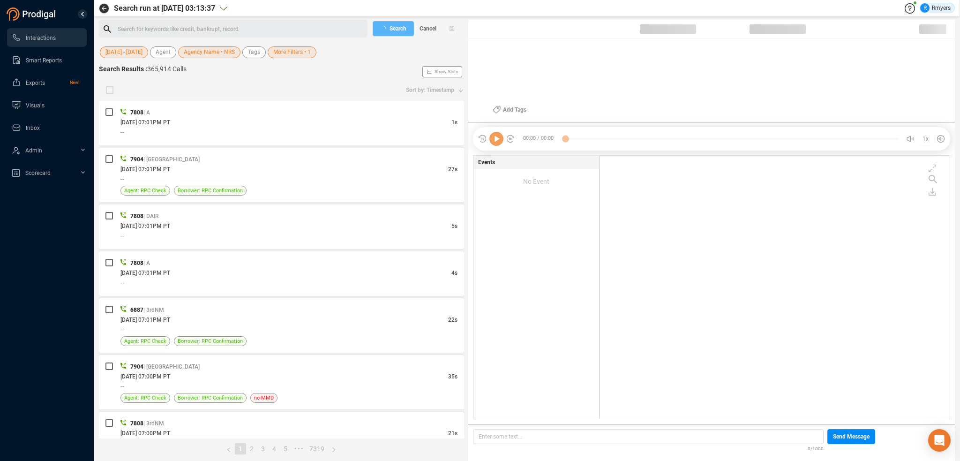
scroll to position [261, 345]
checkbox input "true"
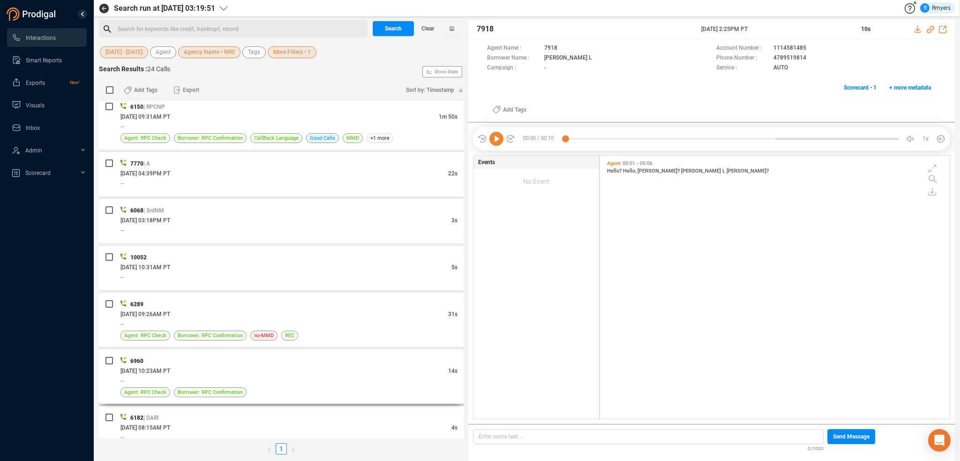
scroll to position [915, 0]
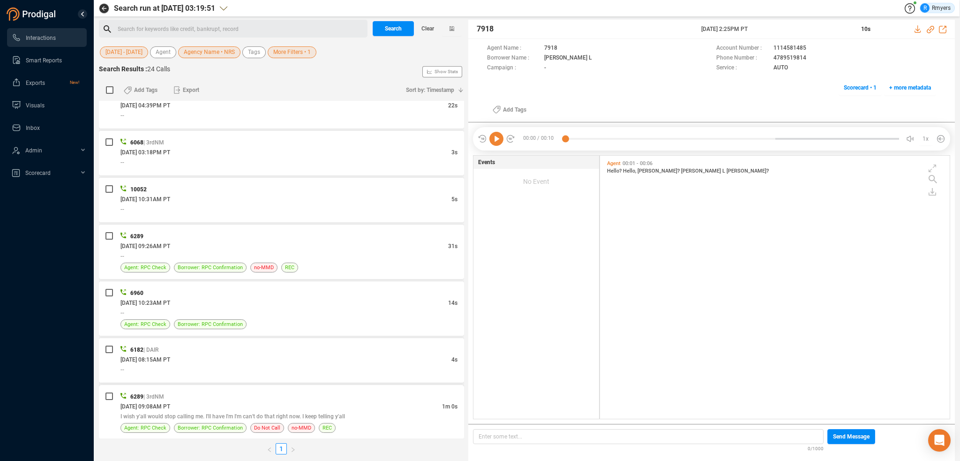
click at [279, 401] on div "[DATE] 09:08AM PT" at bounding box center [281, 406] width 322 height 10
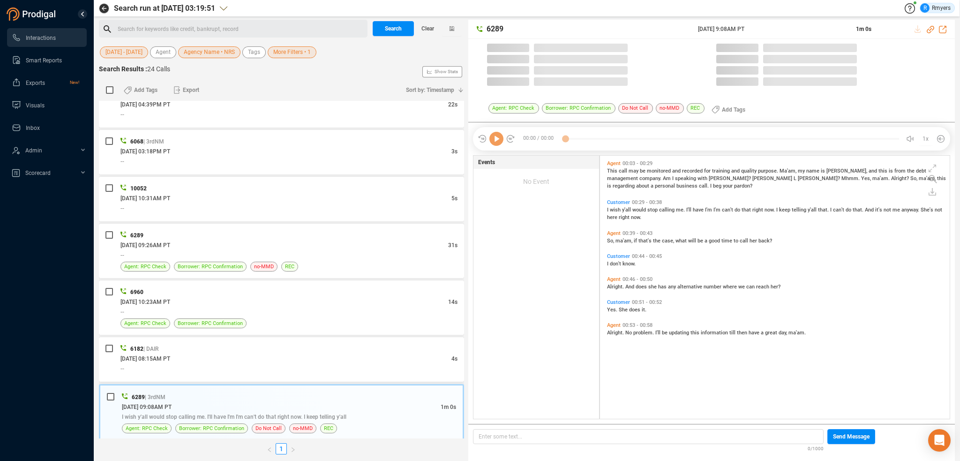
scroll to position [261, 345]
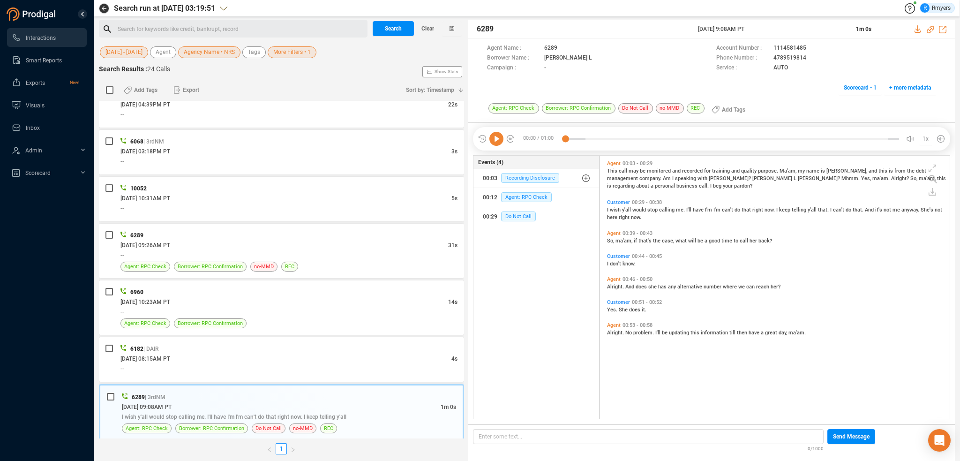
click at [612, 284] on span "Alright." at bounding box center [616, 287] width 18 height 6
click at [497, 140] on icon at bounding box center [496, 139] width 14 height 14
click at [931, 30] on icon at bounding box center [930, 29] width 7 height 7
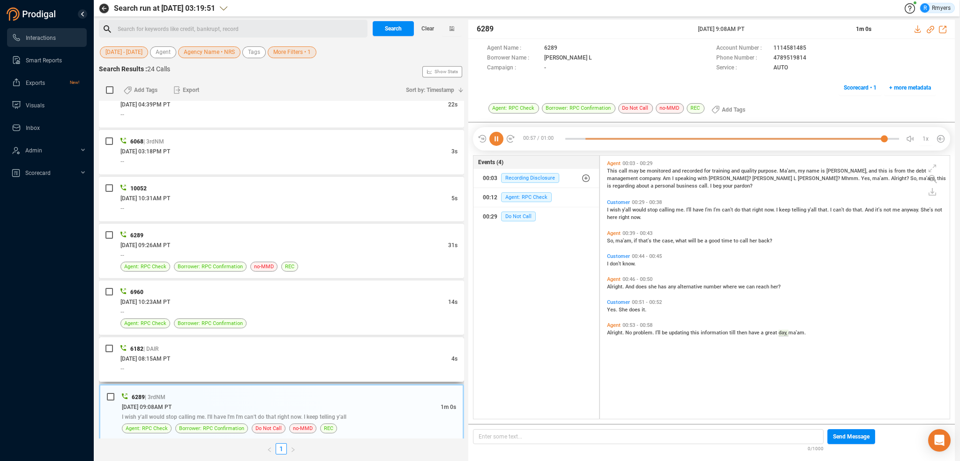
click at [286, 363] on div "--" at bounding box center [288, 368] width 337 height 10
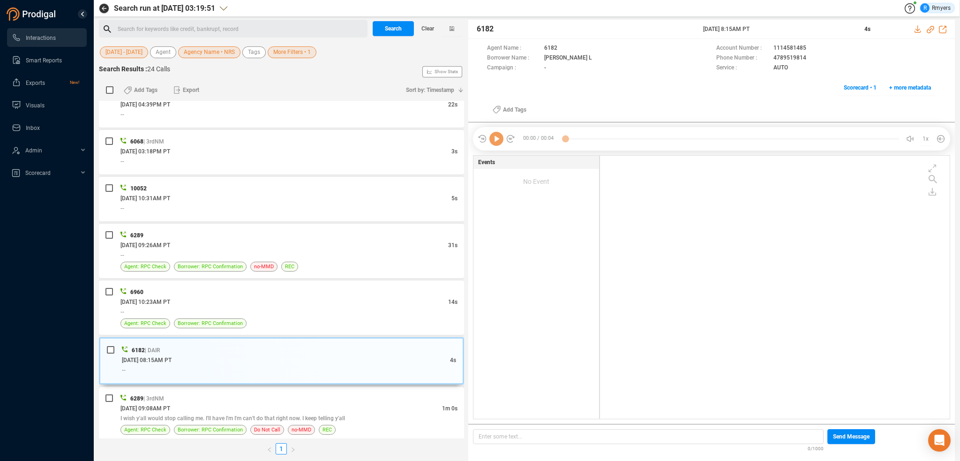
click at [284, 404] on div "[DATE] 09:08AM PT" at bounding box center [281, 408] width 322 height 10
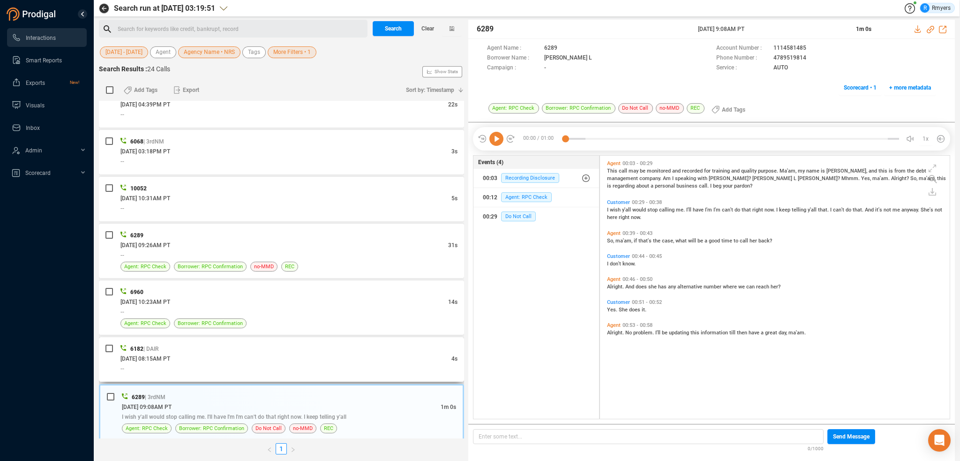
click at [290, 354] on div "[DATE] 08:15AM PT" at bounding box center [285, 358] width 331 height 10
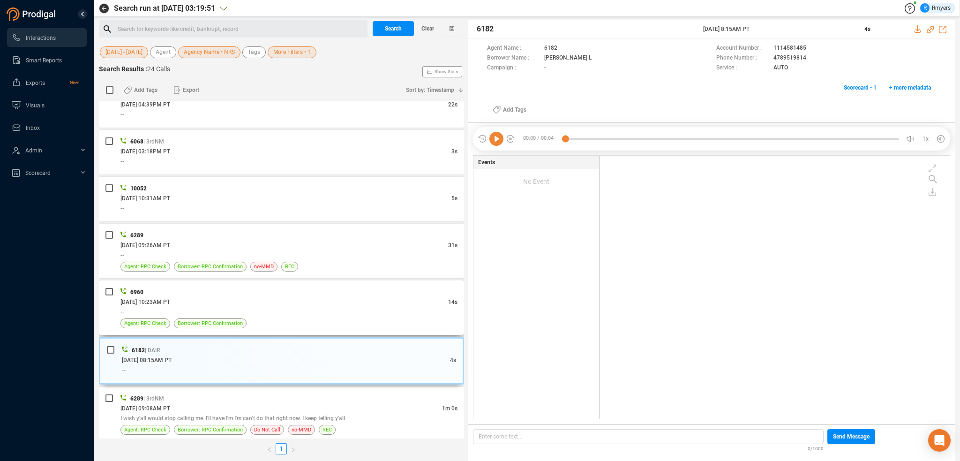
click at [296, 307] on div "--" at bounding box center [288, 312] width 337 height 10
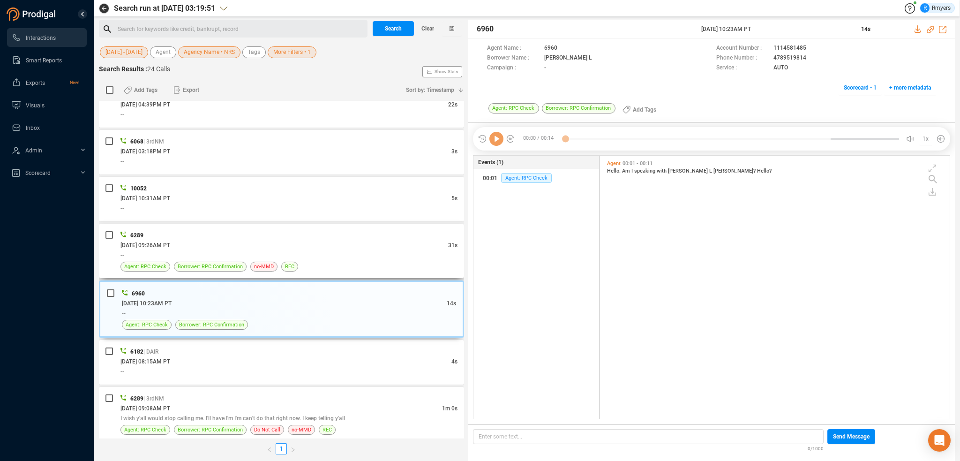
click at [297, 238] on div "6289" at bounding box center [288, 235] width 337 height 10
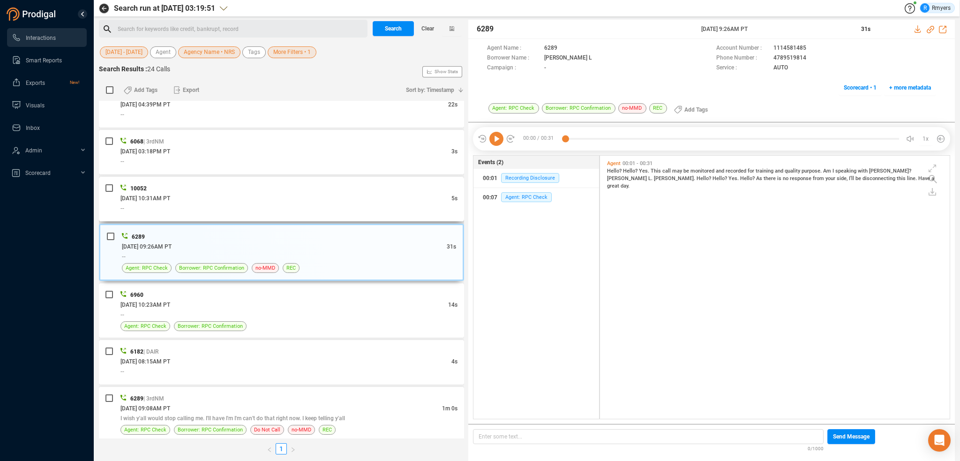
click at [289, 188] on div "10052" at bounding box center [288, 188] width 337 height 10
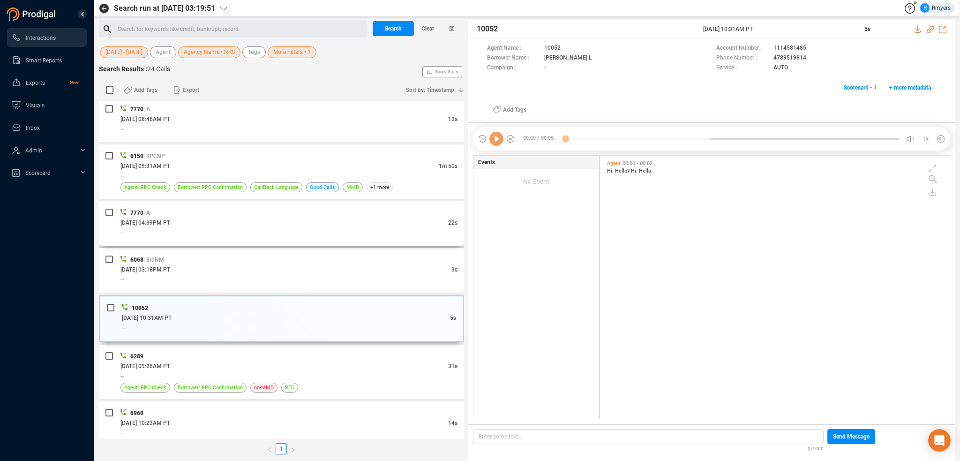
scroll to position [772, 0]
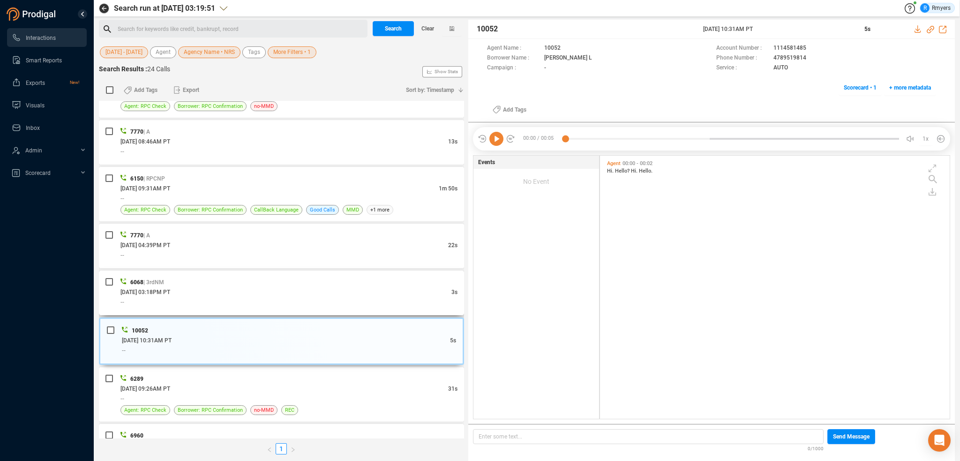
click at [288, 297] on div "--" at bounding box center [288, 302] width 337 height 10
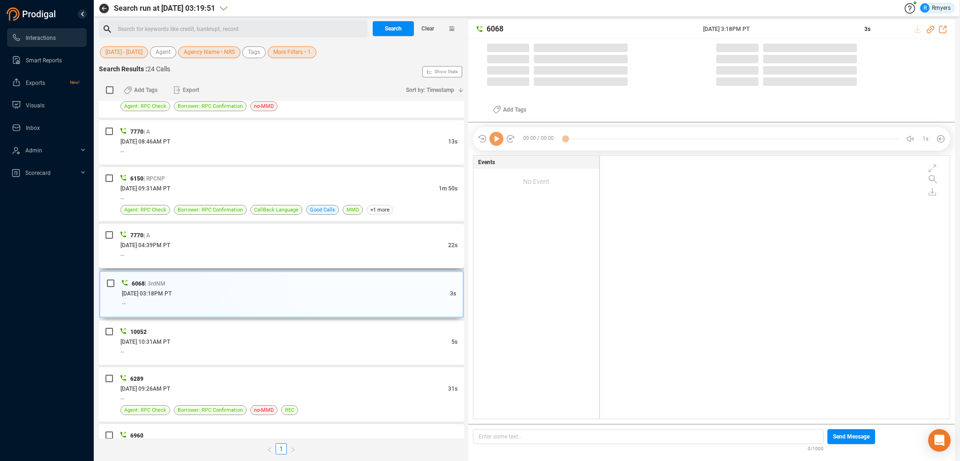
scroll to position [261, 345]
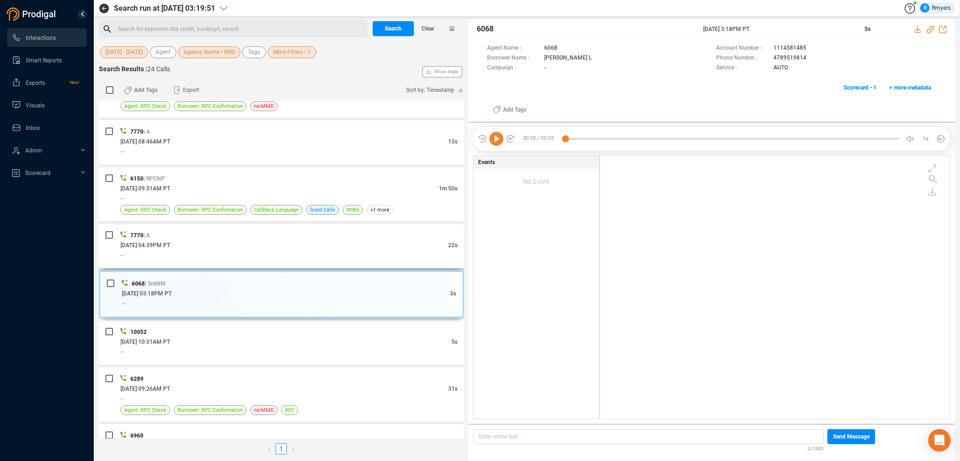
click at [292, 250] on div "--" at bounding box center [288, 255] width 337 height 10
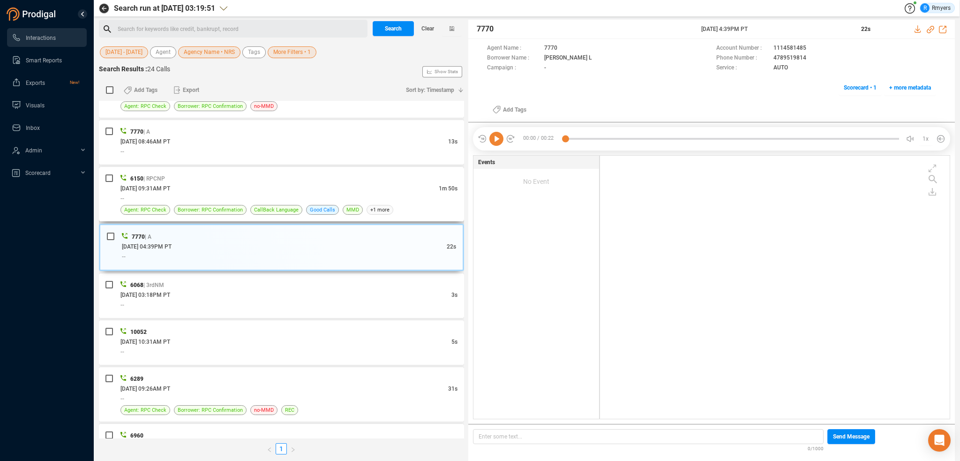
click at [292, 195] on div "--" at bounding box center [288, 198] width 337 height 10
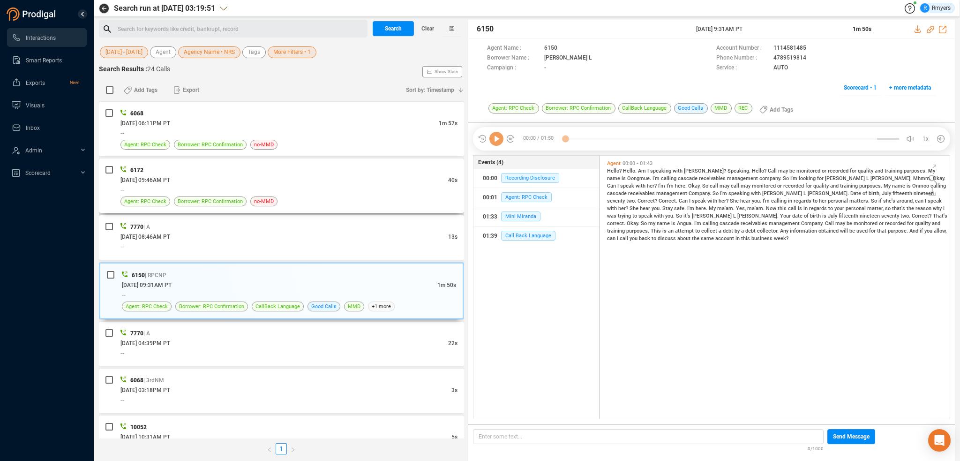
scroll to position [632, 0]
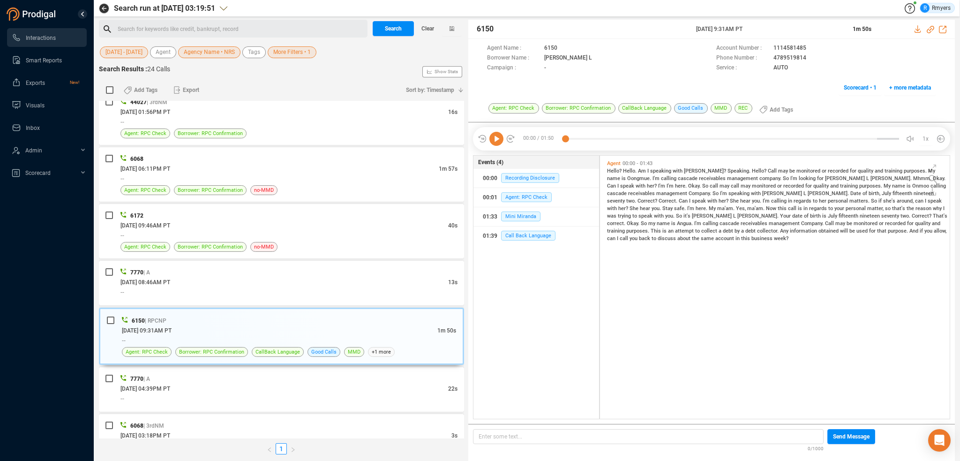
click at [490, 141] on icon at bounding box center [496, 139] width 14 height 14
click at [647, 171] on span "I" at bounding box center [648, 171] width 3 height 6
click at [715, 174] on div "Hello? Hello. Am I speaking with [PERSON_NAME]? Speaking. Hello? Call may be mo…" at bounding box center [777, 203] width 340 height 75
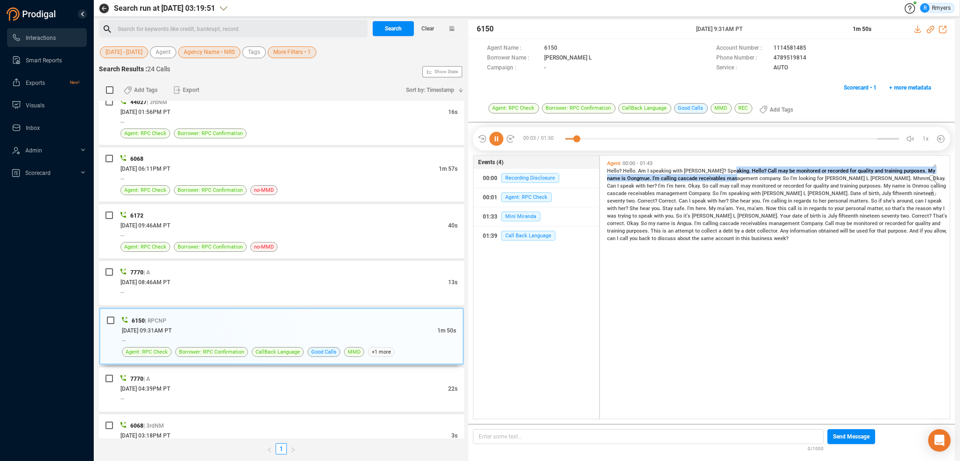
click at [768, 173] on span "Call" at bounding box center [773, 171] width 10 height 6
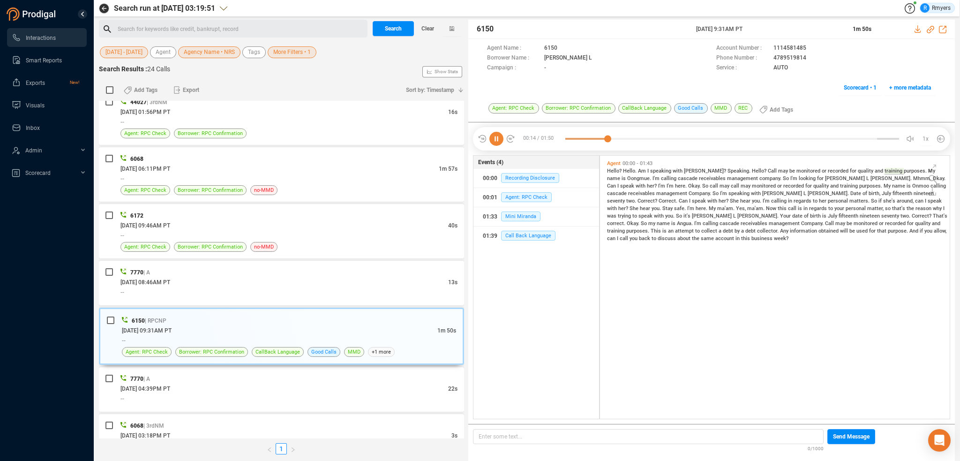
click at [752, 170] on span "Hello?" at bounding box center [760, 171] width 16 height 6
click at [499, 142] on icon at bounding box center [496, 139] width 14 height 14
click at [209, 30] on div "Search for keywords like credit, bankrupt, record ﻿" at bounding box center [241, 29] width 247 height 14
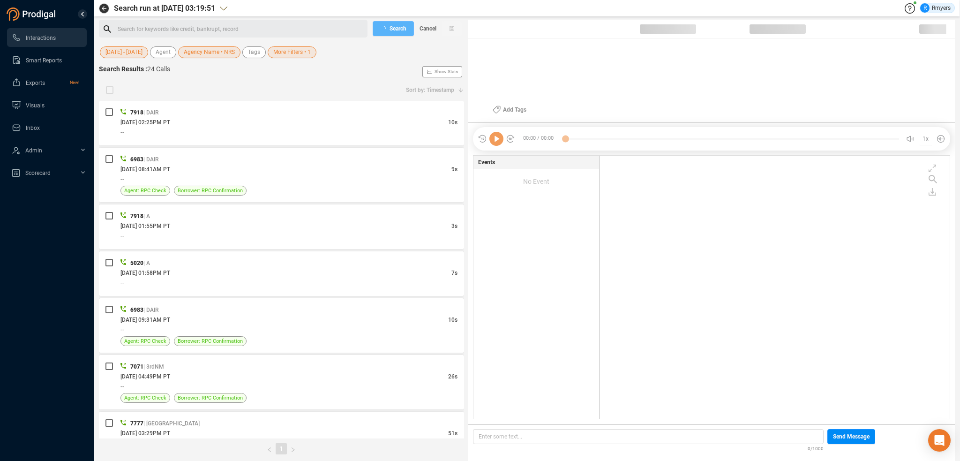
scroll to position [261, 345]
checkbox input "true"
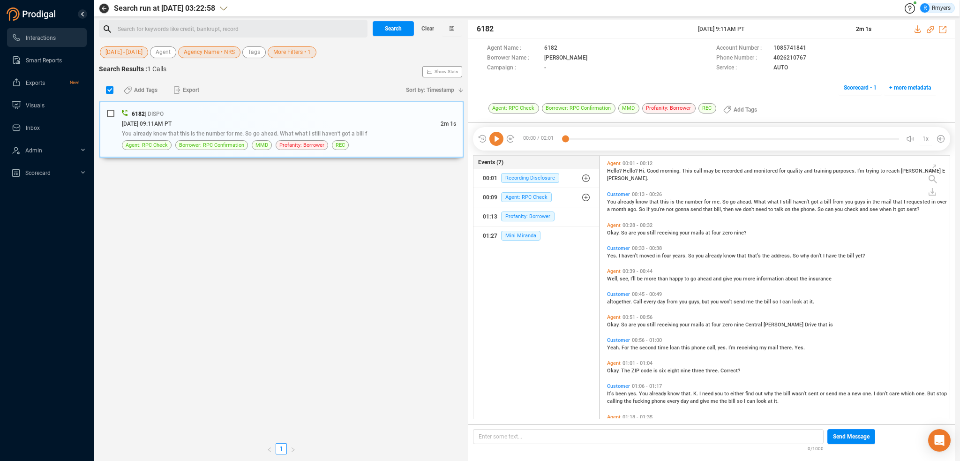
click at [201, 28] on div "Search for keywords like credit, bankrupt, record ﻿" at bounding box center [241, 29] width 247 height 14
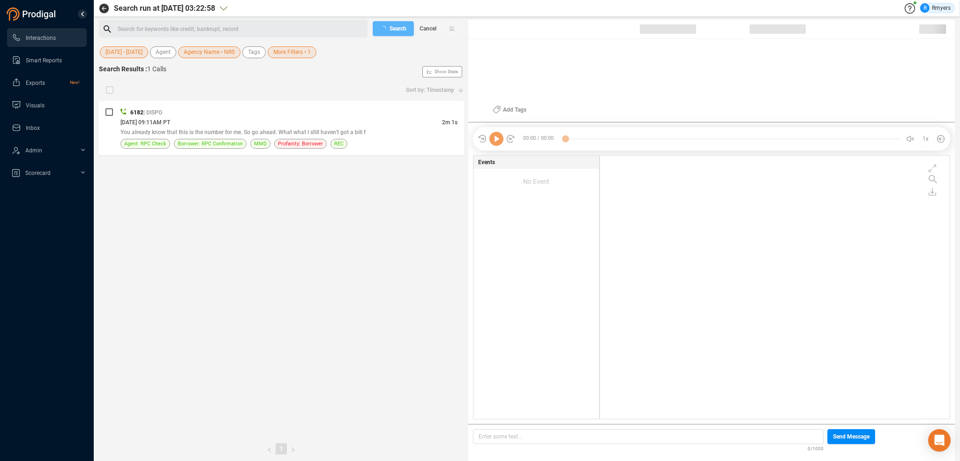
checkbox input "true"
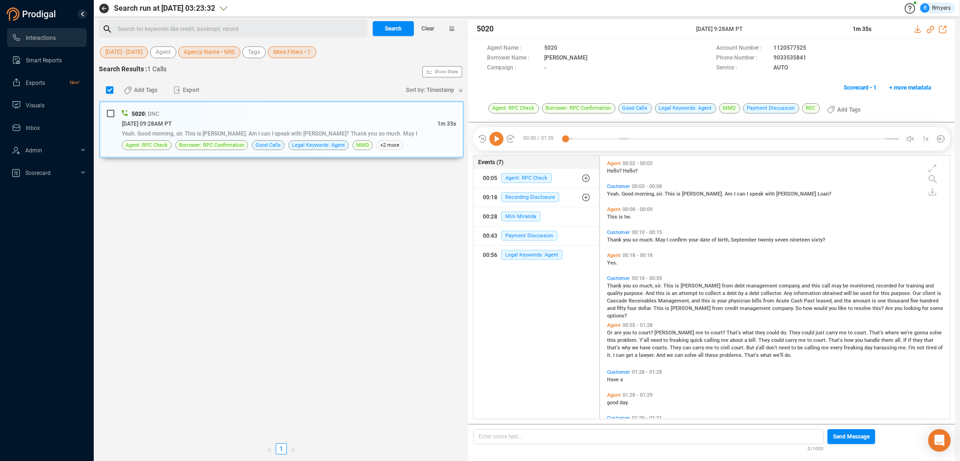
click at [166, 27] on div "Search for keywords like credit, bankrupt, record ﻿" at bounding box center [241, 29] width 247 height 14
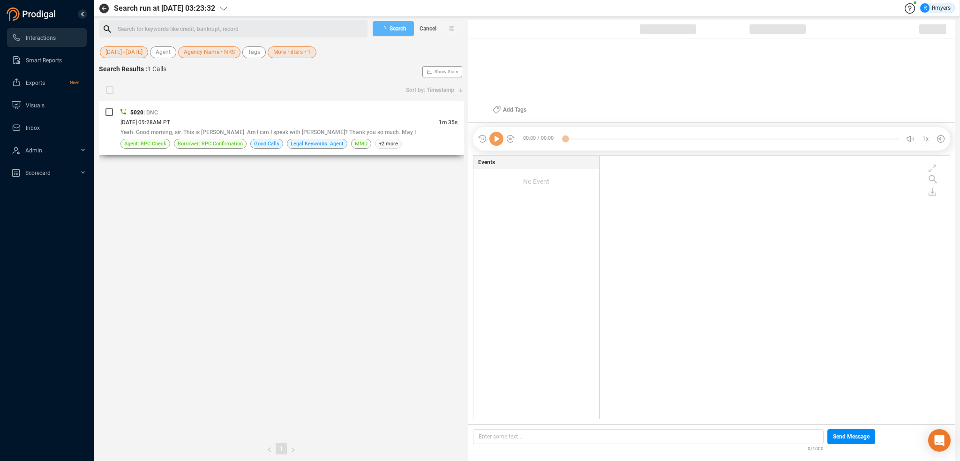
checkbox input "true"
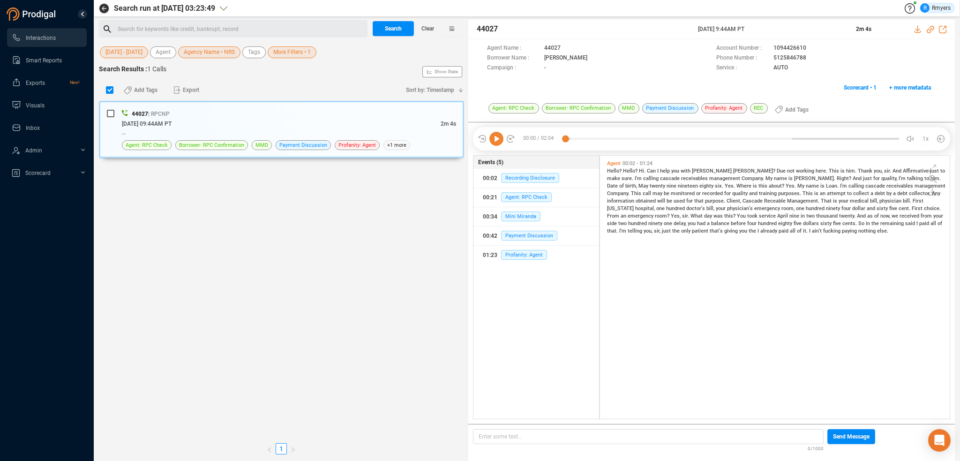
click at [210, 26] on div "Search for keywords like credit, bankrupt, record ﻿" at bounding box center [241, 29] width 247 height 14
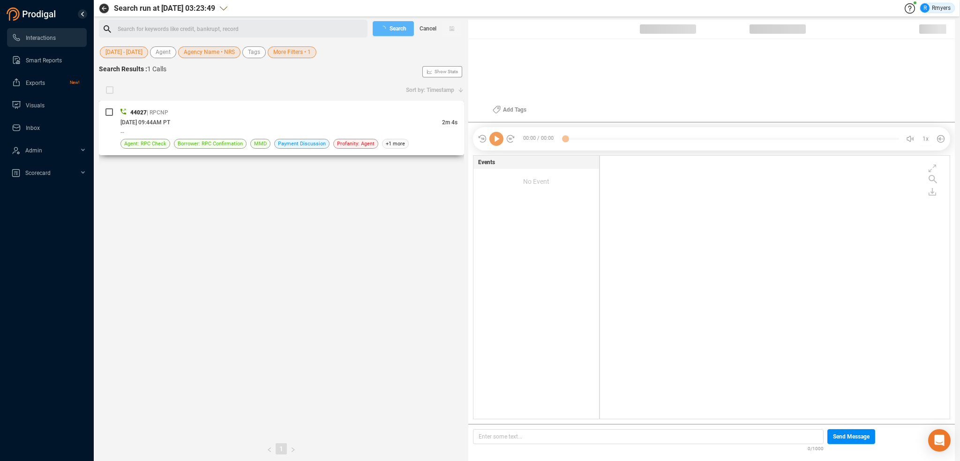
checkbox input "true"
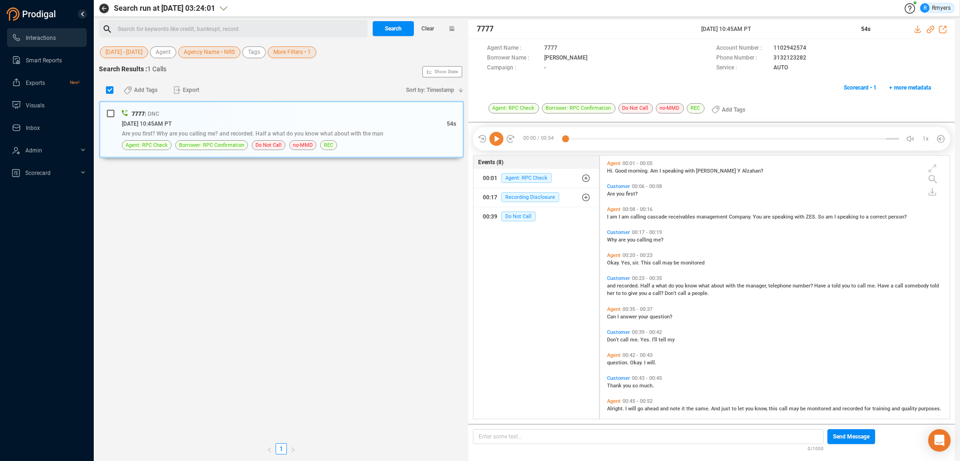
click at [165, 31] on div "Search for keywords like credit, bankrupt, record ﻿" at bounding box center [241, 29] width 247 height 14
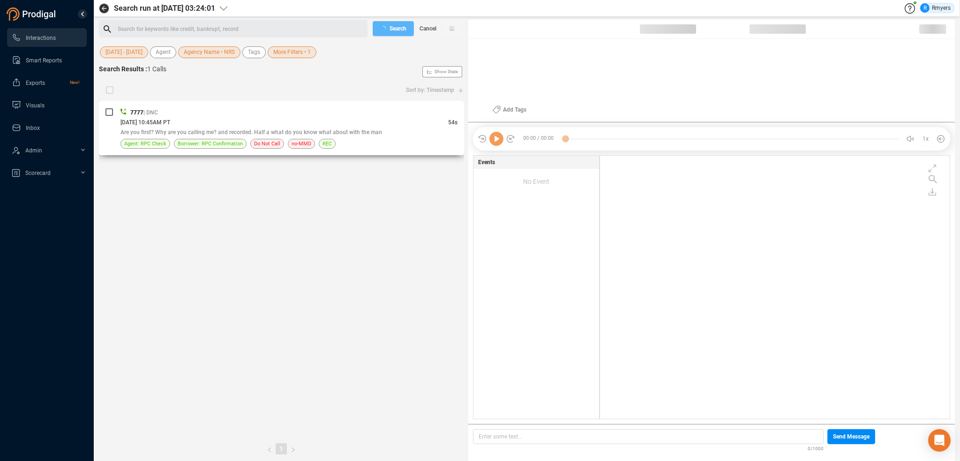
checkbox input "true"
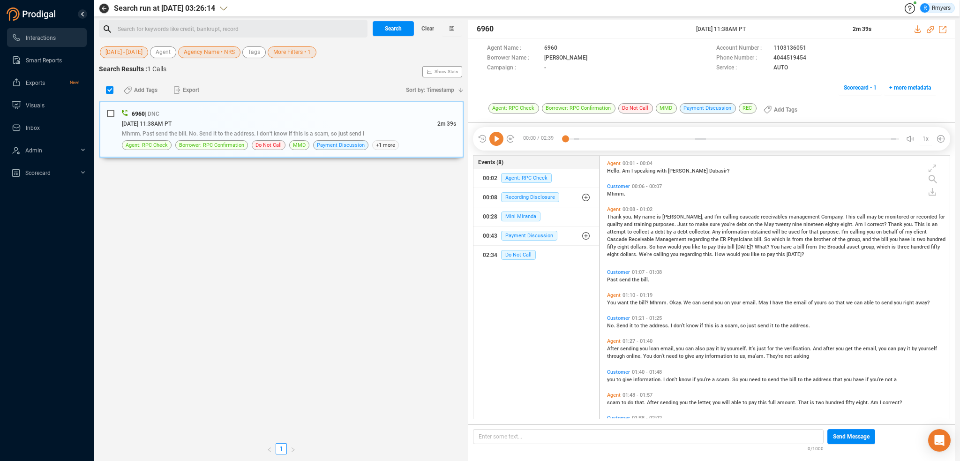
click at [197, 30] on div "Search for keywords like credit, bankrupt, record ﻿" at bounding box center [241, 29] width 247 height 14
drag, startPoint x: 195, startPoint y: 40, endPoint x: 134, endPoint y: 29, distance: 62.4
click at [134, 29] on div "Search for keywords like credit, bankrupt, record ﻿" at bounding box center [241, 29] width 247 height 14
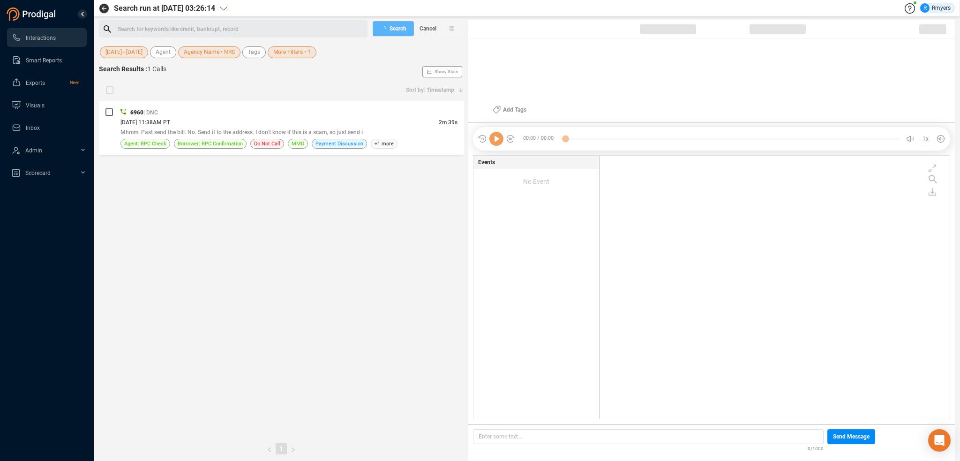
checkbox input "true"
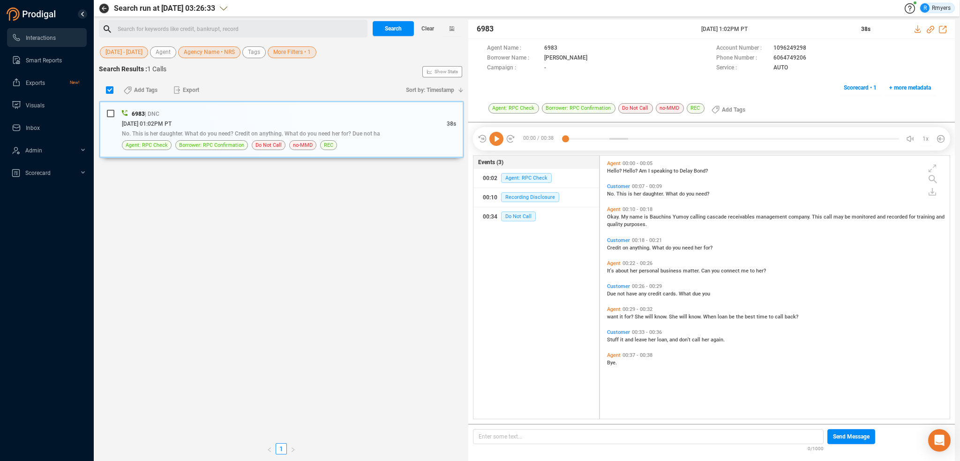
click at [228, 26] on div "Search for keywords like credit, bankrupt, record ﻿" at bounding box center [241, 29] width 247 height 14
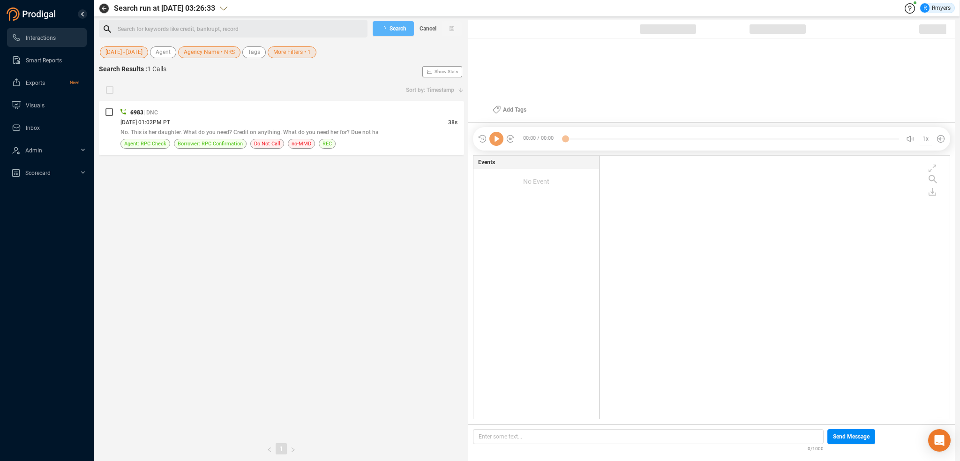
checkbox input "true"
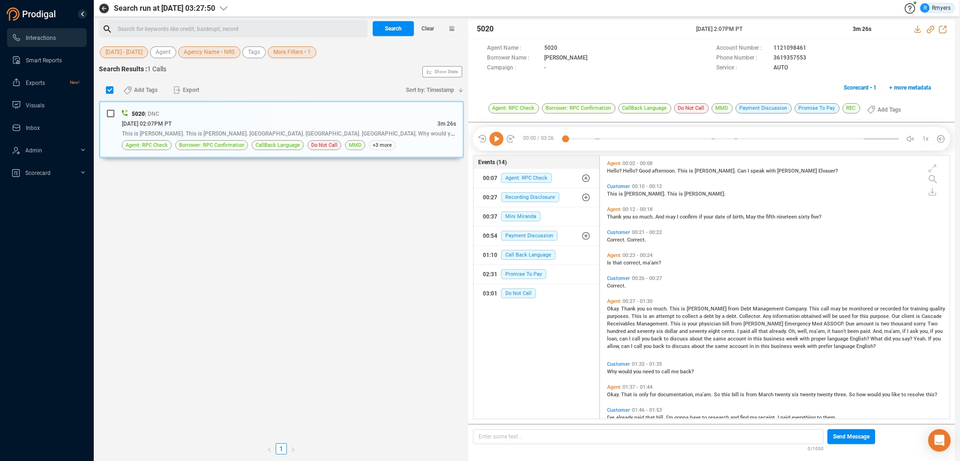
click at [229, 30] on div "Search for keywords like credit, bankrupt, record ﻿" at bounding box center [241, 29] width 247 height 14
drag, startPoint x: 227, startPoint y: 39, endPoint x: 173, endPoint y: 26, distance: 55.6
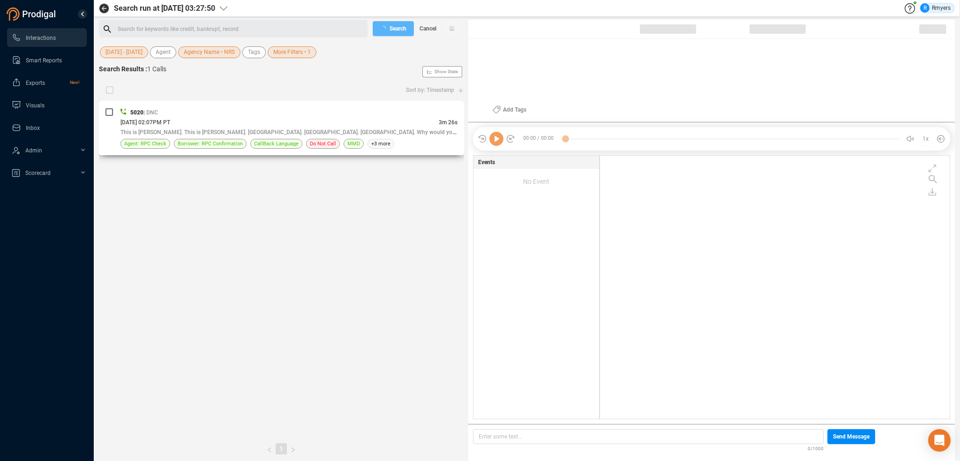
checkbox input "true"
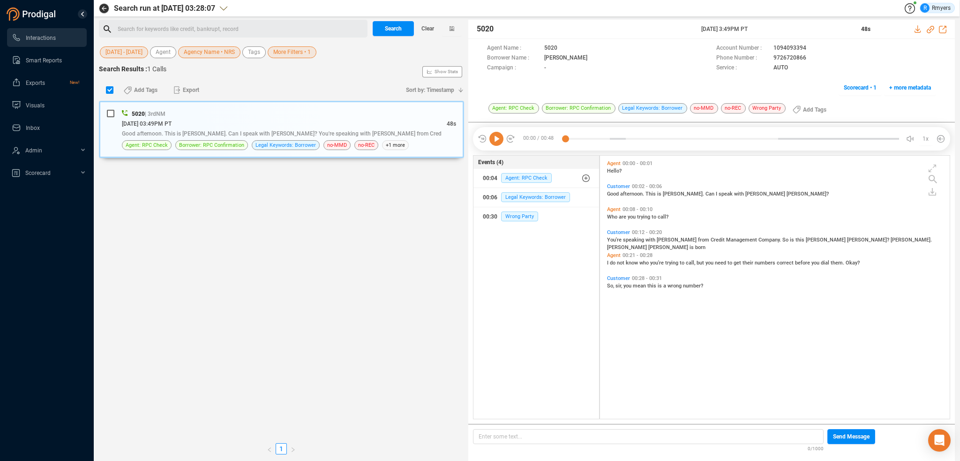
click at [201, 25] on div "Search for keywords like credit, bankrupt, record ﻿" at bounding box center [241, 29] width 247 height 14
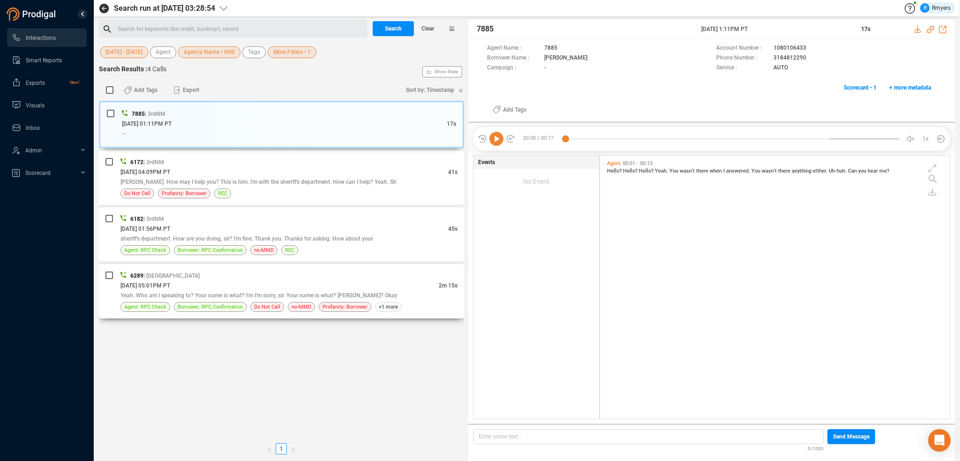
click at [215, 265] on div "6289 | NV [DATE] 05:01PM PT 2m 15s Yeah. Who am I speaking to? Your name is wha…" at bounding box center [281, 291] width 365 height 54
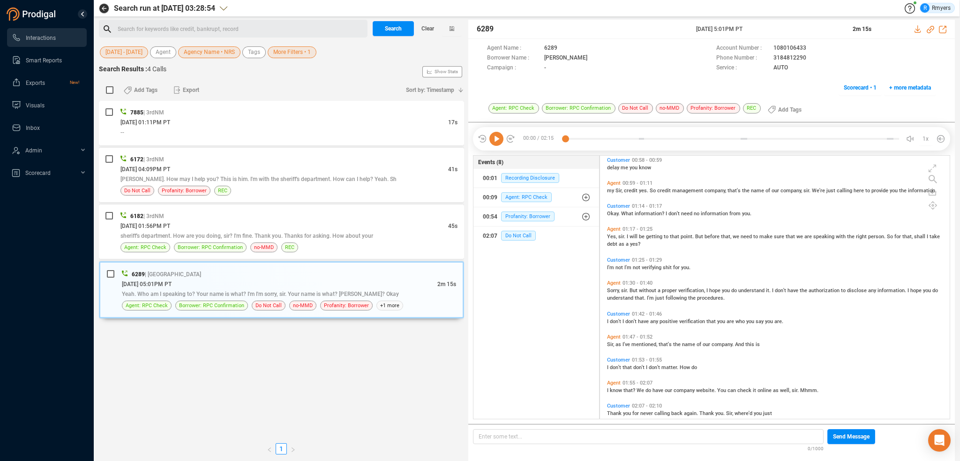
scroll to position [299, 0]
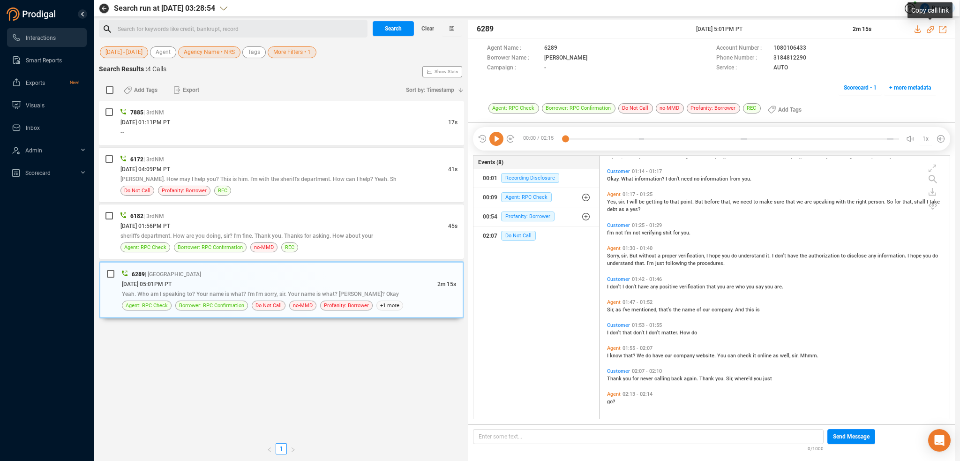
click at [932, 28] on icon at bounding box center [930, 29] width 7 height 7
drag, startPoint x: 674, startPoint y: 28, endPoint x: 785, endPoint y: 31, distance: 111.6
click at [785, 31] on div "6289 [DATE] 5:01PM PT 2m 15s" at bounding box center [711, 29] width 487 height 19
copy div "[DATE] 5:01PM PT"
click at [281, 251] on div "REC" at bounding box center [289, 247] width 17 height 10
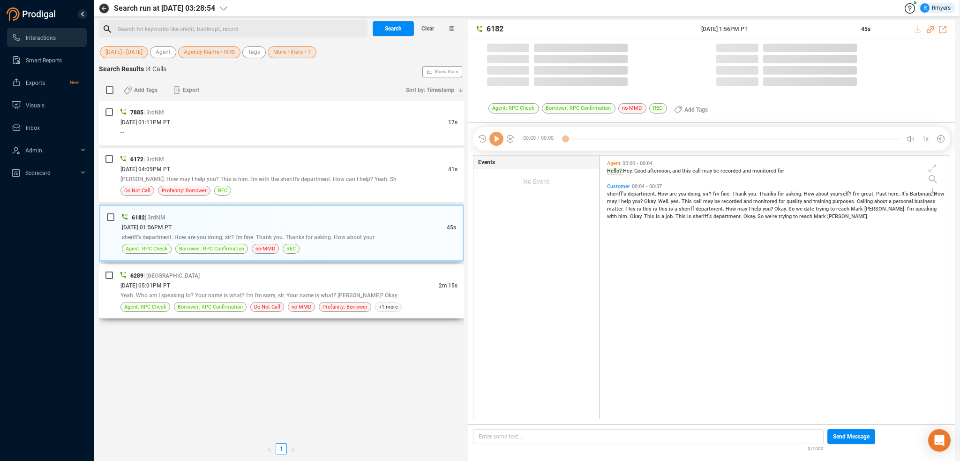
scroll to position [261, 345]
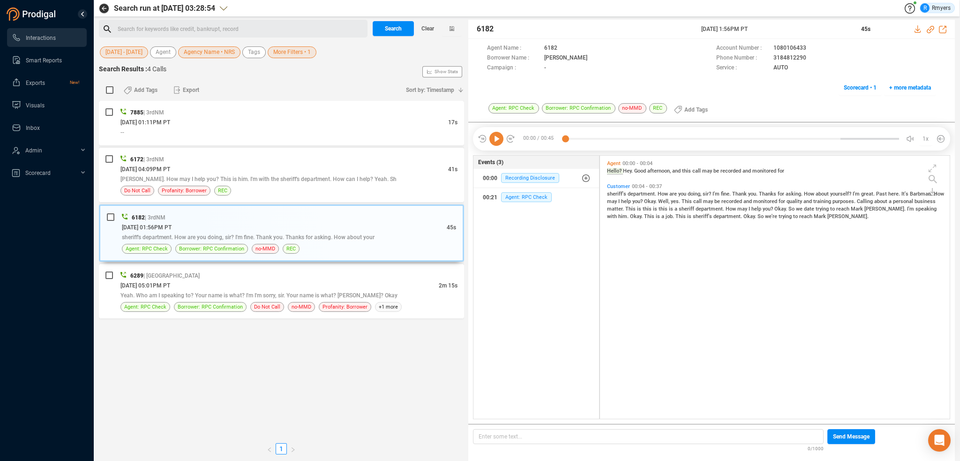
click at [492, 142] on icon at bounding box center [496, 139] width 14 height 14
click at [868, 200] on span "Calling" at bounding box center [865, 201] width 17 height 6
click at [638, 210] on span "is" at bounding box center [640, 209] width 6 height 6
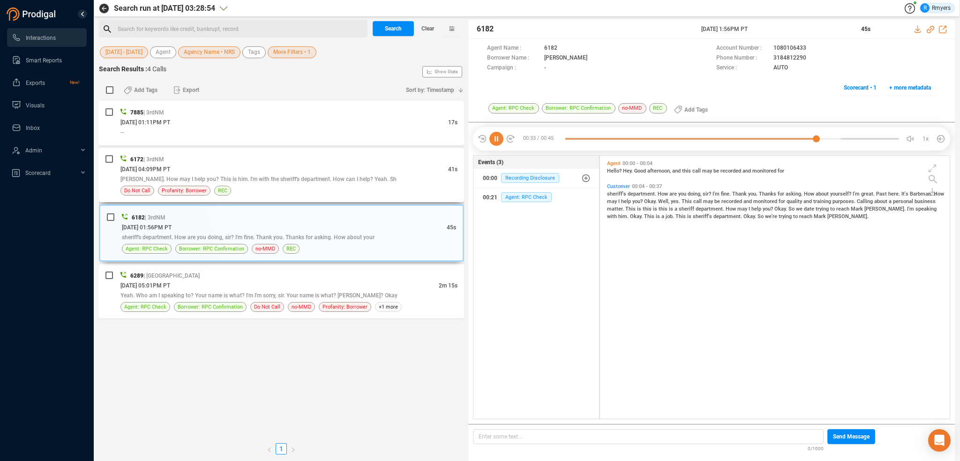
drag, startPoint x: 243, startPoint y: 171, endPoint x: 250, endPoint y: 171, distance: 7.5
click at [243, 171] on div "[DATE] 04:09PM PT" at bounding box center [284, 169] width 328 height 10
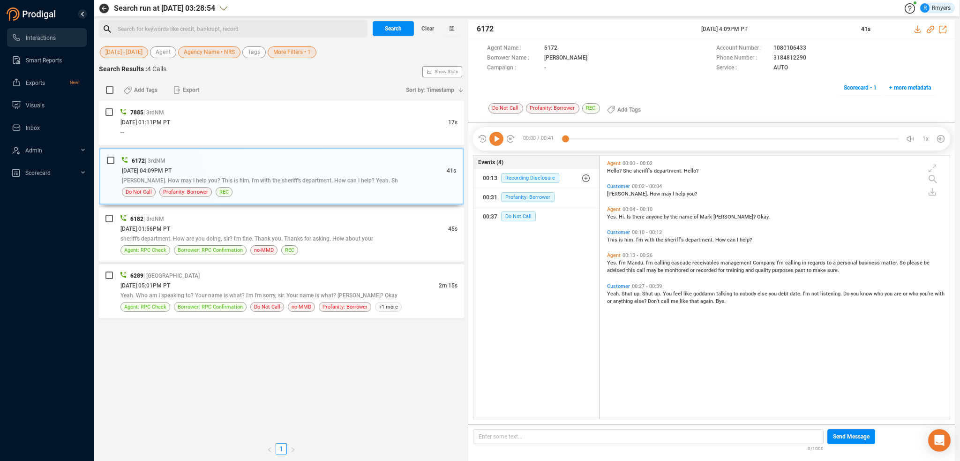
click at [496, 140] on icon at bounding box center [496, 139] width 14 height 14
click at [610, 241] on span "This" at bounding box center [613, 240] width 12 height 6
click at [613, 293] on span "Yeah." at bounding box center [614, 294] width 15 height 6
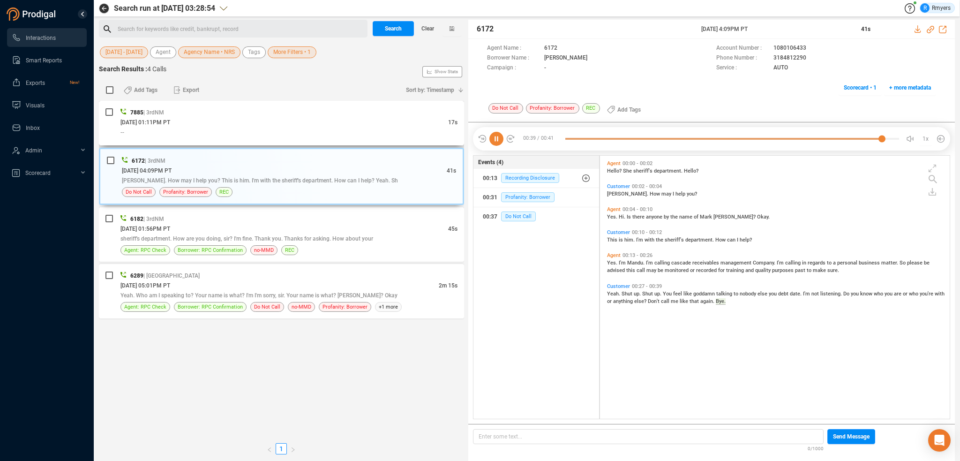
click at [237, 135] on div "--" at bounding box center [288, 132] width 337 height 10
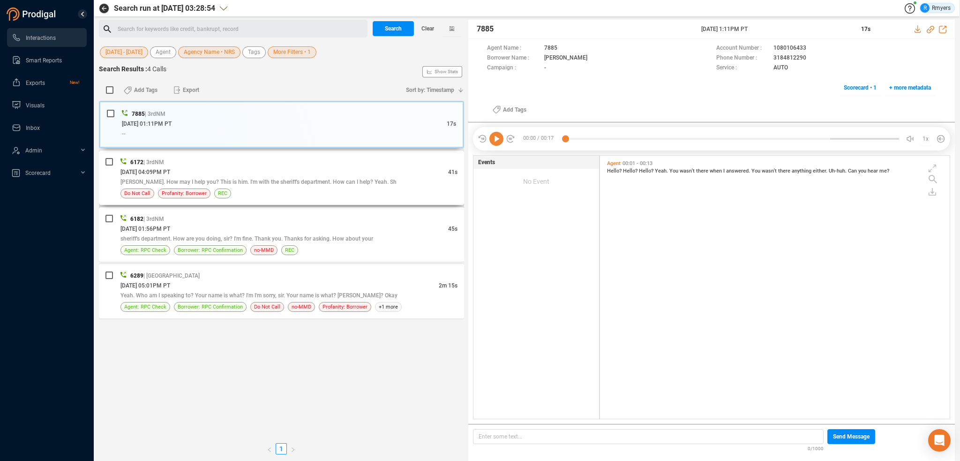
click at [242, 170] on div "[DATE] 04:09PM PT" at bounding box center [284, 172] width 328 height 10
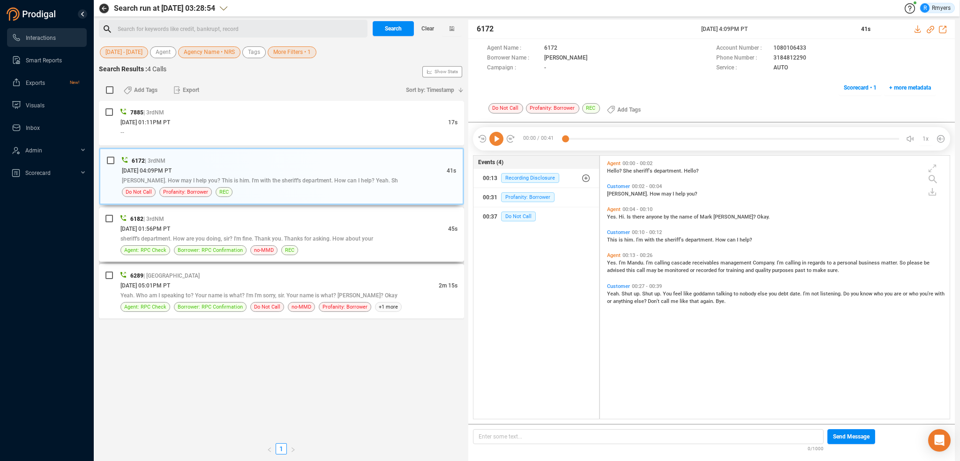
click at [169, 232] on div "[DATE] 01:56PM PT" at bounding box center [284, 229] width 328 height 10
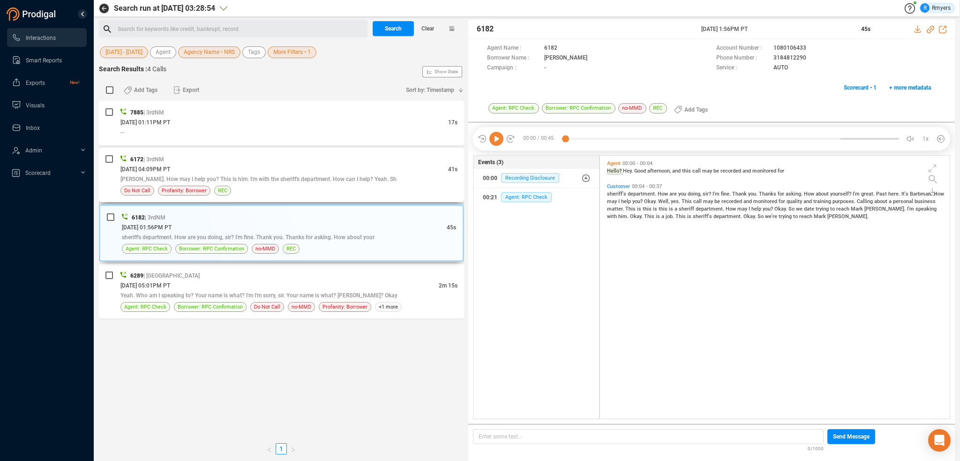
click at [170, 167] on span "[DATE] 04:09PM PT" at bounding box center [145, 169] width 50 height 7
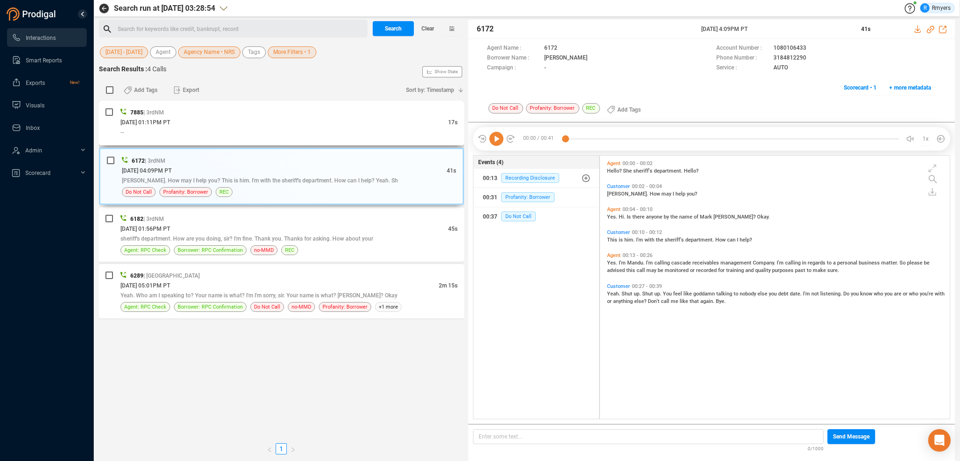
click at [195, 136] on div "--" at bounding box center [288, 132] width 337 height 10
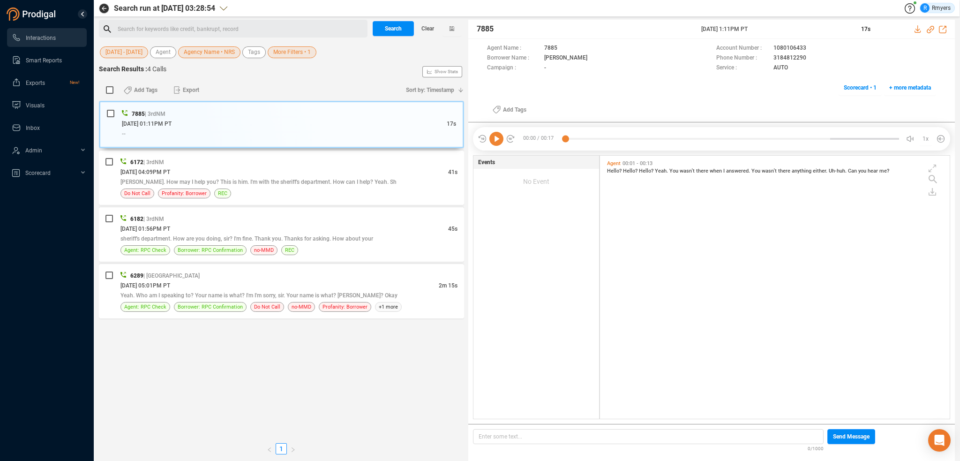
click at [188, 26] on div "Search for keywords like credit, bankrupt, record ﻿" at bounding box center [241, 29] width 247 height 14
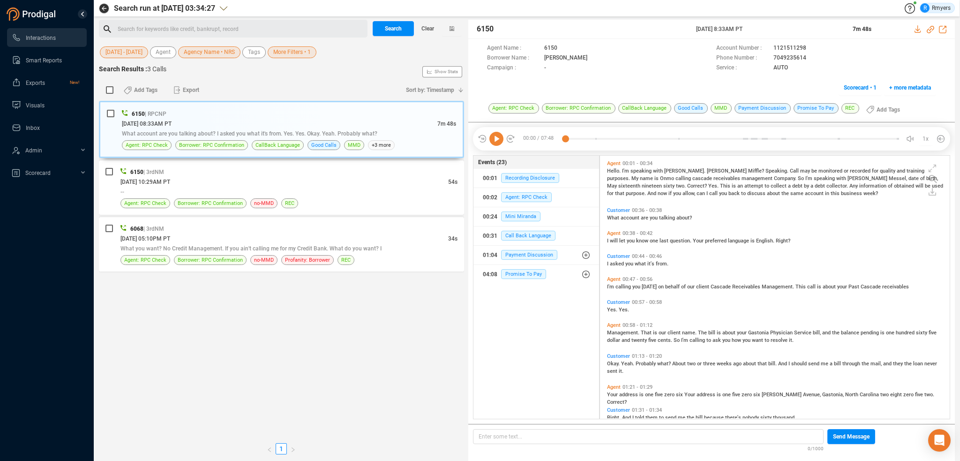
click at [203, 27] on div "Search for keywords like credit, bankrupt, record ﻿" at bounding box center [241, 29] width 247 height 14
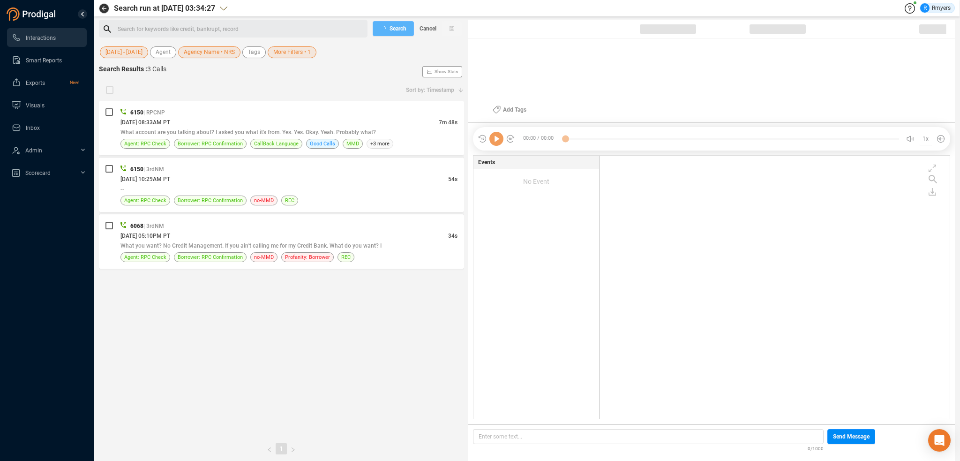
checkbox input "true"
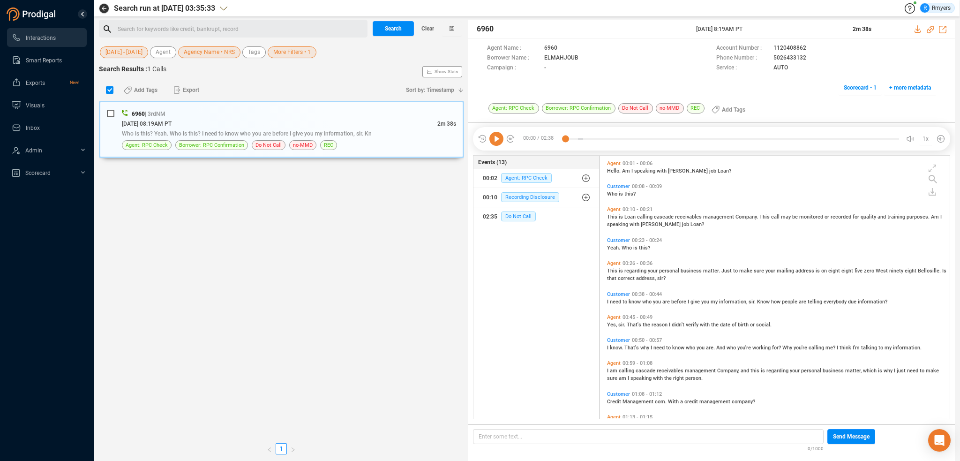
click at [234, 31] on div "Search for keywords like credit, bankrupt, record ﻿" at bounding box center [241, 29] width 247 height 14
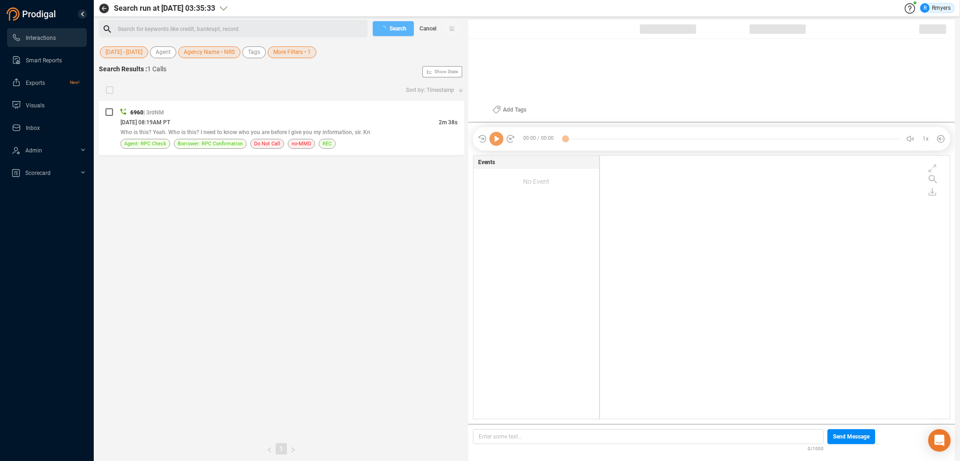
checkbox input "true"
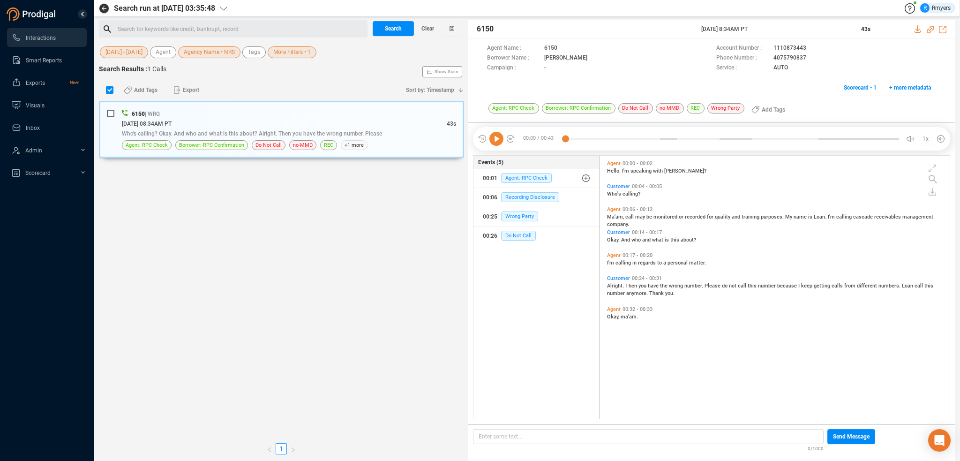
click at [208, 24] on div "Search for keywords like credit, bankrupt, record ﻿" at bounding box center [241, 29] width 247 height 14
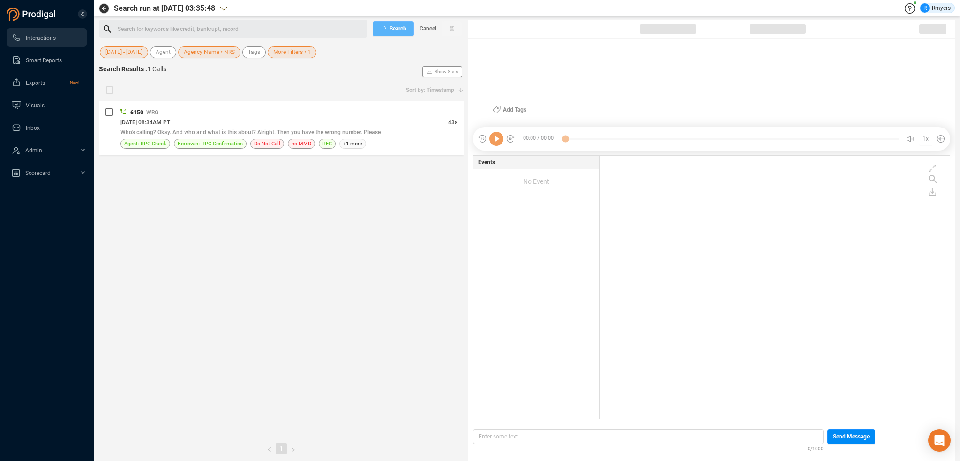
checkbox input "true"
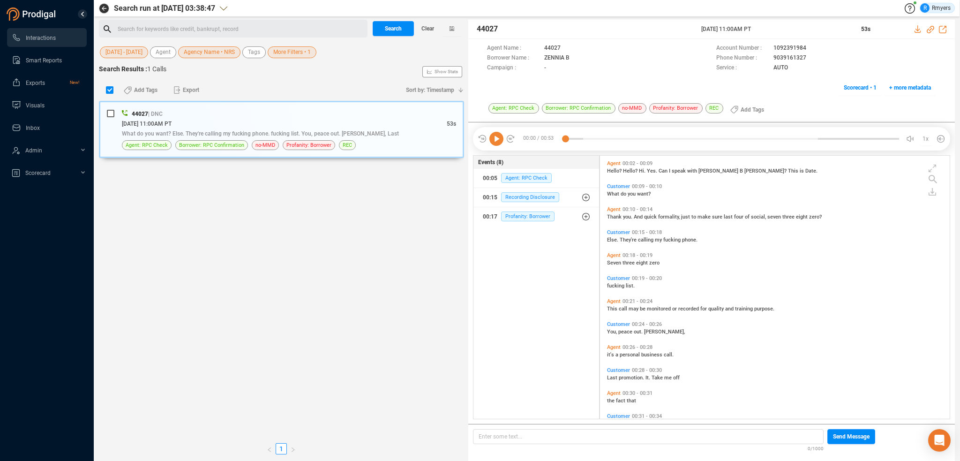
click at [227, 26] on div "Search for keywords like credit, bankrupt, record ﻿" at bounding box center [241, 29] width 247 height 14
drag, startPoint x: 227, startPoint y: 26, endPoint x: 229, endPoint y: 33, distance: 7.2
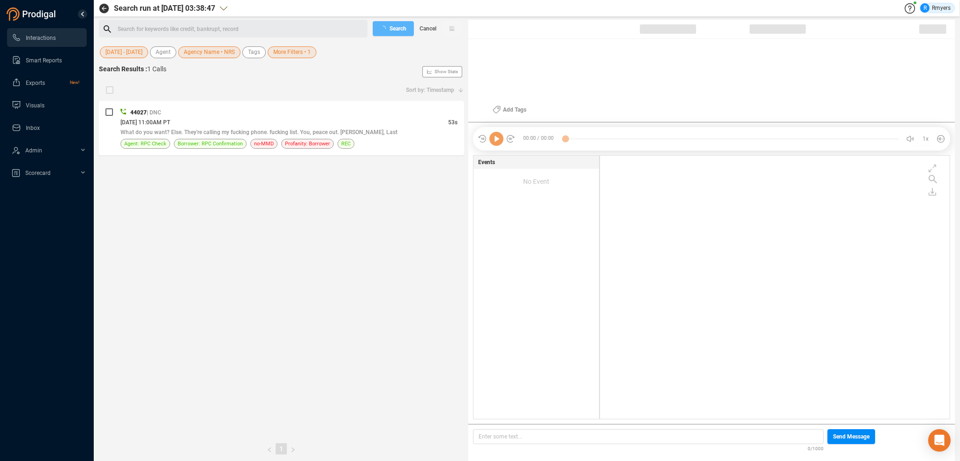
checkbox input "true"
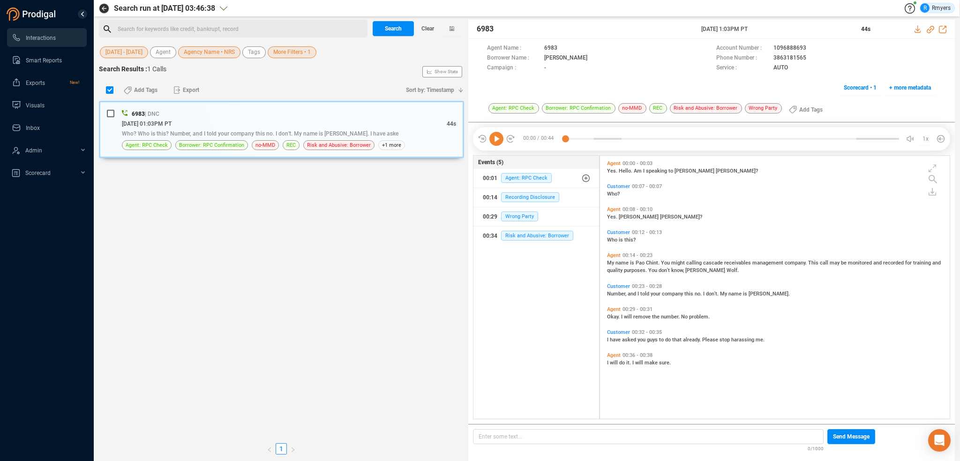
click at [161, 28] on div "Search for keywords like credit, bankrupt, record ﻿" at bounding box center [241, 29] width 247 height 14
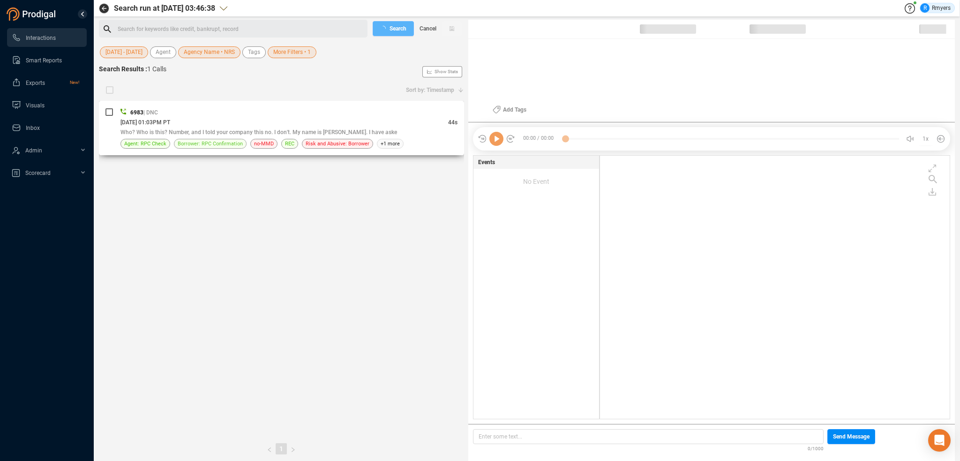
checkbox input "true"
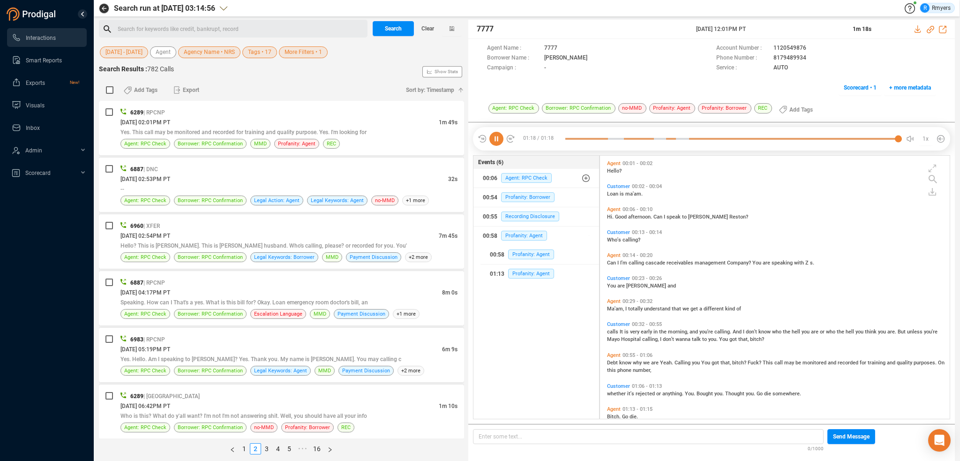
scroll to position [261, 345]
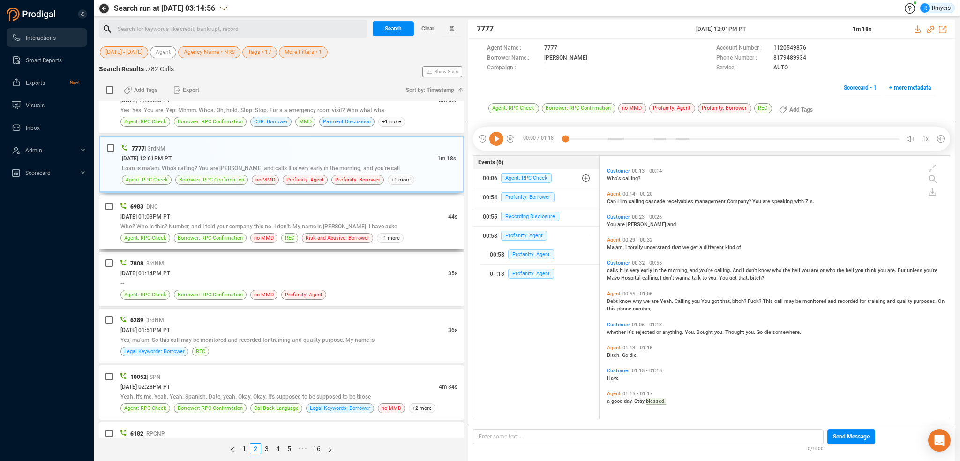
click at [231, 224] on div "6983 | DNC 06/06/2025 @ 01:03PM PT 44s Who? Who is this? Number, and I told you…" at bounding box center [288, 222] width 337 height 41
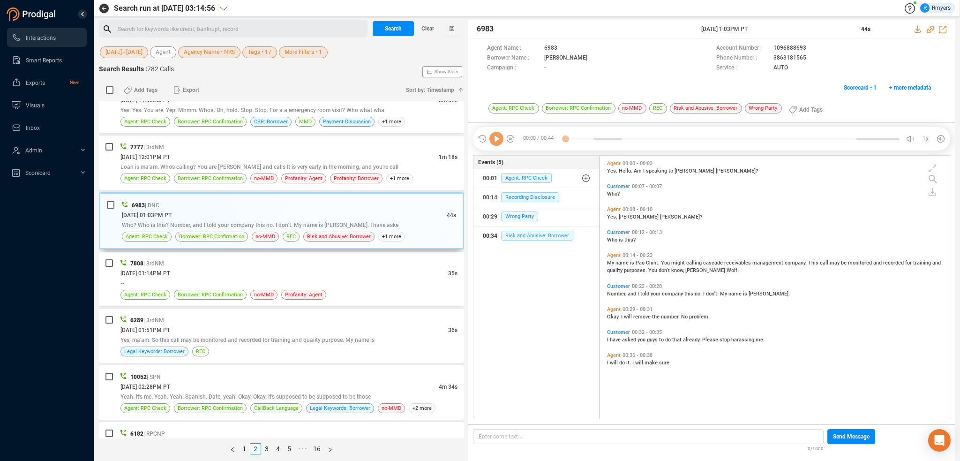
click at [514, 236] on span "Risk and Abusive: Borrower" at bounding box center [537, 236] width 72 height 10
click at [524, 217] on span "Wrong Party" at bounding box center [519, 216] width 37 height 10
drag, startPoint x: 764, startPoint y: 58, endPoint x: 804, endPoint y: 60, distance: 40.4
click at [804, 60] on div "Phone Number : 3863181565" at bounding box center [826, 58] width 220 height 10
copy div "3863181565"
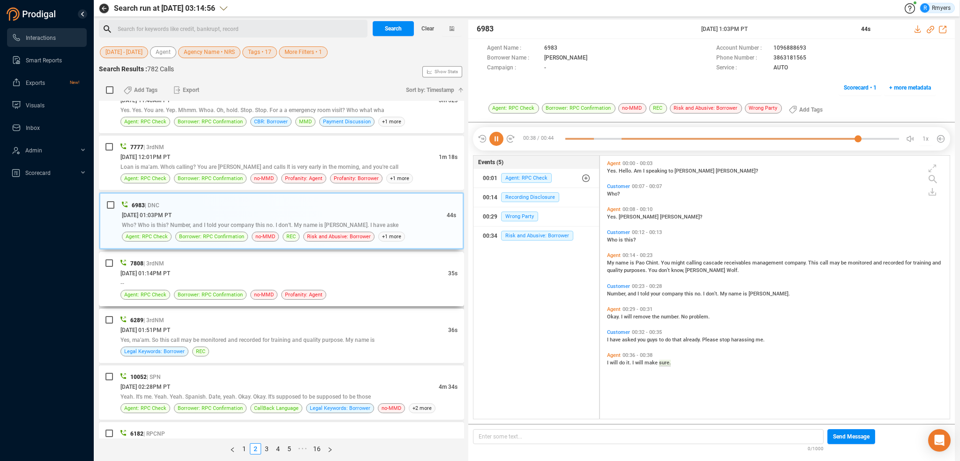
click at [223, 279] on div "7808 | 3rdNM 06/06/2025 @ 01:14PM PT 35s -- Agent: RPC Check Borrower: RPC Conf…" at bounding box center [288, 278] width 337 height 41
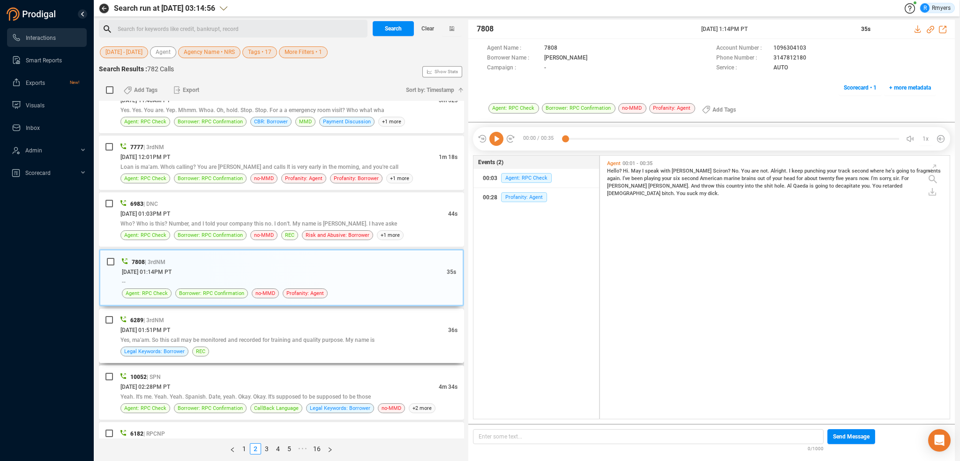
click at [303, 325] on div "06/06/2025 @ 01:51PM PT" at bounding box center [284, 330] width 328 height 10
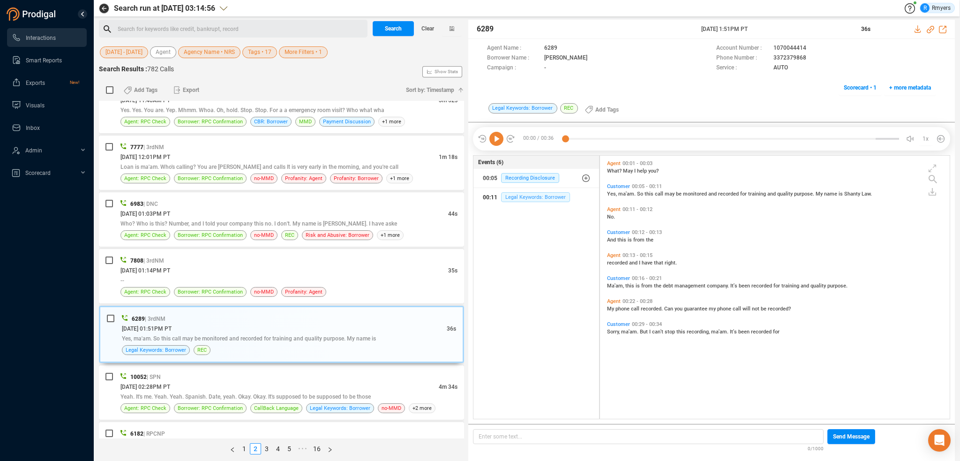
click at [542, 200] on span "Legal Keywords: Borrower" at bounding box center [535, 197] width 69 height 10
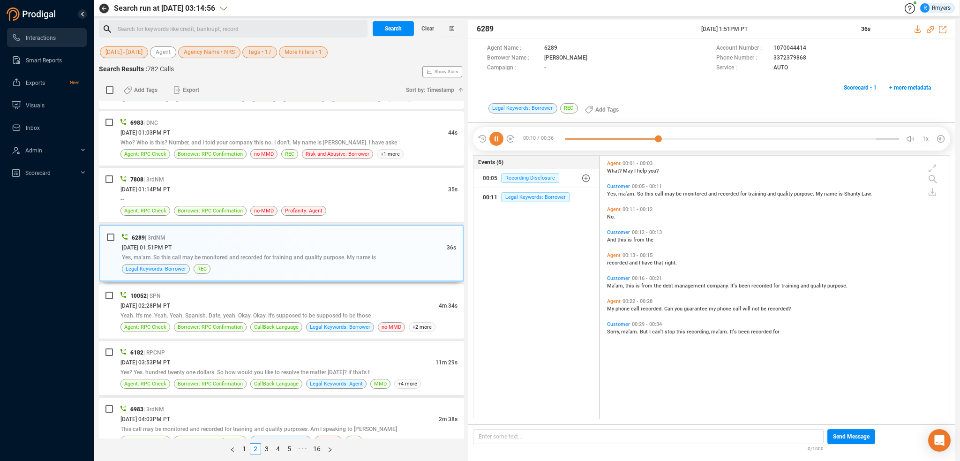
scroll to position [2491, 0]
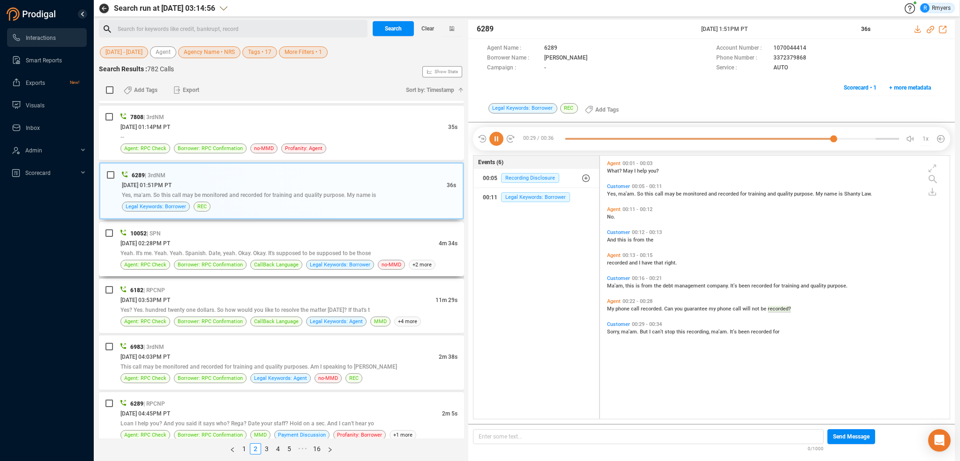
click at [364, 249] on div "10052 | SPN 06/06/2025 @ 02:28PM PT 4m 34s Yeah. It's me. Yeah. Yeah. Spanish. …" at bounding box center [288, 248] width 337 height 41
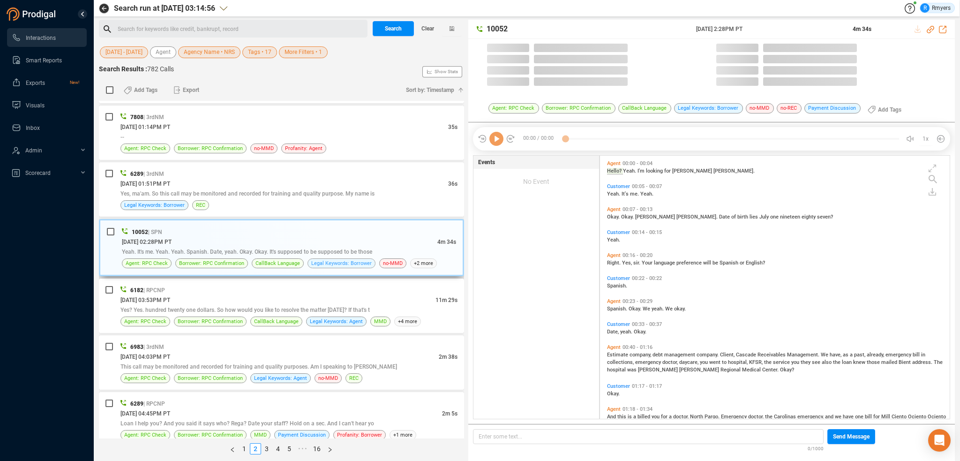
scroll to position [261, 345]
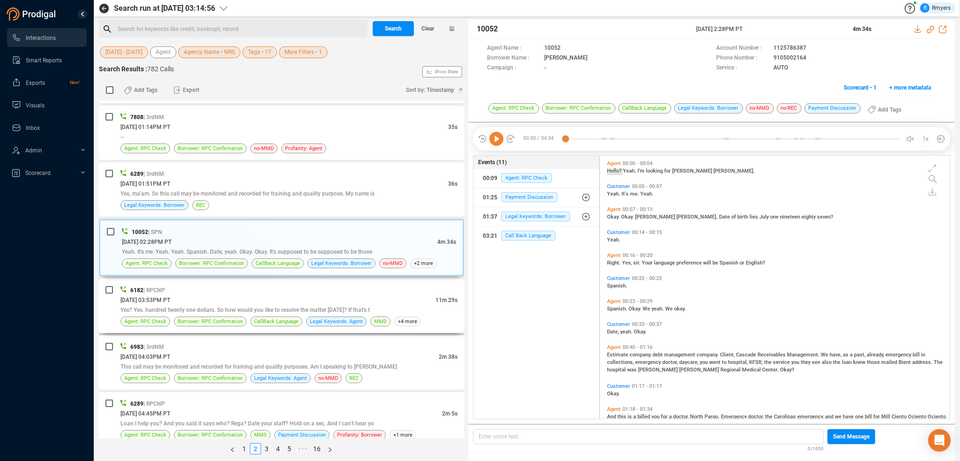
drag, startPoint x: 282, startPoint y: 297, endPoint x: 272, endPoint y: 291, distance: 11.6
click at [281, 307] on span "Yes? Yes. hundred twenty one dollars. So how would you like to resolve the matt…" at bounding box center [244, 310] width 249 height 7
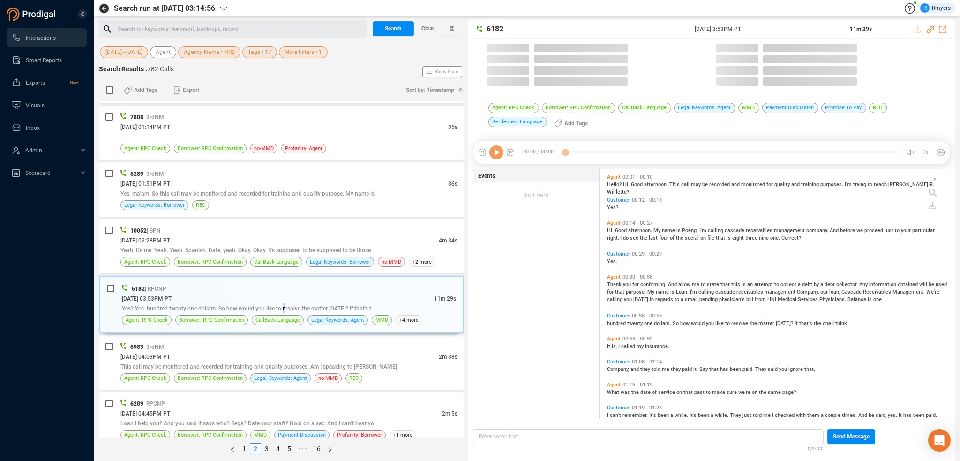
scroll to position [248, 345]
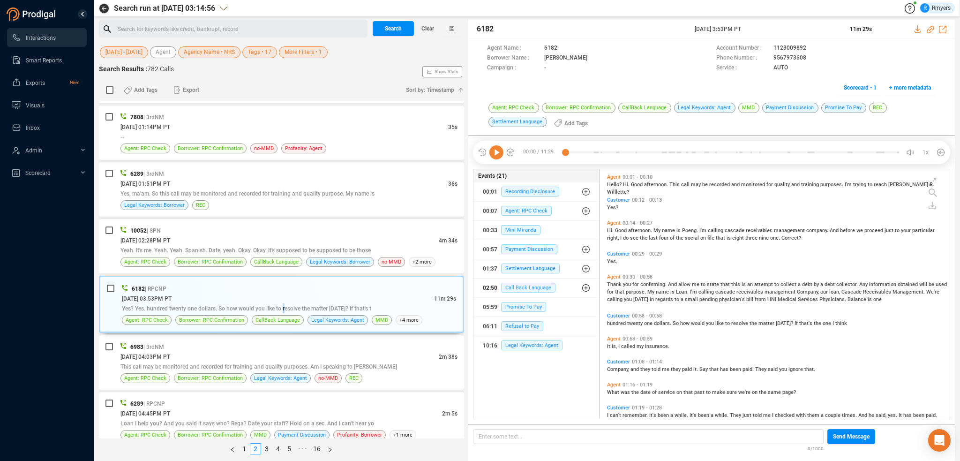
click at [522, 286] on span "Call Back Language" at bounding box center [528, 288] width 54 height 10
click at [521, 318] on div "10:01 Call Back Language" at bounding box center [540, 325] width 100 height 15
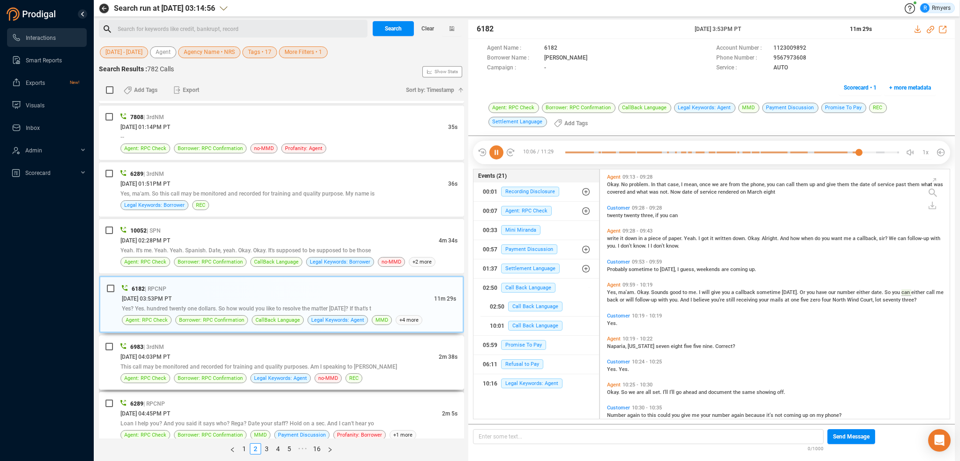
click at [216, 352] on div "[DATE] 04:03PM PT" at bounding box center [279, 357] width 318 height 10
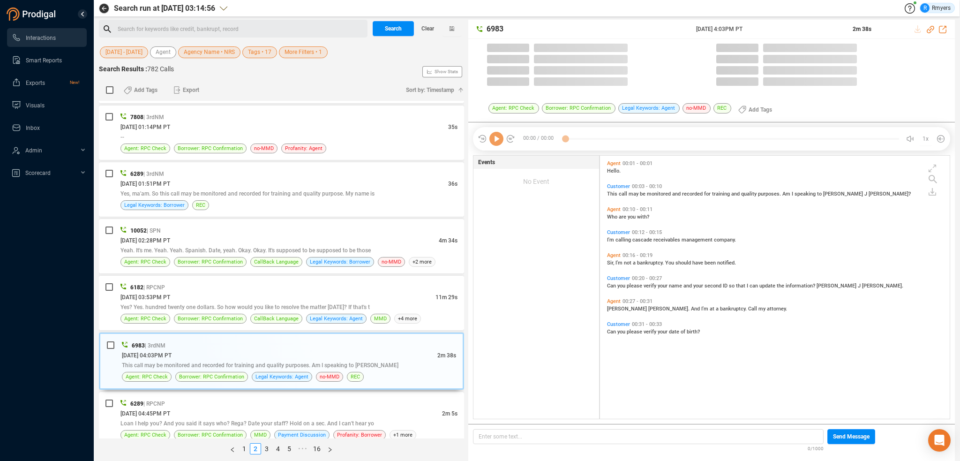
scroll to position [261, 345]
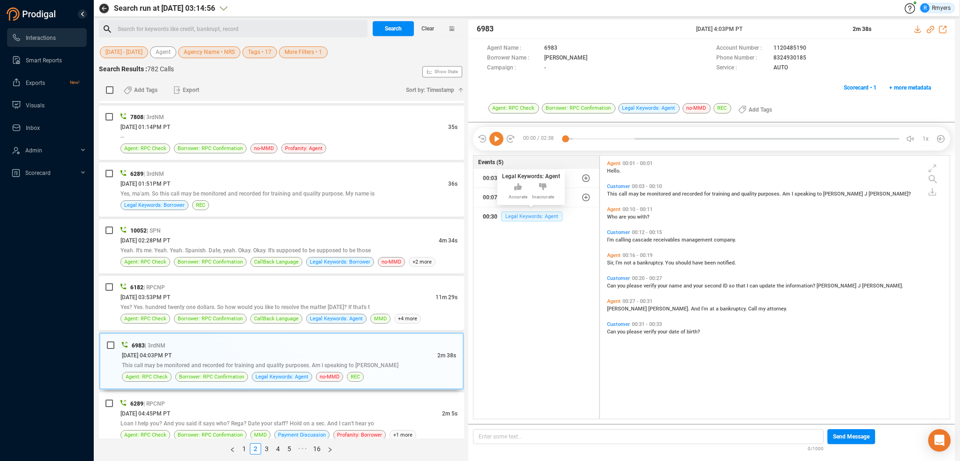
click at [526, 216] on span "Legal Keywords: Agent" at bounding box center [531, 216] width 61 height 10
click at [252, 408] on div "06/06/2025 @ 04:45PM PT" at bounding box center [281, 413] width 322 height 10
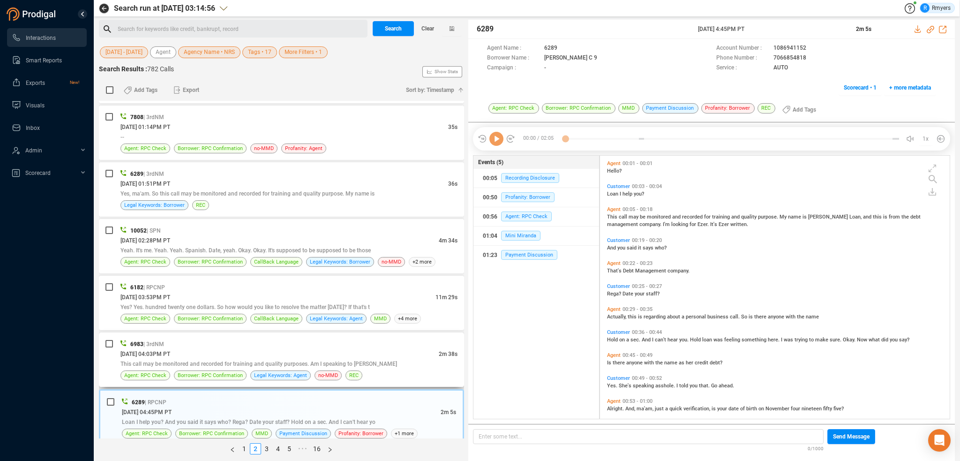
click at [270, 359] on div "This call may be monitored and recorded for training and quality purposes. Am I…" at bounding box center [288, 364] width 337 height 10
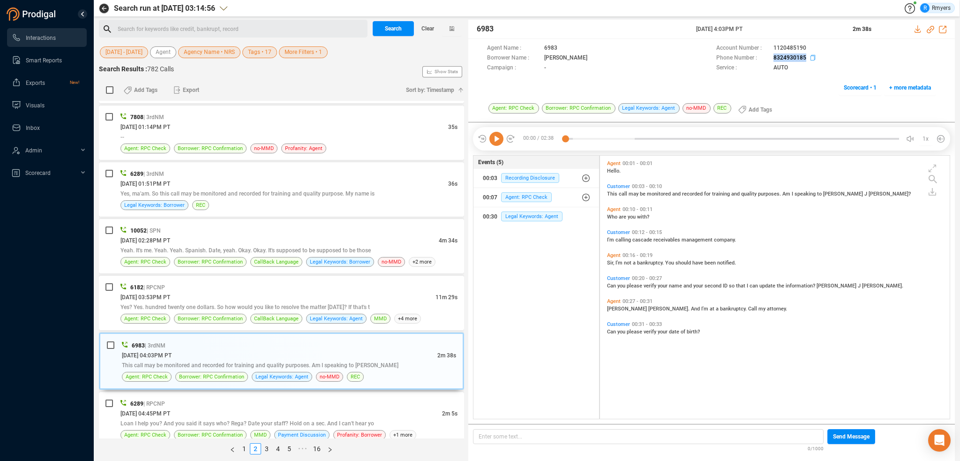
drag, startPoint x: 770, startPoint y: 56, endPoint x: 804, endPoint y: 59, distance: 34.8
click at [804, 59] on div "Phone Number : 8324930185" at bounding box center [826, 58] width 220 height 10
copy div "8324930185"
click at [223, 398] on div "6289 | RPCNP" at bounding box center [288, 403] width 337 height 10
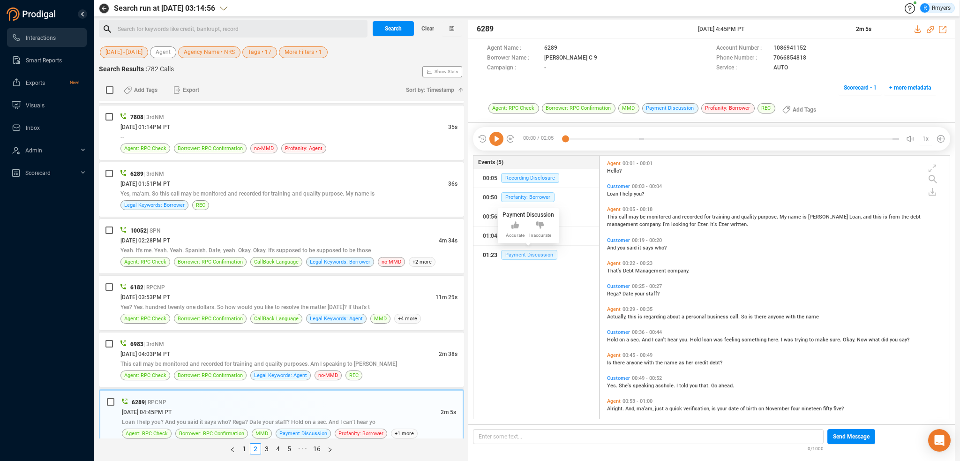
click at [522, 257] on span "Payment Discussion" at bounding box center [529, 255] width 56 height 10
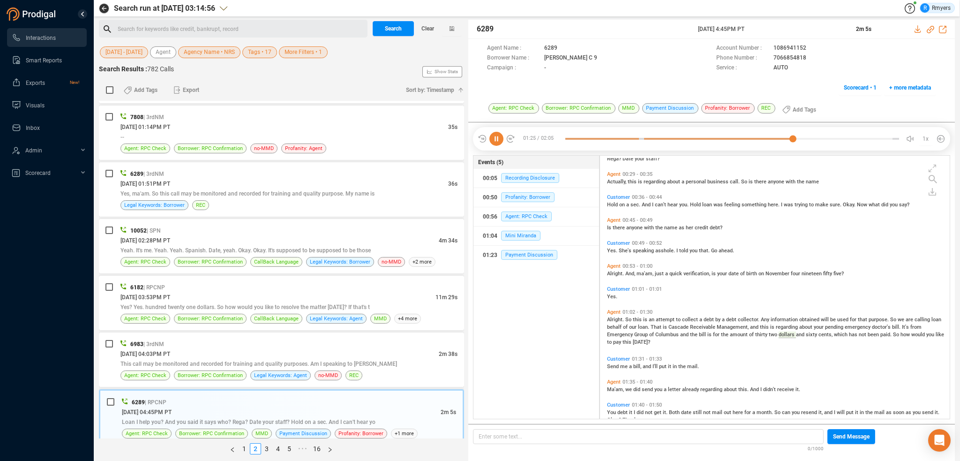
click at [499, 141] on icon at bounding box center [496, 139] width 14 height 14
click at [269, 448] on link "3" at bounding box center [267, 448] width 10 height 10
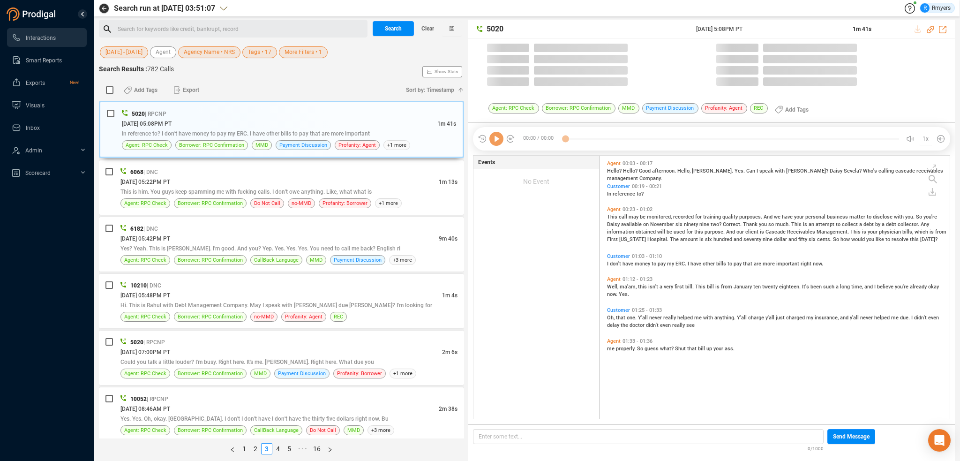
scroll to position [261, 345]
